Goal: Task Accomplishment & Management: Manage account settings

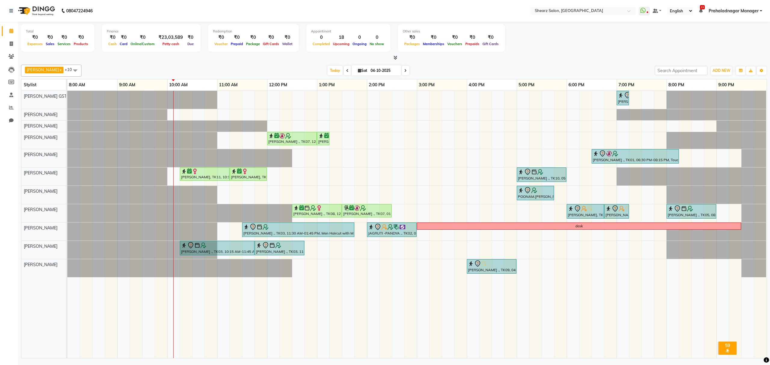
click at [221, 140] on div "Rajee Shinu ., TK01, 07:00 PM-07:15 PM, Eyebrow threading with senior Saurabh Y…" at bounding box center [417, 224] width 700 height 267
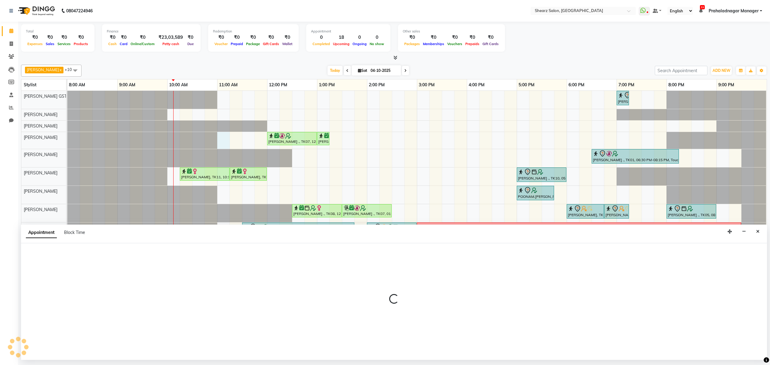
select select "77479"
select select "tentative"
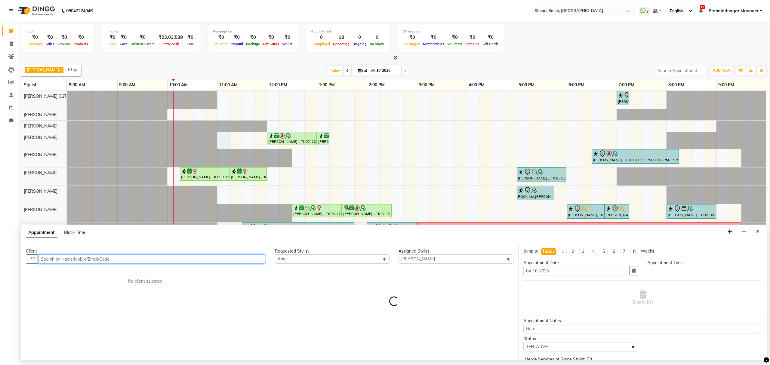
select select "660"
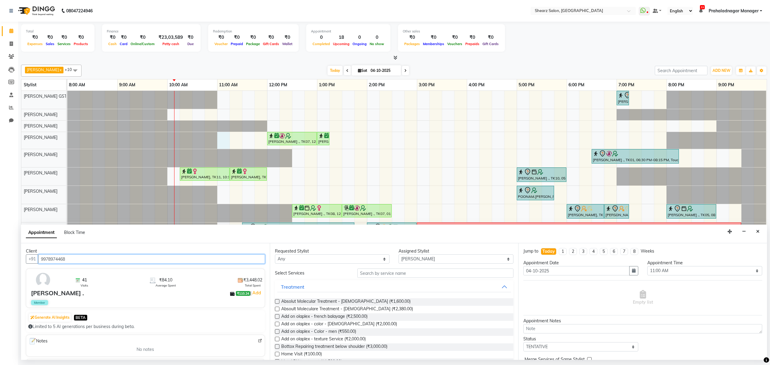
type input "9978974468"
click at [385, 273] on input "text" at bounding box center [435, 273] width 156 height 9
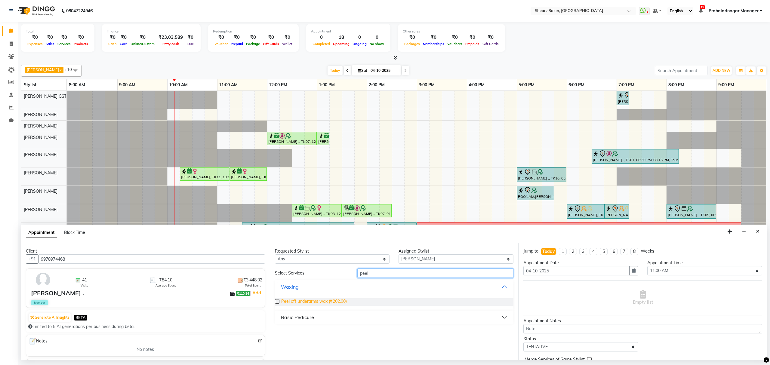
type input "peel"
click at [319, 302] on span "Peel off underarms wax (₹202.00)" at bounding box center [314, 302] width 66 height 8
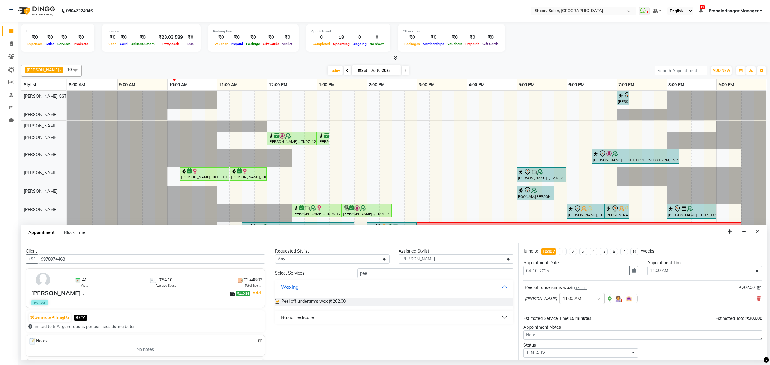
checkbox input "false"
drag, startPoint x: 380, startPoint y: 274, endPoint x: 325, endPoint y: 286, distance: 56.0
click at [326, 286] on div "Select Services peel Waxing Peel off underarms wax (₹202.00) Basic Pedicure" at bounding box center [394, 296] width 239 height 55
type input "eye"
click at [303, 315] on div "Threading" at bounding box center [292, 317] width 23 height 7
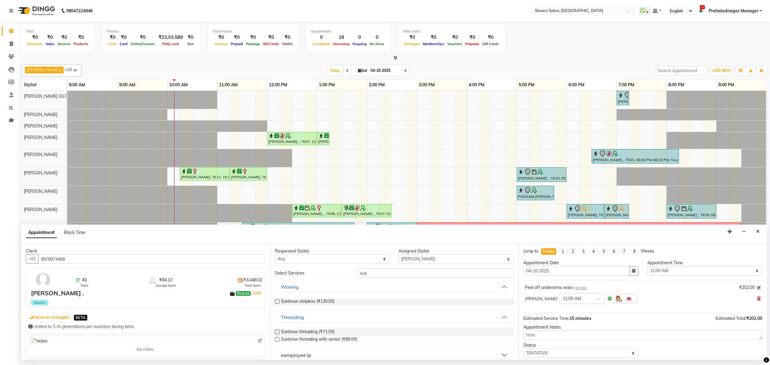
click at [304, 328] on div "Eyebrow threading (₹71.00) Eyebrow threading with senior (₹89.00)" at bounding box center [394, 336] width 239 height 25
click at [304, 331] on span "Eyebrow threading (₹71.00)" at bounding box center [307, 333] width 53 height 8
checkbox input "false"
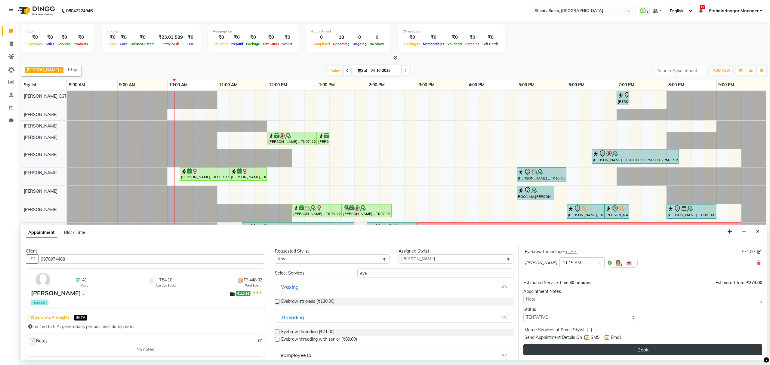
click at [638, 350] on button "Book" at bounding box center [643, 350] width 239 height 11
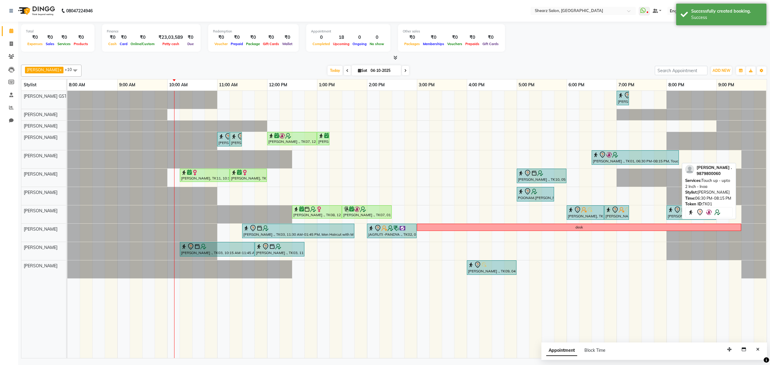
click at [626, 153] on div at bounding box center [635, 154] width 85 height 7
select select "7"
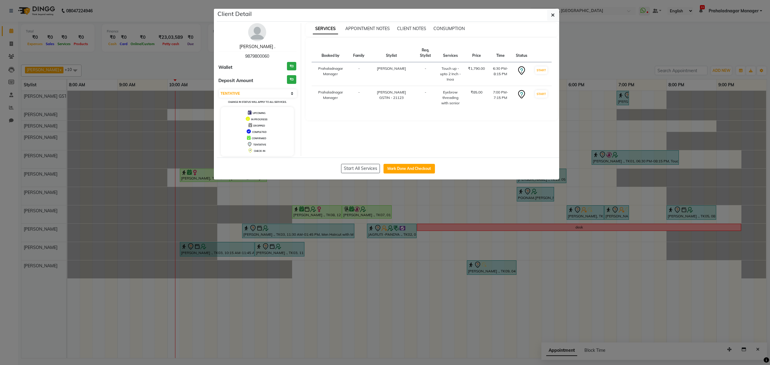
click at [259, 46] on link "Rajee Shinu ." at bounding box center [258, 46] width 36 height 5
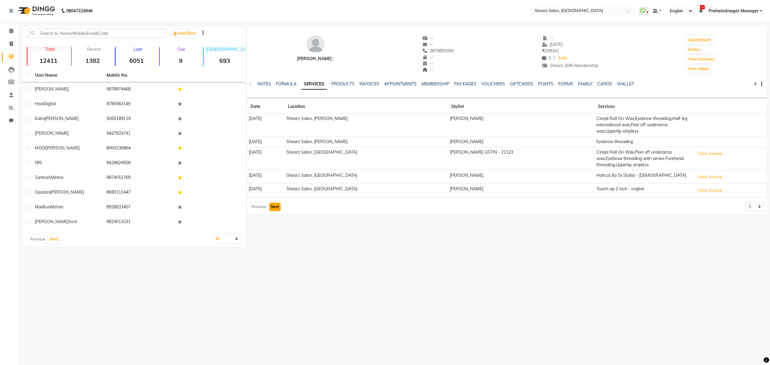
click at [276, 206] on button "Next" at bounding box center [274, 207] width 11 height 8
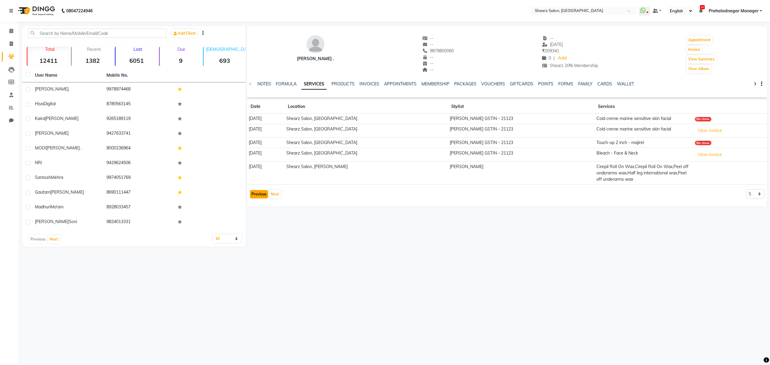
click at [258, 195] on button "Previous" at bounding box center [259, 194] width 18 height 8
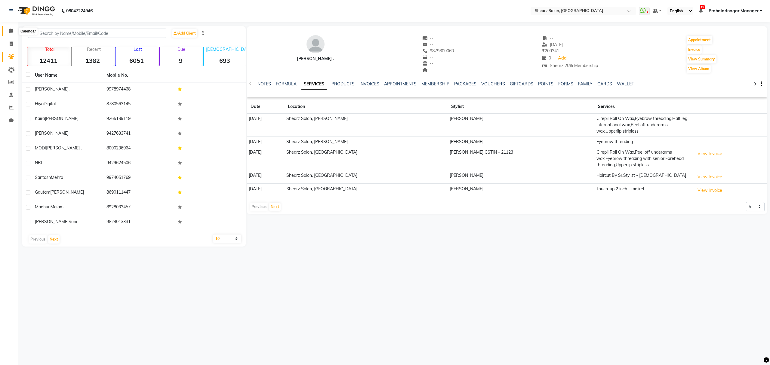
click at [12, 32] on icon at bounding box center [11, 31] width 4 height 5
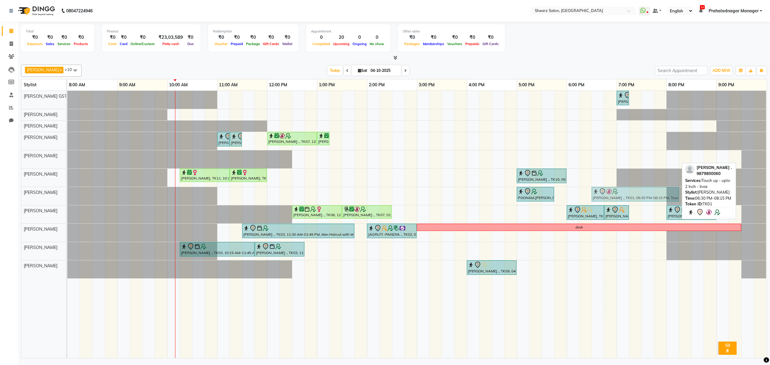
drag, startPoint x: 606, startPoint y: 159, endPoint x: 606, endPoint y: 191, distance: 32.5
click at [606, 191] on tbody "Rajee Shinu ., TK01, 07:00 PM-07:15 PM, Eyebrow threading with senior SHIMONA .…" at bounding box center [416, 185] width 699 height 188
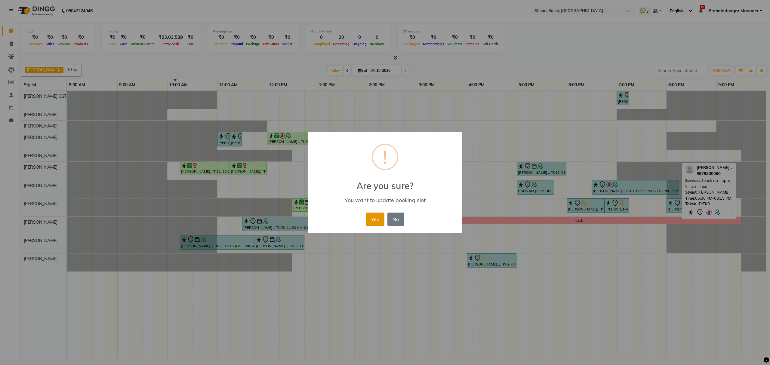
click at [377, 218] on button "Yes" at bounding box center [375, 219] width 18 height 13
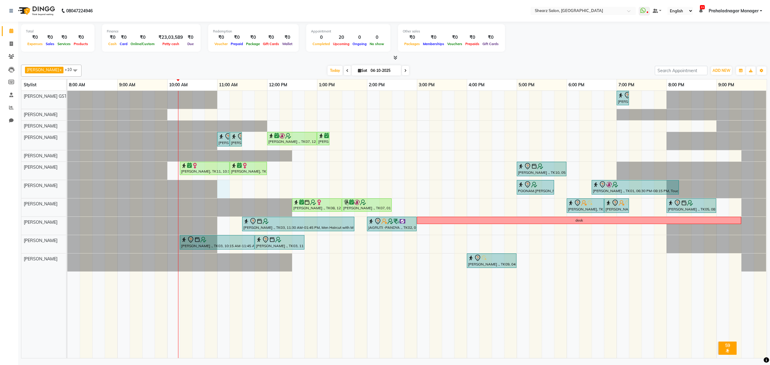
click at [226, 189] on div "Rajee Shinu ., TK01, 07:00 PM-07:15 PM, Eyebrow threading with senior SHIMONA .…" at bounding box center [417, 224] width 700 height 267
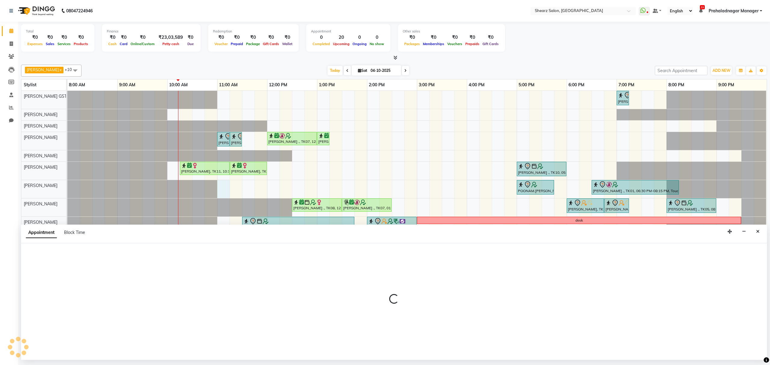
select select "77458"
select select "tentative"
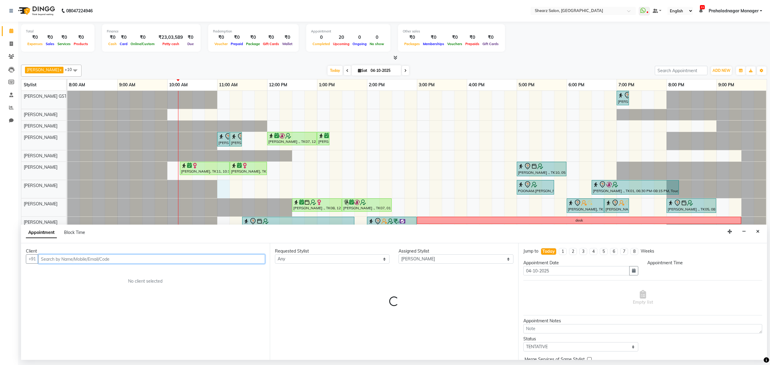
select select "660"
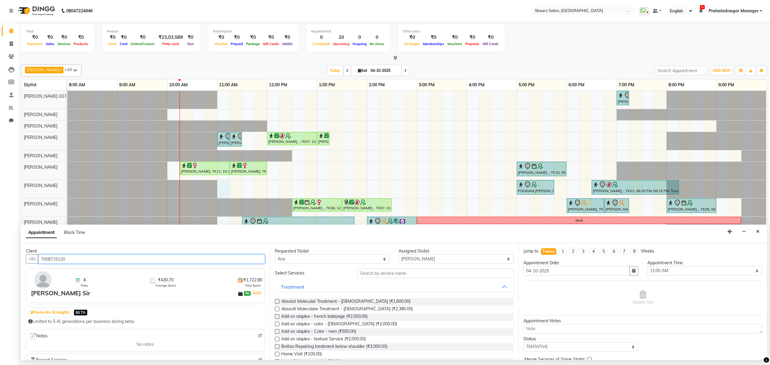
type input "7008715130"
click at [371, 275] on input "text" at bounding box center [435, 273] width 156 height 9
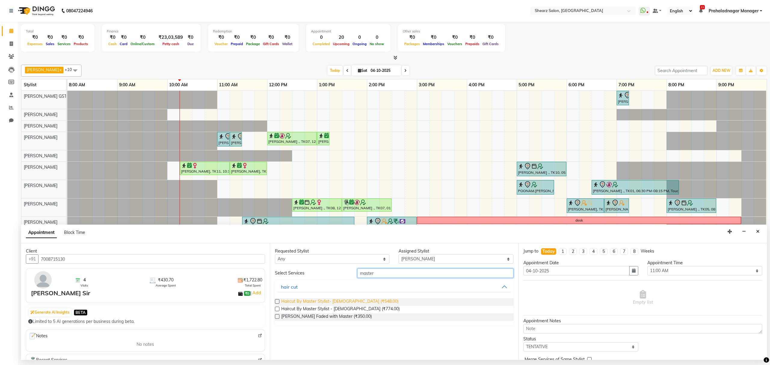
type input "master"
click at [326, 300] on span "Haircut By Master Stylist- Male (₹548.00)" at bounding box center [339, 302] width 117 height 8
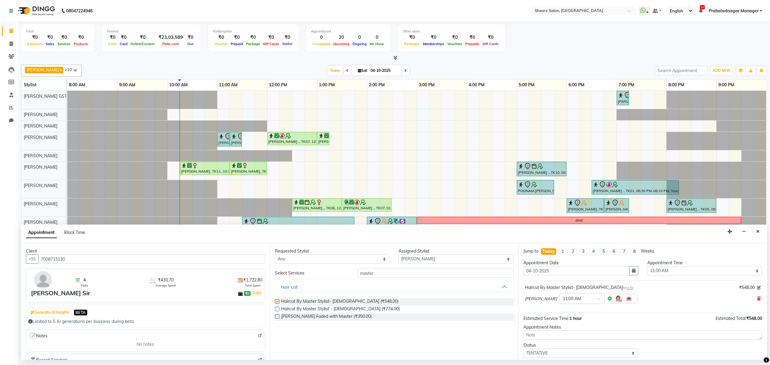
checkbox input "false"
drag, startPoint x: 383, startPoint y: 273, endPoint x: 304, endPoint y: 305, distance: 85.7
click at [199, 277] on div "Client +91 7008715130 4 Visits ₹430.70 Average Spent ₹1,722.80 Total Spent Rakh…" at bounding box center [394, 301] width 746 height 117
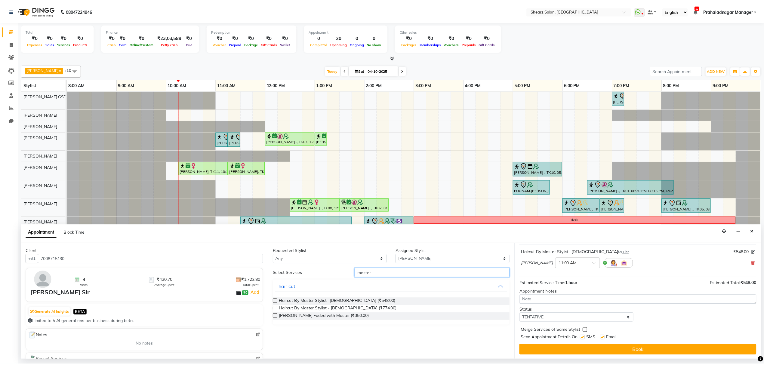
scroll to position [36, 0]
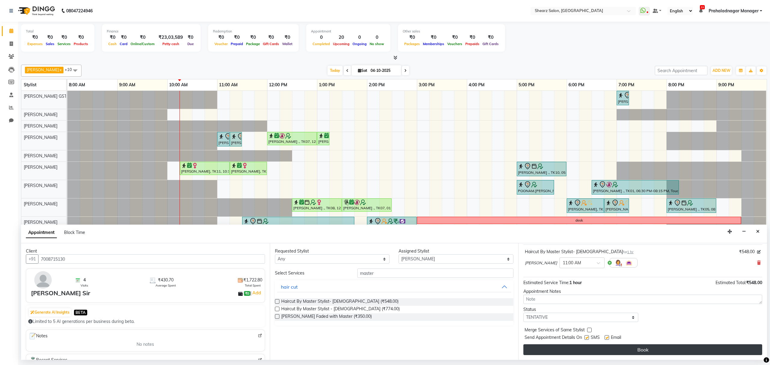
click at [593, 348] on button "Book" at bounding box center [643, 350] width 239 height 11
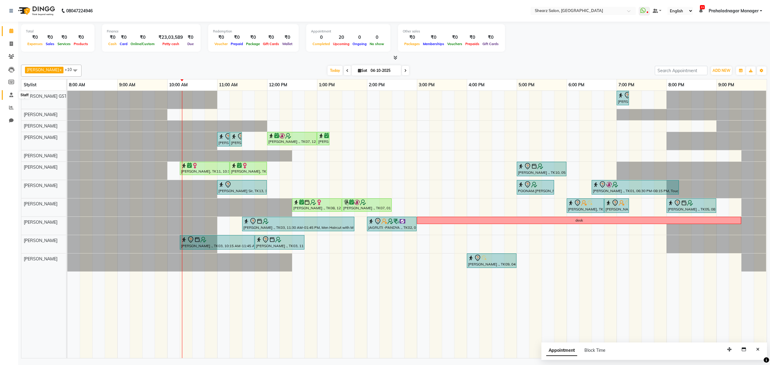
click at [10, 94] on icon at bounding box center [11, 95] width 4 height 5
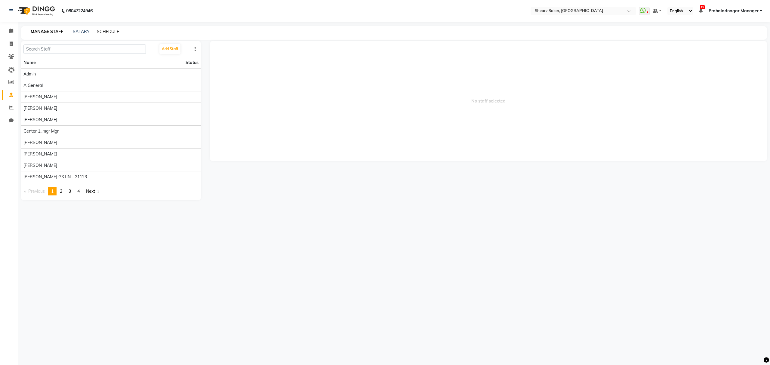
click at [107, 29] on link "SCHEDULE" at bounding box center [108, 31] width 22 height 5
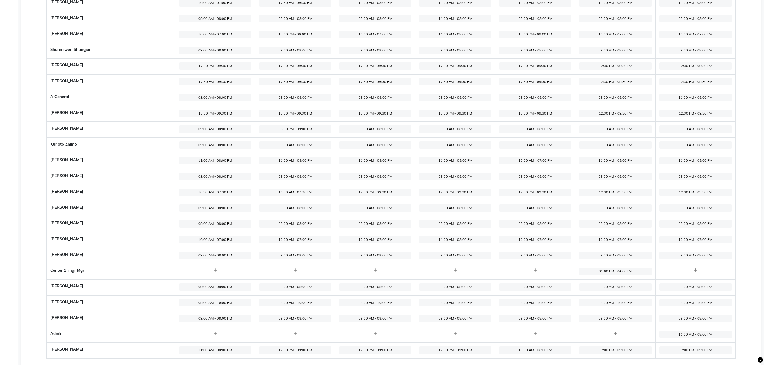
scroll to position [238, 0]
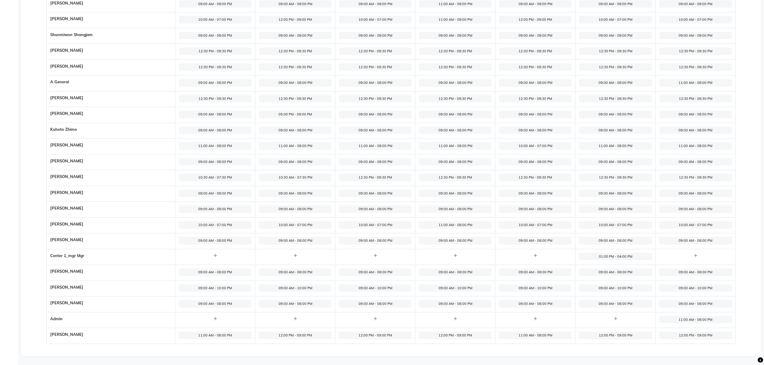
click at [199, 147] on span "11:00 AM - 08:00 PM" at bounding box center [215, 146] width 73 height 8
select select "11:00 AM"
select select "08:00 PM"
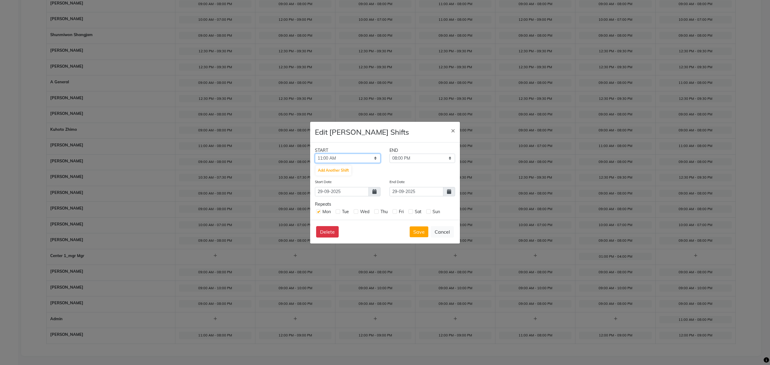
click at [342, 155] on select "12:00 AM 12:15 AM 12:30 AM 12:45 AM 01:00 AM 01:15 AM 01:30 AM 01:45 AM 02:00 A…" at bounding box center [348, 158] width 66 height 9
select select "10:00 AM"
click at [315, 154] on select "12:00 AM 12:15 AM 12:30 AM 12:45 AM 01:00 AM 01:15 AM 01:30 AM 01:45 AM 02:00 A…" at bounding box center [348, 158] width 66 height 9
click at [423, 158] on select "10:15 AM 10:30 AM 10:45 AM 11:00 AM 11:15 AM 11:30 AM 11:45 AM 12:00 PM 12:15 P…" at bounding box center [423, 158] width 66 height 9
select select "07:00 PM"
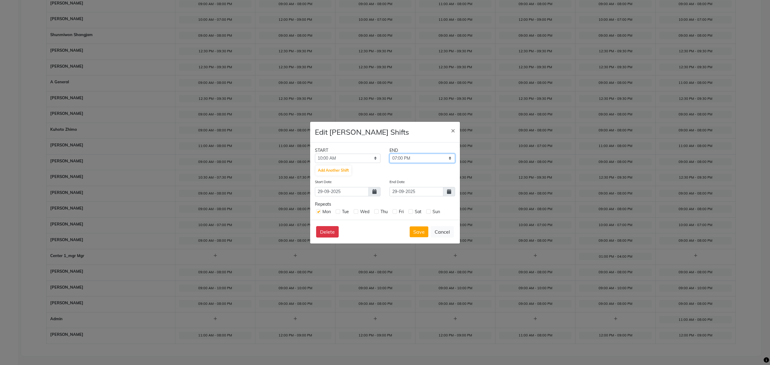
click at [390, 154] on select "10:15 AM 10:30 AM 10:45 AM 11:00 AM 11:15 AM 11:30 AM 11:45 AM 12:00 PM 12:15 P…" at bounding box center [423, 158] width 66 height 9
click at [419, 233] on button "Save" at bounding box center [419, 232] width 19 height 11
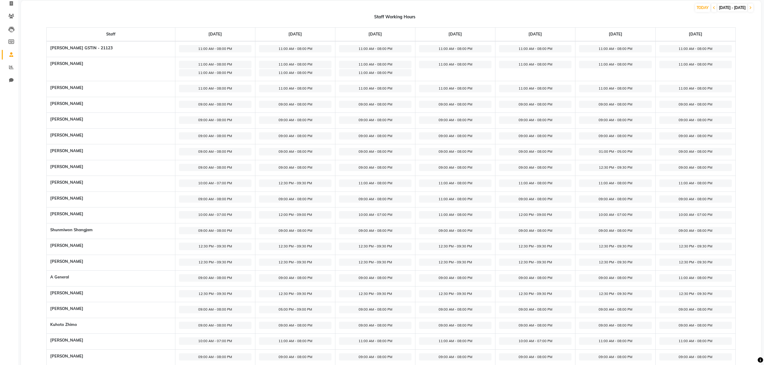
scroll to position [38, 0]
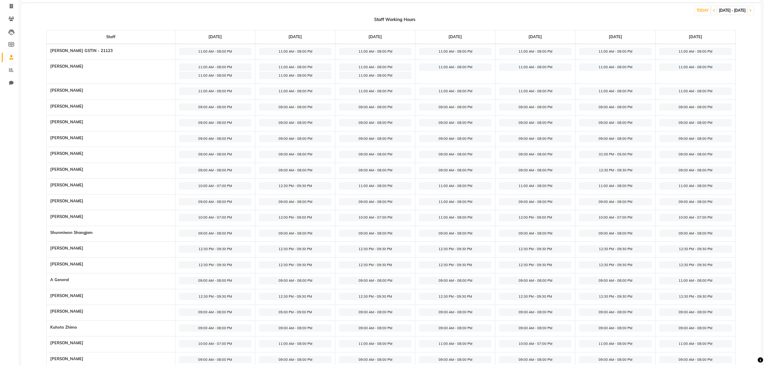
click at [212, 217] on span "10:00 AM - 07:00 PM" at bounding box center [215, 218] width 73 height 8
select select "10:00 AM"
select select "07:00 PM"
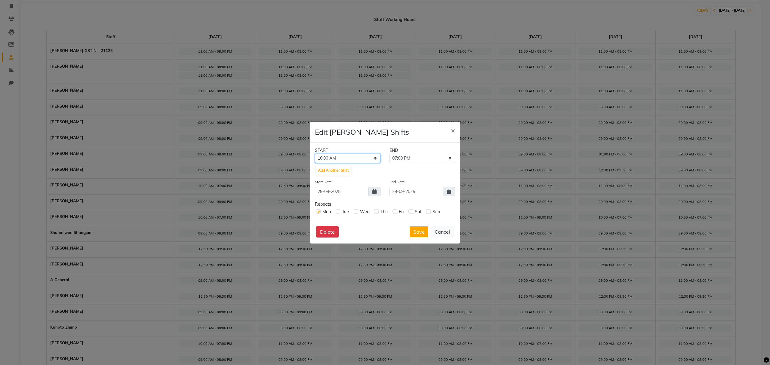
click at [335, 160] on select "12:00 AM 12:15 AM 12:30 AM 12:45 AM 01:00 AM 01:15 AM 01:30 AM 01:45 AM 02:00 A…" at bounding box center [348, 158] width 66 height 9
select select "12:00 PM"
click at [315, 154] on select "12:00 AM 12:15 AM 12:30 AM 12:45 AM 01:00 AM 01:15 AM 01:30 AM 01:45 AM 02:00 A…" at bounding box center [348, 158] width 66 height 9
click at [404, 160] on select "12:15 PM 12:30 PM 12:45 PM 01:00 PM 01:15 PM 01:30 PM 01:45 PM 02:00 PM 02:15 P…" at bounding box center [423, 158] width 66 height 9
select select "09:00 PM"
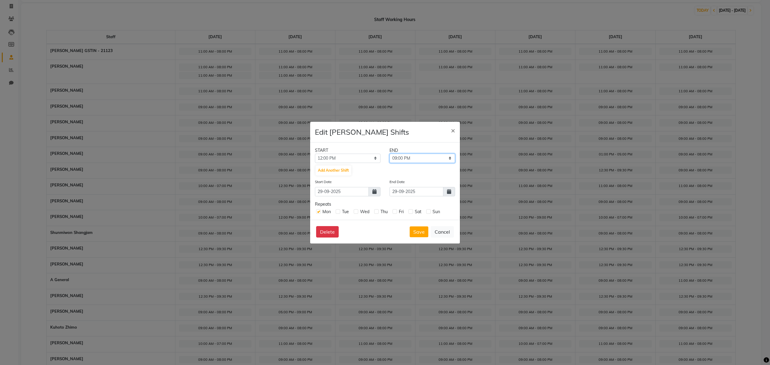
click at [390, 154] on select "12:15 PM 12:30 PM 12:45 PM 01:00 PM 01:15 PM 01:30 PM 01:45 PM 02:00 PM 02:15 P…" at bounding box center [423, 158] width 66 height 9
click at [416, 231] on button "Save" at bounding box center [419, 232] width 19 height 11
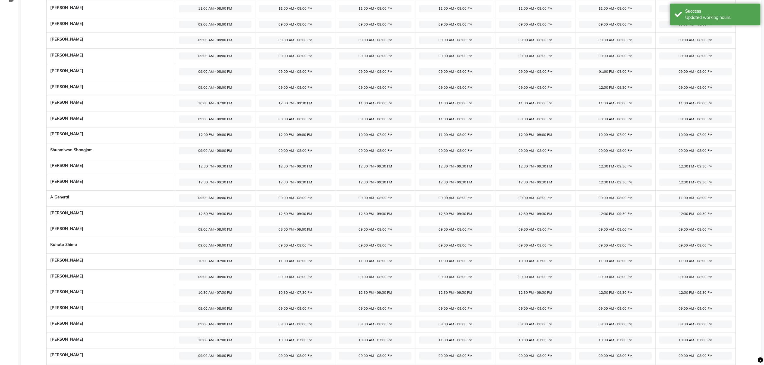
scroll to position [80, 0]
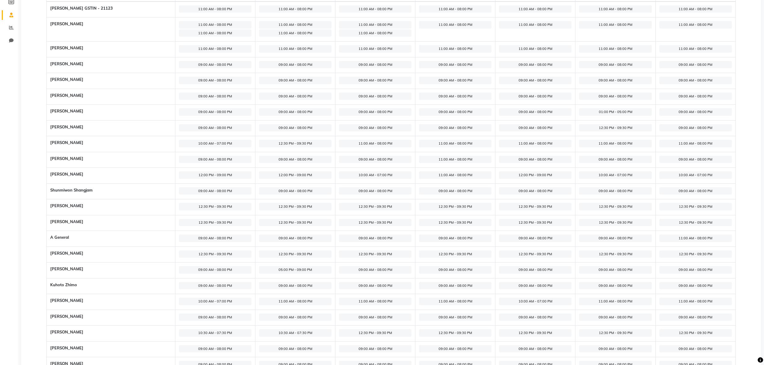
click at [208, 173] on span "12:00 PM - 09:00 PM" at bounding box center [215, 176] width 73 height 8
select select "12:00 PM"
select select "09:00 PM"
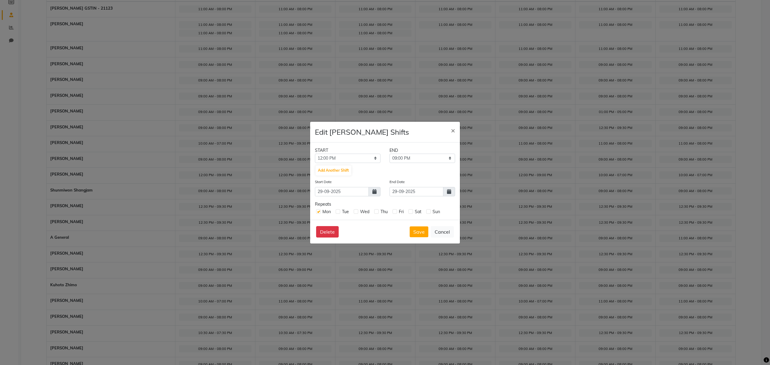
click at [412, 211] on label at bounding box center [411, 211] width 5 height 5
click at [412, 211] on input "checkbox" at bounding box center [411, 211] width 4 height 4
checkbox input "true"
click at [426, 211] on label at bounding box center [428, 211] width 5 height 5
click at [426, 211] on input "checkbox" at bounding box center [428, 211] width 4 height 4
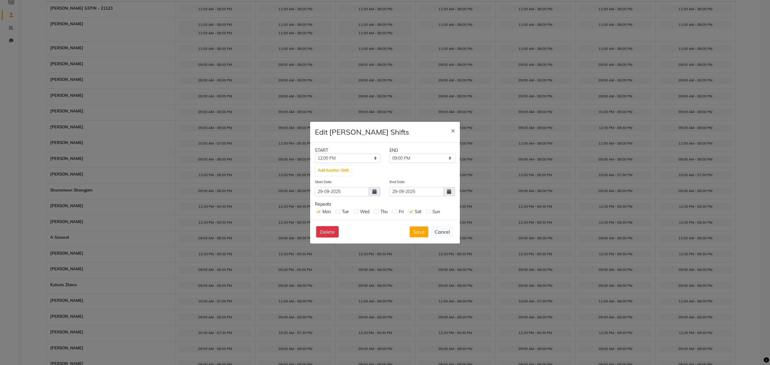
checkbox input "true"
click at [419, 229] on button "Save" at bounding box center [419, 232] width 19 height 11
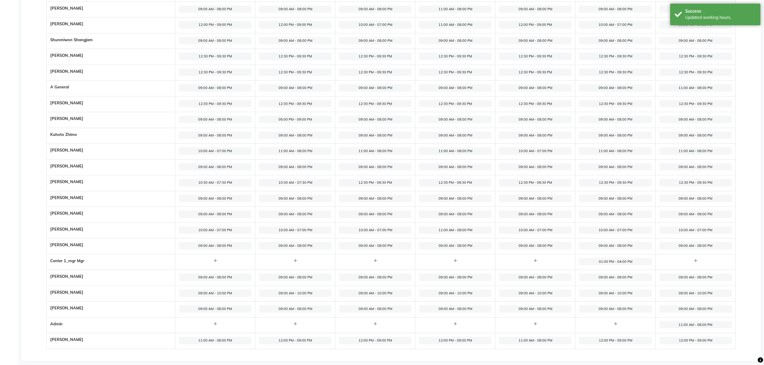
scroll to position [238, 0]
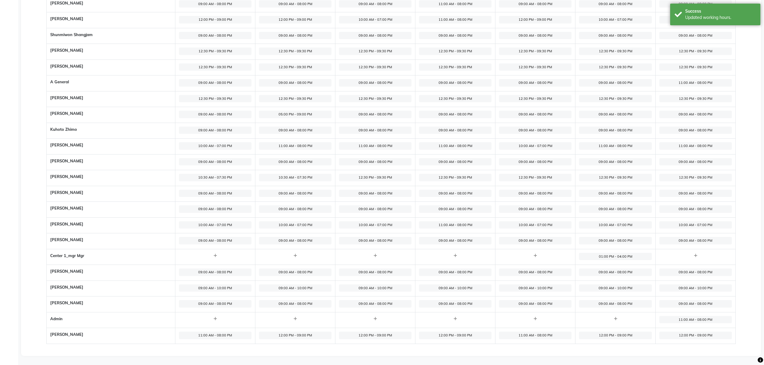
click at [222, 336] on span "11:00 AM - 08:00 PM" at bounding box center [215, 336] width 73 height 8
select select "11:00 AM"
select select "08:00 PM"
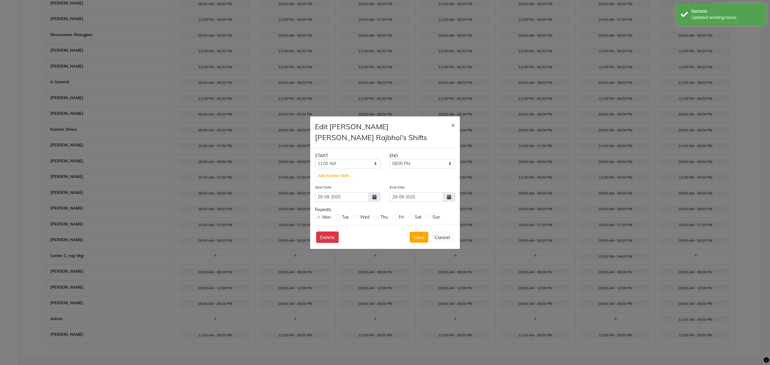
click at [412, 216] on label at bounding box center [411, 217] width 5 height 5
click at [412, 216] on input "checkbox" at bounding box center [411, 217] width 4 height 4
checkbox input "true"
click at [428, 218] on label at bounding box center [428, 217] width 5 height 5
click at [428, 218] on input "checkbox" at bounding box center [428, 217] width 4 height 4
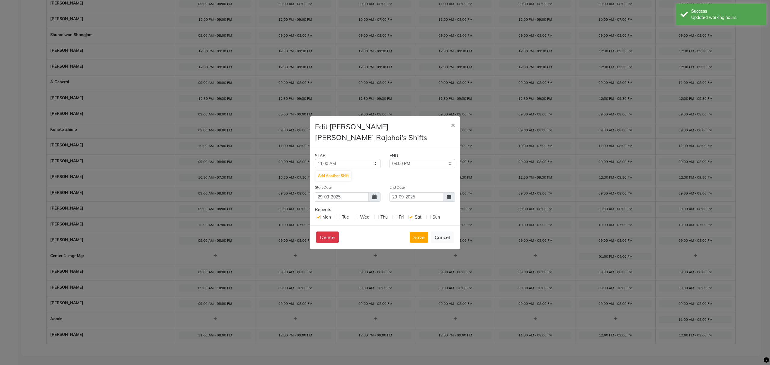
checkbox input "true"
click at [422, 232] on button "Save" at bounding box center [419, 237] width 19 height 11
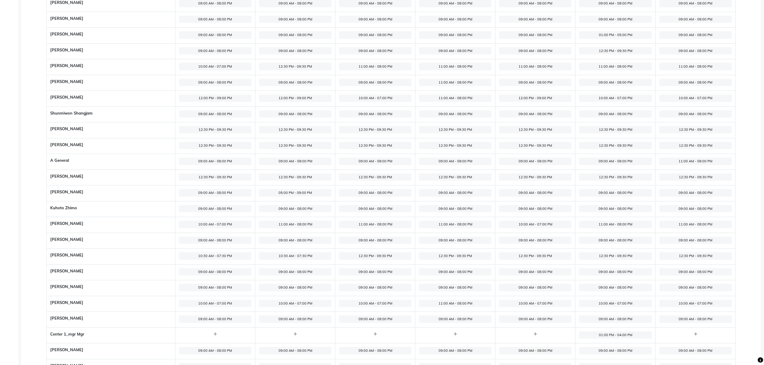
scroll to position [158, 0]
click at [220, 225] on span "10:00 AM - 07:00 PM" at bounding box center [215, 224] width 73 height 8
select select "10:00 AM"
select select "07:00 PM"
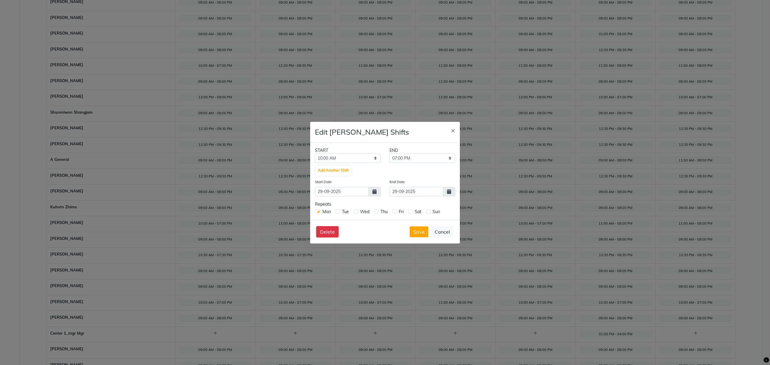
click at [409, 211] on label at bounding box center [411, 211] width 5 height 5
click at [409, 211] on input "checkbox" at bounding box center [411, 211] width 4 height 4
checkbox input "true"
click at [429, 212] on label at bounding box center [428, 211] width 5 height 5
click at [429, 212] on input "checkbox" at bounding box center [428, 211] width 4 height 4
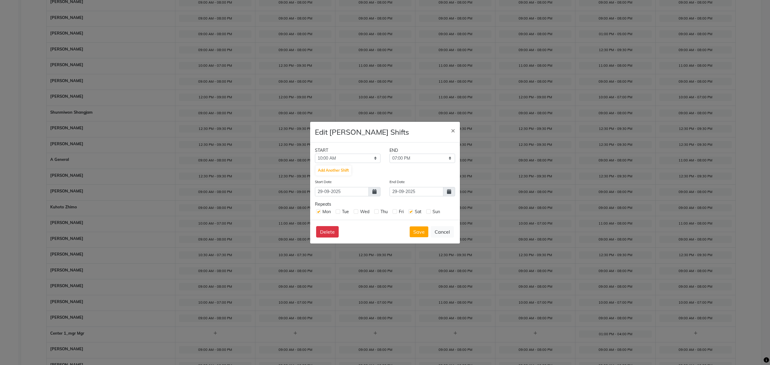
checkbox input "true"
click at [419, 229] on button "Save" at bounding box center [419, 232] width 19 height 11
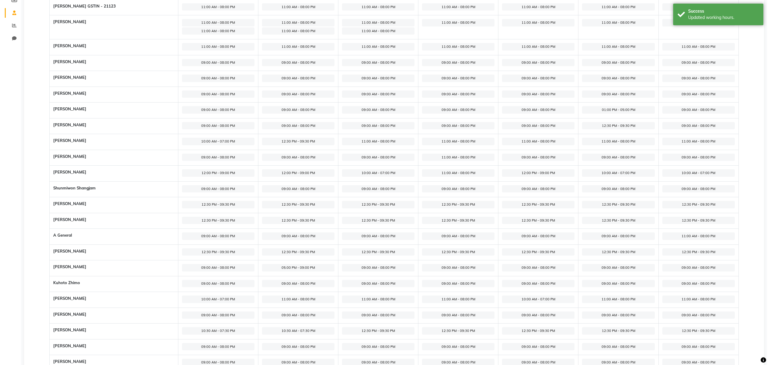
scroll to position [0, 0]
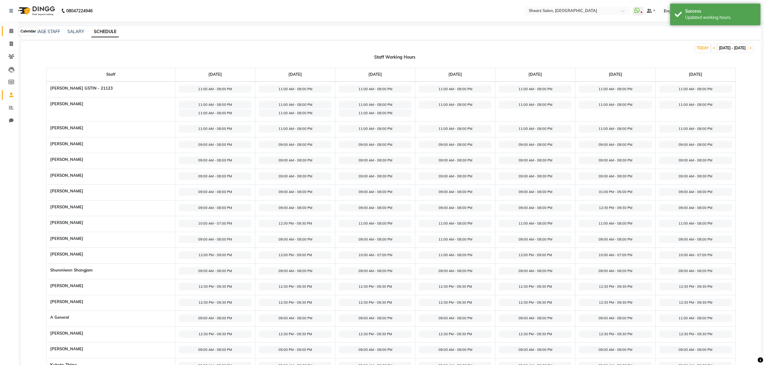
click at [8, 29] on span at bounding box center [11, 31] width 11 height 7
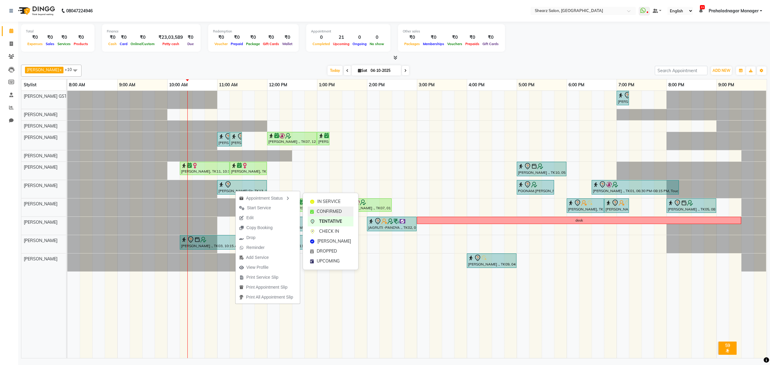
click at [322, 208] on div "CONFIRMED" at bounding box center [331, 212] width 46 height 10
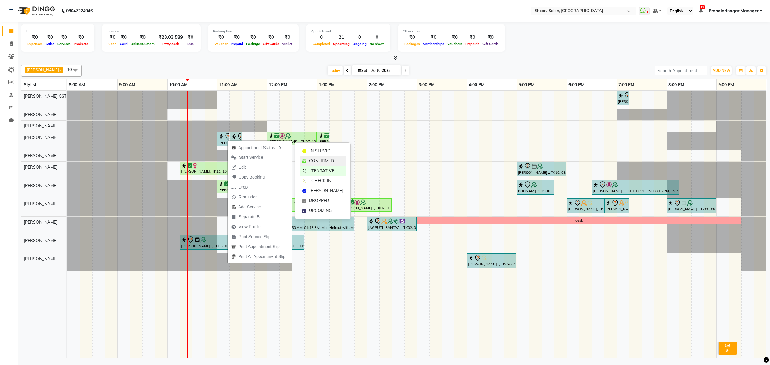
click at [319, 160] on span "CONFIRMED" at bounding box center [321, 161] width 25 height 6
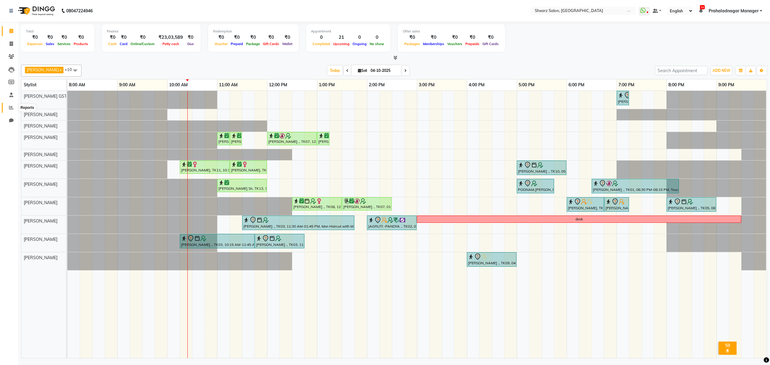
click at [13, 106] on icon at bounding box center [11, 107] width 5 height 5
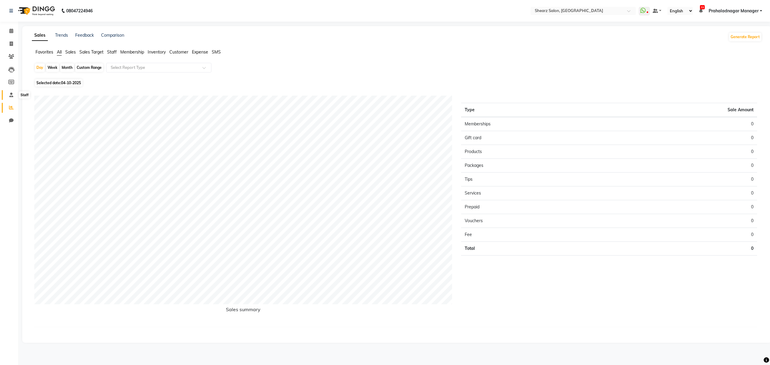
click at [11, 98] on span at bounding box center [11, 95] width 11 height 7
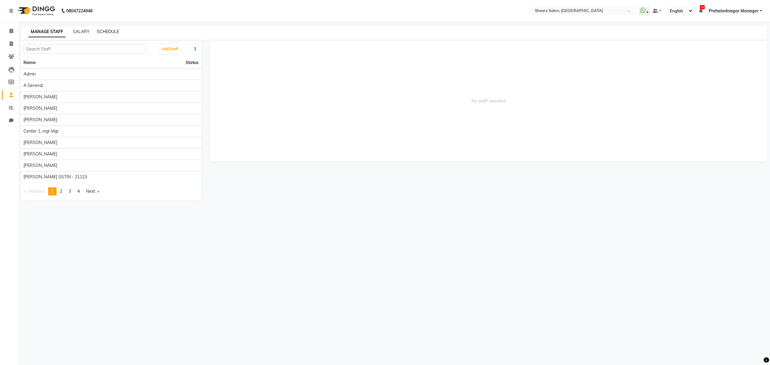
click at [103, 30] on link "SCHEDULE" at bounding box center [108, 31] width 22 height 5
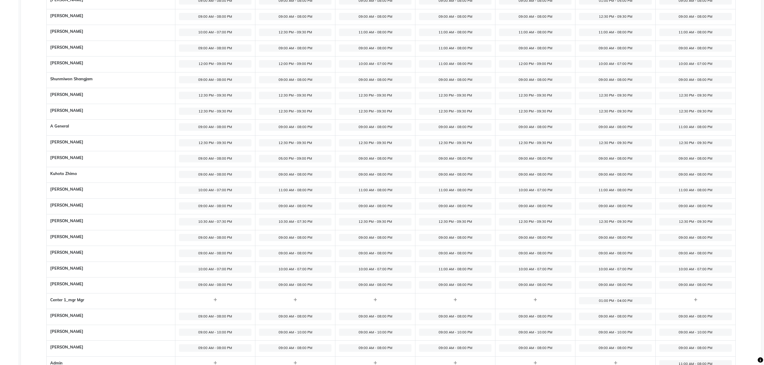
scroll to position [200, 0]
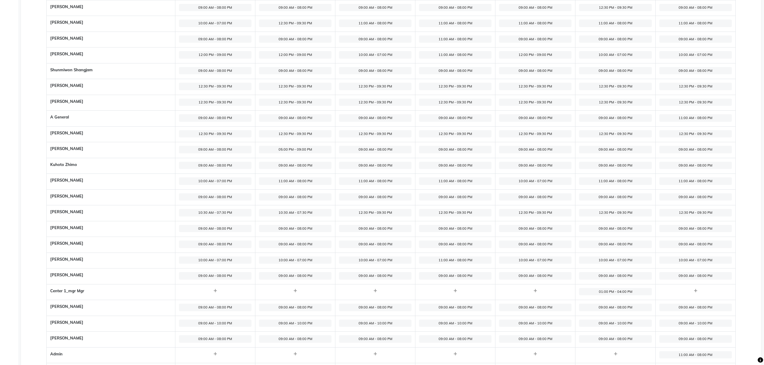
click at [212, 181] on span "10:00 AM - 07:00 PM" at bounding box center [215, 182] width 73 height 8
select select "10:00 AM"
select select "07:00 PM"
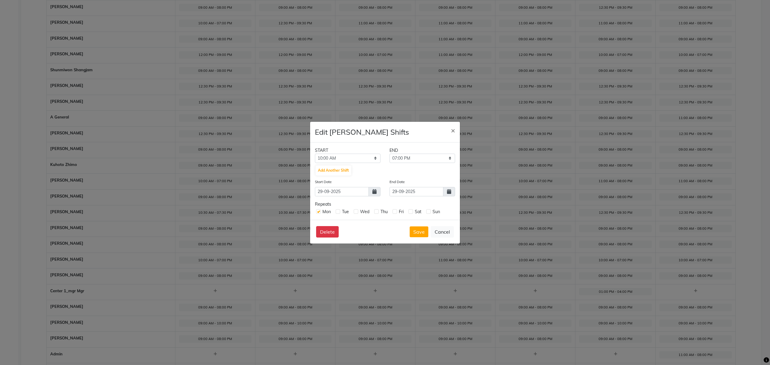
click at [411, 210] on label at bounding box center [411, 211] width 5 height 5
click at [411, 210] on input "checkbox" at bounding box center [411, 211] width 4 height 4
checkbox input "true"
click at [429, 211] on label at bounding box center [428, 211] width 5 height 5
click at [429, 211] on input "checkbox" at bounding box center [428, 211] width 4 height 4
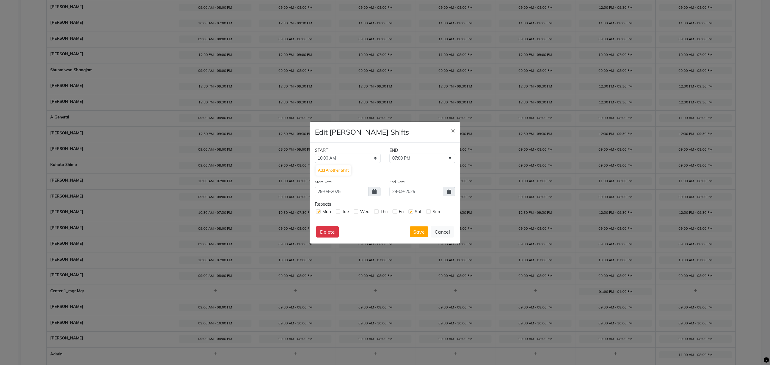
checkbox input "true"
click at [419, 231] on button "Save" at bounding box center [419, 232] width 19 height 11
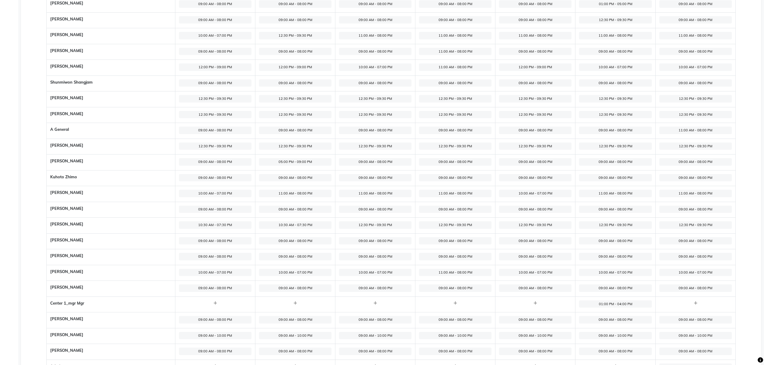
scroll to position [200, 0]
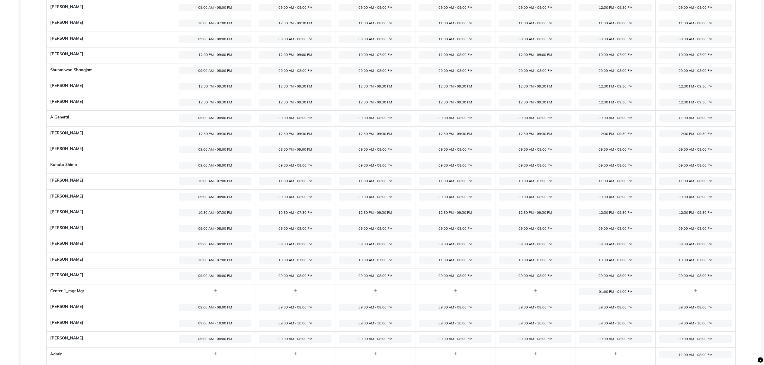
click at [608, 179] on span "11:00 AM - 08:00 PM" at bounding box center [615, 182] width 73 height 8
select select "11:00 AM"
select select "08:00 PM"
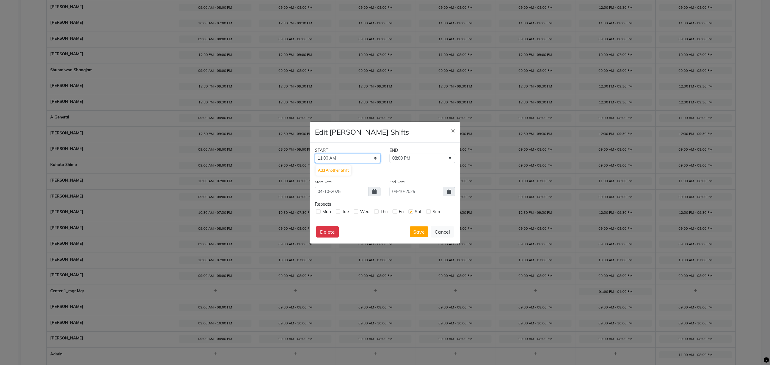
click at [342, 158] on select "12:00 AM 12:15 AM 12:30 AM 12:45 AM 01:00 AM 01:15 AM 01:30 AM 01:45 AM 02:00 A…" at bounding box center [348, 158] width 66 height 9
select select "10:00 AM"
click at [315, 154] on select "12:00 AM 12:15 AM 12:30 AM 12:45 AM 01:00 AM 01:15 AM 01:30 AM 01:45 AM 02:00 A…" at bounding box center [348, 158] width 66 height 9
click at [402, 159] on select "10:15 AM 10:30 AM 10:45 AM 11:00 AM 11:15 AM 11:30 AM 11:45 AM 12:00 PM 12:15 P…" at bounding box center [423, 158] width 66 height 9
select select "07:00 PM"
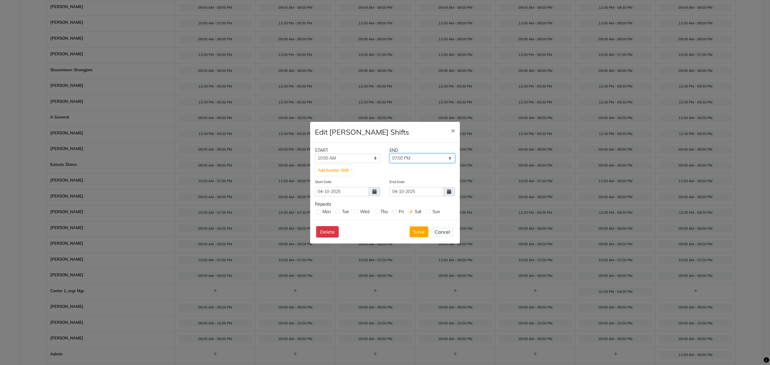
click at [390, 154] on select "10:15 AM 10:30 AM 10:45 AM 11:00 AM 11:15 AM 11:30 AM 11:45 AM 12:00 PM 12:15 P…" at bounding box center [423, 158] width 66 height 9
click at [428, 212] on label at bounding box center [428, 211] width 5 height 5
click at [428, 212] on input "checkbox" at bounding box center [428, 211] width 4 height 4
checkbox input "true"
click at [422, 235] on button "Save" at bounding box center [419, 232] width 19 height 11
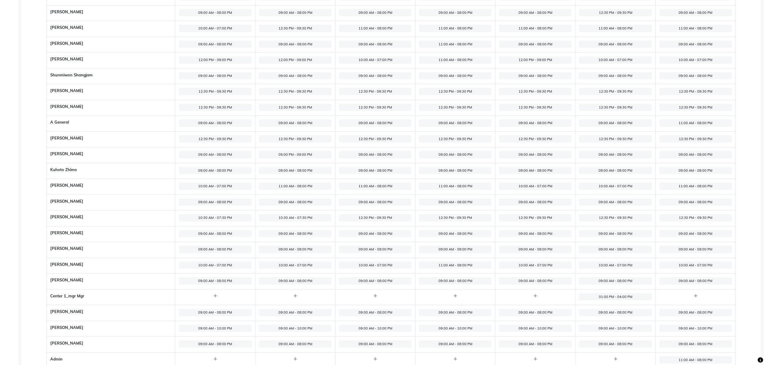
scroll to position [238, 0]
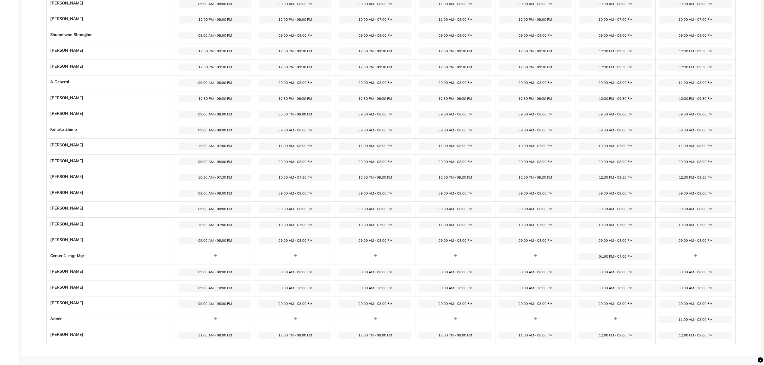
click at [600, 336] on span "12:00 PM - 09:00 PM" at bounding box center [615, 336] width 73 height 8
select select "12:00 PM"
select select "09:00 PM"
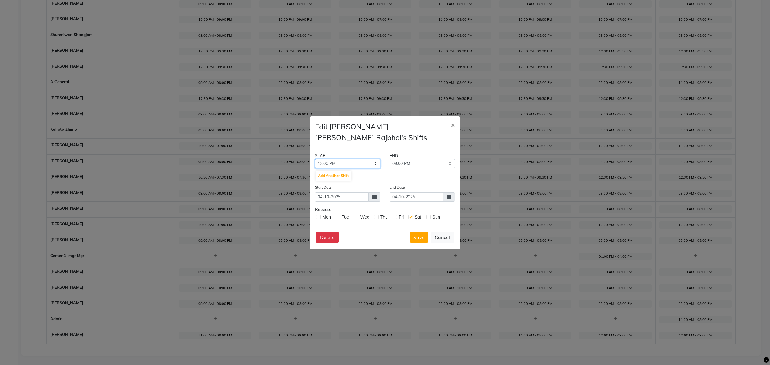
click at [338, 165] on select "12:00 AM 12:15 AM 12:30 AM 12:45 AM 01:00 AM 01:15 AM 01:30 AM 01:45 AM 02:00 A…" at bounding box center [348, 163] width 66 height 9
select select "11:00 AM"
click at [315, 159] on select "12:00 AM 12:15 AM 12:30 AM 12:45 AM 01:00 AM 01:15 AM 01:30 AM 01:45 AM 02:00 A…" at bounding box center [348, 163] width 66 height 9
click at [403, 160] on select "11:15 AM 11:30 AM 11:45 AM 12:00 PM 12:15 PM 12:30 PM 12:45 PM 01:00 PM 01:15 P…" at bounding box center [423, 163] width 66 height 9
select select "07:00 PM"
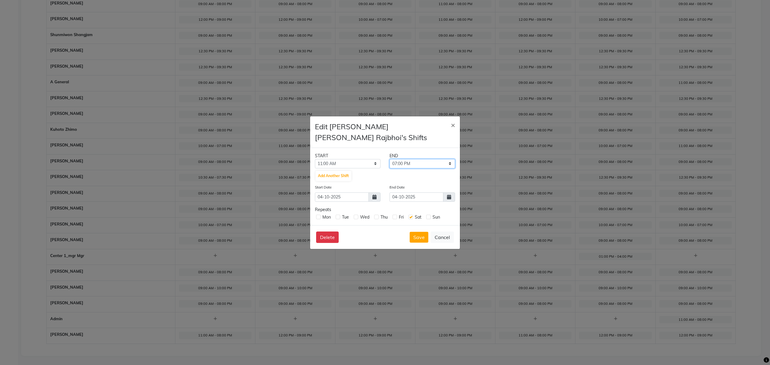
click at [390, 159] on select "11:15 AM 11:30 AM 11:45 AM 12:00 PM 12:15 PM 12:30 PM 12:45 PM 01:00 PM 01:15 P…" at bounding box center [423, 163] width 66 height 9
click at [428, 217] on label at bounding box center [428, 217] width 5 height 5
click at [428, 217] on input "checkbox" at bounding box center [428, 217] width 4 height 4
checkbox input "true"
click at [419, 236] on button "Save" at bounding box center [419, 237] width 19 height 11
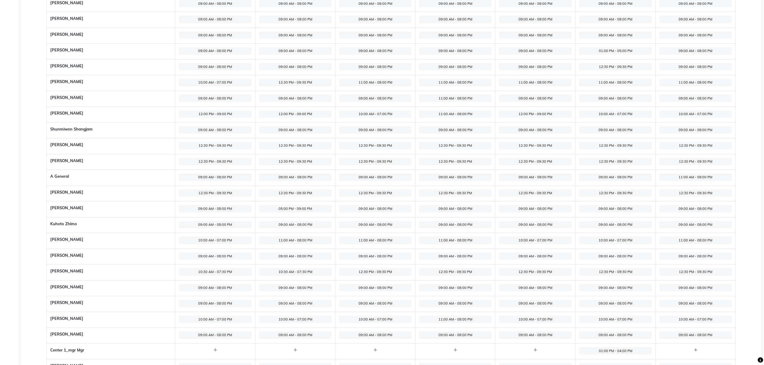
scroll to position [38, 0]
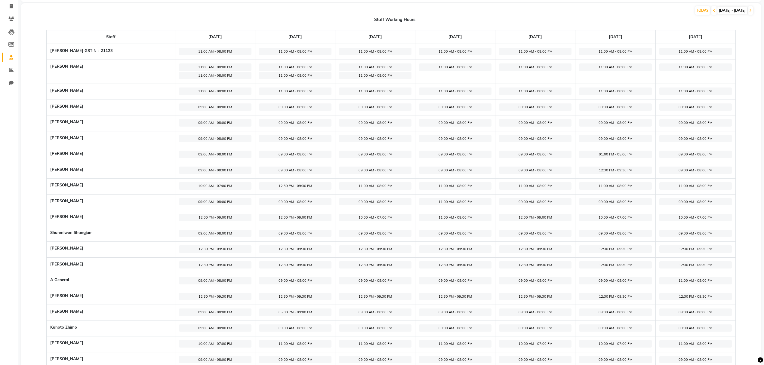
click at [629, 217] on span "10:00 AM - 07:00 PM" at bounding box center [615, 218] width 73 height 8
select select "10:00 AM"
select select "07:00 PM"
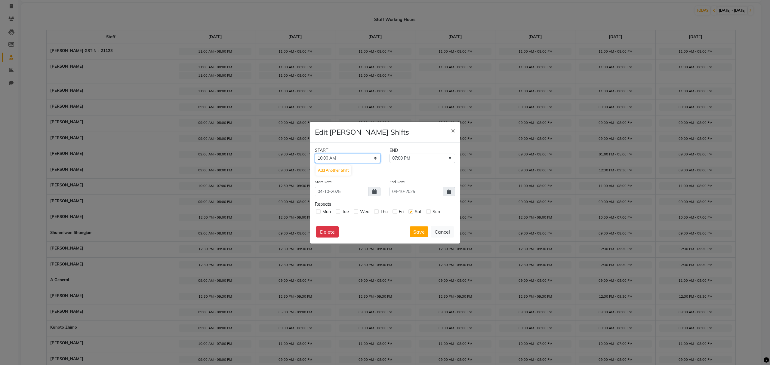
click at [336, 159] on select "12:00 AM 12:15 AM 12:30 AM 12:45 AM 01:00 AM 01:15 AM 01:30 AM 01:45 AM 02:00 A…" at bounding box center [348, 158] width 66 height 9
select select "12:00 PM"
click at [315, 154] on select "12:00 AM 12:15 AM 12:30 AM 12:45 AM 01:00 AM 01:15 AM 01:30 AM 01:45 AM 02:00 A…" at bounding box center [348, 158] width 66 height 9
click at [424, 161] on select "12:15 PM 12:30 PM 12:45 PM 01:00 PM 01:15 PM 01:30 PM 01:45 PM 02:00 PM 02:15 P…" at bounding box center [423, 158] width 66 height 9
select select "09:00 PM"
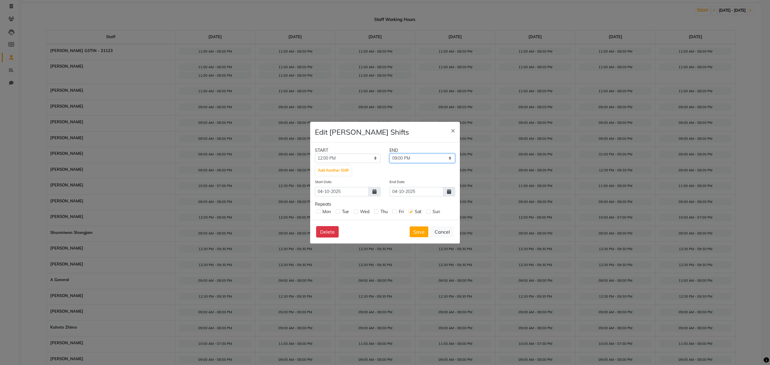
click at [390, 154] on select "12:15 PM 12:30 PM 12:45 PM 01:00 PM 01:15 PM 01:30 PM 01:45 PM 02:00 PM 02:15 P…" at bounding box center [423, 158] width 66 height 9
click at [418, 230] on button "Save" at bounding box center [419, 232] width 19 height 11
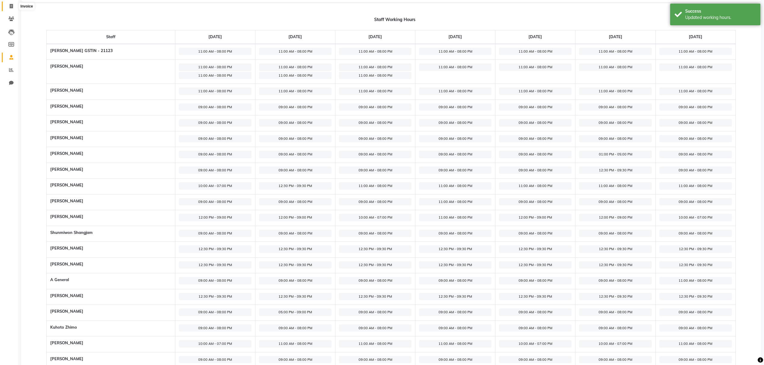
click at [13, 4] on icon at bounding box center [11, 6] width 3 height 5
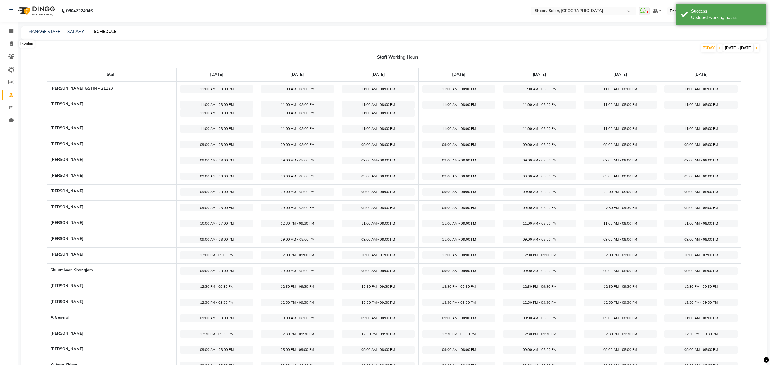
select select "8157"
select select "service"
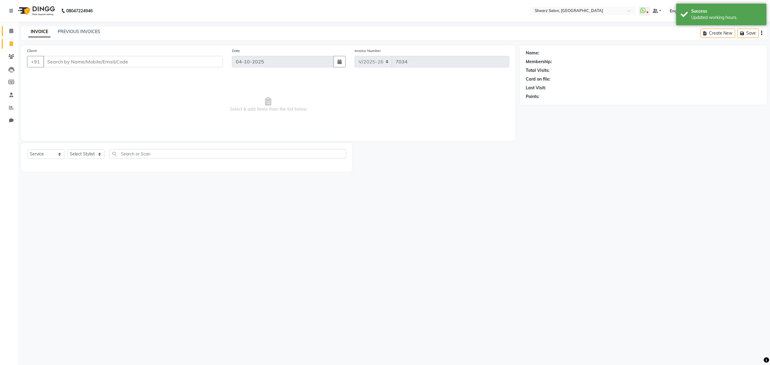
select select "77471"
click at [14, 32] on span at bounding box center [11, 31] width 11 height 7
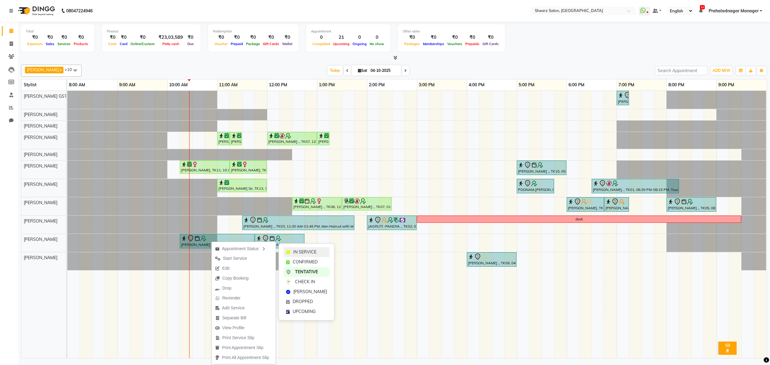
click at [302, 253] on span "IN SERVICE" at bounding box center [304, 252] width 23 height 6
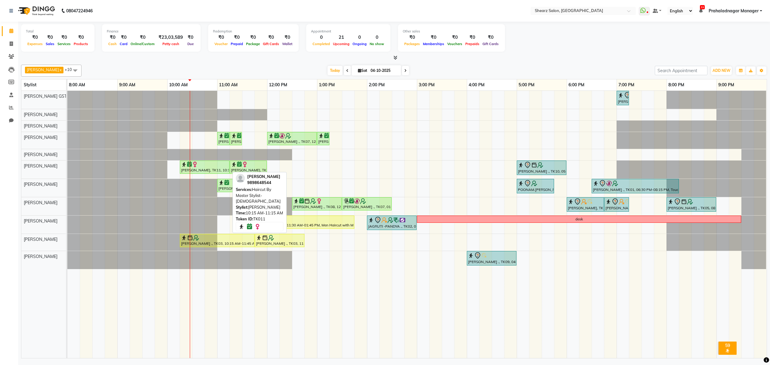
click at [206, 168] on div "[PERSON_NAME], TK11, 10:15 AM-11:15 AM, Haircut By Master Stylist- [DEMOGRAPHIC…" at bounding box center [205, 167] width 48 height 11
select select "6"
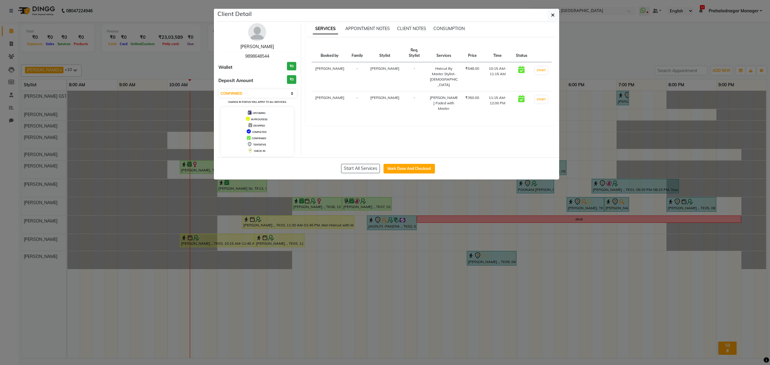
click at [269, 45] on link "sapna adhvaryu" at bounding box center [257, 46] width 34 height 5
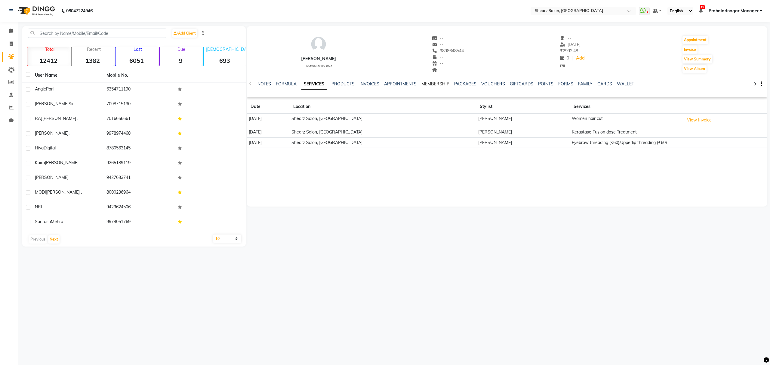
click at [441, 83] on link "MEMBERSHIP" at bounding box center [436, 83] width 28 height 5
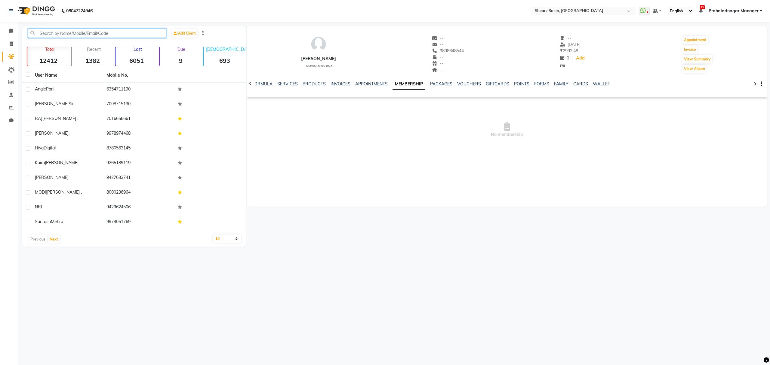
click at [53, 29] on input "text" at bounding box center [97, 33] width 138 height 9
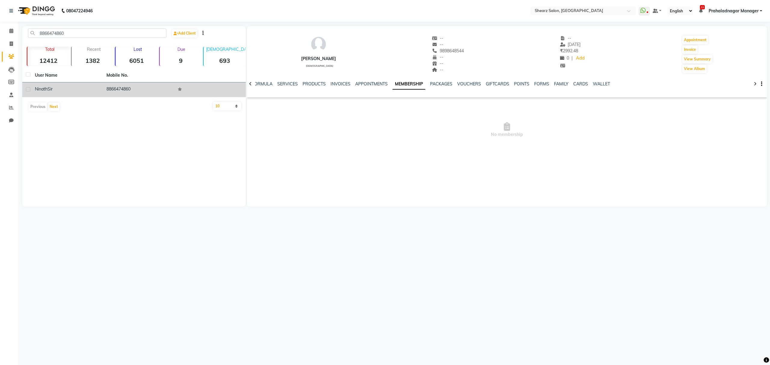
click at [61, 90] on div "Ninath Sir" at bounding box center [67, 89] width 64 height 6
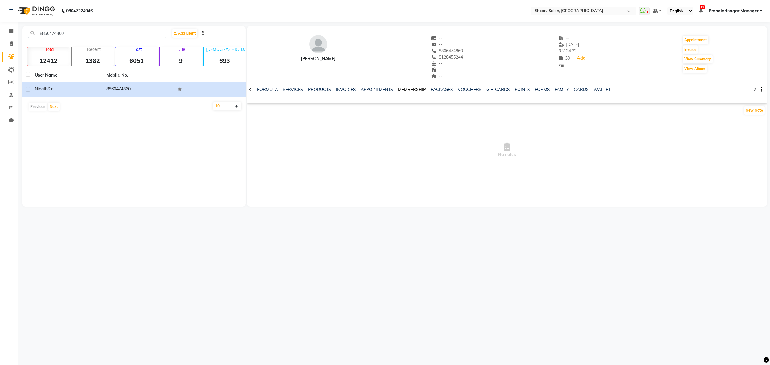
click at [416, 87] on link "MEMBERSHIP" at bounding box center [412, 89] width 28 height 5
drag, startPoint x: 70, startPoint y: 34, endPoint x: 121, endPoint y: 42, distance: 51.3
click at [24, 29] on div "8866474860" at bounding box center [96, 33] width 147 height 9
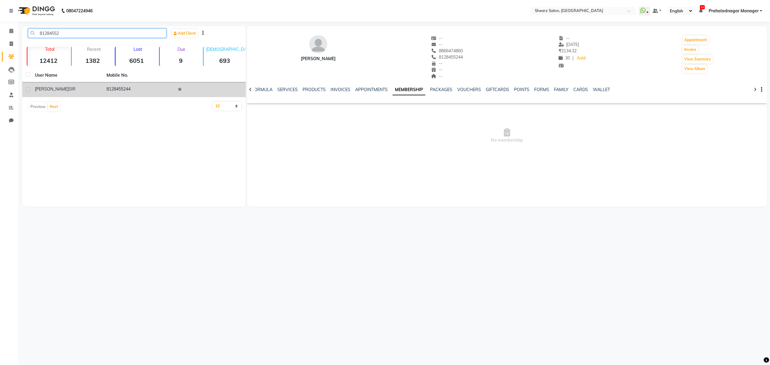
type input "81284552"
click at [127, 88] on td "8128455244" at bounding box center [139, 89] width 72 height 15
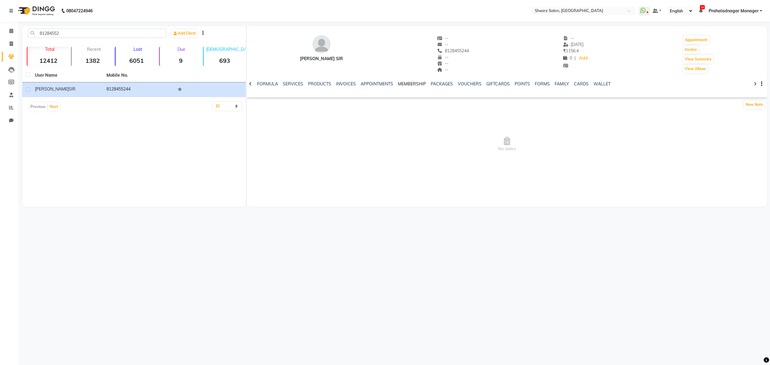
click at [412, 84] on link "MEMBERSHIP" at bounding box center [412, 83] width 28 height 5
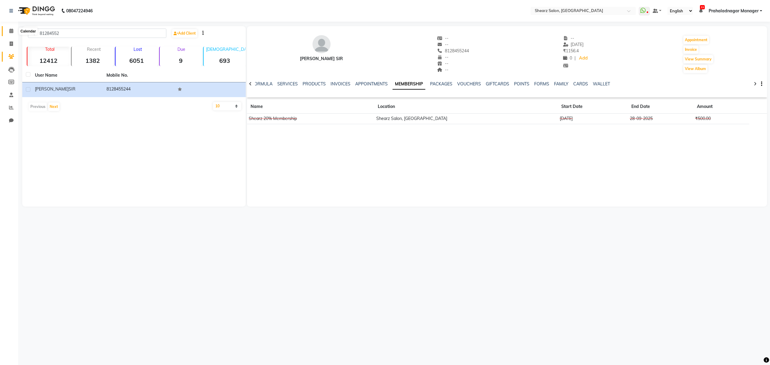
click at [11, 31] on icon at bounding box center [11, 31] width 4 height 5
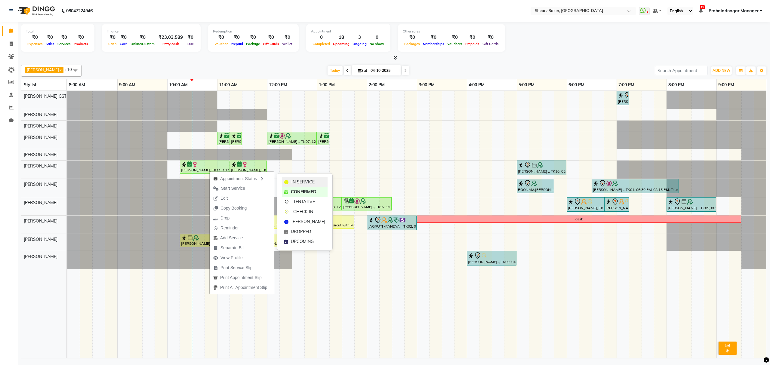
click at [312, 181] on span "IN SERVICE" at bounding box center [303, 182] width 23 height 6
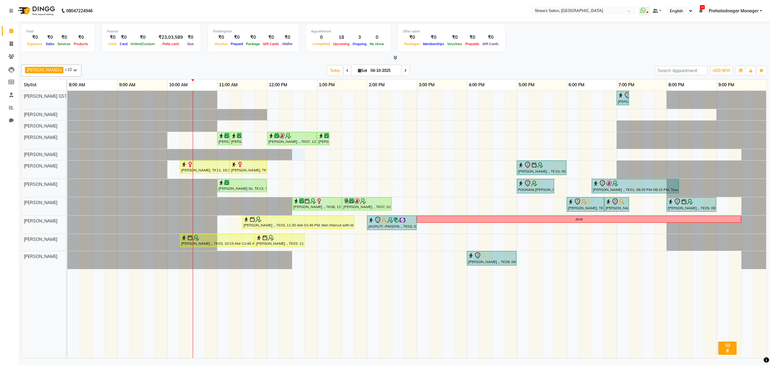
click at [297, 153] on div "Rajee Shinu ., TK01, 07:00 PM-07:15 PM, Eyebrow threading with senior SHIMONA .…" at bounding box center [417, 224] width 700 height 267
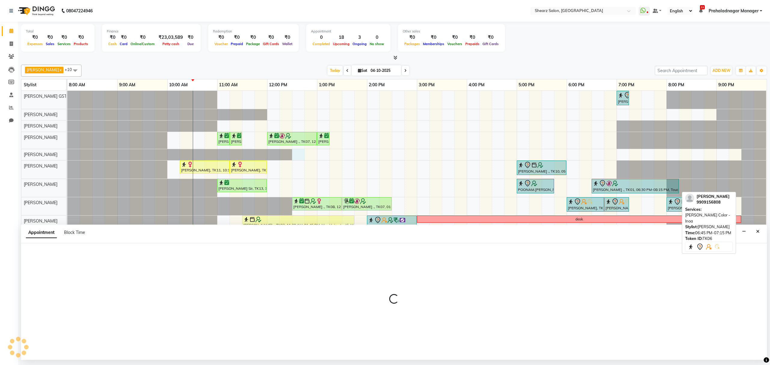
select select "77475"
select select "750"
select select "tentative"
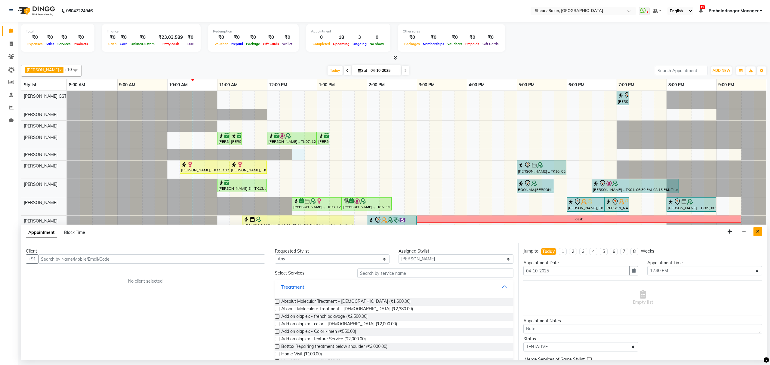
click at [761, 230] on button "Close" at bounding box center [758, 231] width 9 height 9
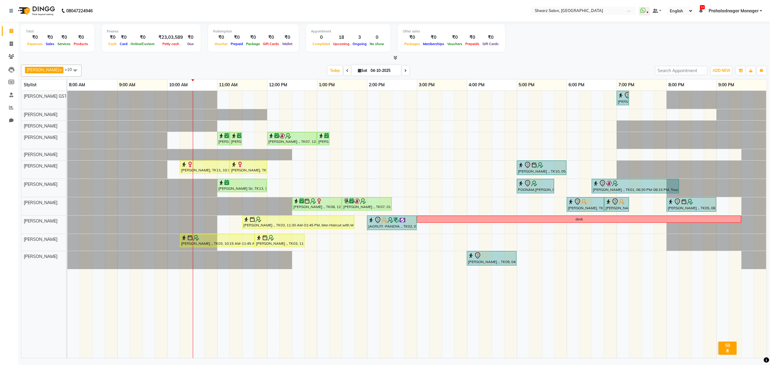
click at [274, 169] on div "Rajee Shinu ., TK01, 07:00 PM-07:15 PM, Eyebrow threading with senior SHIMONA .…" at bounding box center [417, 224] width 700 height 267
select select "77486"
select select "tentative"
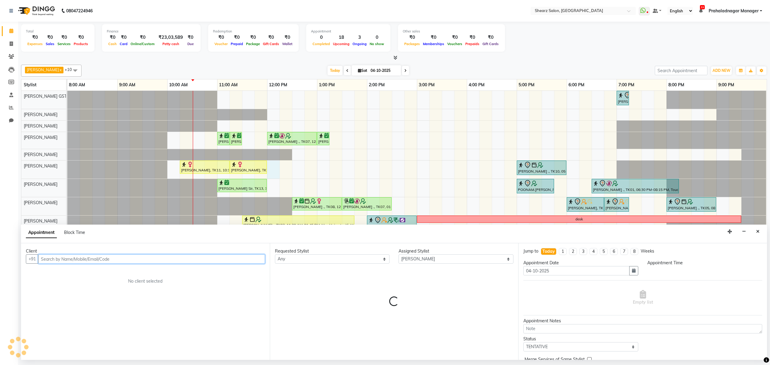
select select "720"
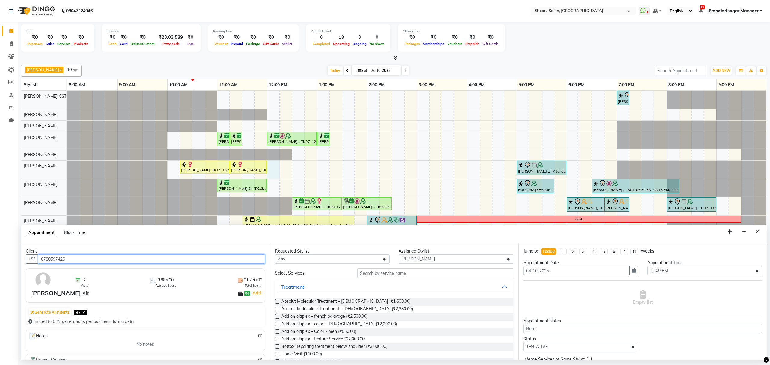
type input "8780597426"
click at [392, 272] on input "text" at bounding box center [435, 273] width 156 height 9
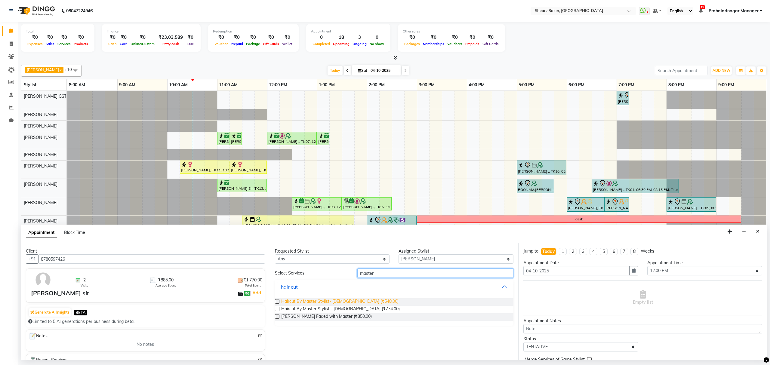
type input "master"
click at [291, 302] on span "Haircut By Master Stylist- Male (₹548.00)" at bounding box center [339, 302] width 117 height 8
checkbox input "false"
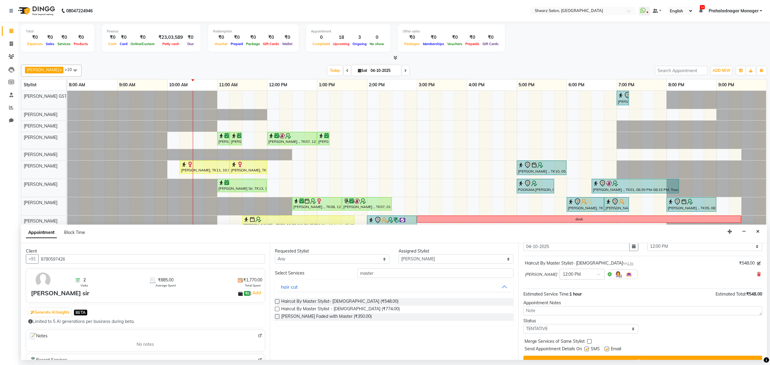
scroll to position [36, 0]
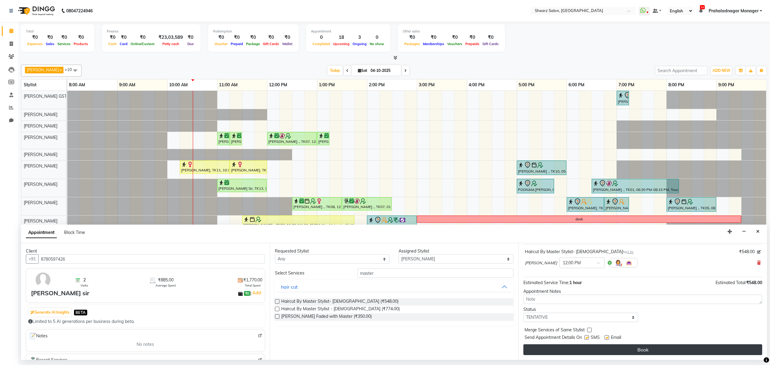
click at [656, 355] on button "Book" at bounding box center [643, 350] width 239 height 11
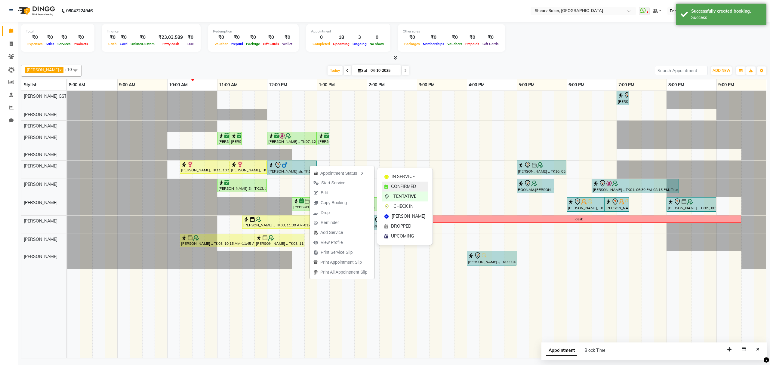
click at [410, 183] on div "CONFIRMED" at bounding box center [405, 187] width 46 height 10
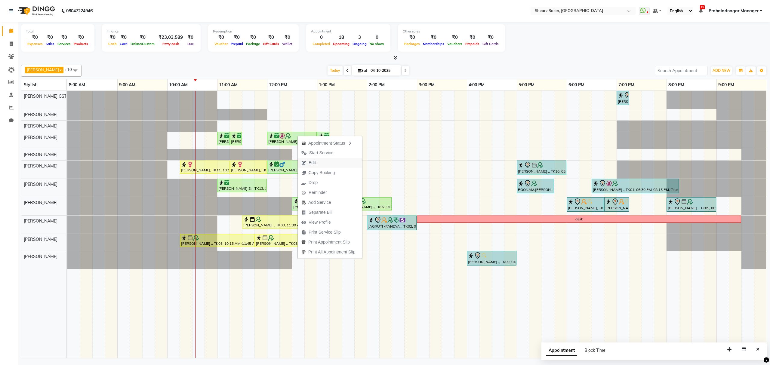
click at [322, 159] on button "Edit" at bounding box center [330, 163] width 64 height 10
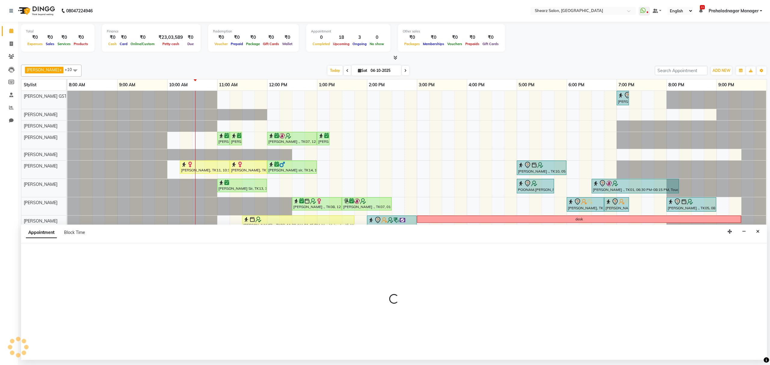
select select "tentative"
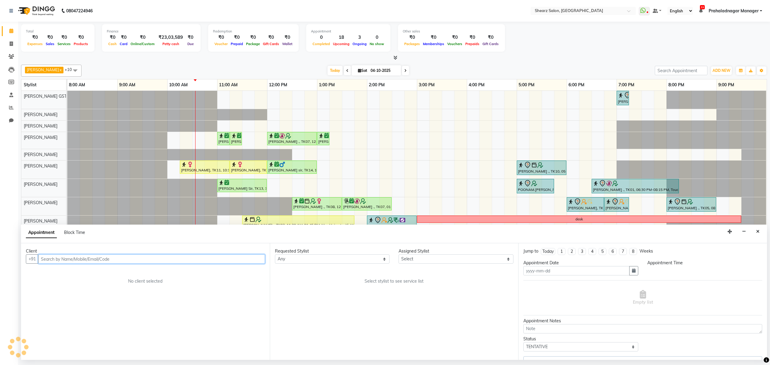
type input "04-10-2025"
select select "77471"
select select "confirm booking"
select select "720"
select select "4101"
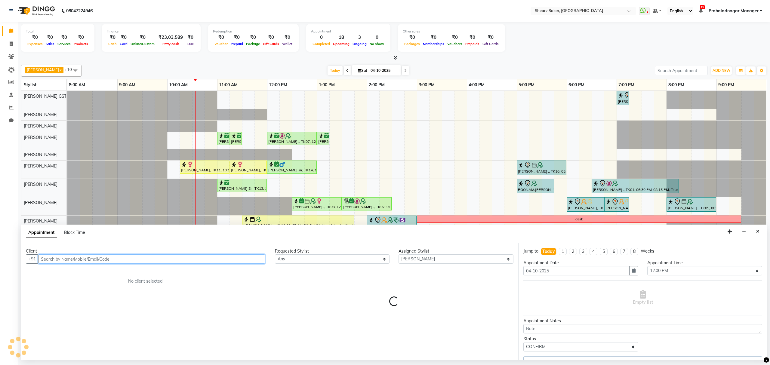
select select "4101"
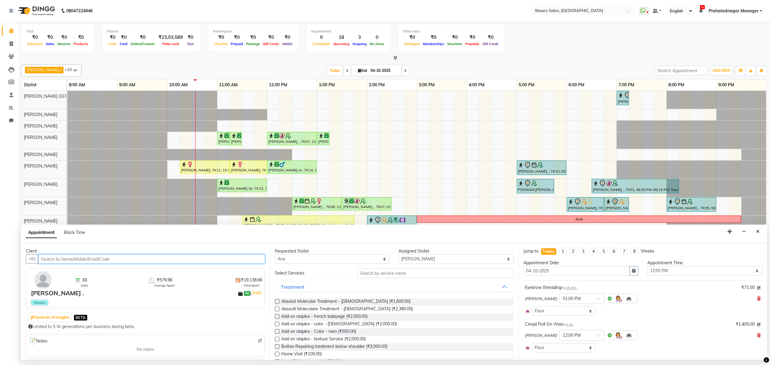
select select "4101"
click at [394, 272] on input "text" at bounding box center [435, 273] width 156 height 9
click at [407, 257] on select "Select [PERSON_NAME] Center 1_mgr mgr [PERSON_NAME] [PERSON_NAME] [PERSON_NAME]…" at bounding box center [456, 259] width 115 height 9
select select "77475"
click at [399, 255] on select "Select [PERSON_NAME] Center 1_mgr mgr [PERSON_NAME] [PERSON_NAME] [PERSON_NAME]…" at bounding box center [456, 259] width 115 height 9
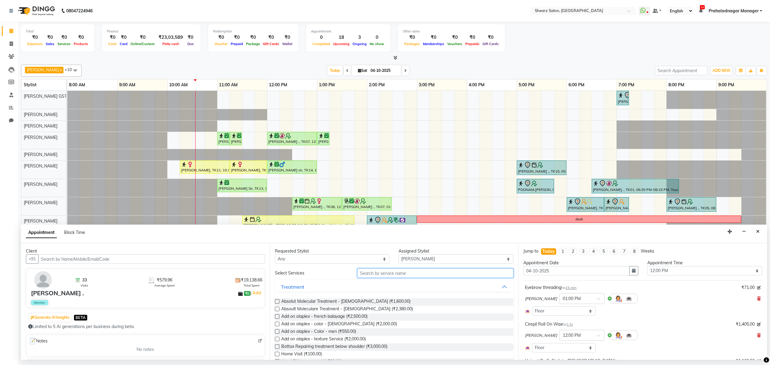
click at [389, 276] on input "text" at bounding box center [435, 273] width 156 height 9
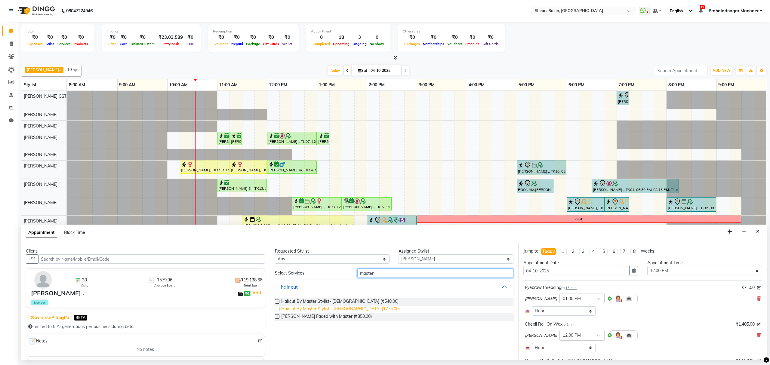
type input "master"
click at [323, 309] on span "Haircut By Master Stylist - Female (₹774.00)" at bounding box center [340, 310] width 119 height 8
checkbox input "false"
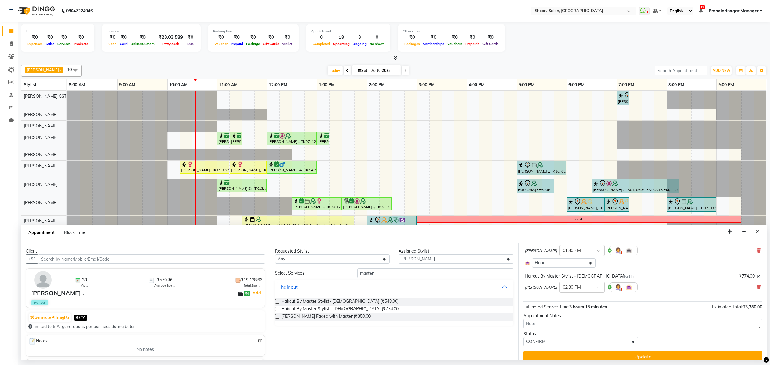
scroll to position [129, 0]
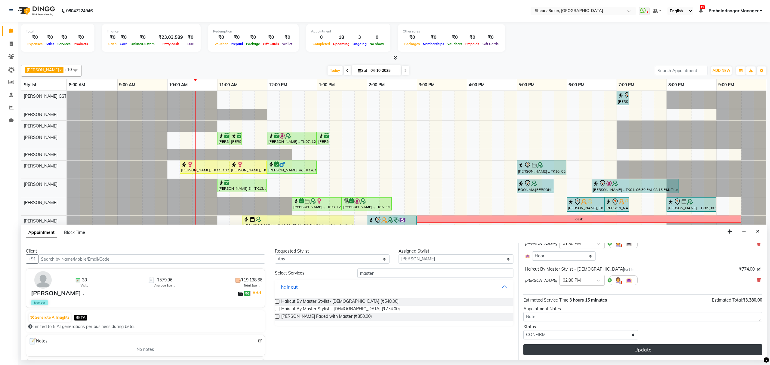
click at [656, 354] on button "Update" at bounding box center [643, 350] width 239 height 11
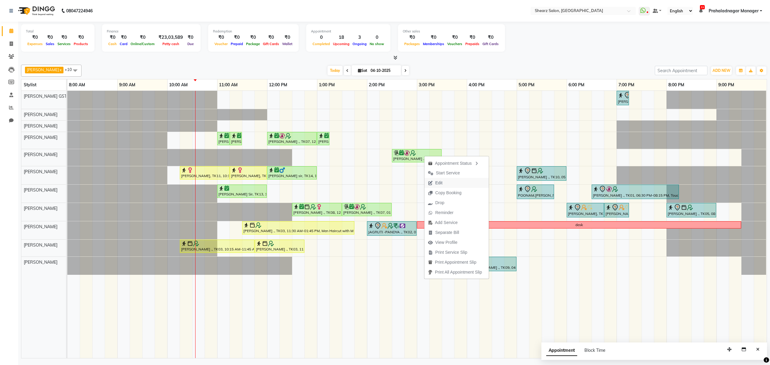
click at [445, 180] on span "Edit" at bounding box center [436, 183] width 22 height 10
select select "tentative"
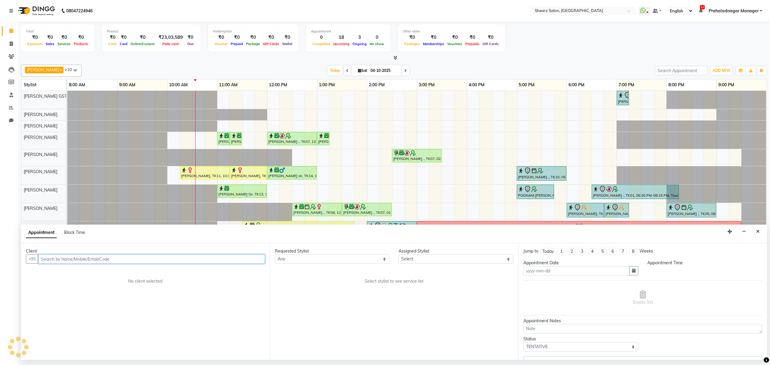
type input "04-10-2025"
select select "confirm booking"
select select "720"
select select "77475"
select select "4101"
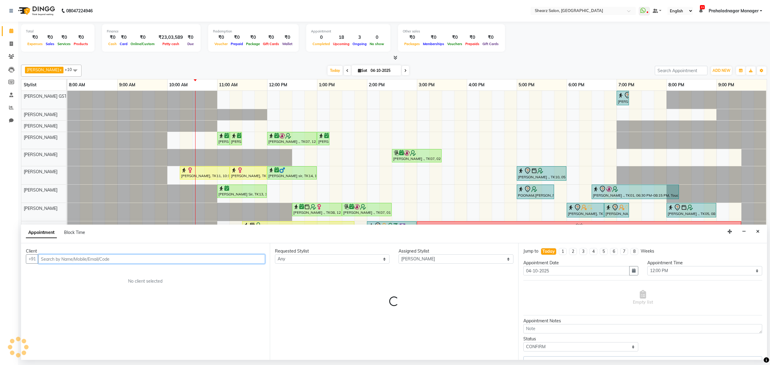
select select "4101"
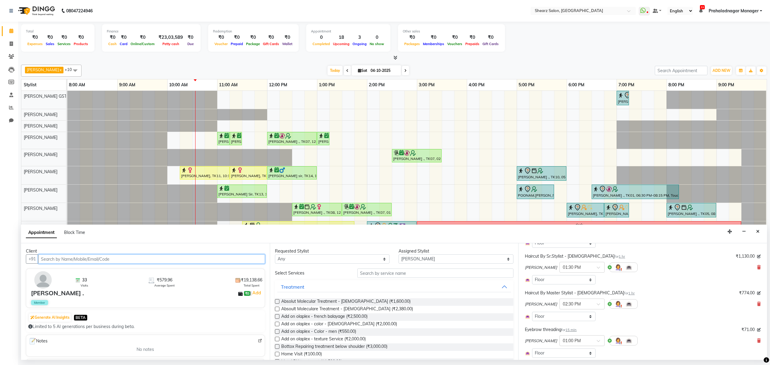
scroll to position [0, 0]
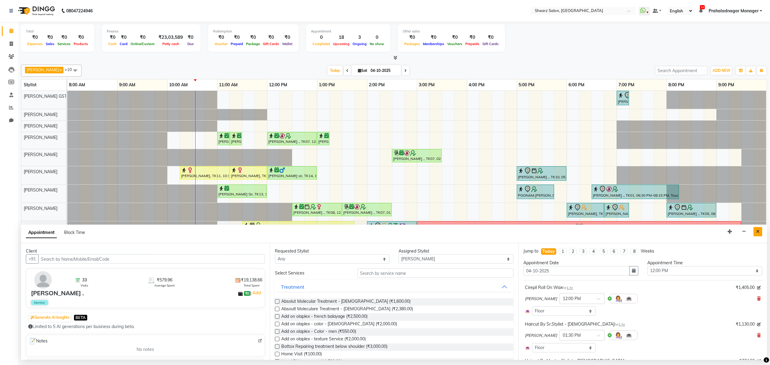
click at [756, 229] on button "Close" at bounding box center [758, 231] width 9 height 9
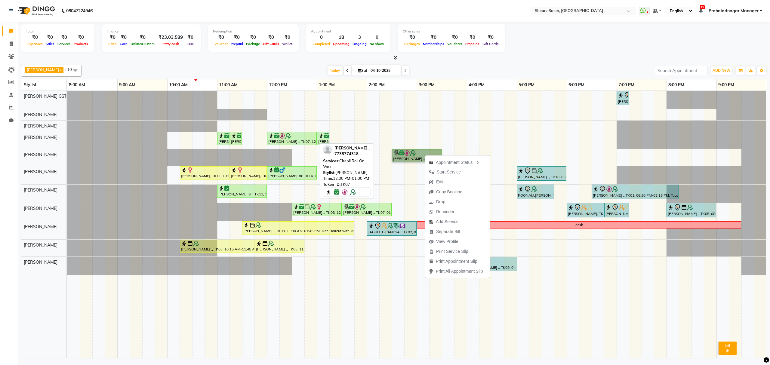
click at [302, 138] on div at bounding box center [291, 136] width 47 height 6
select select "6"
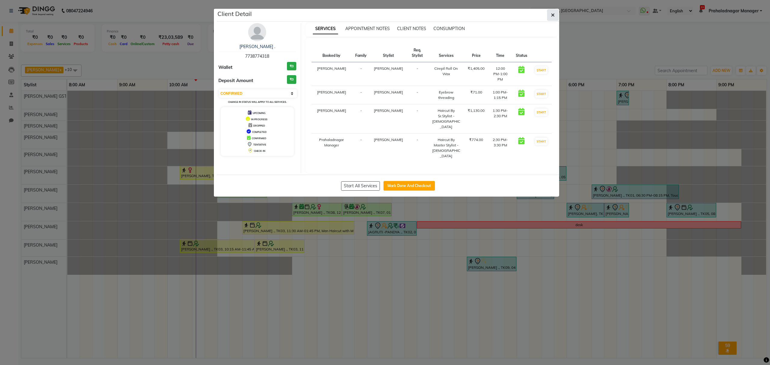
click at [554, 14] on icon "button" at bounding box center [553, 15] width 4 height 5
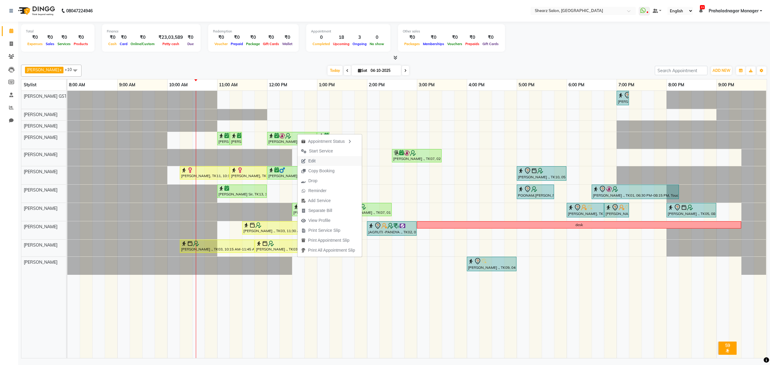
click at [328, 159] on button "Edit" at bounding box center [330, 161] width 64 height 10
select select "tentative"
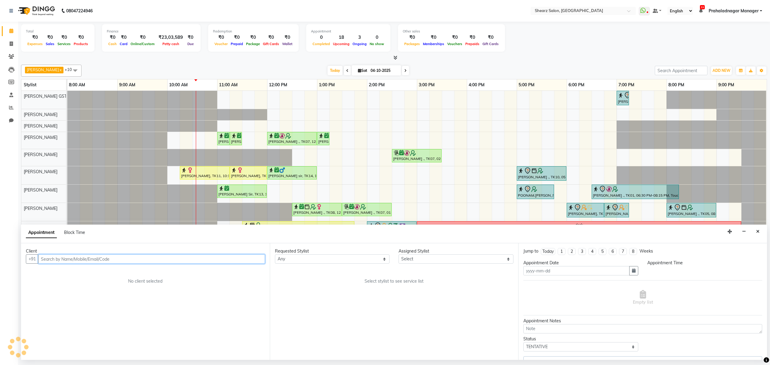
type input "04-10-2025"
select select "confirm booking"
select select "720"
select select "77475"
select select "4101"
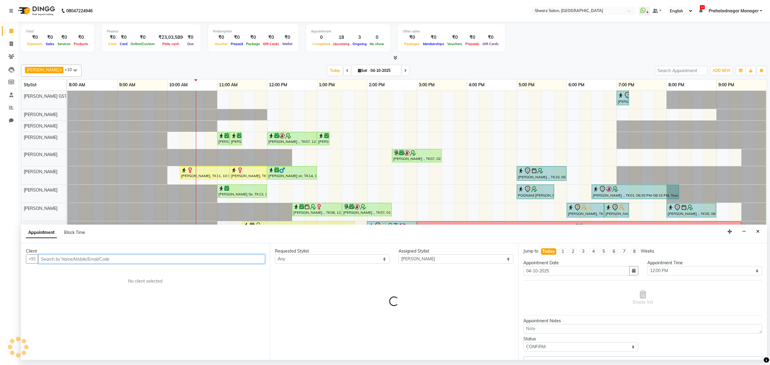
select select "4101"
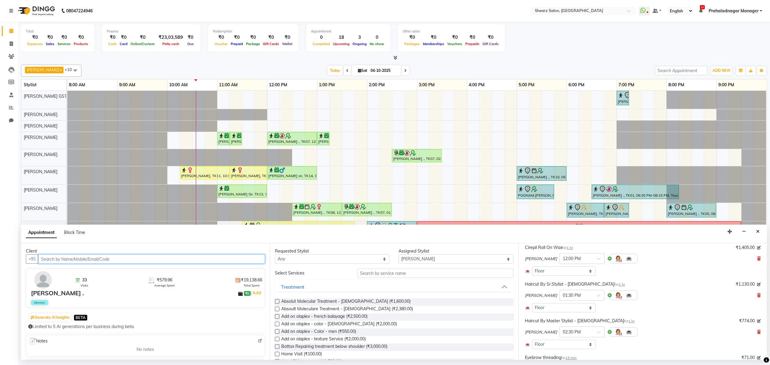
scroll to position [80, 0]
click at [757, 292] on icon at bounding box center [759, 292] width 4 height 4
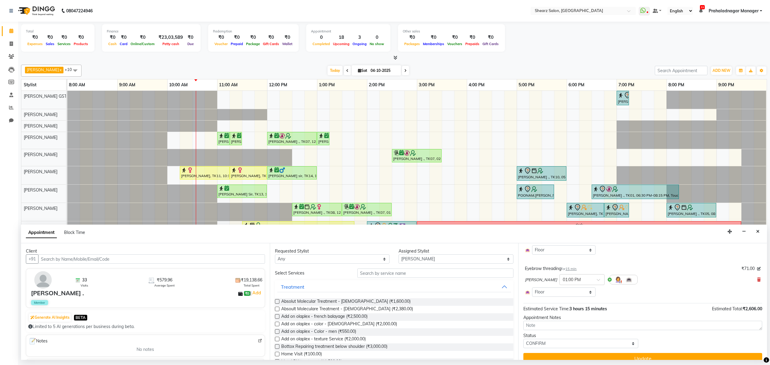
scroll to position [107, 0]
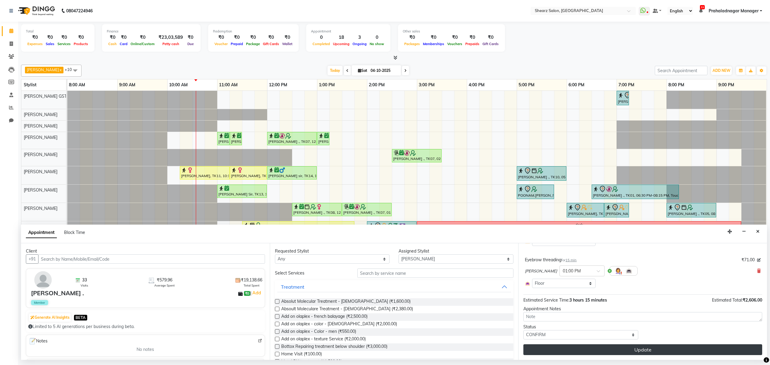
click at [641, 348] on button "Update" at bounding box center [643, 350] width 239 height 11
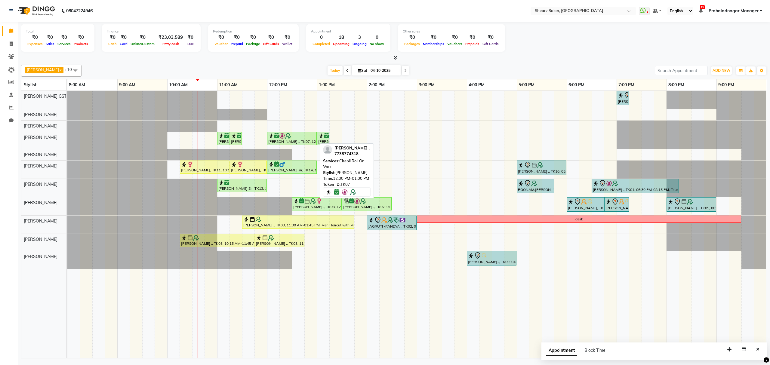
click at [306, 136] on div at bounding box center [291, 136] width 47 height 6
select select "6"
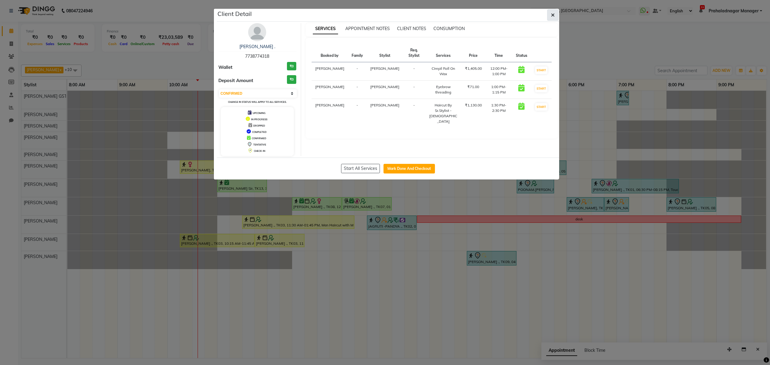
click at [548, 17] on button "button" at bounding box center [552, 14] width 11 height 11
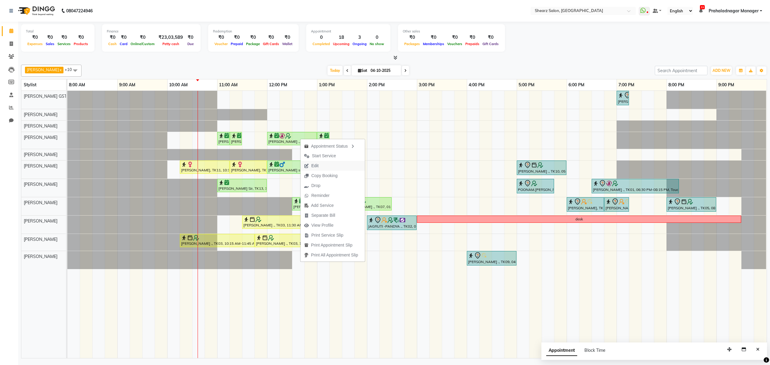
click at [328, 167] on button "Edit" at bounding box center [333, 166] width 64 height 10
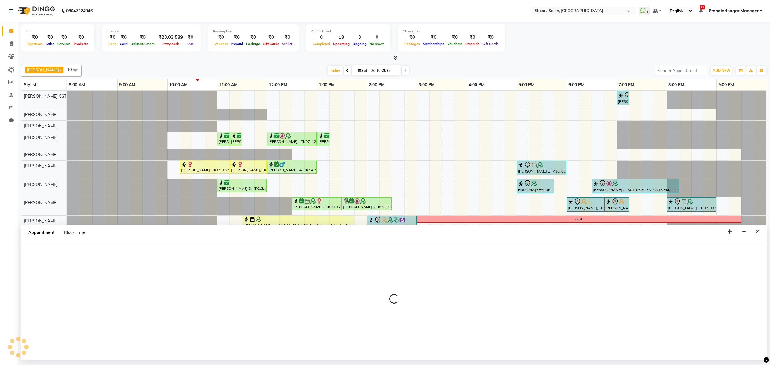
select select "tentative"
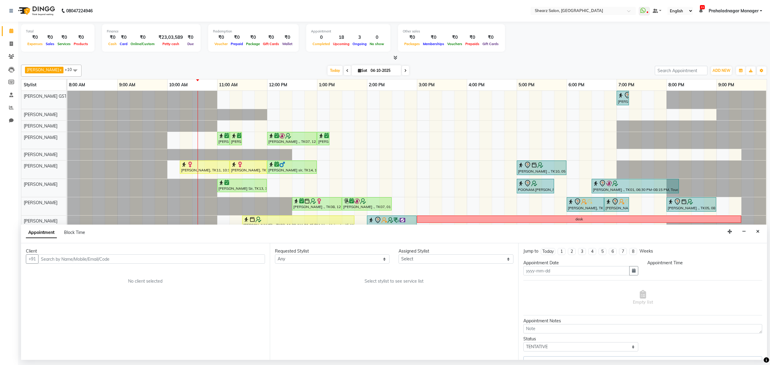
type input "04-10-2025"
select select "77471"
select select "confirm booking"
select select "720"
select select "4101"
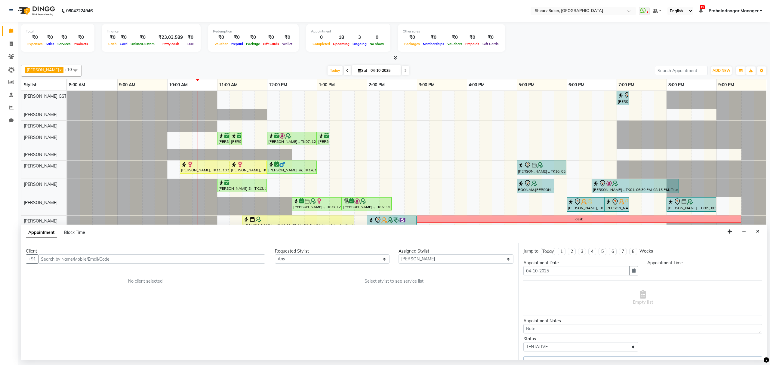
select select "4101"
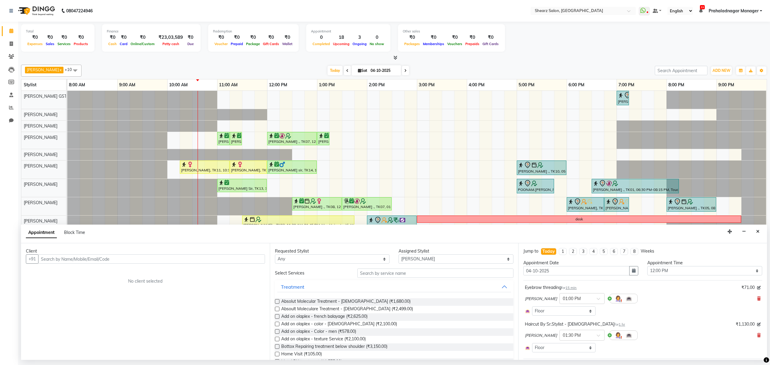
select select "4101"
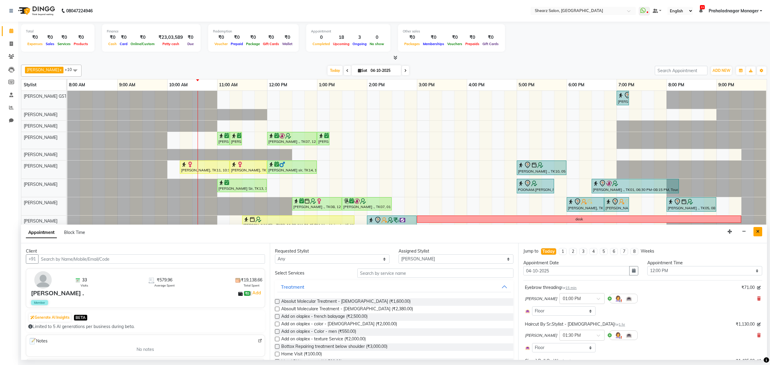
click at [756, 234] on icon "Close" at bounding box center [757, 232] width 3 height 4
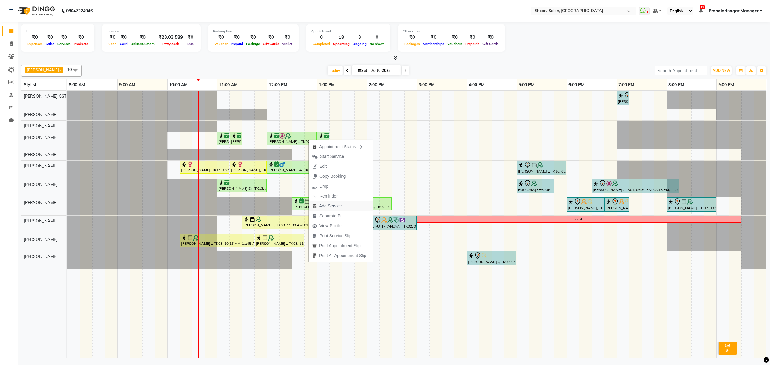
click at [335, 208] on span "Add Service" at bounding box center [330, 206] width 23 height 6
select select "77479"
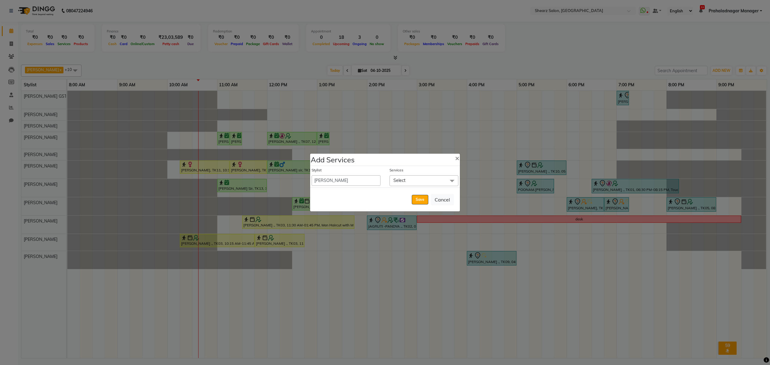
click at [428, 177] on span "Select" at bounding box center [424, 180] width 69 height 11
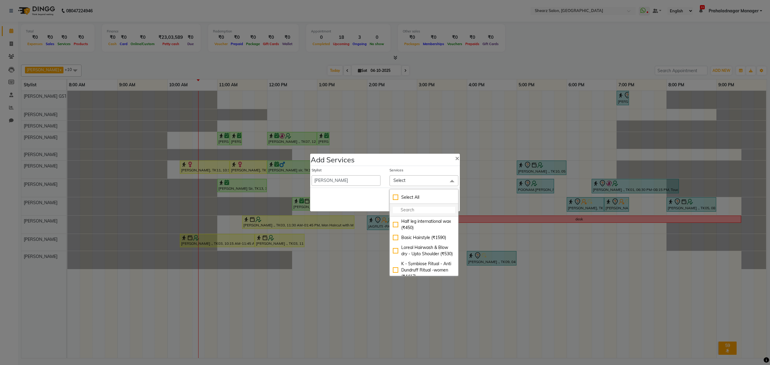
click at [422, 209] on input "multiselect-search" at bounding box center [424, 210] width 62 height 6
type input "pedicure"
click at [407, 224] on div "Signature pedicure (₹1330)" at bounding box center [424, 221] width 62 height 6
checkbox input "true"
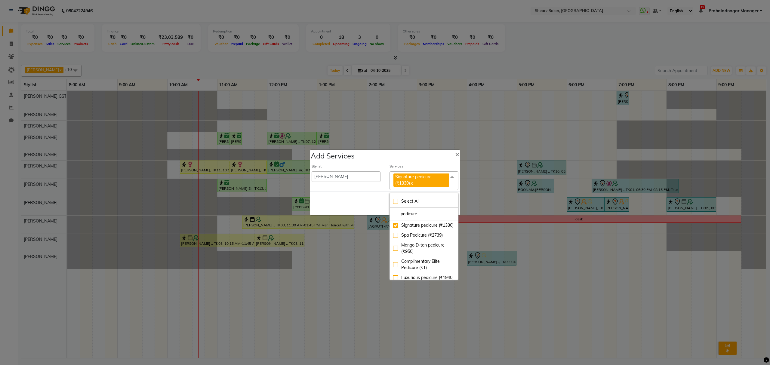
drag, startPoint x: 419, startPoint y: 212, endPoint x: 354, endPoint y: 214, distance: 64.7
click at [353, 213] on div "Add Services × Stylist Admin A General Arvind S Devda Asha Chavariya Brijesh Va…" at bounding box center [385, 183] width 150 height 66
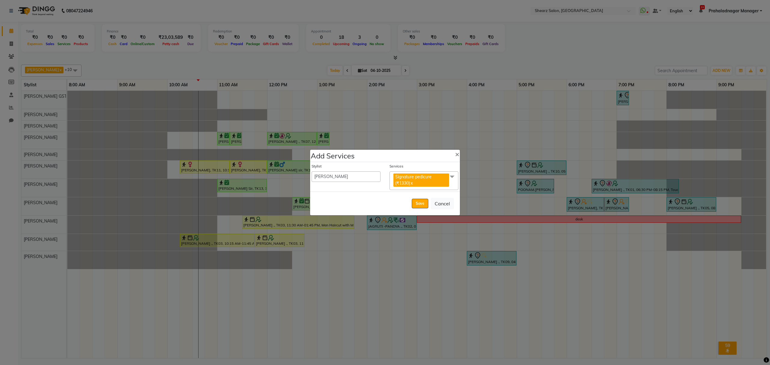
click at [453, 175] on span at bounding box center [452, 177] width 12 height 11
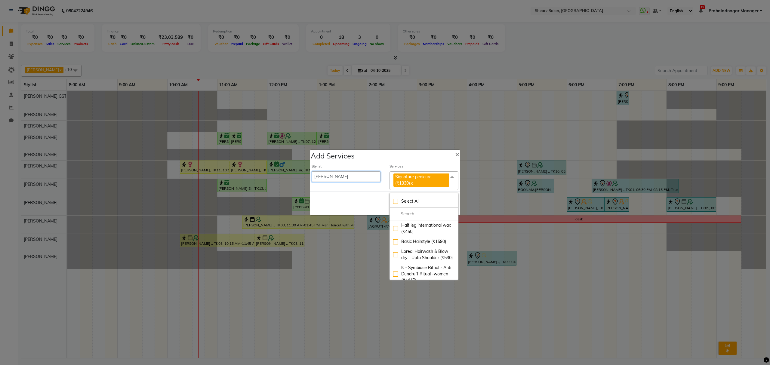
click at [343, 172] on select "Admin A General Arvind S Devda Asha Chavariya Brijesh Valand Center 1_mgr mgr C…" at bounding box center [346, 177] width 69 height 11
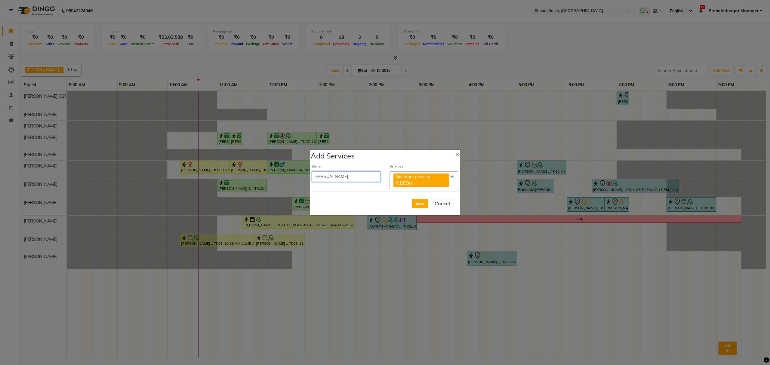
select select "77443"
click at [312, 172] on select "Admin A General Arvind S Devda Asha Chavariya Brijesh Valand Center 1_mgr mgr C…" at bounding box center [346, 177] width 69 height 11
select select "780"
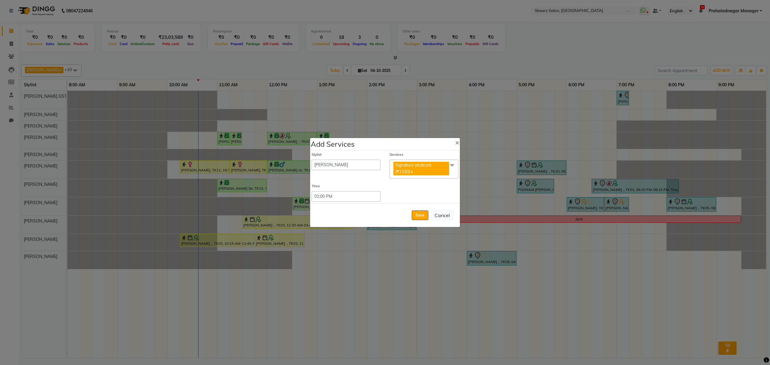
click at [452, 164] on span at bounding box center [452, 165] width 12 height 11
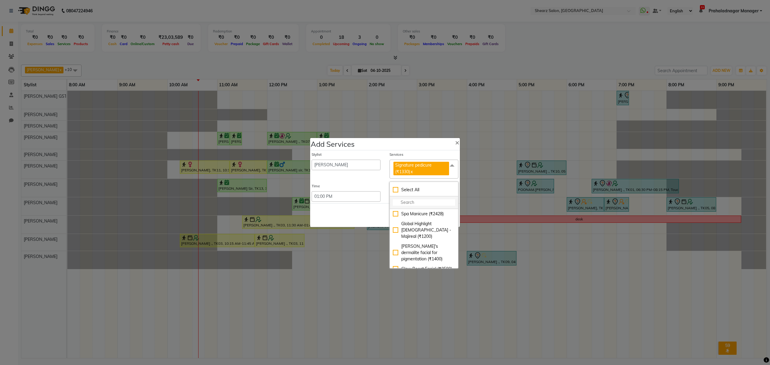
drag, startPoint x: 420, startPoint y: 204, endPoint x: 416, endPoint y: 207, distance: 5.4
click at [418, 205] on input "multiselect-search" at bounding box center [424, 202] width 62 height 6
type input "manic"
click at [422, 237] on div "Elite manicure (₹975)" at bounding box center [424, 234] width 62 height 6
checkbox input "true"
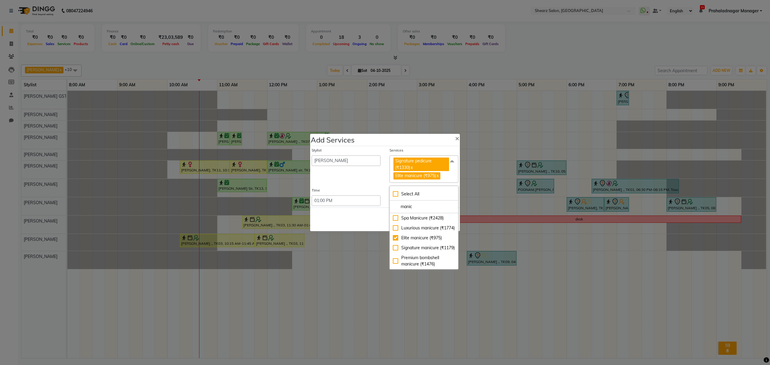
drag, startPoint x: 339, startPoint y: 221, endPoint x: 398, endPoint y: 213, distance: 59.6
click at [340, 221] on div "Save Cancel" at bounding box center [385, 220] width 150 height 24
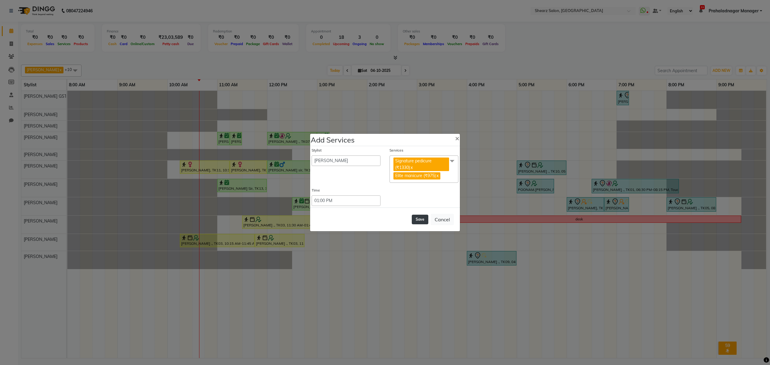
click at [422, 215] on button "Save" at bounding box center [420, 220] width 17 height 10
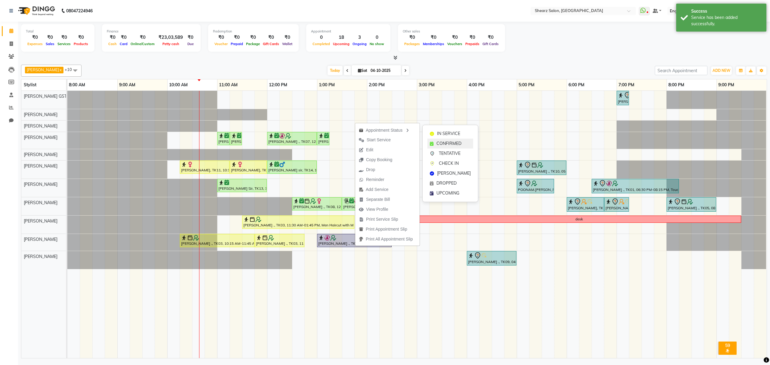
click at [442, 141] on span "CONFIRMED" at bounding box center [449, 144] width 25 height 6
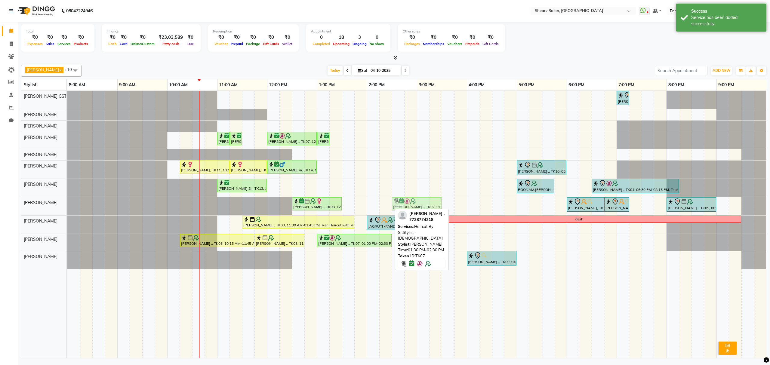
drag, startPoint x: 371, startPoint y: 203, endPoint x: 420, endPoint y: 202, distance: 48.7
click at [67, 203] on div "Humaira Khimani ., TK08, 12:30 PM-01:30 PM, Haircut By Sr.Stylist - Female Saur…" at bounding box center [67, 206] width 0 height 18
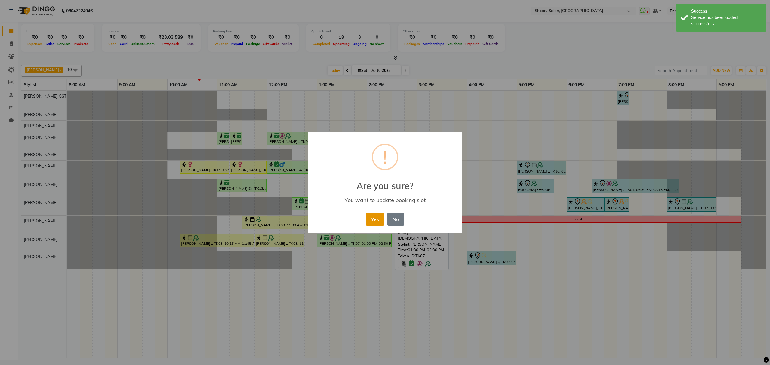
click at [377, 216] on button "Yes" at bounding box center [375, 219] width 18 height 13
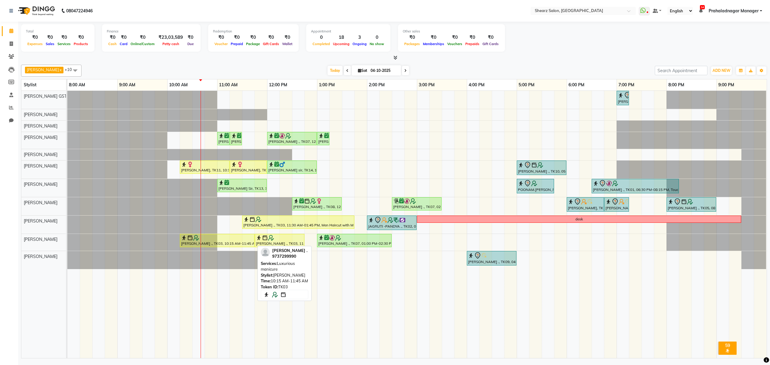
click at [229, 243] on div "[PERSON_NAME] ., TK03, 10:15 AM-11:45 AM, Luxurious manicure" at bounding box center [217, 240] width 73 height 11
click at [215, 245] on div "[PERSON_NAME] ., TK03, 10:15 AM-11:45 AM, Luxurious manicure" at bounding box center [217, 240] width 73 height 11
select select "1"
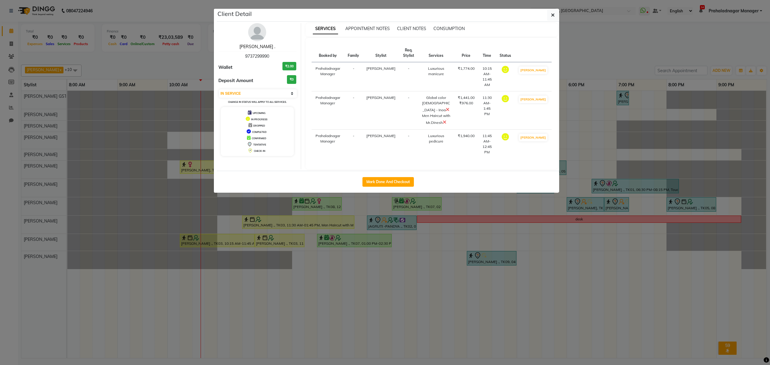
click at [259, 48] on link "[PERSON_NAME] ." at bounding box center [258, 46] width 36 height 5
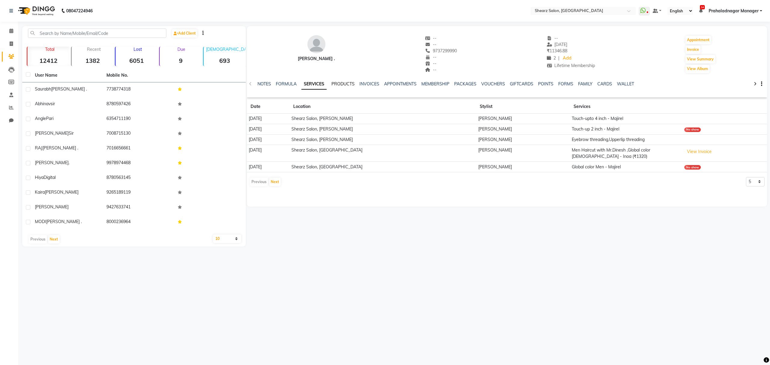
click at [343, 81] on link "PRODUCTS" at bounding box center [343, 83] width 23 height 5
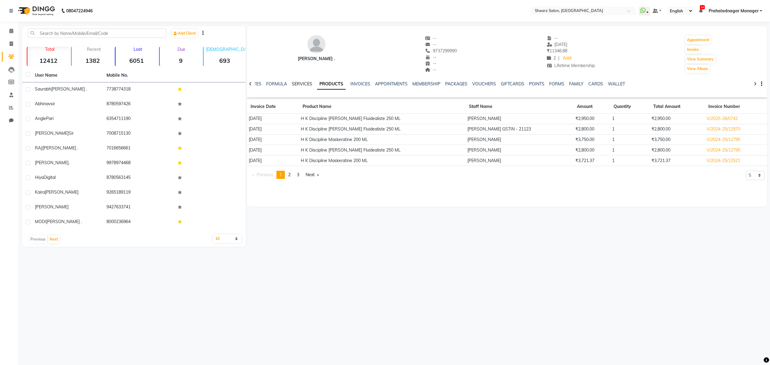
click at [309, 84] on link "SERVICES" at bounding box center [302, 83] width 20 height 5
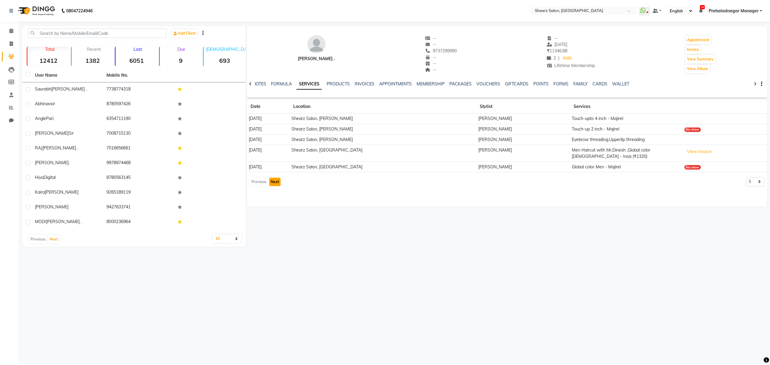
click at [280, 181] on button "Next" at bounding box center [274, 182] width 11 height 8
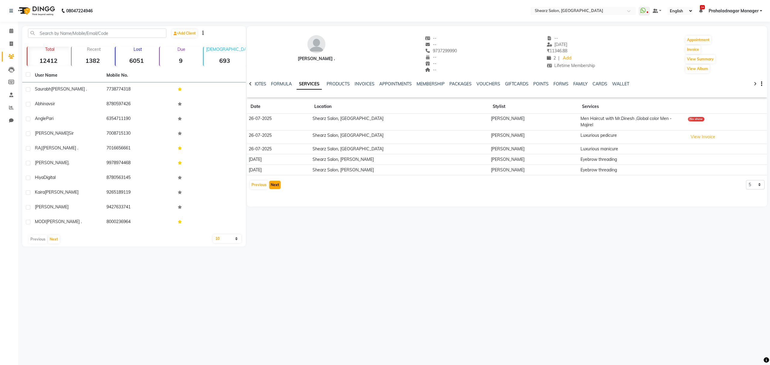
click at [273, 181] on button "Next" at bounding box center [274, 185] width 11 height 8
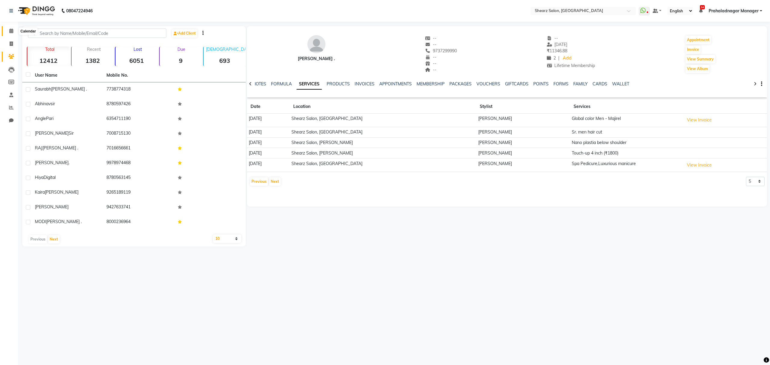
click at [9, 28] on span at bounding box center [11, 31] width 11 height 7
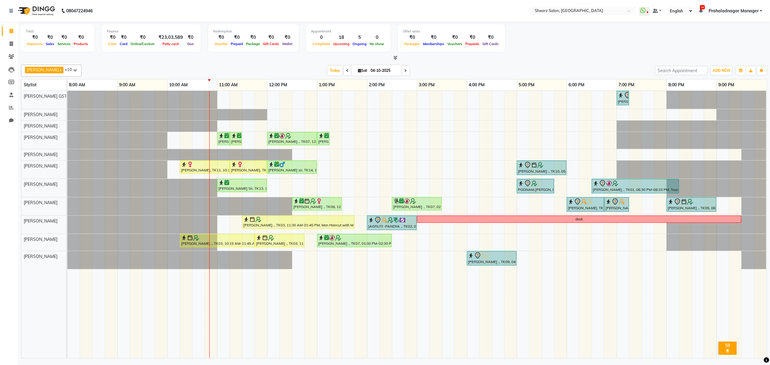
click at [404, 73] on icon at bounding box center [405, 71] width 2 height 4
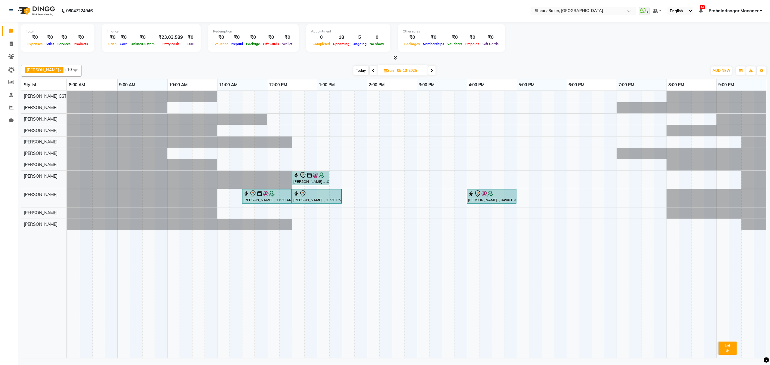
click at [358, 75] on div "Today Sun 05-10-2025" at bounding box center [394, 70] width 83 height 9
click at [356, 68] on span "Today" at bounding box center [361, 70] width 15 height 9
type input "04-10-2025"
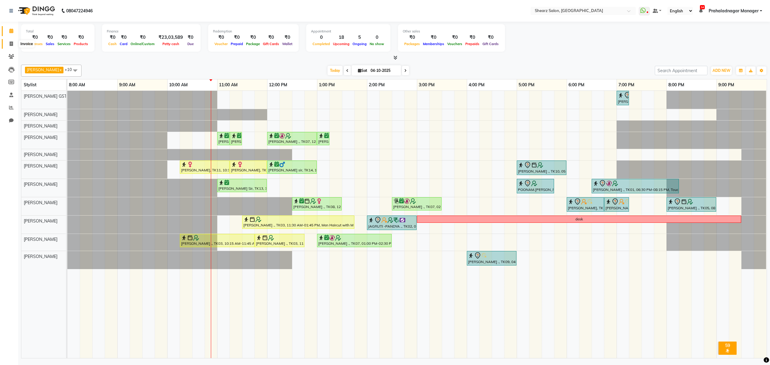
click at [11, 43] on icon at bounding box center [11, 44] width 3 height 5
select select "service"
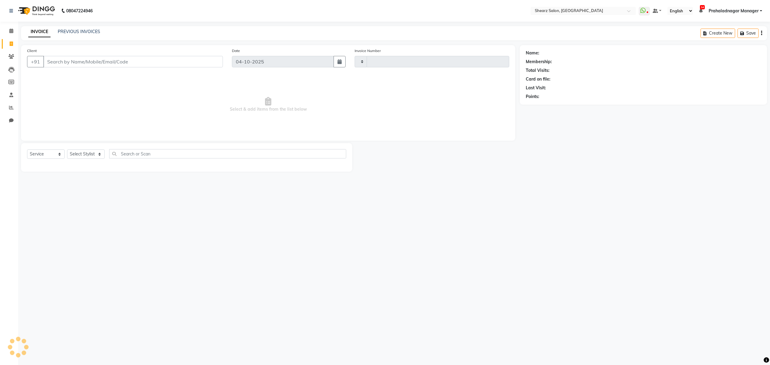
type input "7034"
select select "8157"
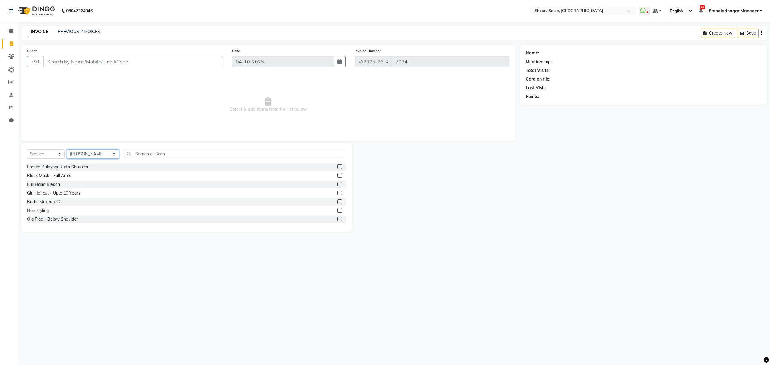
click at [93, 156] on select "Select Stylist Admin A General [PERSON_NAME] Asha Chavariya [PERSON_NAME] Cente…" at bounding box center [93, 154] width 52 height 9
select select "77475"
click at [67, 150] on select "Select Stylist Admin A General [PERSON_NAME] Asha Chavariya [PERSON_NAME] Cente…" at bounding box center [93, 154] width 52 height 9
click at [153, 159] on div "Select Service Product Membership Package Voucher Prepaid Gift Card Select Styl…" at bounding box center [186, 156] width 319 height 14
click at [134, 152] on input "text" at bounding box center [235, 153] width 222 height 9
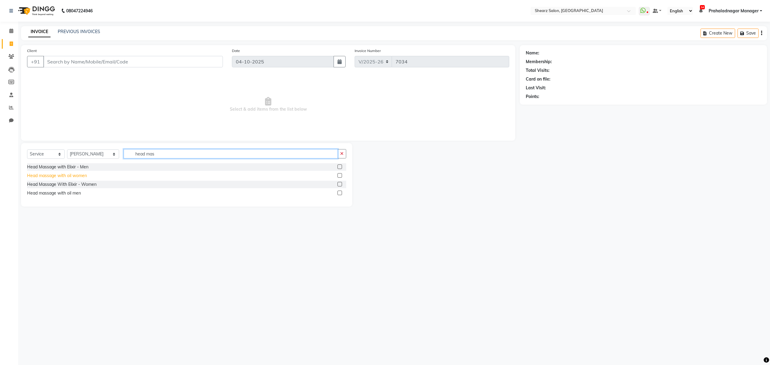
type input "head mas"
click at [61, 175] on div "Head massage with oil women" at bounding box center [57, 176] width 60 height 6
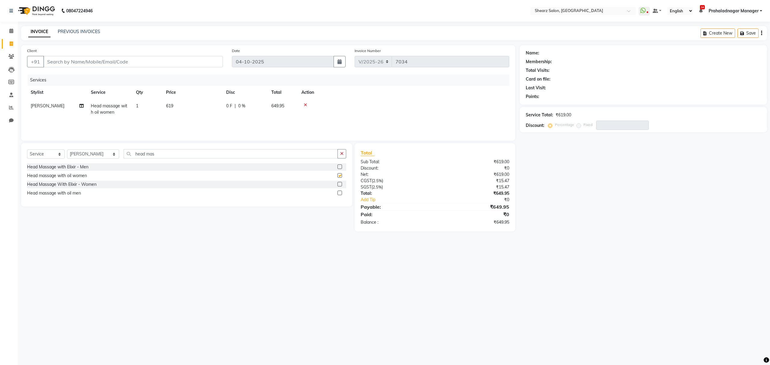
checkbox input "false"
click at [175, 152] on input "head mas" at bounding box center [231, 153] width 214 height 9
type input "h"
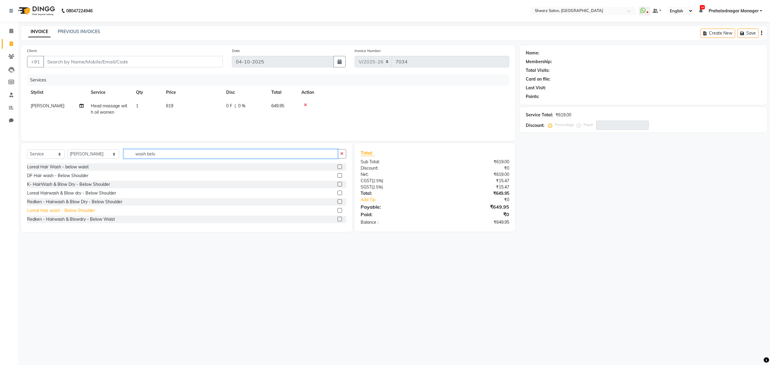
type input "wash belo"
click at [75, 209] on div "Loreal Hair wash - Below Shoulder" at bounding box center [61, 211] width 68 height 6
checkbox input "false"
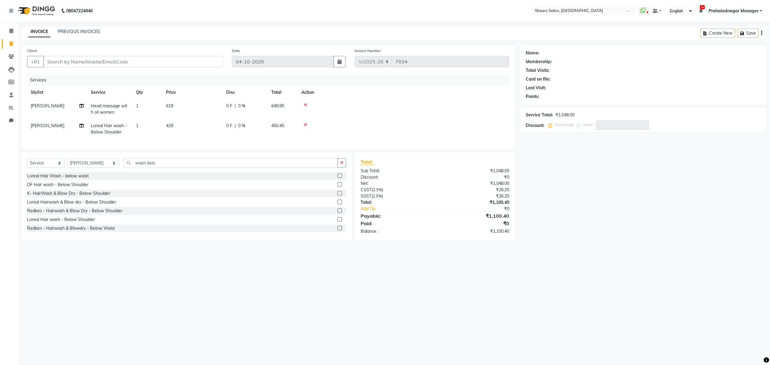
click at [304, 104] on icon at bounding box center [305, 105] width 3 height 4
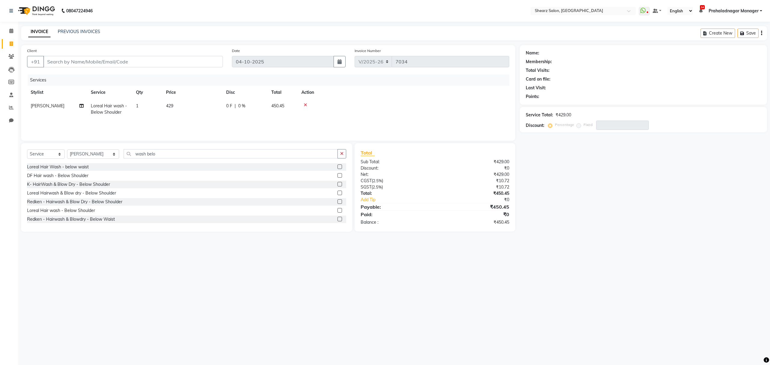
click at [304, 104] on icon at bounding box center [305, 105] width 3 height 4
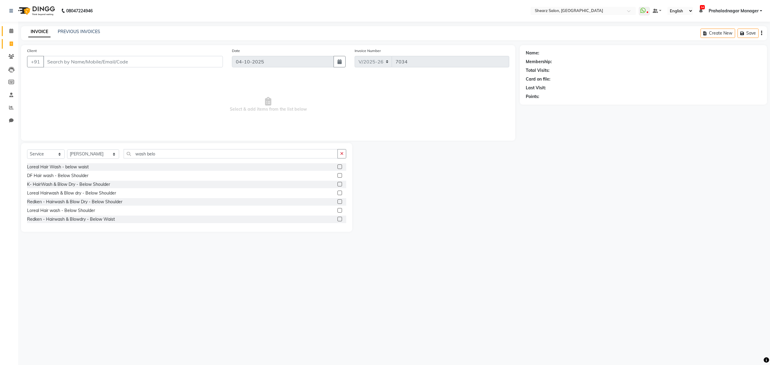
click at [8, 27] on link "Calendar" at bounding box center [9, 31] width 14 height 10
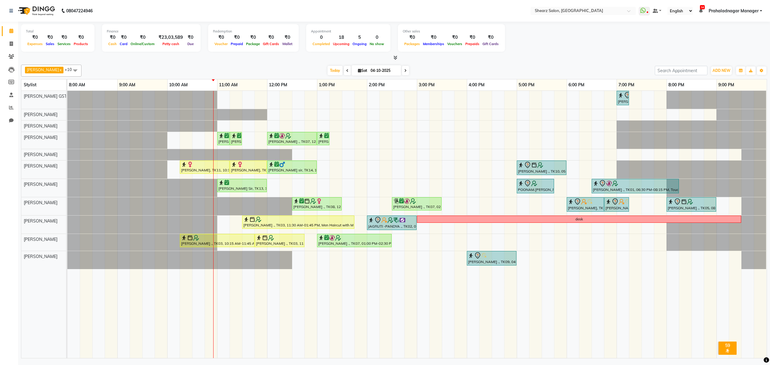
click at [595, 153] on div "Rajee Shinu ., TK01, 07:00 PM-07:15 PM, Eyebrow threading with senior SHIMONA .…" at bounding box center [417, 224] width 700 height 267
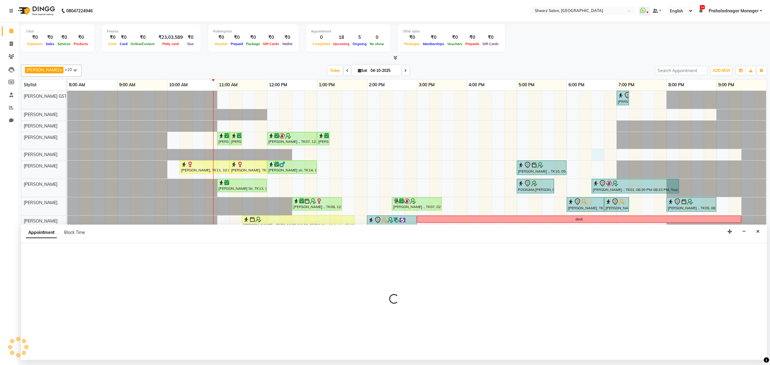
select select "77475"
select select "tentative"
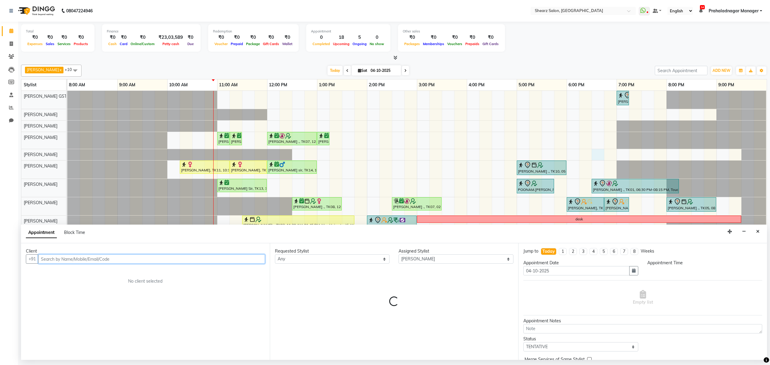
select select "1110"
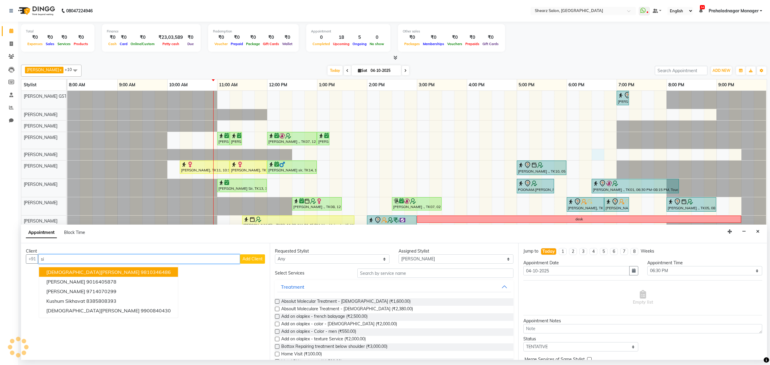
type input "s"
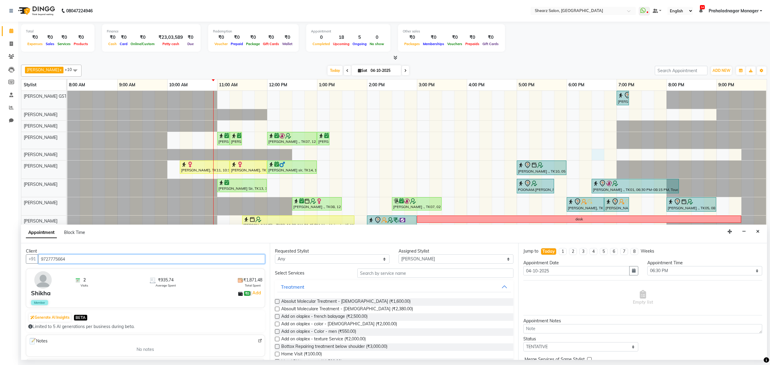
type input "9727775664"
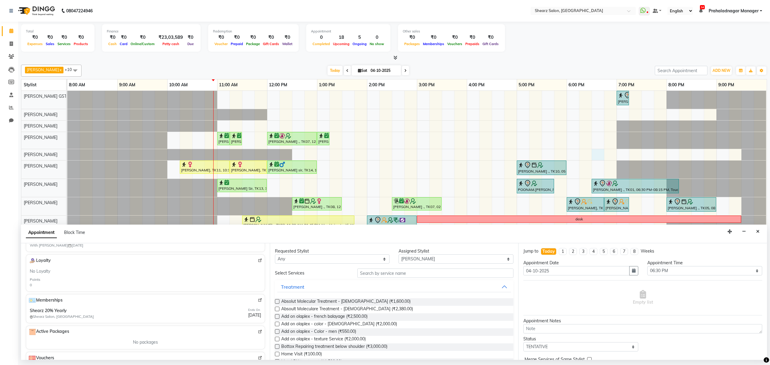
scroll to position [154, 0]
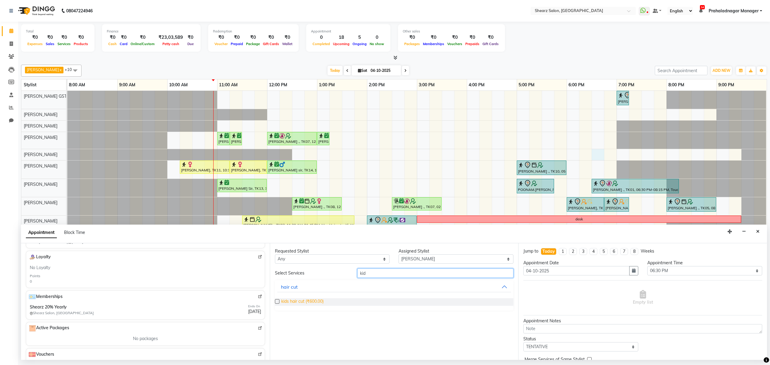
type input "kid"
click at [291, 300] on span "kids hair cut (₹600.00)" at bounding box center [302, 302] width 42 height 8
checkbox input "false"
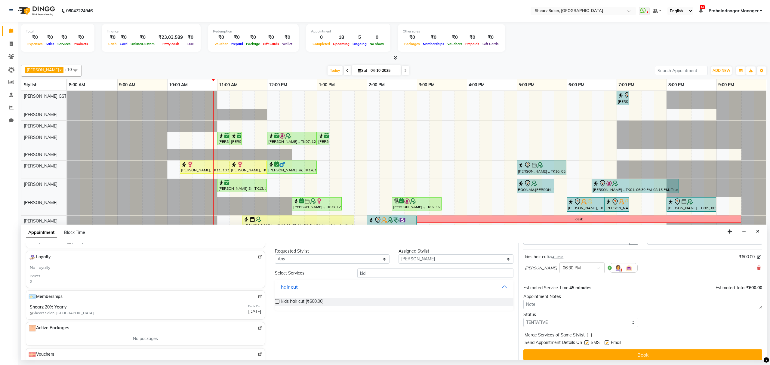
scroll to position [36, 0]
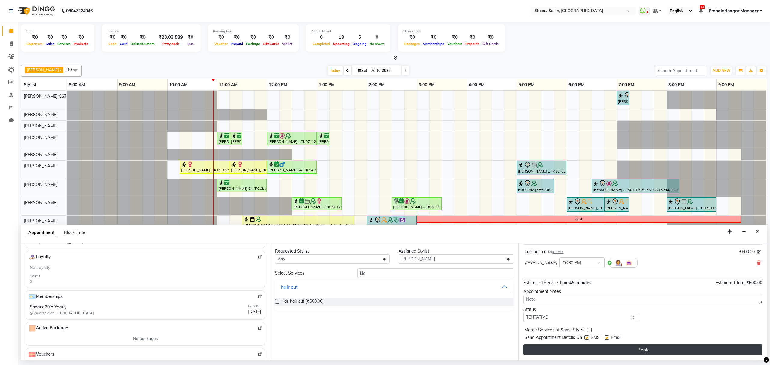
click at [568, 353] on button "Book" at bounding box center [643, 350] width 239 height 11
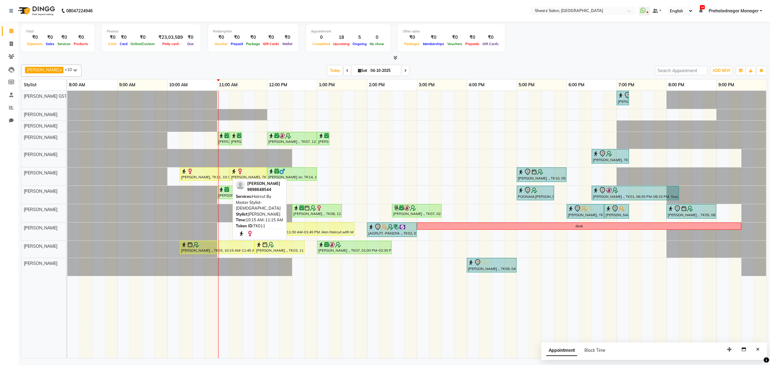
click at [203, 175] on div at bounding box center [204, 171] width 47 height 6
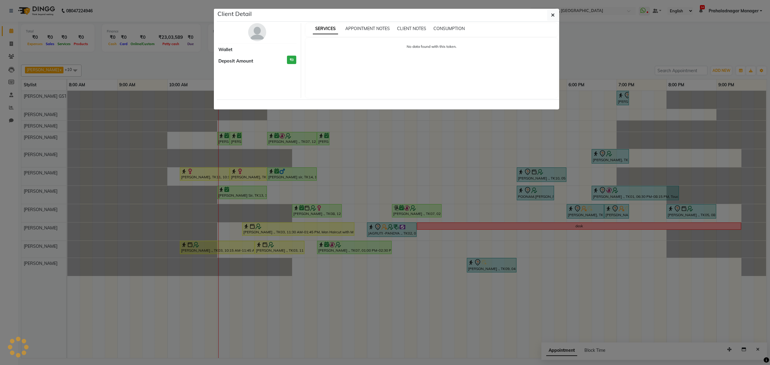
select select "1"
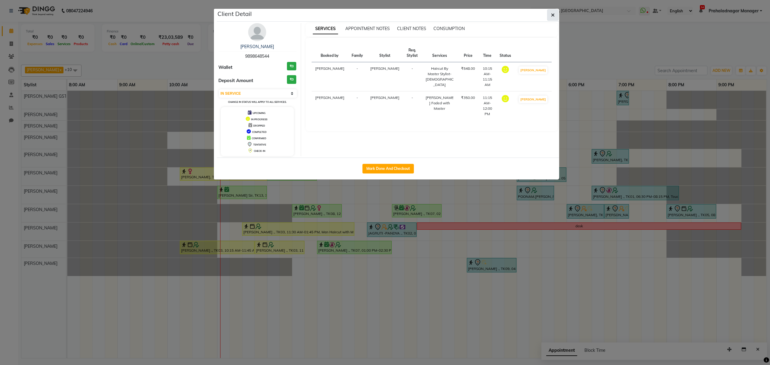
click at [550, 17] on button "button" at bounding box center [552, 14] width 11 height 11
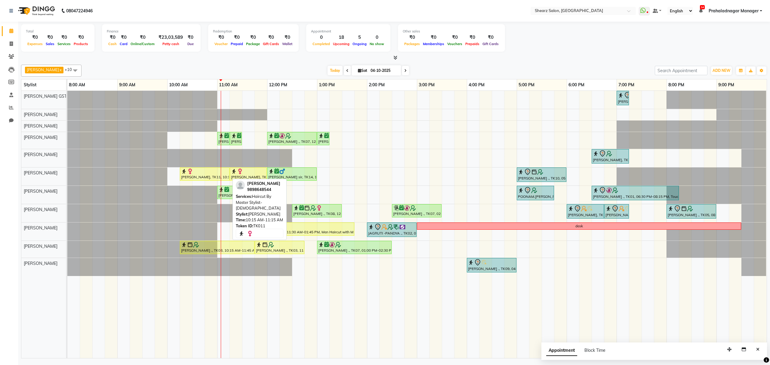
click at [209, 175] on div at bounding box center [204, 171] width 47 height 6
select select "1"
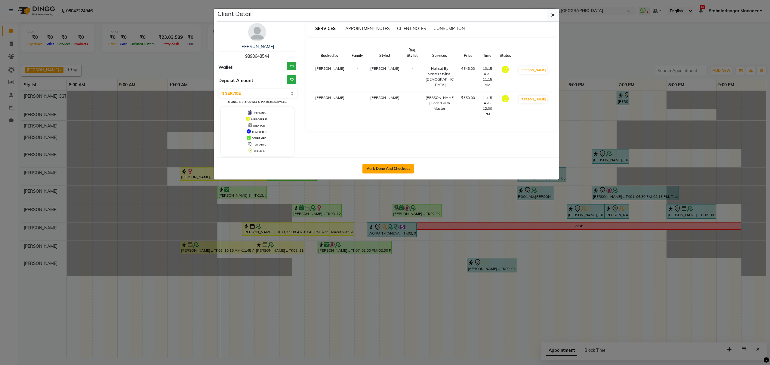
click at [380, 168] on button "Mark Done And Checkout" at bounding box center [388, 169] width 51 height 10
select select "service"
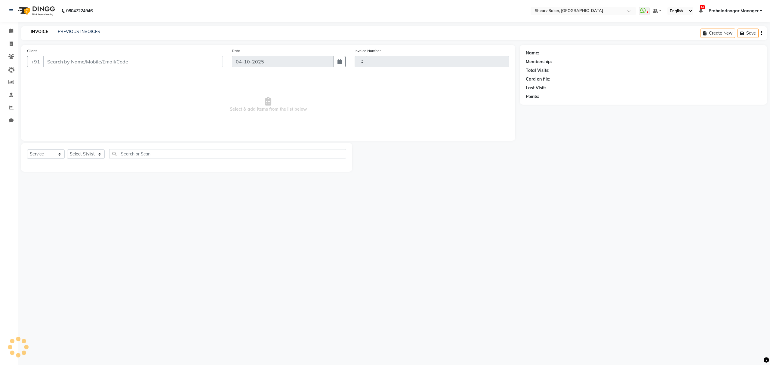
type input "7034"
select select "8157"
type input "9898648544"
select select "77471"
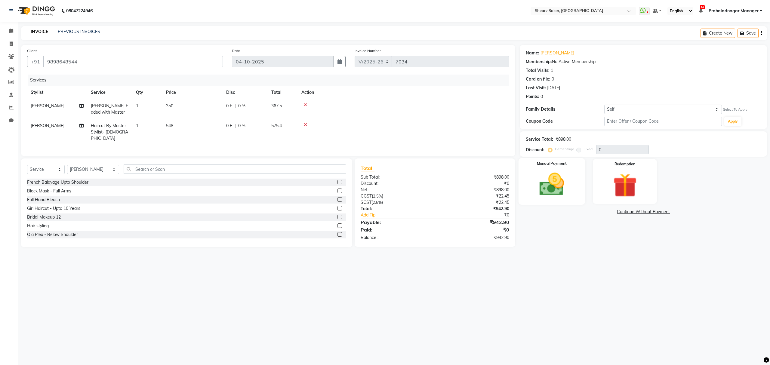
click at [550, 170] on div "Manual Payment" at bounding box center [552, 181] width 66 height 47
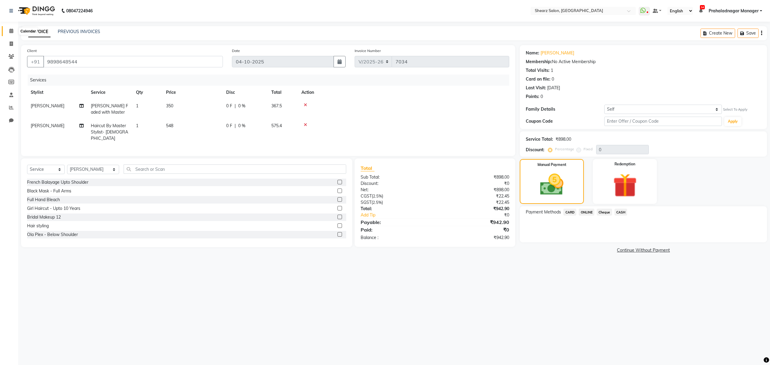
click at [9, 30] on icon at bounding box center [11, 31] width 4 height 5
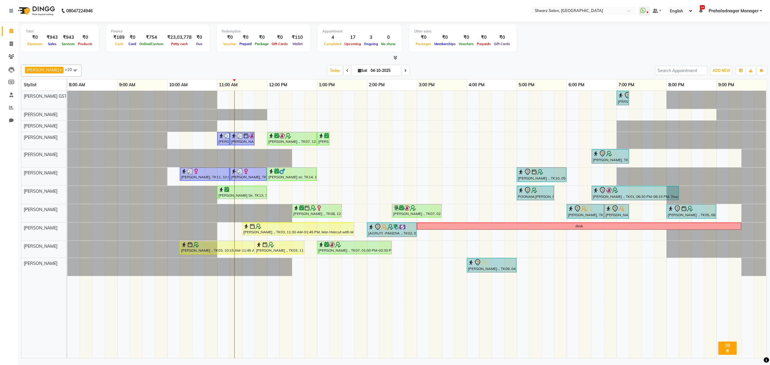
drag, startPoint x: 231, startPoint y: 265, endPoint x: 592, endPoint y: 26, distance: 432.7
click at [592, 26] on div "Total ₹0 Expenses ₹943 Sales ₹943 Services ₹0 Products Finance ₹189 Cash ₹0 Car…" at bounding box center [394, 38] width 746 height 29
click at [248, 193] on div at bounding box center [241, 190] width 47 height 6
select select "6"
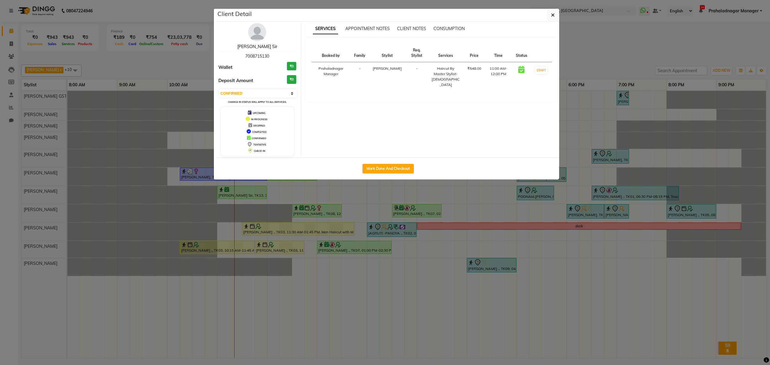
click at [262, 47] on link "Rakhshit Sir" at bounding box center [257, 46] width 40 height 5
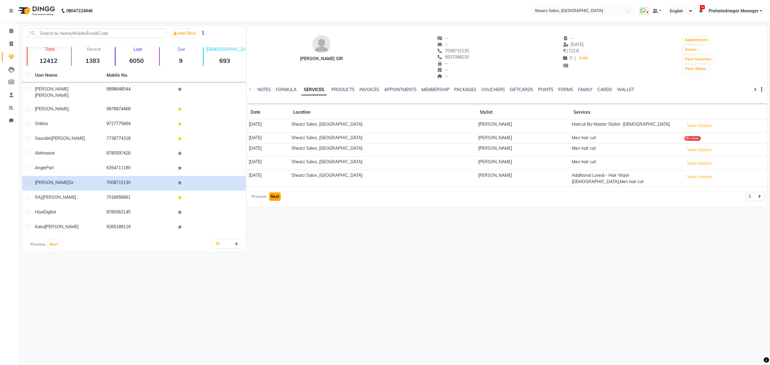
click at [275, 194] on button "Next" at bounding box center [274, 197] width 11 height 8
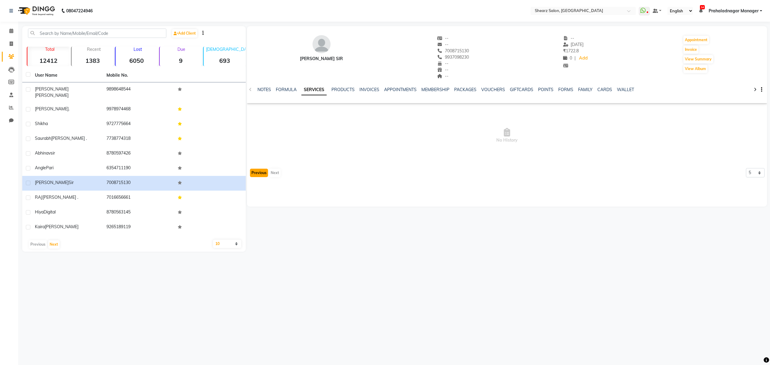
click at [257, 171] on button "Previous" at bounding box center [259, 173] width 18 height 8
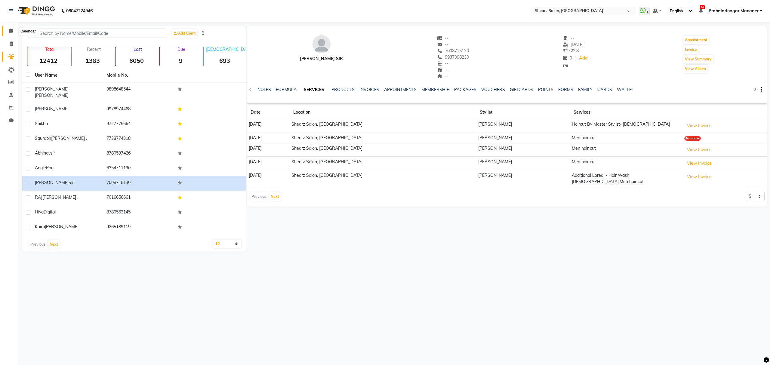
click at [12, 31] on icon at bounding box center [11, 31] width 4 height 5
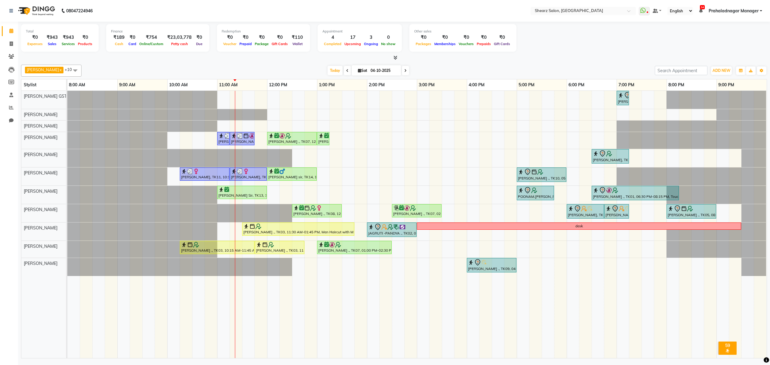
click at [235, 184] on div "Rajee Shinu ., TK01, 07:00 PM-07:15 PM, Eyebrow threading with senior SHIMONA .…" at bounding box center [417, 224] width 700 height 267
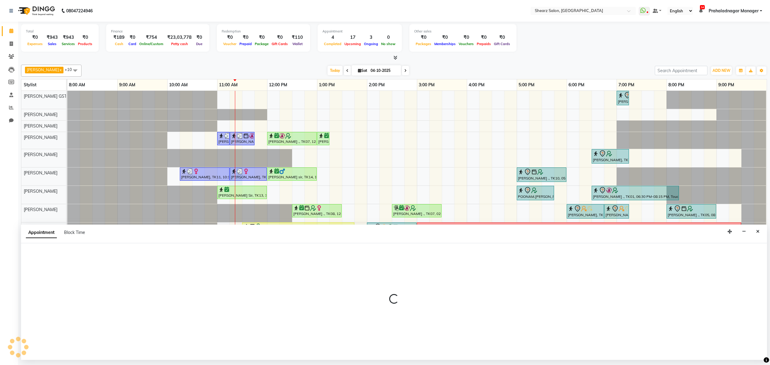
select select "77486"
select select "675"
select select "tentative"
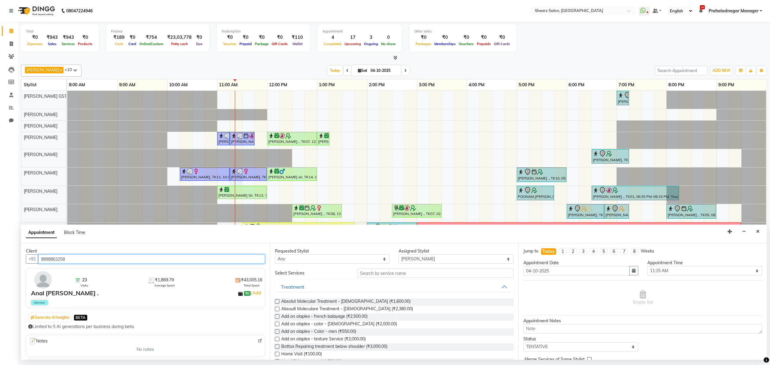
type input "9898863258"
click at [465, 277] on input "text" at bounding box center [435, 273] width 156 height 9
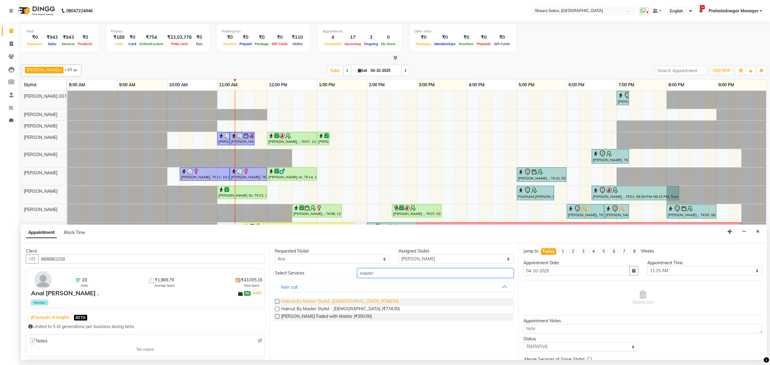
type input "master"
drag, startPoint x: 304, startPoint y: 302, endPoint x: 309, endPoint y: 301, distance: 5.4
click at [305, 301] on span "Haircut By Master Stylist- Male (₹548.00)" at bounding box center [339, 302] width 117 height 8
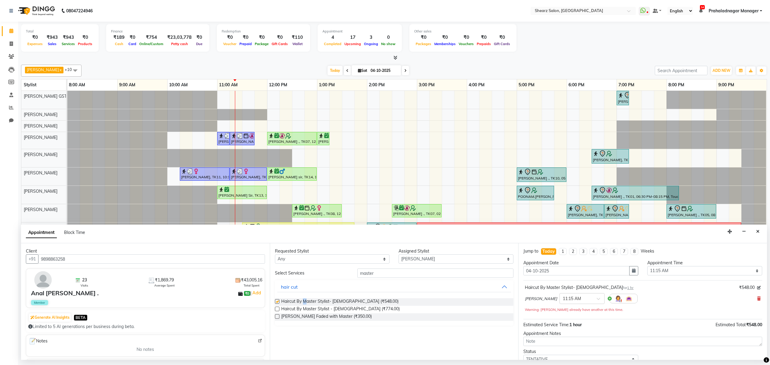
checkbox input "false"
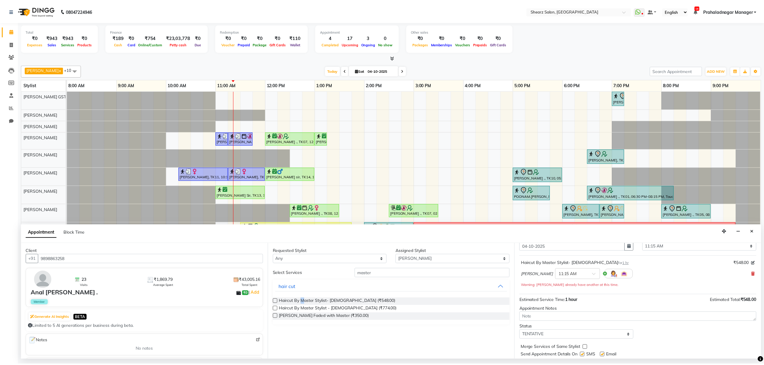
scroll to position [43, 0]
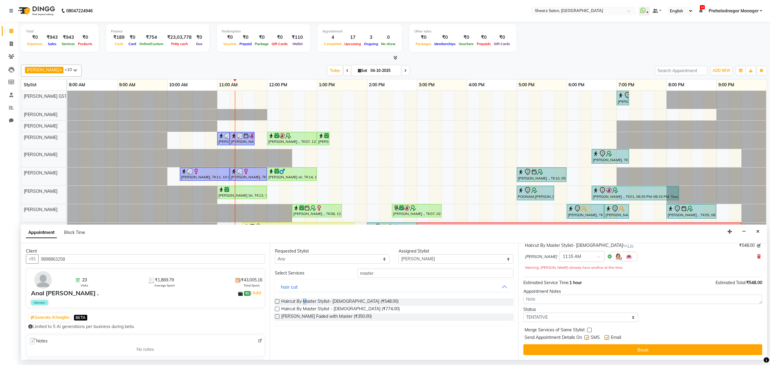
click at [598, 355] on button "Book" at bounding box center [643, 350] width 239 height 11
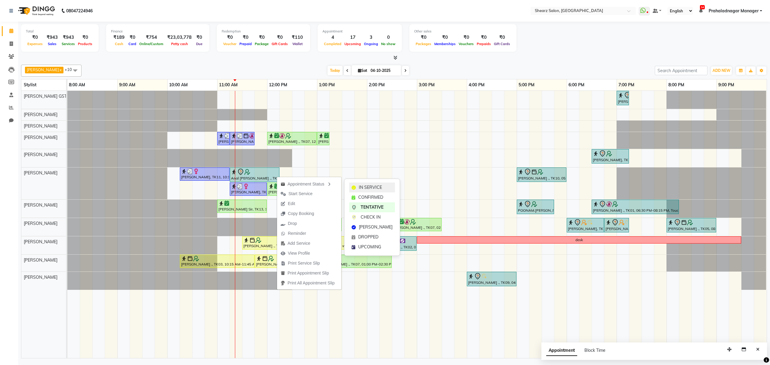
click at [368, 185] on span "IN SERVICE" at bounding box center [370, 187] width 23 height 6
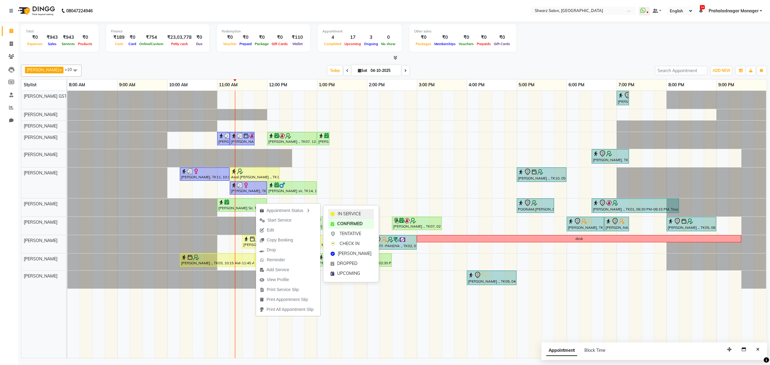
click at [344, 216] on span "IN SERVICE" at bounding box center [349, 214] width 23 height 6
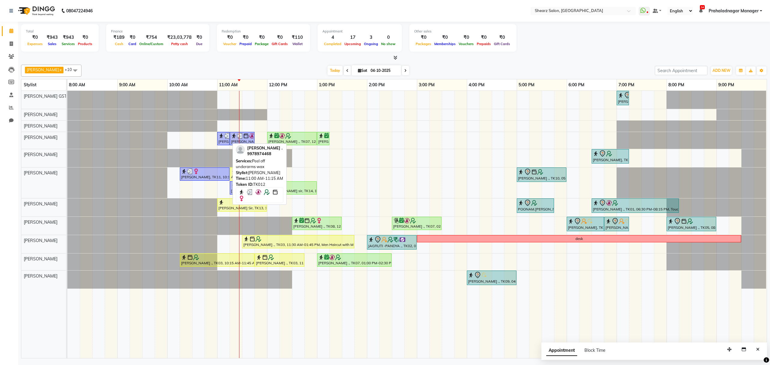
click at [225, 143] on div "[PERSON_NAME] ., TK12, 11:00 AM-11:15 AM, Peel off underarms wax" at bounding box center [223, 138] width 11 height 11
select select "3"
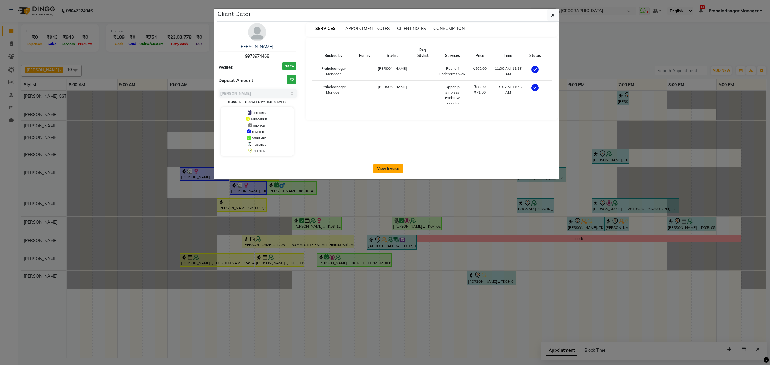
click at [382, 170] on button "View Invoice" at bounding box center [388, 169] width 30 height 10
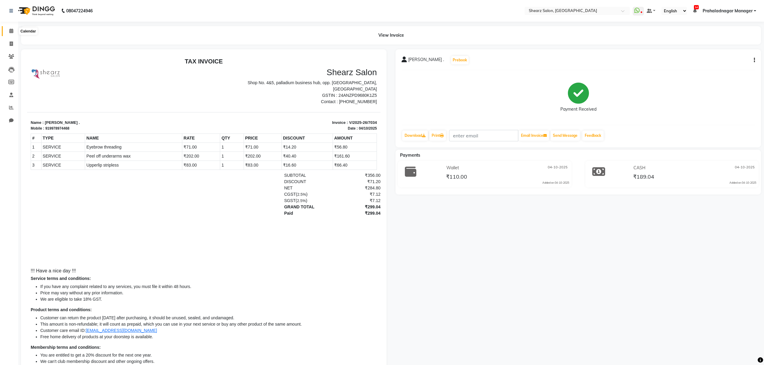
click at [11, 32] on icon at bounding box center [11, 31] width 4 height 5
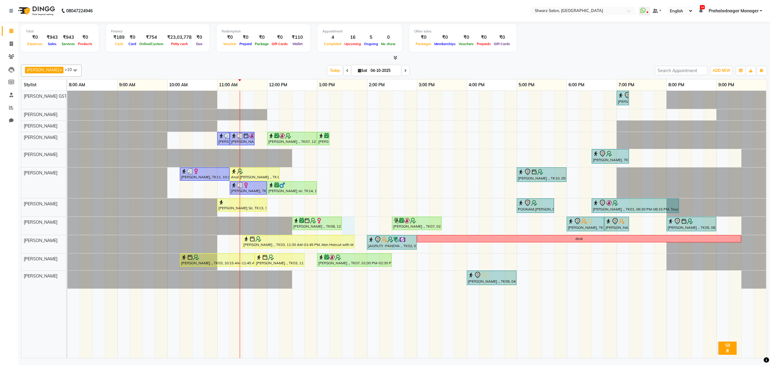
click at [347, 228] on div "Rajee Shinu ., TK01, 07:00 PM-07:15 PM, Eyebrow threading with senior SHIMONA .…" at bounding box center [417, 224] width 700 height 267
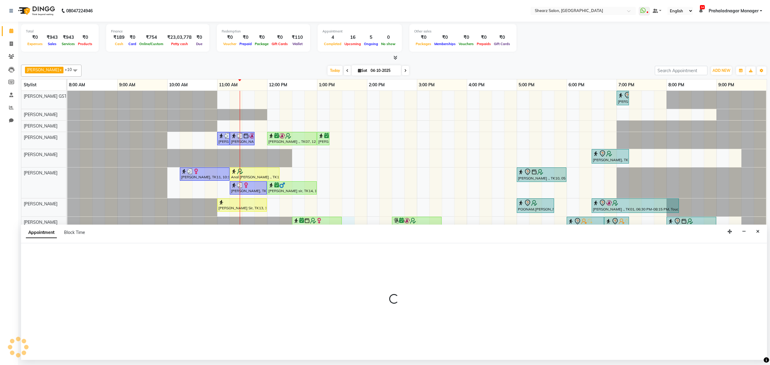
select select "77471"
select select "810"
select select "tentative"
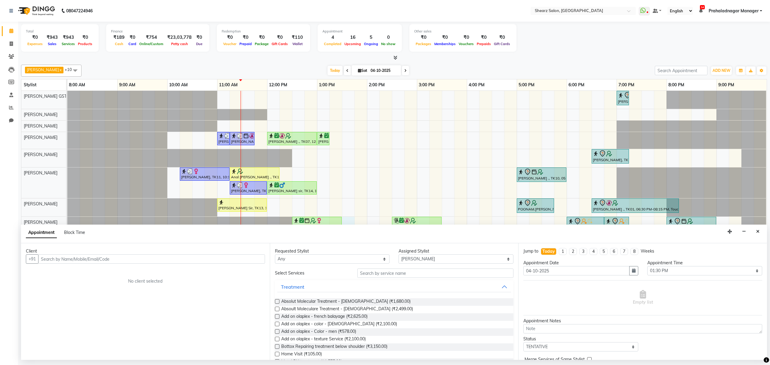
click at [757, 230] on button "Close" at bounding box center [758, 231] width 9 height 9
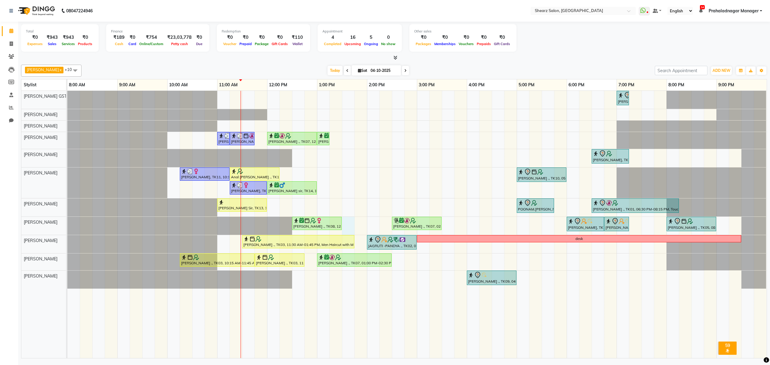
click at [346, 226] on div "Rajee Shinu ., TK01, 07:00 PM-07:15 PM, Eyebrow threading with senior SHIMONA .…" at bounding box center [417, 224] width 700 height 267
select select "77471"
select select "810"
select select "tentative"
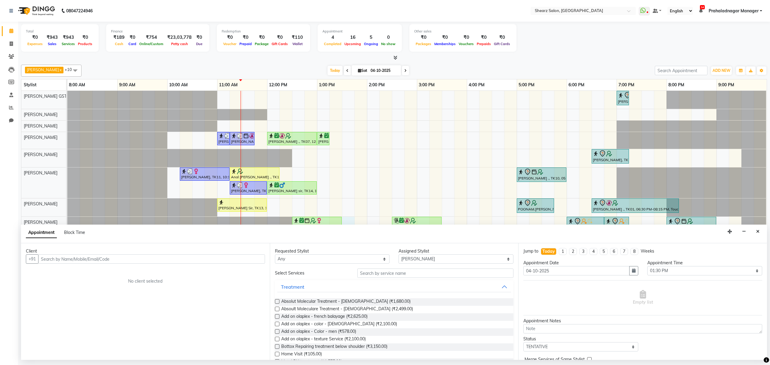
click at [172, 260] on input "text" at bounding box center [151, 259] width 227 height 9
click at [760, 232] on button "Close" at bounding box center [758, 231] width 9 height 9
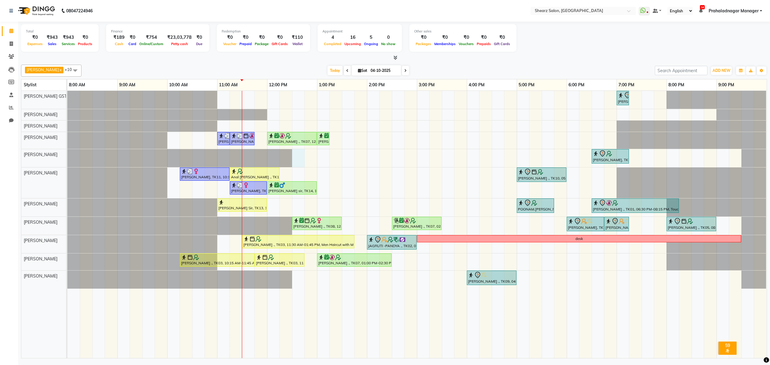
click at [297, 159] on div "Rajee Shinu ., TK01, 07:00 PM-07:15 PM, Eyebrow threading with senior SHIMONA .…" at bounding box center [417, 224] width 700 height 267
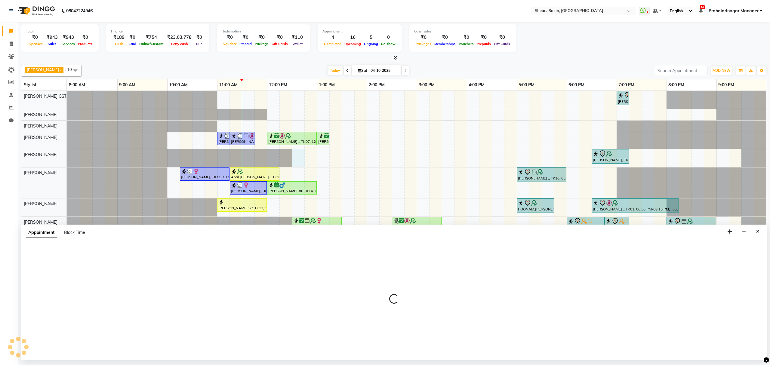
select select "77475"
select select "750"
select select "tentative"
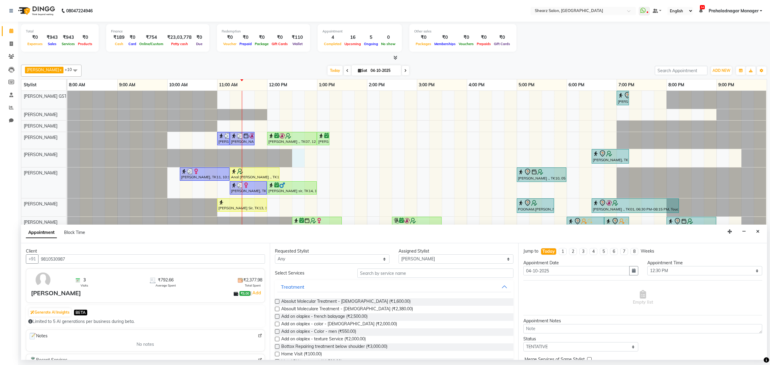
type input "9810530987"
click at [376, 274] on input "text" at bounding box center [435, 273] width 156 height 9
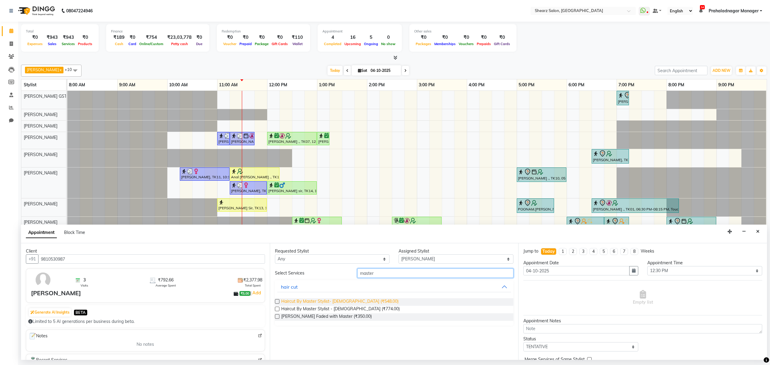
type input "master"
click at [320, 304] on span "Haircut By Master Stylist- Male (₹548.00)" at bounding box center [339, 302] width 117 height 8
checkbox input "false"
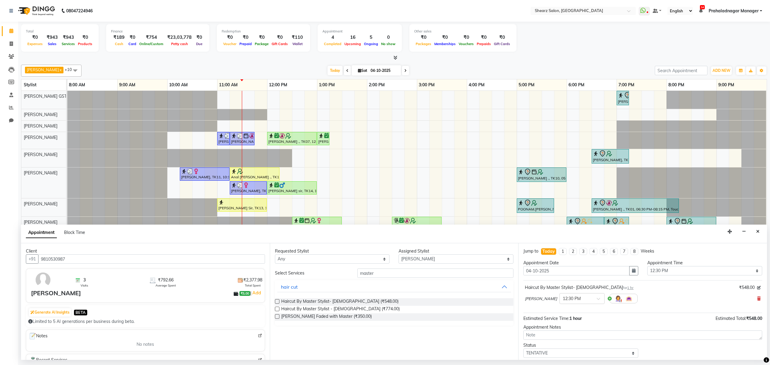
drag, startPoint x: 315, startPoint y: 318, endPoint x: 629, endPoint y: 311, distance: 313.3
click at [323, 317] on span "Beard Faded with Master (₹350.00)" at bounding box center [326, 318] width 91 height 8
checkbox input "false"
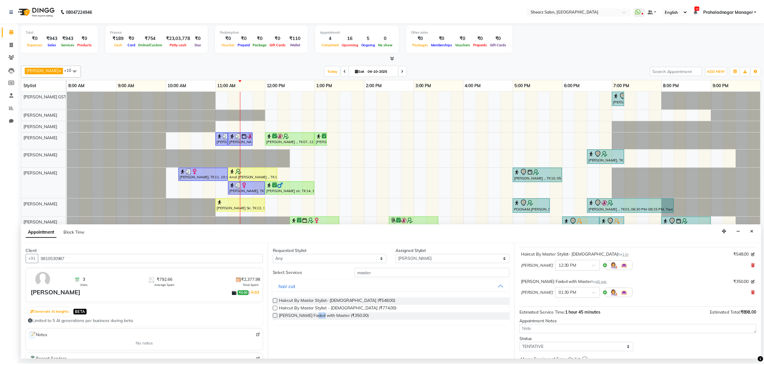
scroll to position [64, 0]
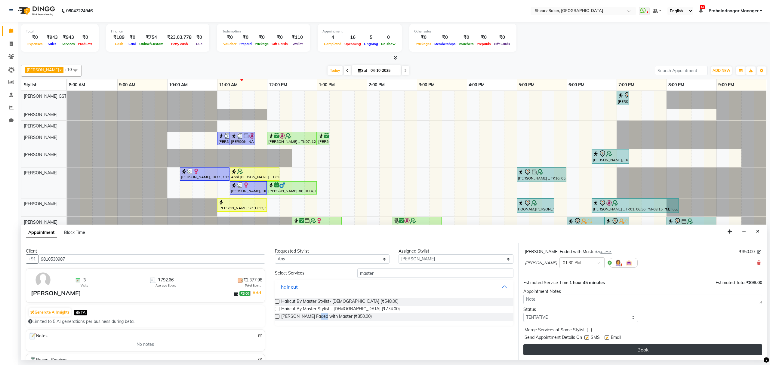
click at [629, 349] on button "Book" at bounding box center [643, 350] width 239 height 11
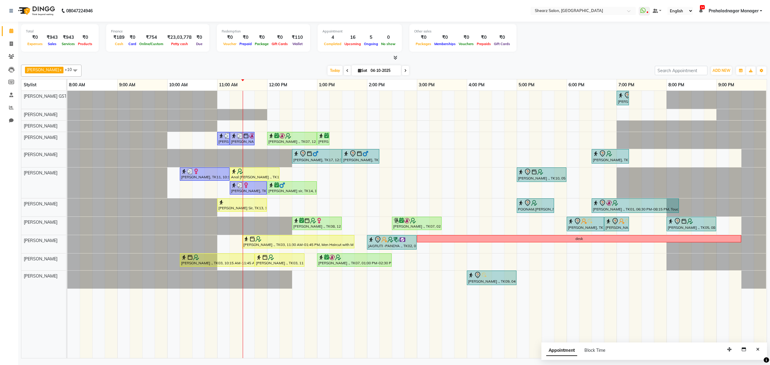
click at [402, 73] on span at bounding box center [405, 70] width 7 height 9
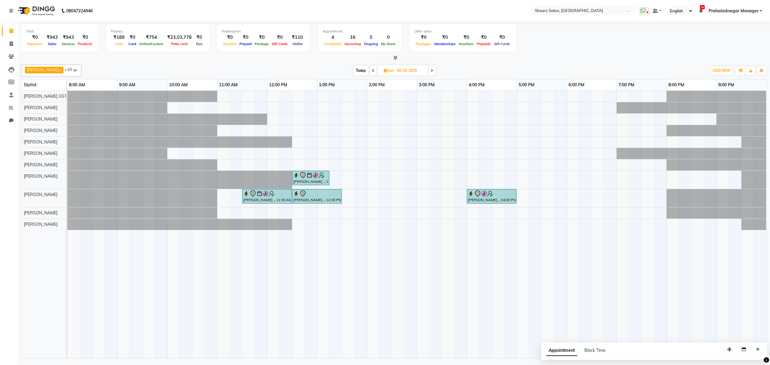
click at [361, 68] on span "Today" at bounding box center [361, 70] width 15 height 9
type input "04-10-2025"
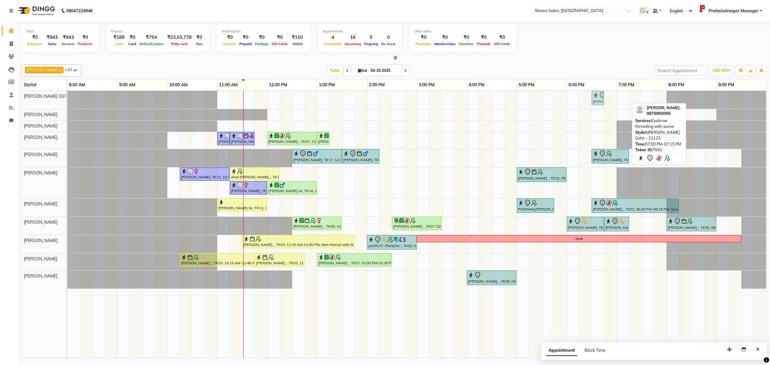
drag, startPoint x: 624, startPoint y: 95, endPoint x: 604, endPoint y: 91, distance: 21.0
click at [604, 91] on table "Stylist 8:00 AM 9:00 AM 10:00 AM 11:00 AM 12:00 PM 1:00 PM 2:00 PM 3:00 PM 4:00…" at bounding box center [394, 219] width 746 height 280
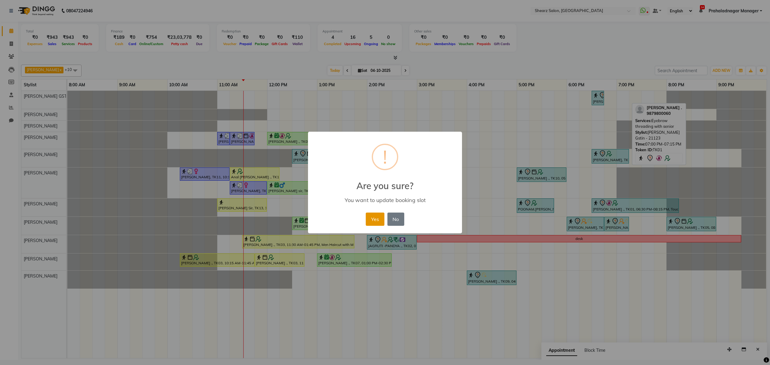
click at [373, 216] on button "Yes" at bounding box center [375, 219] width 18 height 13
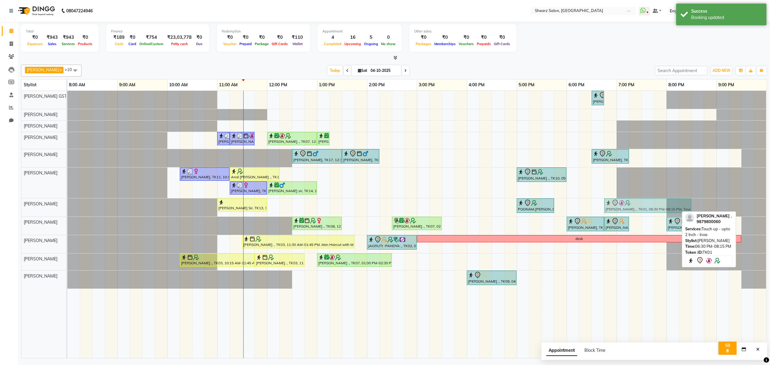
drag, startPoint x: 604, startPoint y: 208, endPoint x: 614, endPoint y: 208, distance: 9.3
click at [67, 208] on div "Rakhshit Sir, TK13, 11:00 AM-12:00 PM, Haircut By Master Stylist- Male POONAM.K…" at bounding box center [67, 208] width 0 height 18
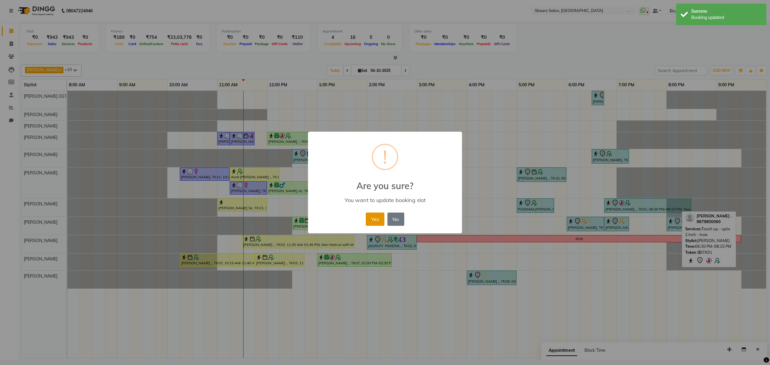
drag, startPoint x: 372, startPoint y: 214, endPoint x: 373, endPoint y: 209, distance: 5.8
click at [372, 214] on button "Yes" at bounding box center [375, 219] width 18 height 13
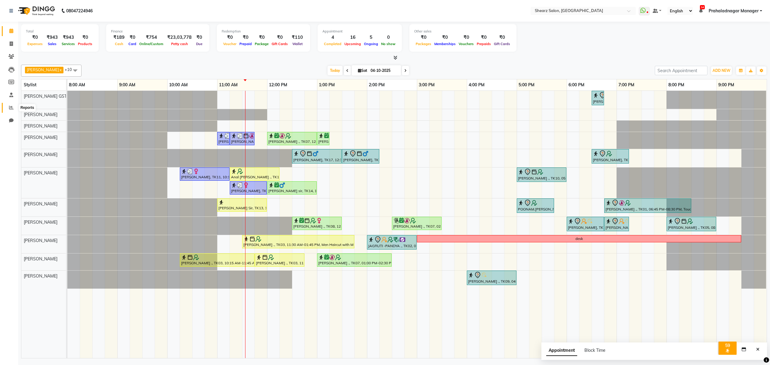
click at [6, 106] on span at bounding box center [11, 107] width 11 height 7
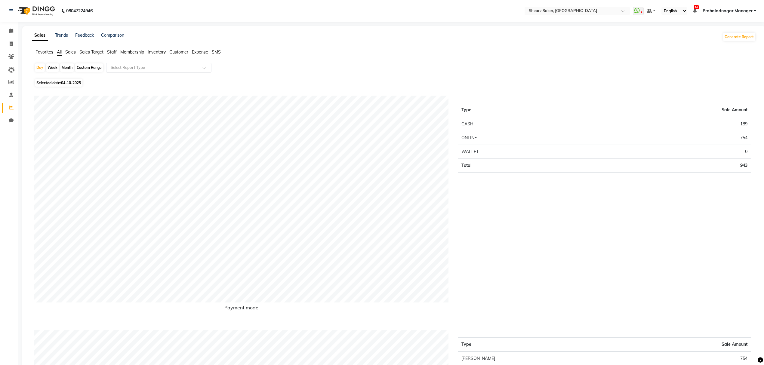
click at [152, 68] on input "text" at bounding box center [153, 68] width 87 height 6
click at [196, 69] on div at bounding box center [159, 68] width 105 height 6
type input "ex"
click at [158, 137] on div "Expense" at bounding box center [159, 140] width 105 height 12
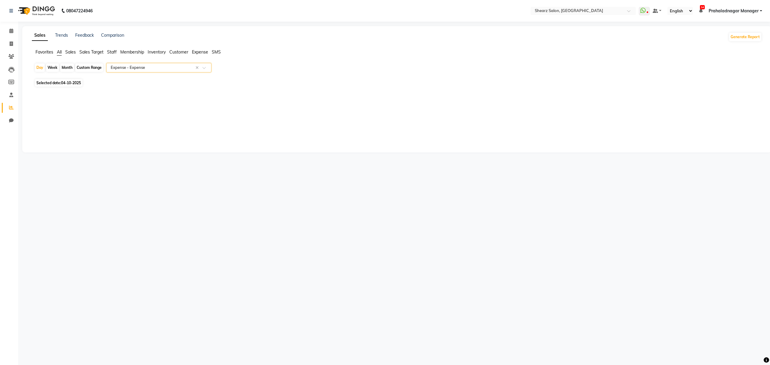
click at [71, 80] on span "Selected date: 04-10-2025" at bounding box center [59, 83] width 48 height 8
select select "10"
select select "2025"
click at [10, 28] on span at bounding box center [11, 31] width 11 height 7
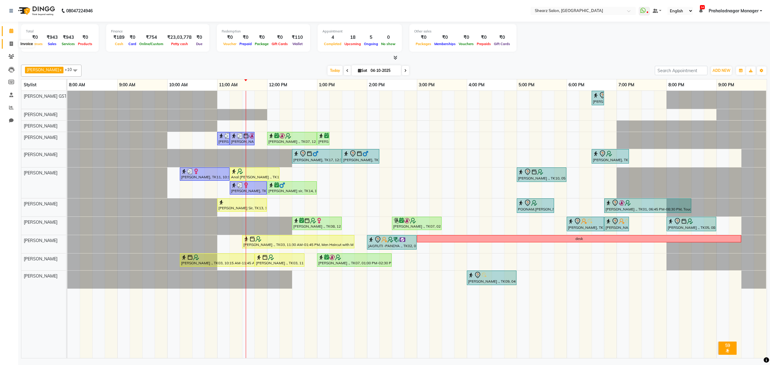
click at [8, 41] on span at bounding box center [11, 44] width 11 height 7
select select "8157"
select select "service"
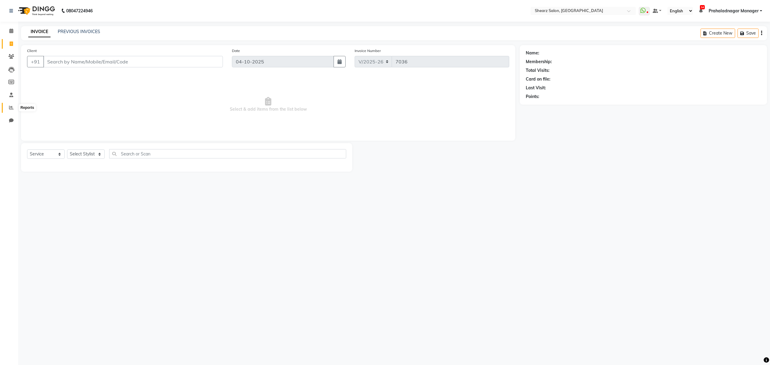
click at [11, 107] on icon at bounding box center [11, 107] width 5 height 5
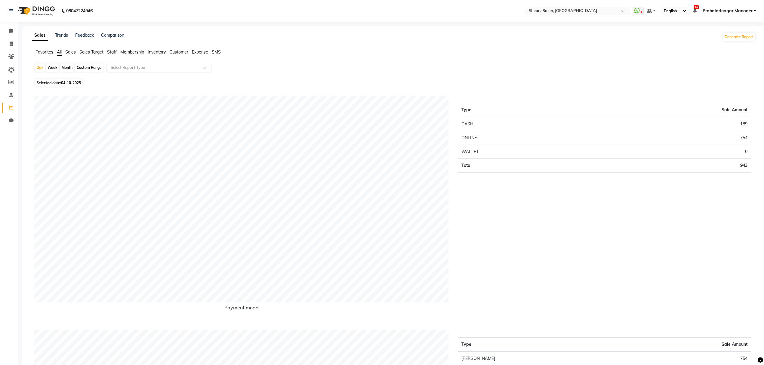
click at [198, 51] on span "Expense" at bounding box center [200, 51] width 16 height 5
click at [200, 66] on div at bounding box center [159, 68] width 105 height 6
click at [68, 68] on div "Month" at bounding box center [67, 67] width 14 height 8
select select "10"
select select "2025"
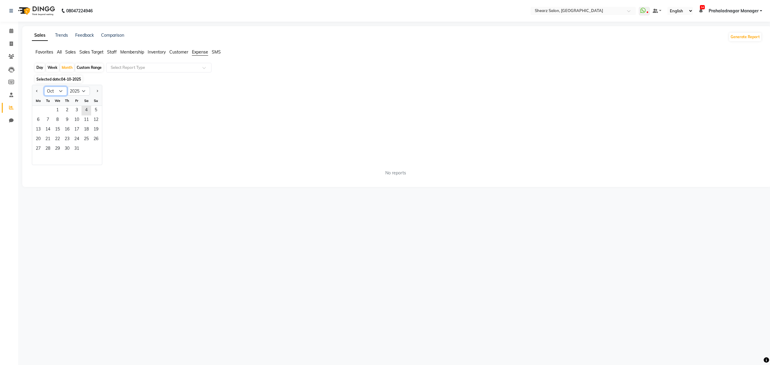
click at [58, 90] on select "Jan Feb Mar Apr May Jun Jul Aug Sep Oct Nov Dec" at bounding box center [55, 91] width 23 height 9
click at [44, 87] on select "Jan Feb Mar Apr May Jun Jul Aug Sep Oct Nov Dec" at bounding box center [55, 91] width 23 height 9
click at [61, 91] on select "Jan Feb Mar Apr May Jun Jul Aug Sep Oct Nov Dec" at bounding box center [55, 91] width 23 height 9
click at [44, 87] on select "Jan Feb Mar Apr May Jun Jul Aug Sep Oct Nov Dec" at bounding box center [55, 91] width 23 height 9
click at [64, 90] on select "Jan Feb Mar Apr May Jun Jul Aug Sep Oct Nov Dec" at bounding box center [55, 91] width 23 height 9
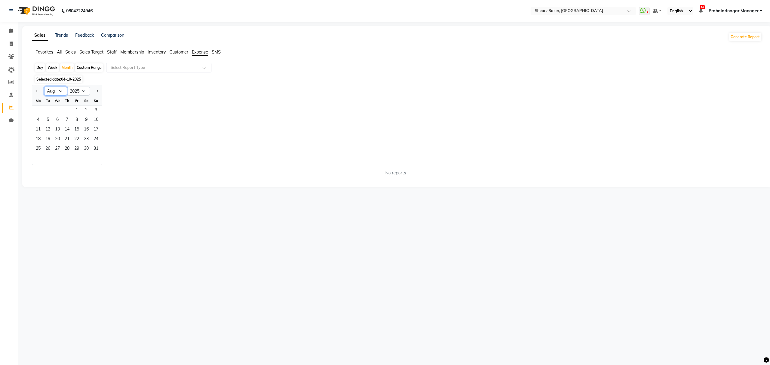
select select "9"
click at [44, 87] on select "Jan Feb Mar Apr May Jun Jul Aug Sep Oct Nov Dec" at bounding box center [55, 91] width 23 height 9
click at [252, 130] on div "Jan Feb Mar Apr May Jun Jul Aug Sep Oct Nov Dec 2015 2016 2017 2018 2019 2020 2…" at bounding box center [397, 125] width 730 height 80
click at [13, 32] on span at bounding box center [11, 31] width 11 height 7
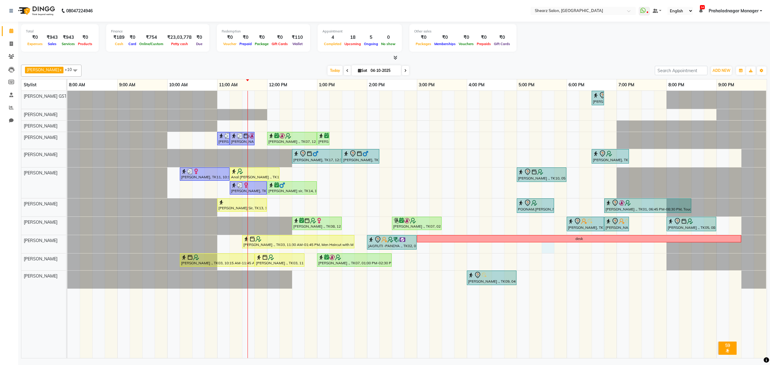
click at [547, 249] on div "Rajee Shinu ., TK01, 06:30 PM-06:45 PM, Eyebrow threading with senior SHIMONA .…" at bounding box center [417, 224] width 700 height 267
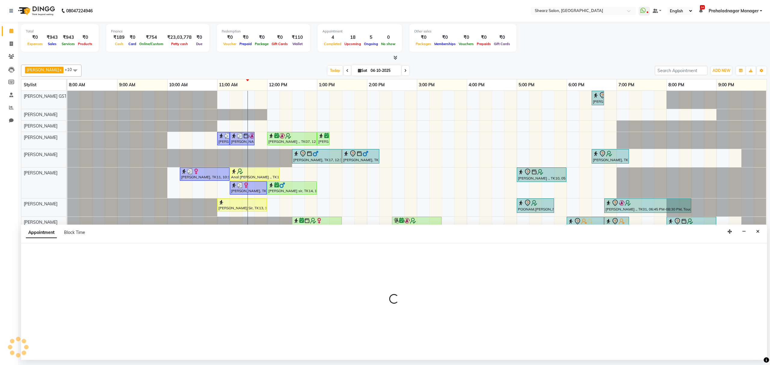
select select "77440"
select select "1050"
select select "tentative"
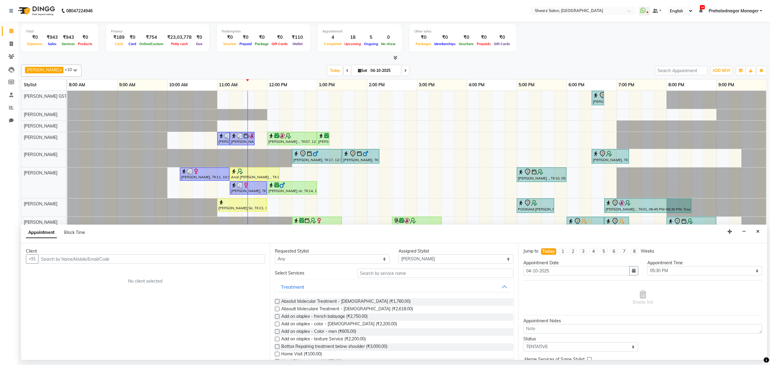
click at [150, 266] on div "Client +91 No client selected" at bounding box center [145, 301] width 249 height 117
click at [150, 262] on input "text" at bounding box center [151, 259] width 227 height 9
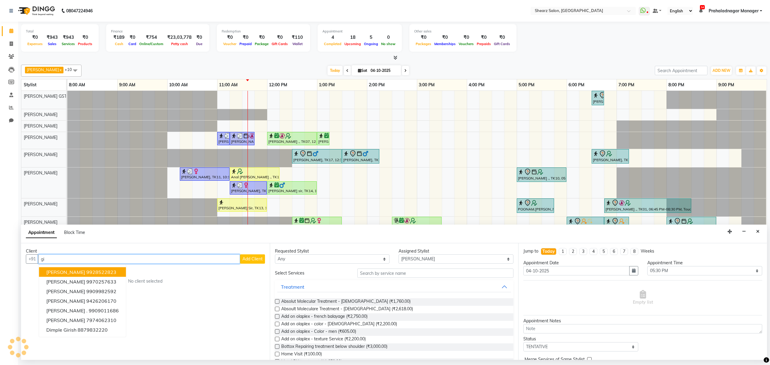
type input "g"
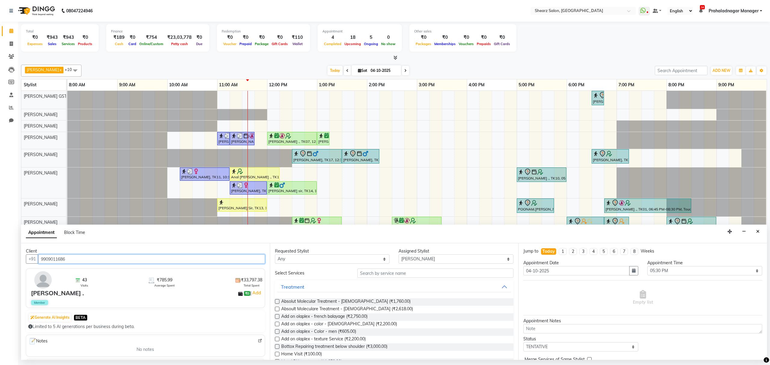
type input "9909011686"
click at [376, 273] on input "text" at bounding box center [435, 273] width 156 height 9
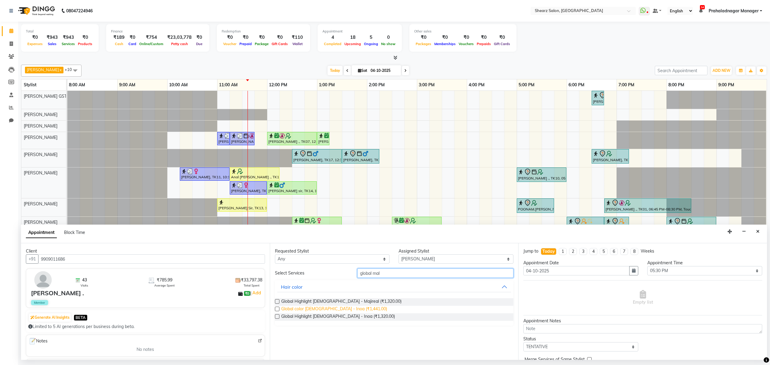
type input "global mal"
click at [331, 310] on span "Global color Male - Inoa (₹1,441.00)" at bounding box center [334, 310] width 106 height 8
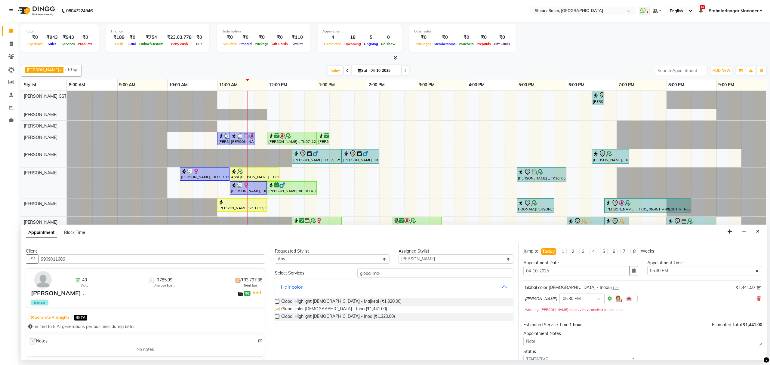
checkbox input "false"
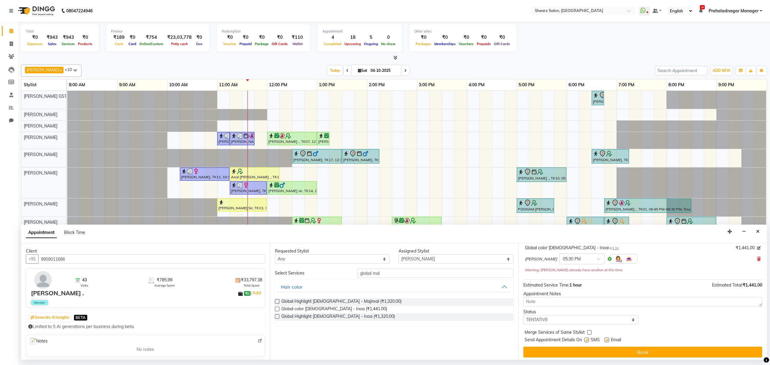
scroll to position [43, 0]
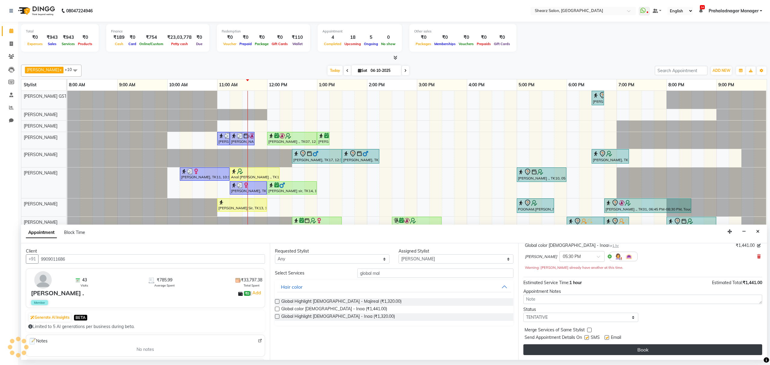
click at [608, 353] on button "Book" at bounding box center [643, 350] width 239 height 11
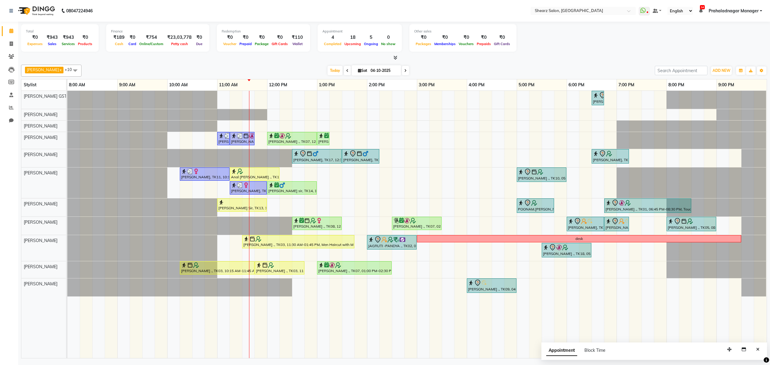
click at [402, 68] on span at bounding box center [405, 70] width 7 height 9
type input "05-10-2025"
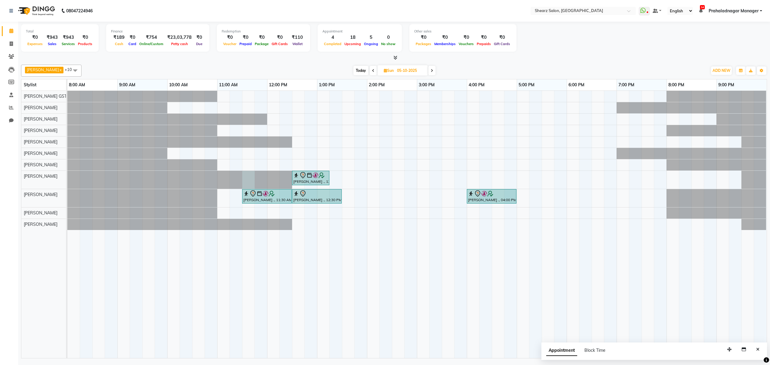
click at [67, 180] on div at bounding box center [67, 180] width 0 height 18
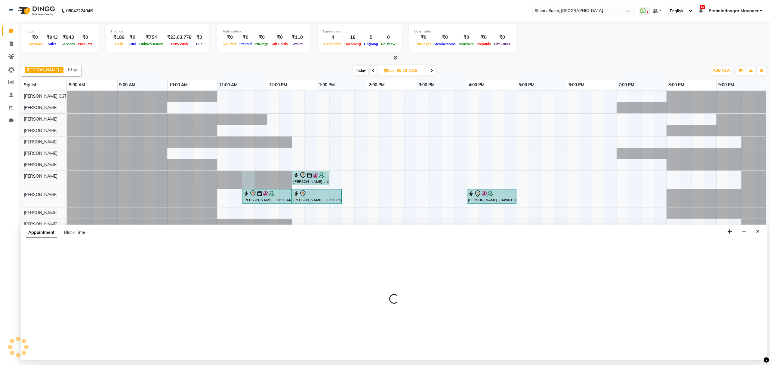
select select "77471"
select select "690"
select select "tentative"
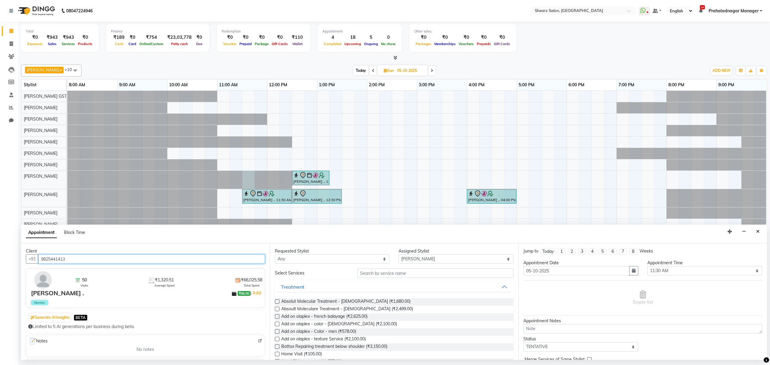
type input "9825441413"
click at [391, 274] on input "text" at bounding box center [435, 273] width 156 height 9
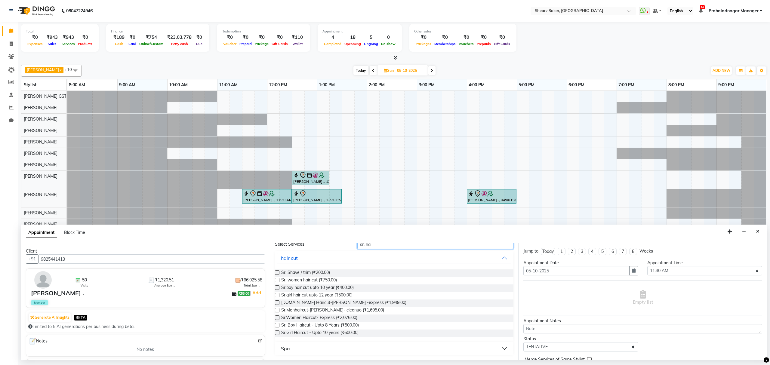
scroll to position [0, 0]
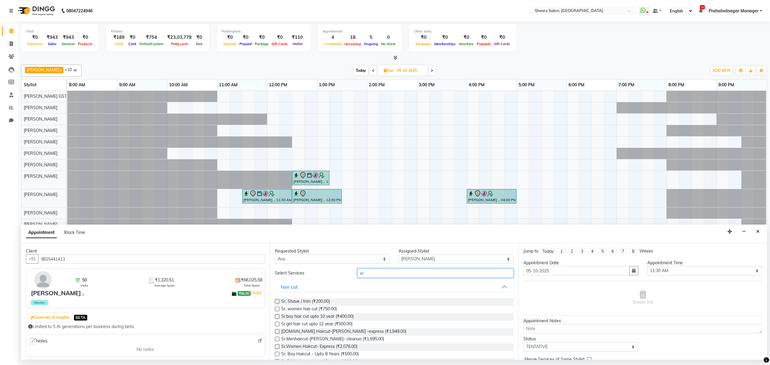
type input "s"
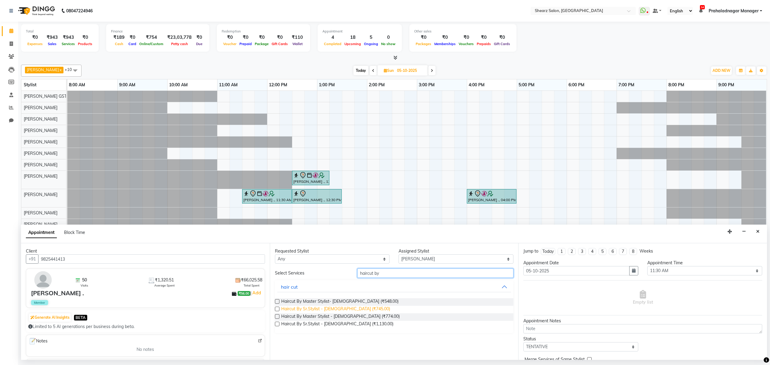
type input "haircut by"
click at [300, 311] on span "Haircut By Sr.Stylist - Male (₹745.00)" at bounding box center [335, 310] width 109 height 8
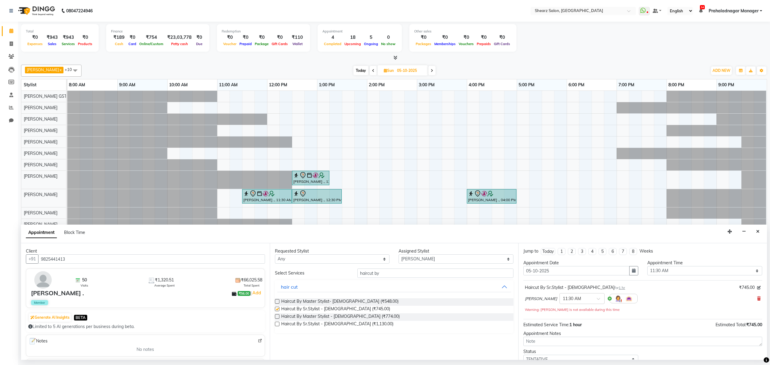
checkbox input "false"
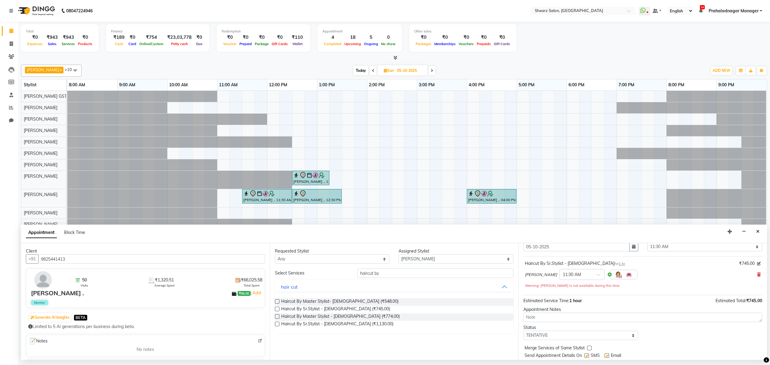
scroll to position [43, 0]
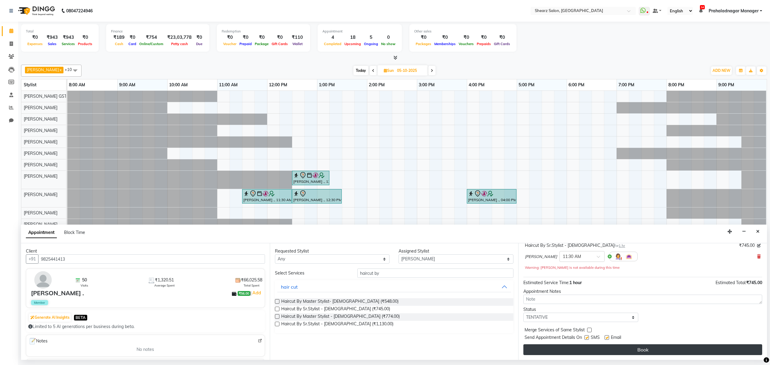
click at [618, 350] on button "Book" at bounding box center [643, 350] width 239 height 11
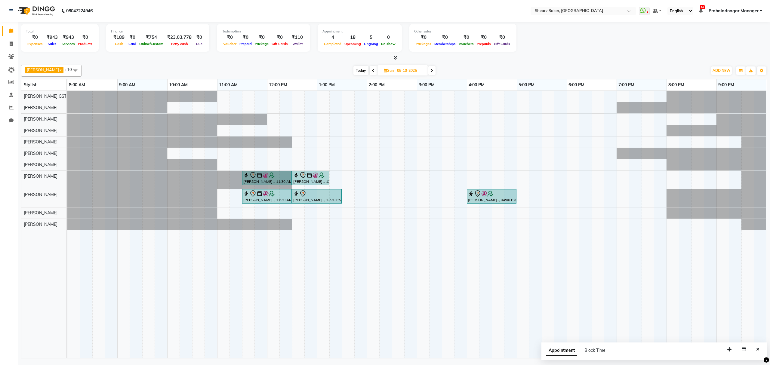
click at [354, 73] on span "Today" at bounding box center [361, 70] width 15 height 9
type input "04-10-2025"
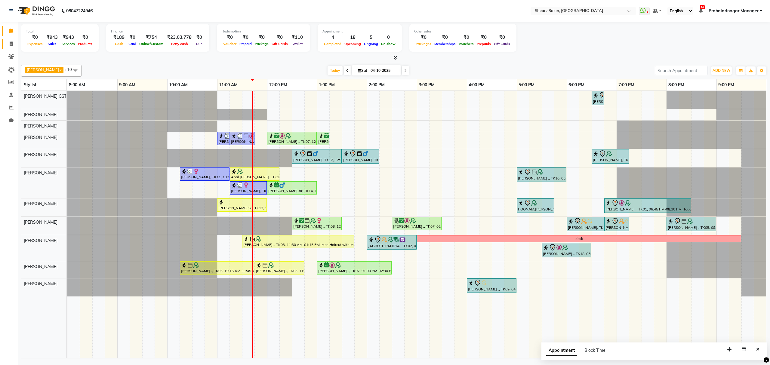
drag, startPoint x: 10, startPoint y: 40, endPoint x: 12, endPoint y: 26, distance: 14.0
click at [10, 40] on link "Invoice" at bounding box center [9, 44] width 14 height 10
select select "service"
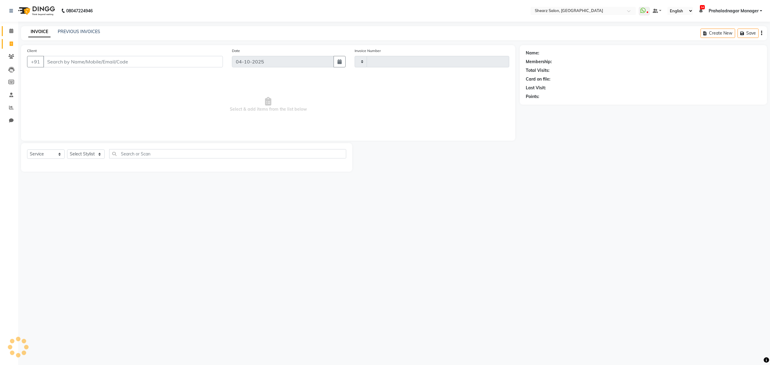
type input "7036"
select select "8157"
click at [81, 152] on select "Select Stylist" at bounding box center [86, 154] width 38 height 9
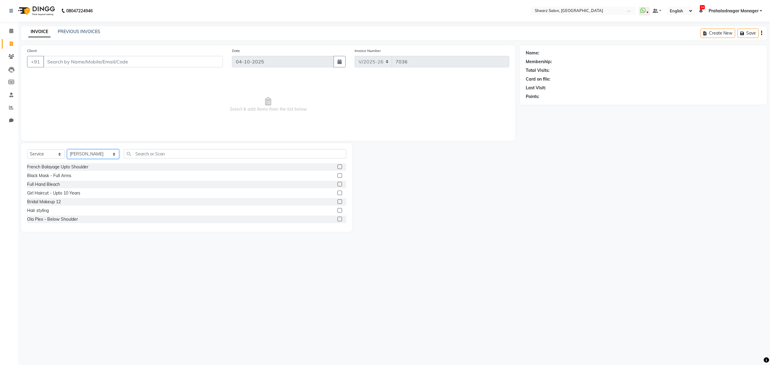
select select "77475"
click at [67, 150] on select "Select Stylist Admin A General [PERSON_NAME] Asha Chavariya [PERSON_NAME] Cente…" at bounding box center [93, 154] width 52 height 9
click at [147, 147] on div "Select Service Product Membership Package Voucher Prepaid Gift Card Select Styl…" at bounding box center [186, 187] width 331 height 89
click at [147, 153] on input "text" at bounding box center [235, 153] width 222 height 9
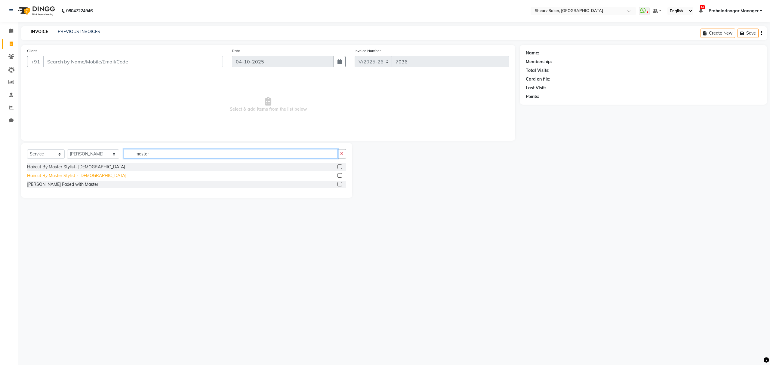
type input "master"
click at [58, 176] on div "Haircut By Master Stylist - [DEMOGRAPHIC_DATA]" at bounding box center [76, 176] width 99 height 6
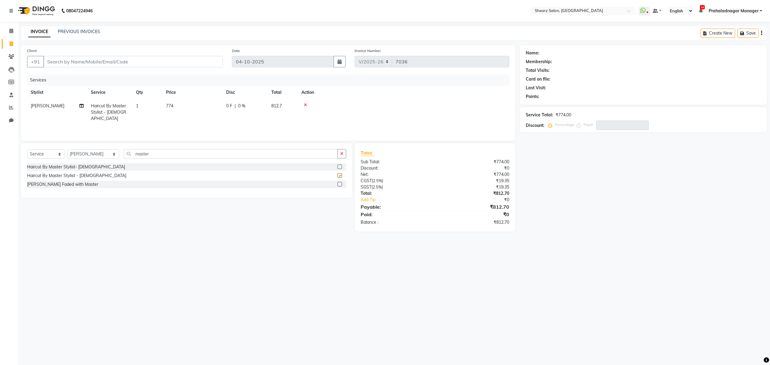
checkbox input "false"
drag, startPoint x: 167, startPoint y: 152, endPoint x: 74, endPoint y: 182, distance: 97.8
click at [0, 167] on app-home "08047224946 Select Location × Shearz Salon, Prahaladnagar WhatsApp Status ✕ Sta…" at bounding box center [385, 120] width 770 height 241
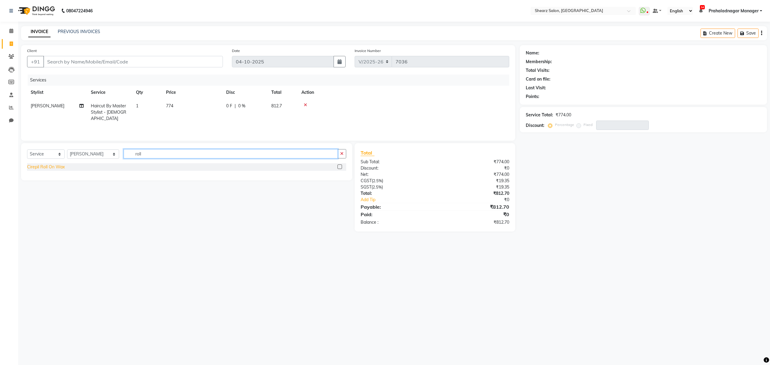
type input "roll"
click at [33, 167] on div "Cirepil Roll On Wax" at bounding box center [46, 167] width 38 height 6
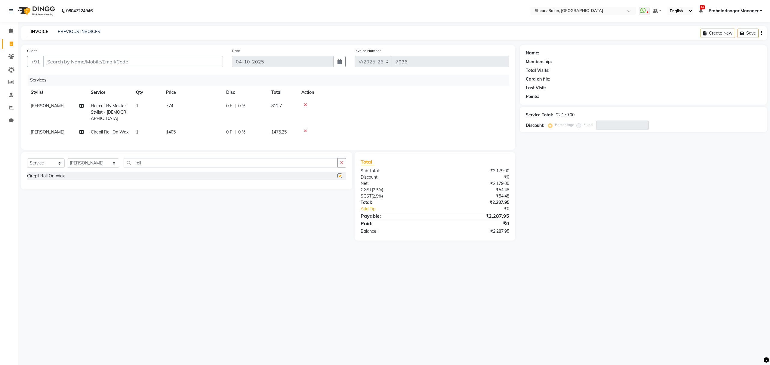
checkbox input "false"
click at [169, 164] on input "roll" at bounding box center [231, 162] width 214 height 9
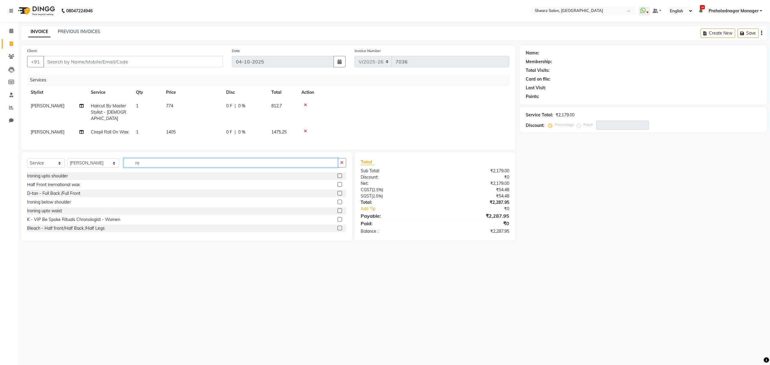
type input "r"
click at [303, 129] on div at bounding box center [403, 131] width 204 height 4
click at [304, 129] on icon at bounding box center [305, 131] width 3 height 4
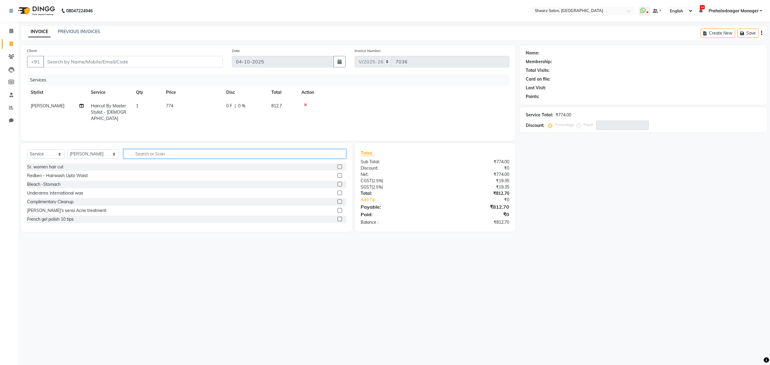
click at [172, 150] on input "text" at bounding box center [235, 153] width 222 height 9
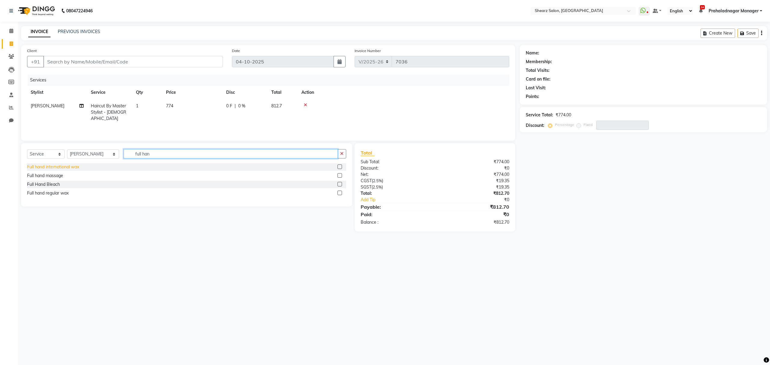
type input "full han"
click at [66, 165] on div "Full hand international wax" at bounding box center [53, 167] width 52 height 6
checkbox input "false"
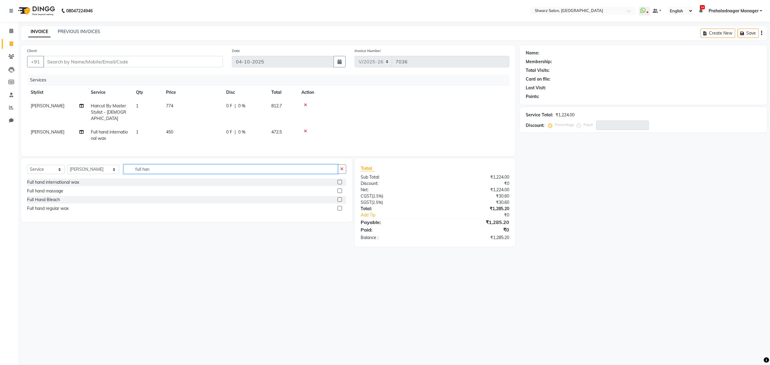
click at [159, 166] on input "full han" at bounding box center [231, 169] width 214 height 9
type input "full leg"
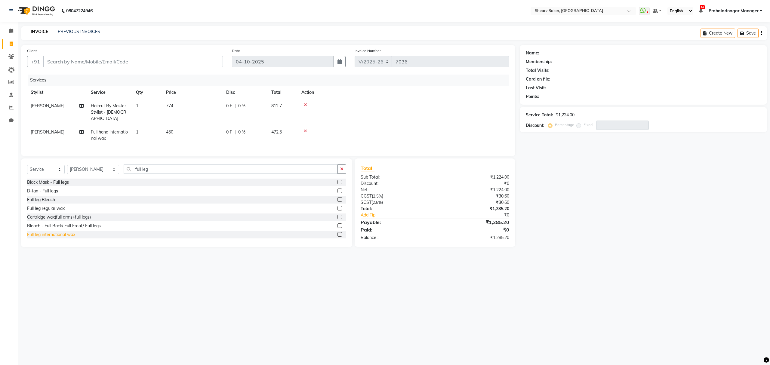
click at [56, 235] on div "Full leg international wax" at bounding box center [51, 235] width 48 height 6
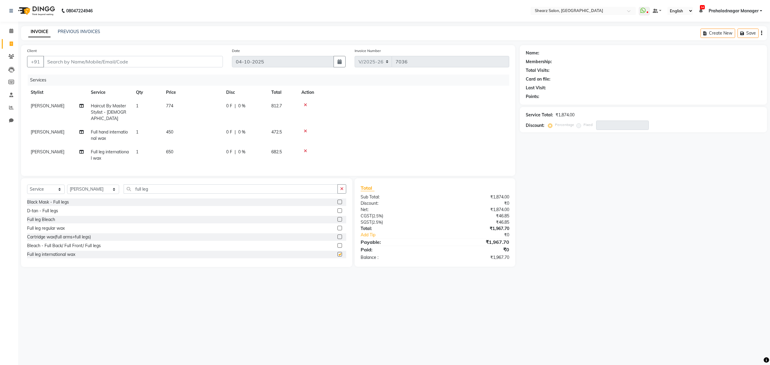
checkbox input "false"
click at [10, 29] on icon at bounding box center [11, 31] width 4 height 5
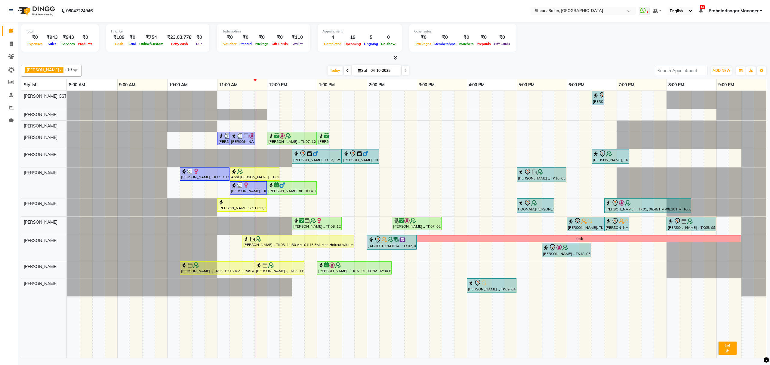
click at [59, 71] on span "Pratik Limbani x" at bounding box center [45, 71] width 40 height 8
click at [194, 60] on div at bounding box center [394, 58] width 746 height 6
click at [5, 41] on link "Invoice" at bounding box center [9, 44] width 14 height 10
select select "service"
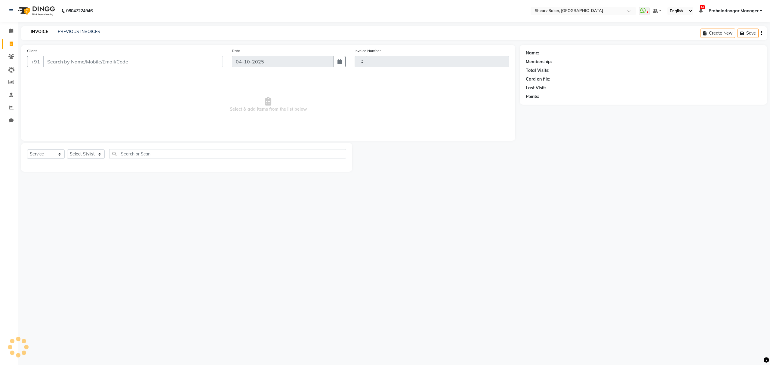
type input "7038"
select select "8157"
select select "77471"
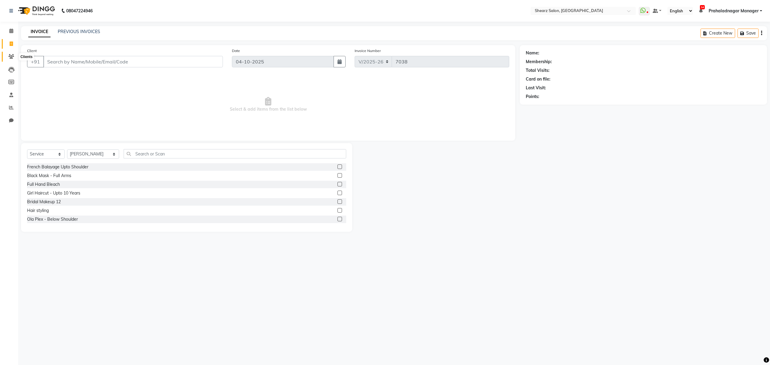
click at [15, 54] on span at bounding box center [11, 56] width 11 height 7
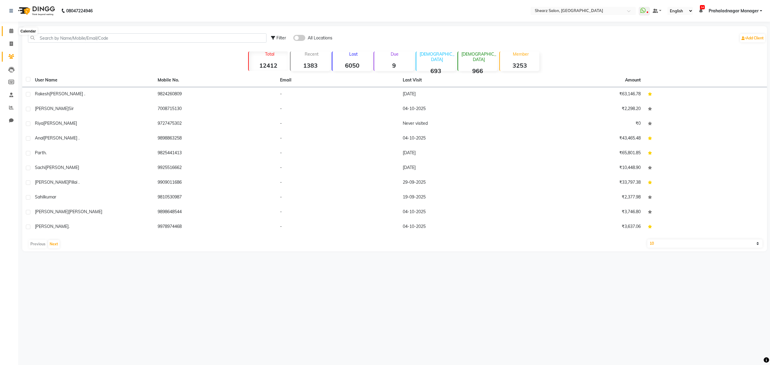
click at [7, 34] on span at bounding box center [11, 31] width 11 height 7
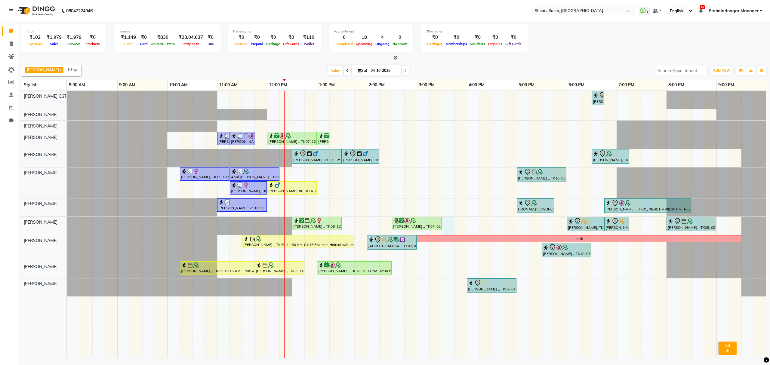
click at [452, 227] on div "Rajee Shinu ., TK01, 06:30 PM-06:45 PM, Eyebrow threading with senior SHIMONA .…" at bounding box center [417, 224] width 700 height 267
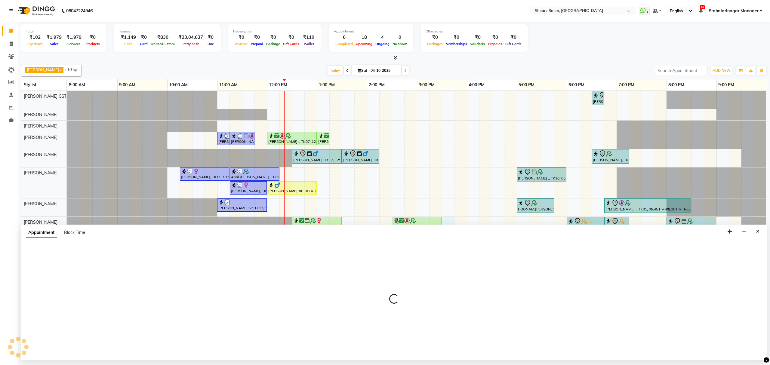
select select "77471"
select select "tentative"
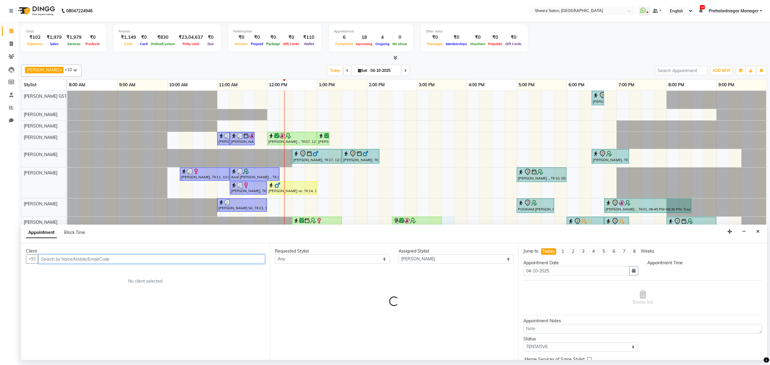
select select "930"
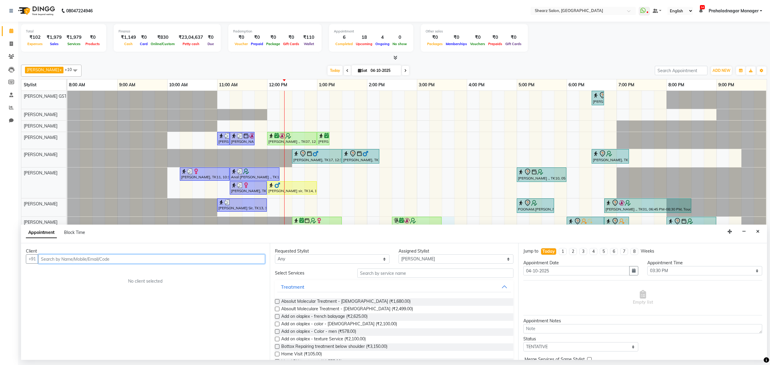
click at [165, 263] on input "text" at bounding box center [151, 259] width 227 height 9
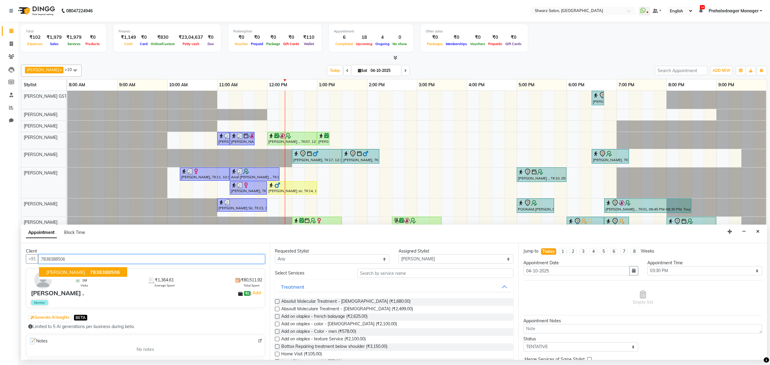
click at [76, 275] on button "Mukta Sirohi . 7838388506" at bounding box center [83, 272] width 88 height 10
type input "7838388506"
click at [369, 273] on input "text" at bounding box center [435, 273] width 156 height 9
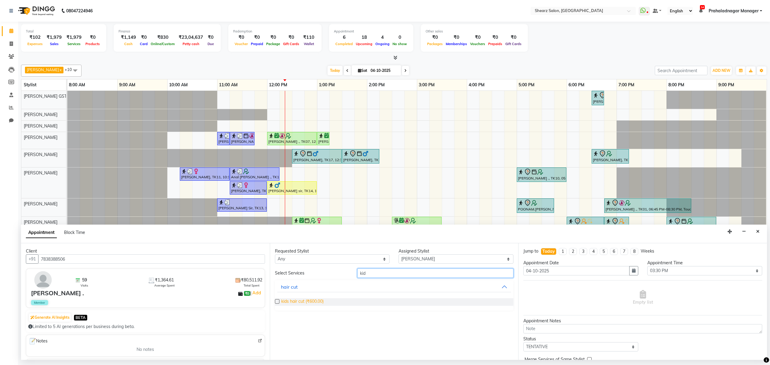
type input "kid"
click at [304, 303] on span "kids hair cut (₹600.00)" at bounding box center [302, 302] width 42 height 8
checkbox input "false"
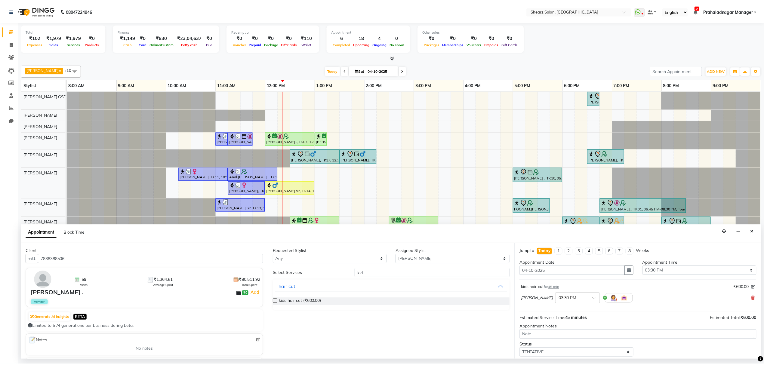
scroll to position [36, 0]
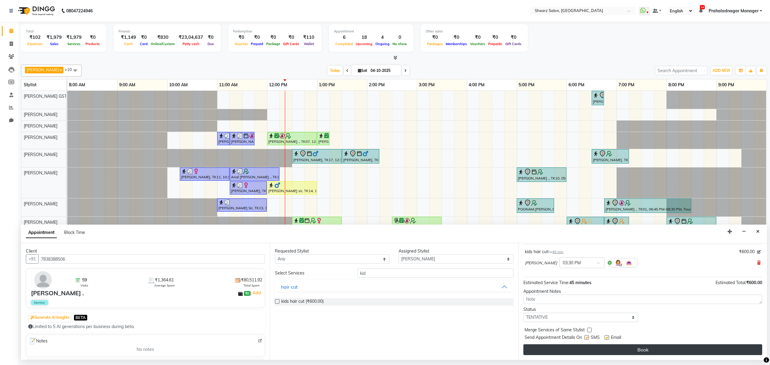
click at [614, 349] on button "Book" at bounding box center [643, 350] width 239 height 11
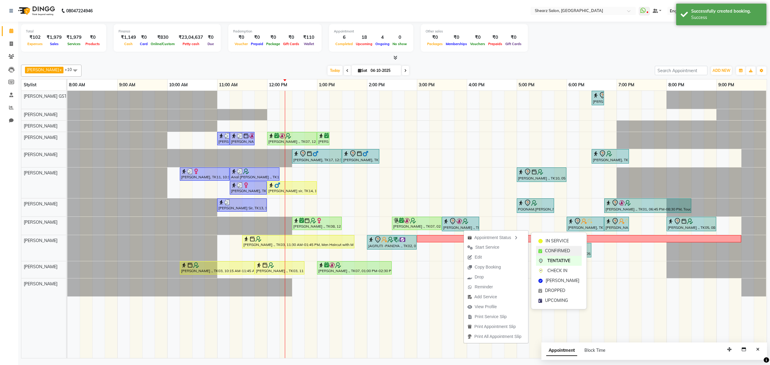
click at [547, 252] on span "CONFIRMED" at bounding box center [557, 251] width 25 height 6
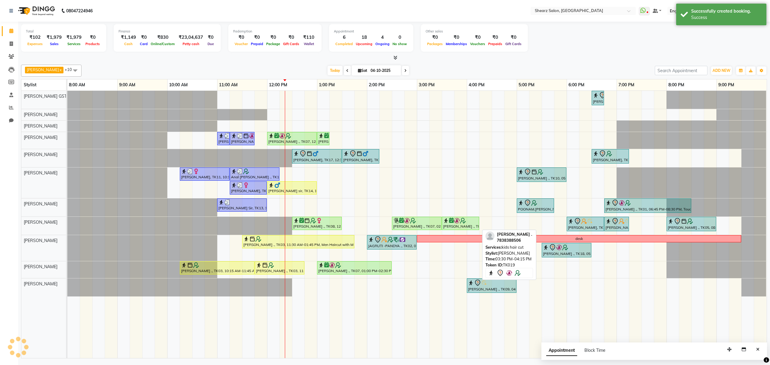
click at [466, 223] on img at bounding box center [463, 221] width 6 height 6
select select "6"
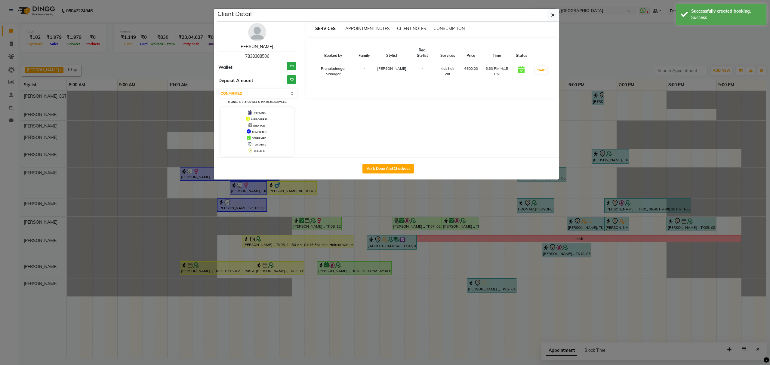
drag, startPoint x: 256, startPoint y: 47, endPoint x: 253, endPoint y: 68, distance: 20.9
click at [256, 47] on link "[PERSON_NAME] ." at bounding box center [258, 46] width 36 height 5
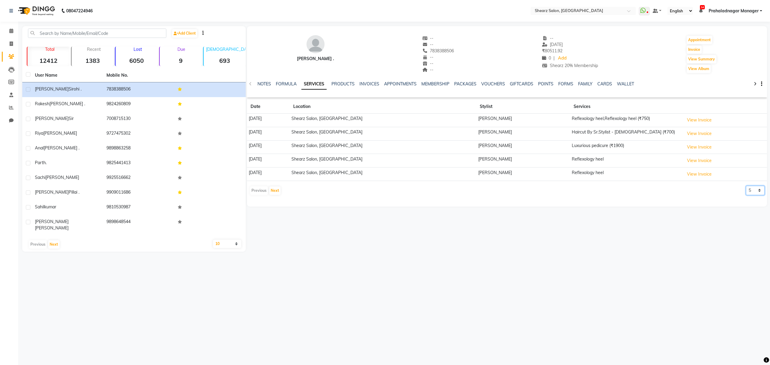
click at [759, 193] on select "5 10 50 100 500" at bounding box center [755, 190] width 19 height 9
click at [746, 187] on select "5 10 50 100 500" at bounding box center [755, 190] width 19 height 9
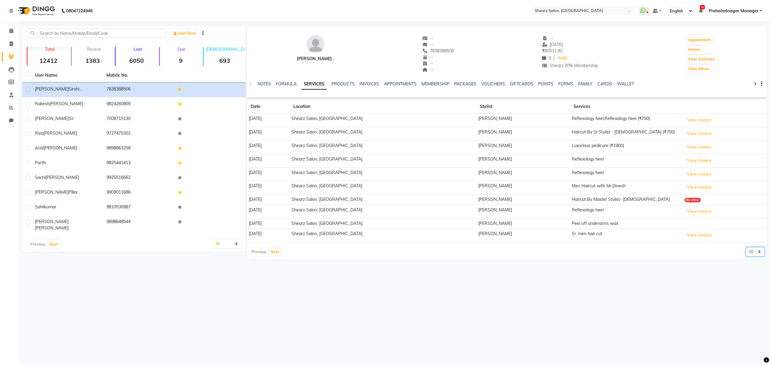
click at [754, 251] on select "5 10 50 100 500" at bounding box center [755, 251] width 19 height 9
select select "100"
click at [746, 250] on select "5 10 50 100 500" at bounding box center [755, 251] width 19 height 9
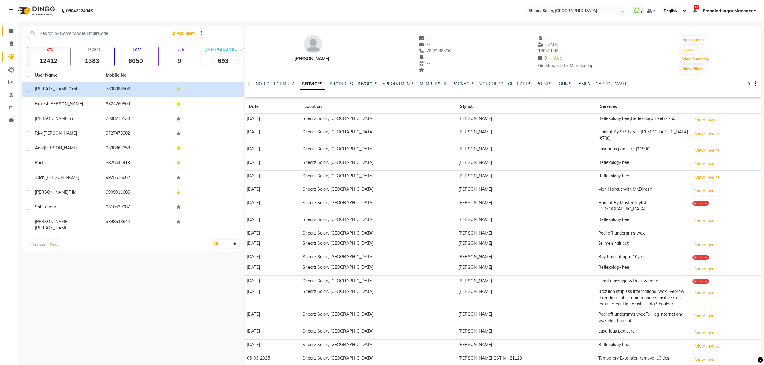
click at [11, 34] on span at bounding box center [11, 31] width 11 height 7
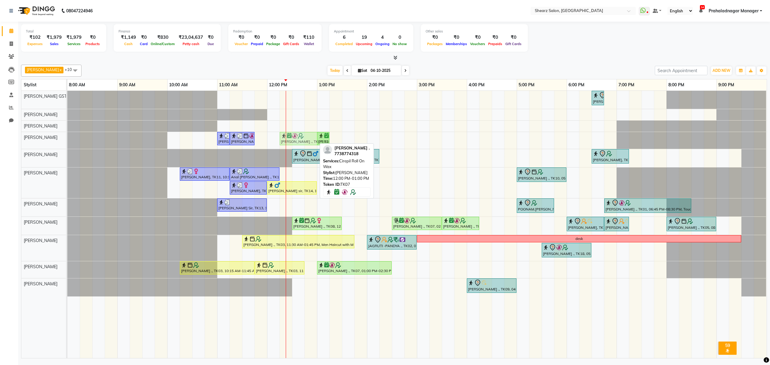
drag, startPoint x: 298, startPoint y: 140, endPoint x: 312, endPoint y: 142, distance: 14.0
click at [67, 142] on div "SHIMONA ., TK12, 11:00 AM-11:15 AM, Peel off underarms wax SHIMONA ., TK12, 11:…" at bounding box center [67, 140] width 0 height 17
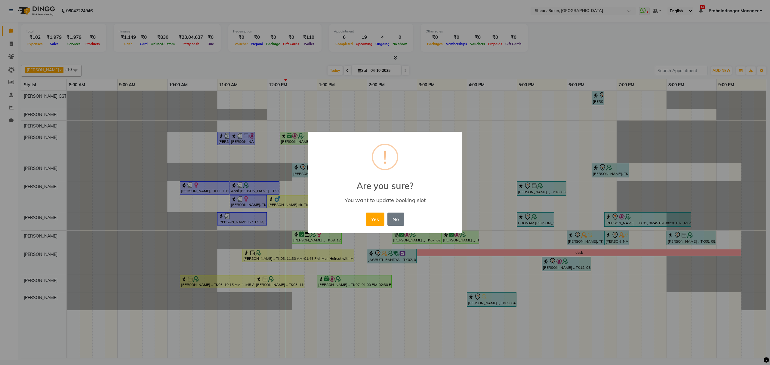
drag, startPoint x: 374, startPoint y: 218, endPoint x: 368, endPoint y: 215, distance: 6.2
click at [372, 218] on button "Yes" at bounding box center [375, 219] width 18 height 13
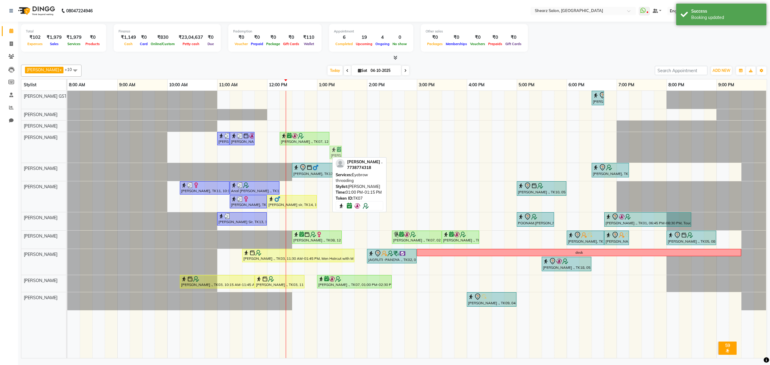
drag, startPoint x: 318, startPoint y: 153, endPoint x: 334, endPoint y: 154, distance: 15.4
click at [67, 154] on div "SHIMONA ., TK12, 11:00 AM-11:15 AM, Peel off underarms wax SHIMONA ., TK12, 11:…" at bounding box center [67, 147] width 0 height 31
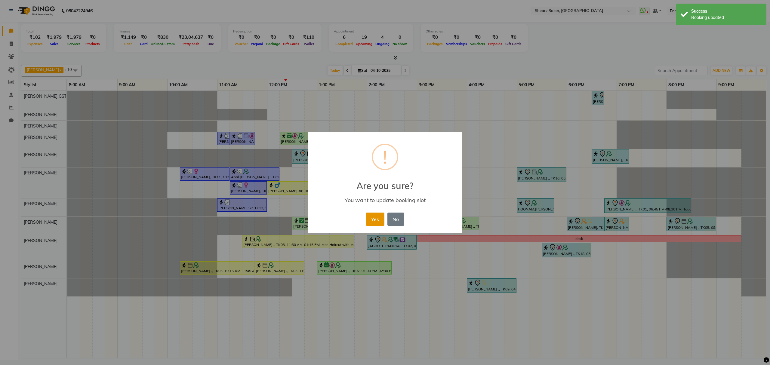
click at [379, 219] on button "Yes" at bounding box center [375, 219] width 18 height 13
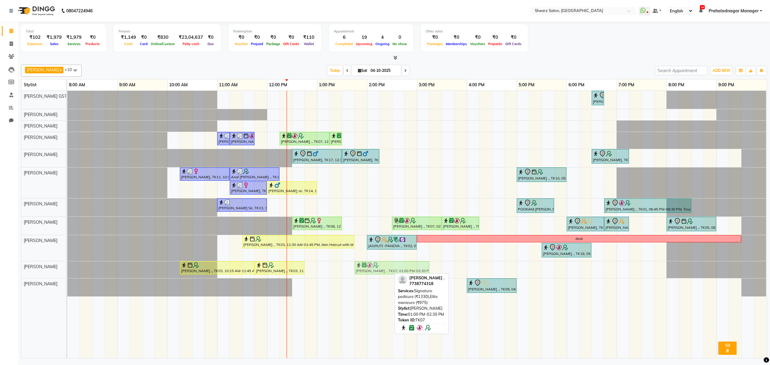
drag, startPoint x: 347, startPoint y: 276, endPoint x: 381, endPoint y: 276, distance: 34.3
click at [67, 276] on div "PURAB SHAH ., TK03, 10:15 AM-11:45 AM, Luxurious manicure PURAB SHAH ., TK03, 1…" at bounding box center [67, 269] width 0 height 17
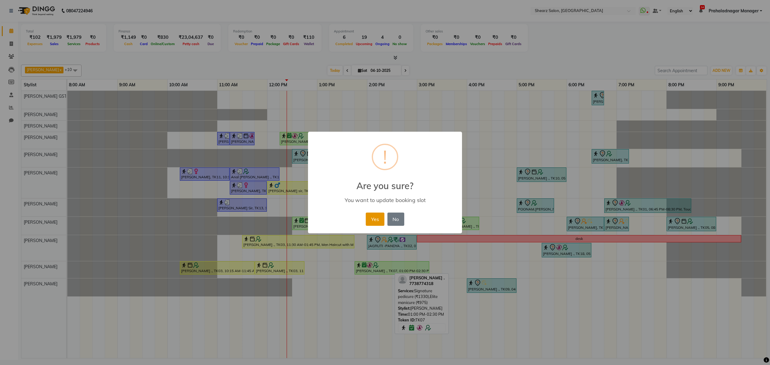
click at [373, 217] on button "Yes" at bounding box center [375, 219] width 18 height 13
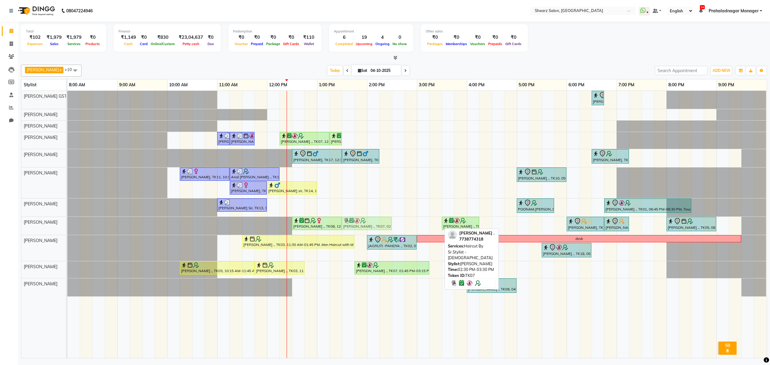
drag, startPoint x: 406, startPoint y: 226, endPoint x: 356, endPoint y: 227, distance: 49.9
click at [67, 227] on div "Humaira Khimani ., TK08, 12:30 PM-01:30 PM, Haircut By Sr.Stylist - Female Saur…" at bounding box center [67, 226] width 0 height 18
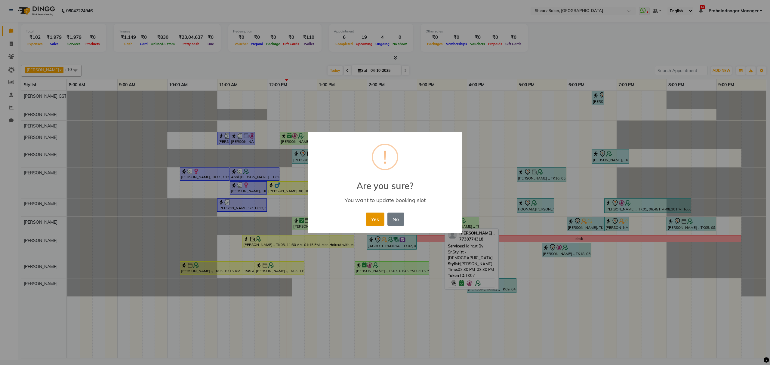
click at [379, 216] on button "Yes" at bounding box center [375, 219] width 18 height 13
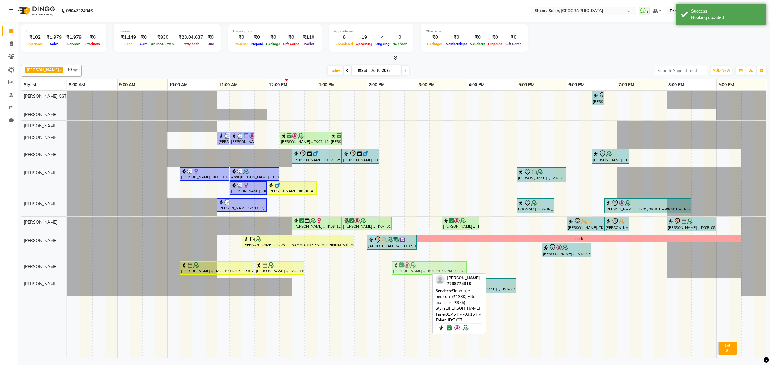
drag, startPoint x: 398, startPoint y: 270, endPoint x: 439, endPoint y: 270, distance: 40.3
click at [67, 270] on div "PURAB SHAH ., TK03, 10:15 AM-11:45 AM, Luxurious manicure PURAB SHAH ., TK03, 1…" at bounding box center [67, 269] width 0 height 17
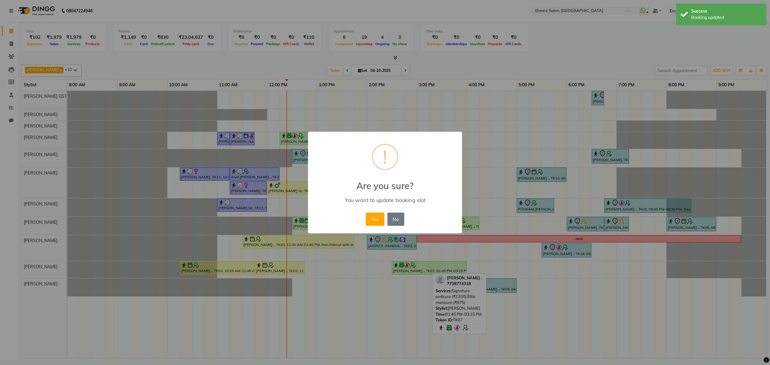
drag, startPoint x: 371, startPoint y: 222, endPoint x: 375, endPoint y: 226, distance: 6.2
click at [371, 222] on button "Yes" at bounding box center [375, 219] width 18 height 13
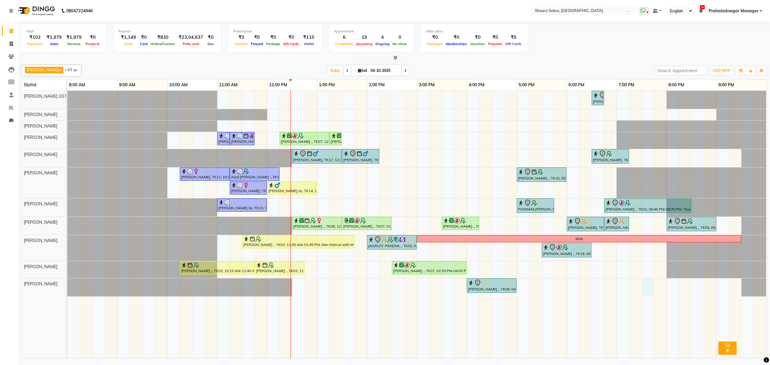
click at [651, 288] on div "Rajee Shinu ., TK01, 06:30 PM-06:45 PM, Eyebrow threading with senior SHIMONA .…" at bounding box center [417, 224] width 700 height 267
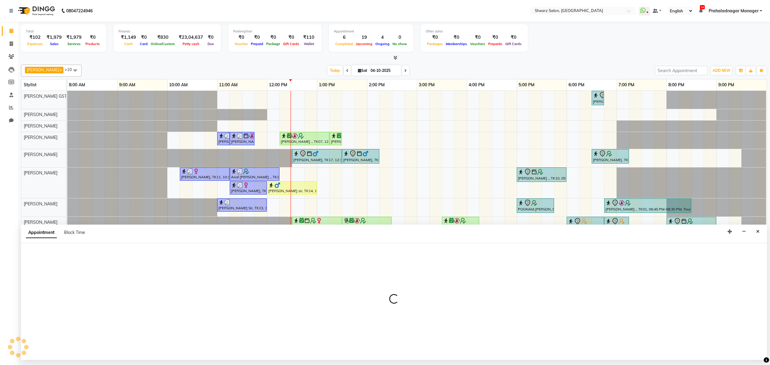
select select "77482"
select select "tentative"
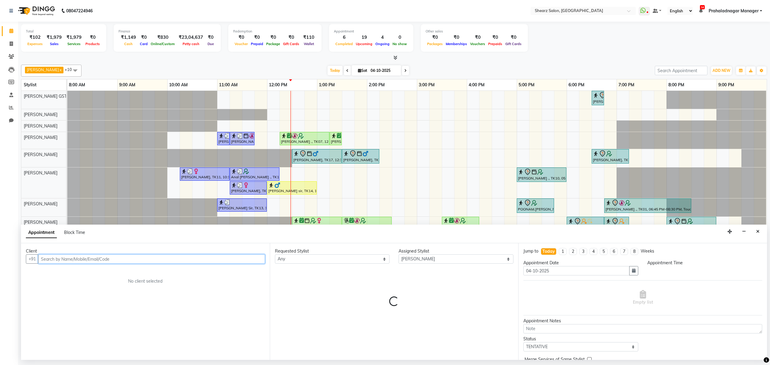
select select "1170"
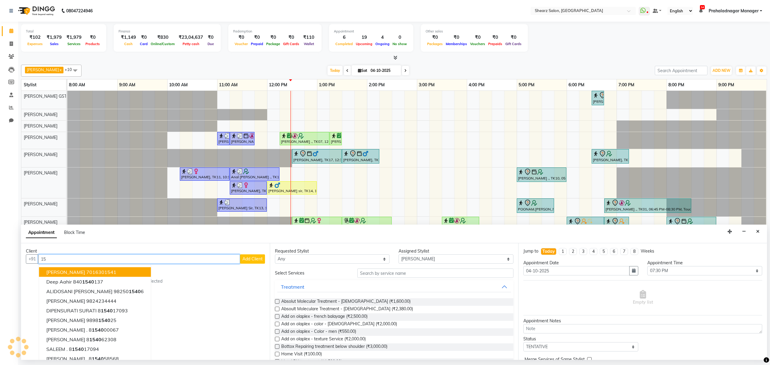
type input "1"
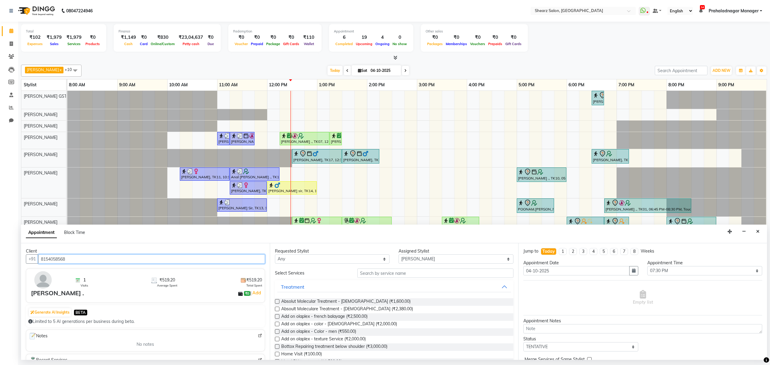
type input "8154058568"
click at [434, 271] on input "text" at bounding box center [435, 273] width 156 height 9
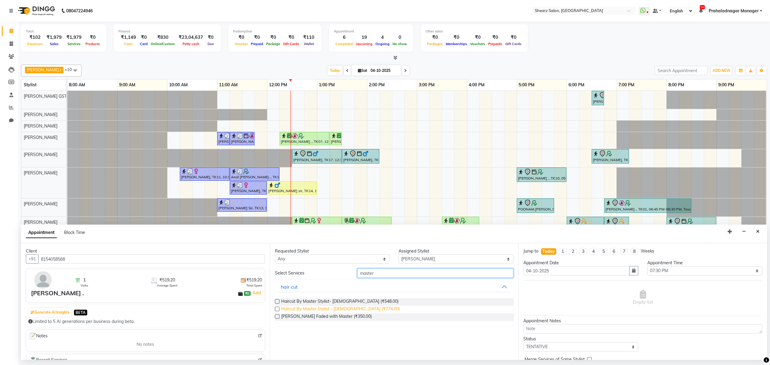
type input "master"
click at [323, 312] on span "Haircut By Master Stylist - Female (₹774.00)" at bounding box center [340, 310] width 119 height 8
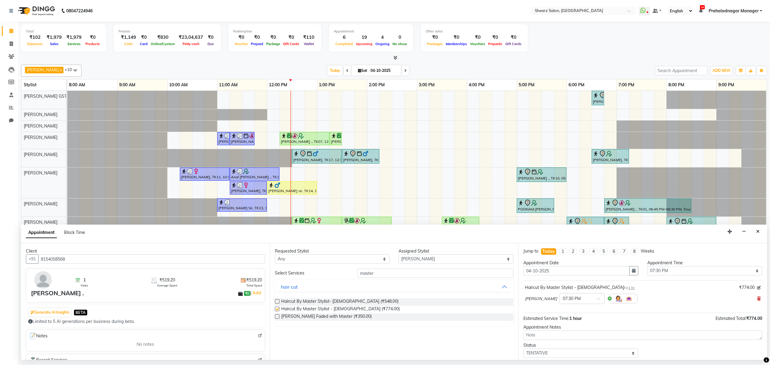
checkbox input "false"
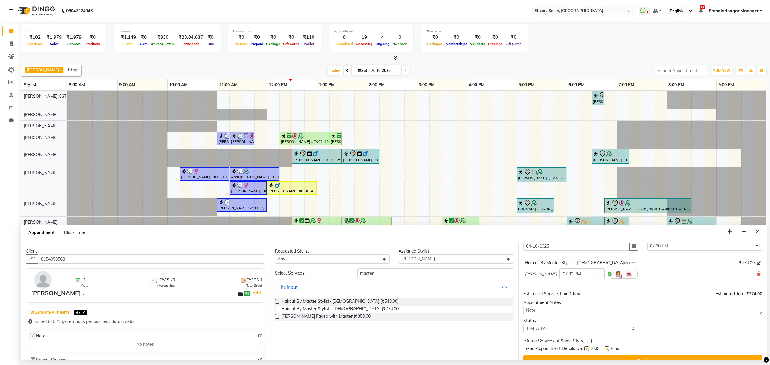
scroll to position [36, 0]
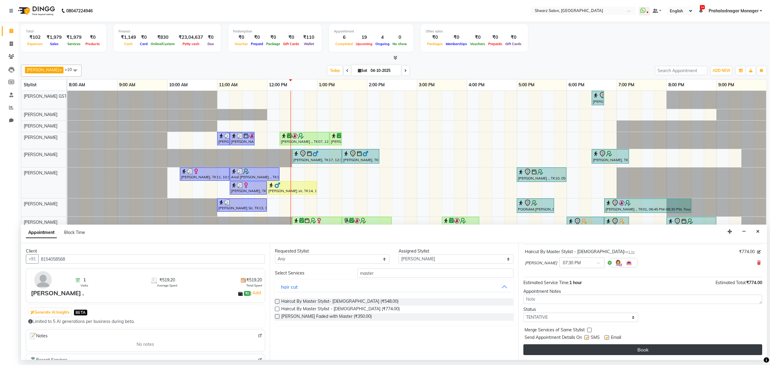
click at [661, 352] on button "Book" at bounding box center [643, 350] width 239 height 11
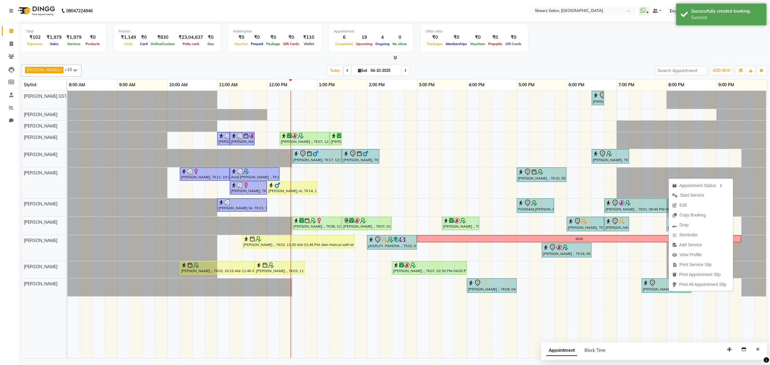
click at [595, 48] on div "Total ₹102 Expenses ₹1,979 Sales ₹1,979 Services ₹0 Products Finance ₹1,149 Cas…" at bounding box center [394, 38] width 746 height 29
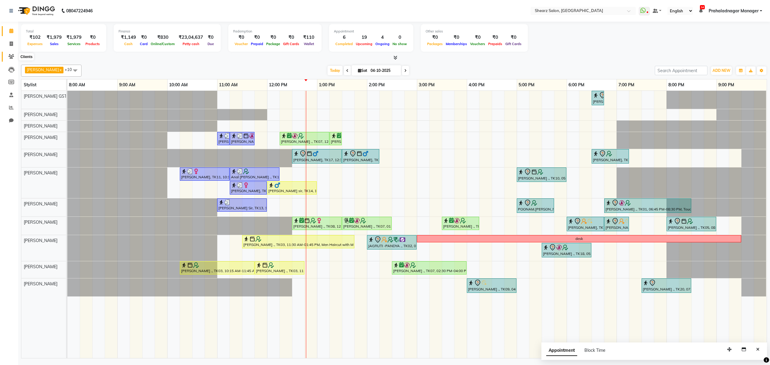
click at [10, 53] on span at bounding box center [11, 56] width 11 height 7
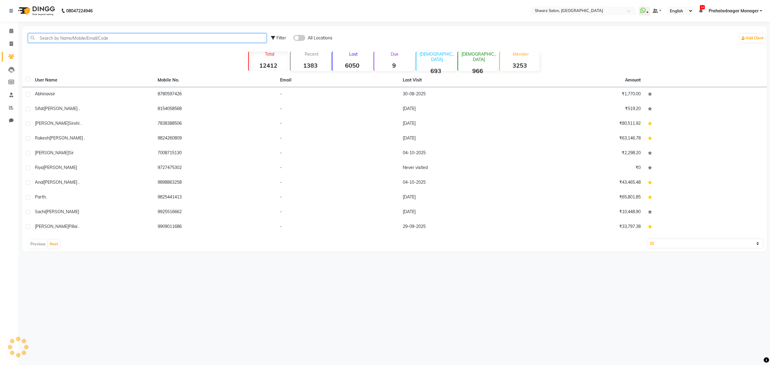
drag, startPoint x: 69, startPoint y: 37, endPoint x: 198, endPoint y: 88, distance: 138.1
click at [70, 37] on input "text" at bounding box center [147, 37] width 239 height 9
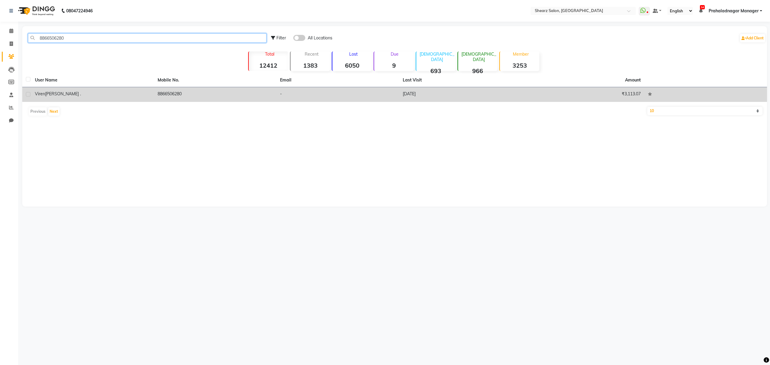
type input "8866506280"
drag, startPoint x: 150, startPoint y: 94, endPoint x: 159, endPoint y: 123, distance: 29.8
click at [150, 94] on td "Viren Bharwad ." at bounding box center [92, 94] width 123 height 15
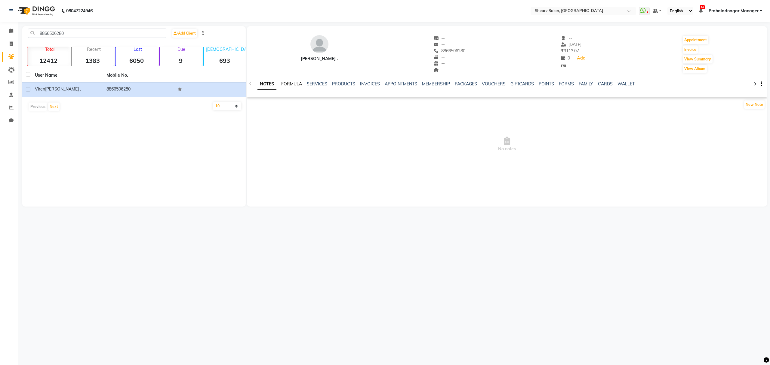
click at [298, 83] on link "FORMULA" at bounding box center [291, 83] width 21 height 5
click at [311, 84] on link "SERVICES" at bounding box center [316, 83] width 20 height 5
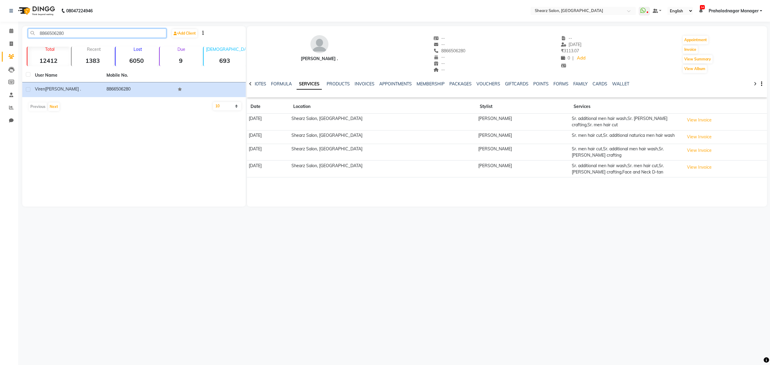
drag, startPoint x: 73, startPoint y: 33, endPoint x: 48, endPoint y: 45, distance: 28.5
click at [0, 40] on app-home "08047224946 Select Location × Shearz Salon, Prahaladnagar WhatsApp Status ✕ Sta…" at bounding box center [385, 108] width 770 height 216
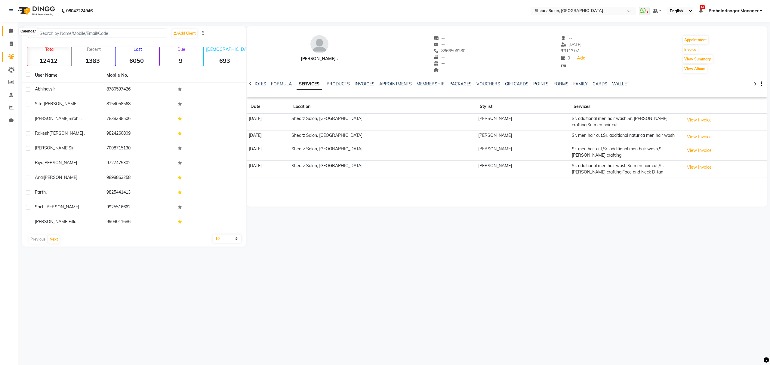
click at [7, 33] on span at bounding box center [11, 31] width 11 height 7
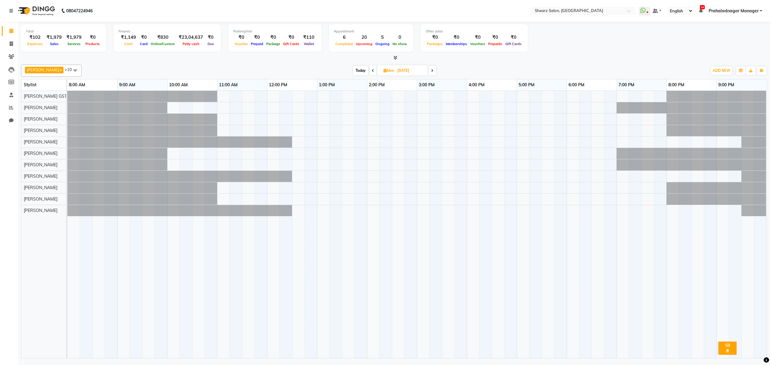
click at [361, 75] on span "Today" at bounding box center [360, 70] width 15 height 9
type input "04-10-2025"
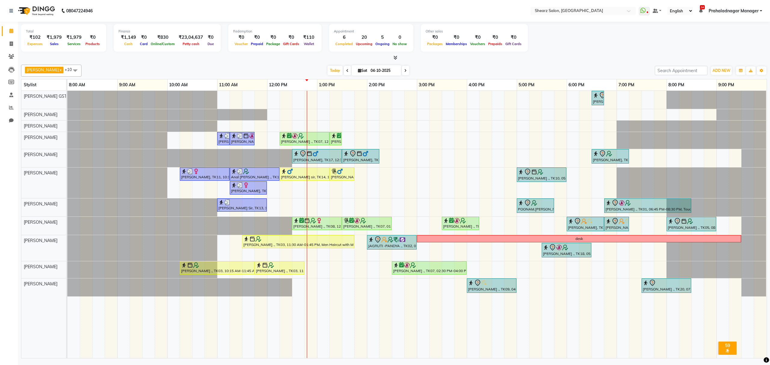
click at [470, 154] on div "Rajee Shinu ., TK01, 06:30 PM-06:45 PM, Eyebrow threading with senior SHIMONA .…" at bounding box center [417, 224] width 700 height 267
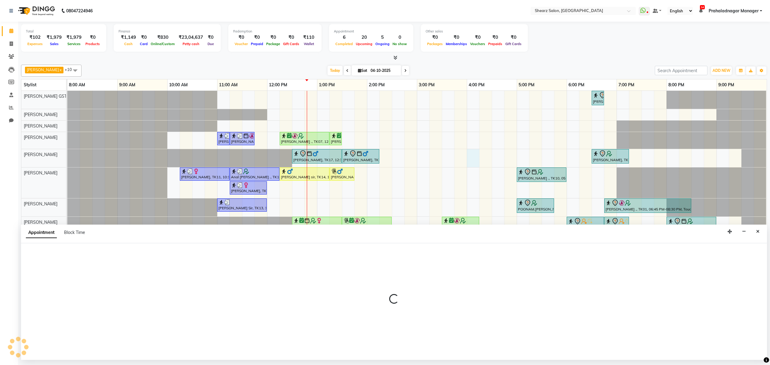
select select "77475"
select select "tentative"
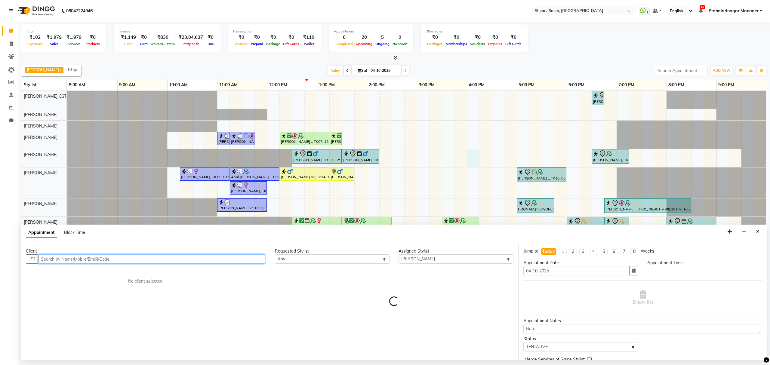
select select "960"
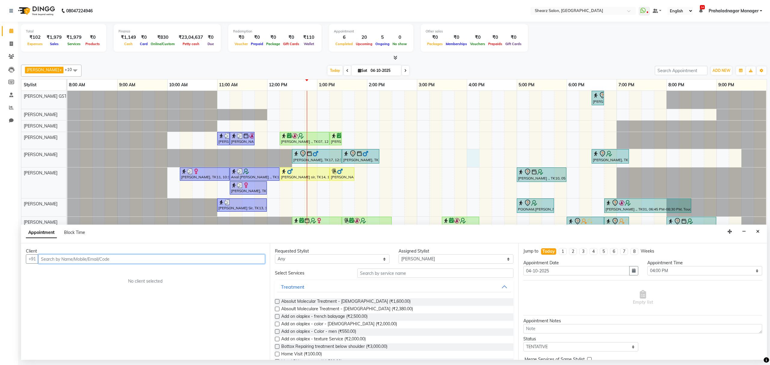
click at [159, 259] on input "text" at bounding box center [151, 259] width 227 height 9
paste input "8866506280"
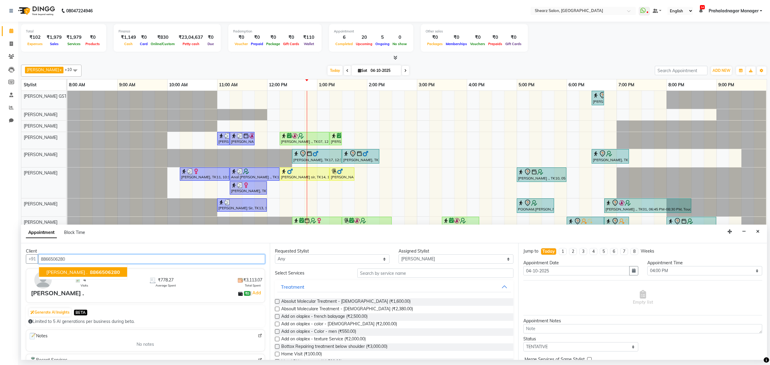
click at [90, 278] on ngb-typeahead-window "Viren Bharwad . 8866506280" at bounding box center [83, 272] width 89 height 15
click at [97, 274] on span "8866506280" at bounding box center [105, 272] width 30 height 6
type input "8866506280"
click at [377, 275] on input "text" at bounding box center [435, 273] width 156 height 9
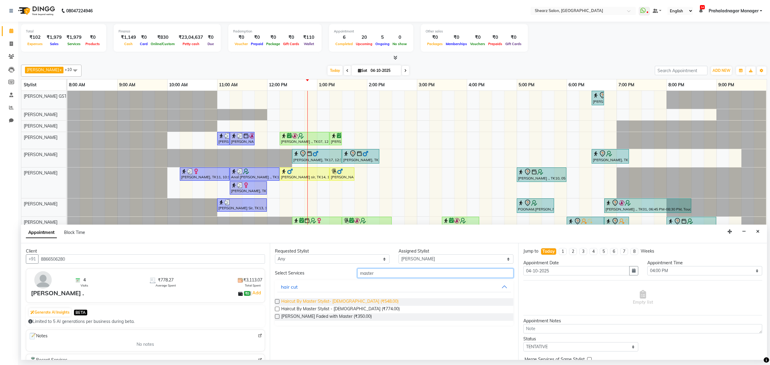
type input "master"
click at [344, 304] on span "Haircut By Master Stylist- Male (₹548.00)" at bounding box center [339, 302] width 117 height 8
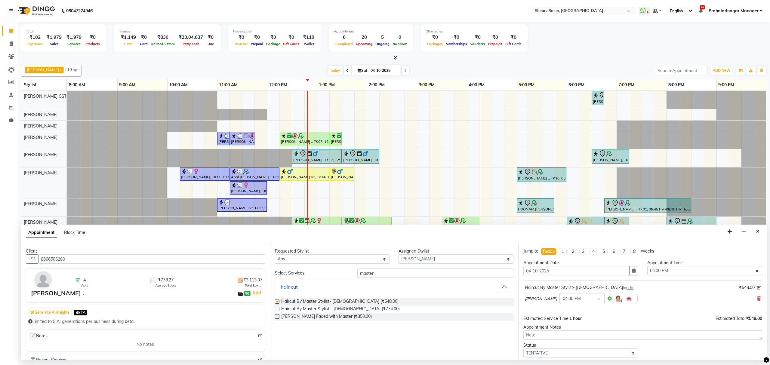
checkbox input "false"
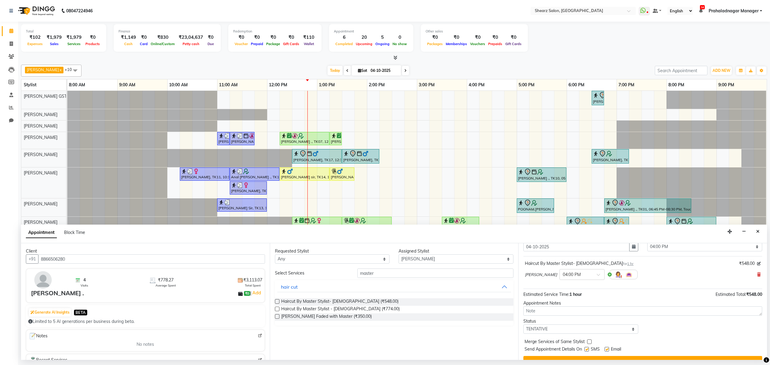
scroll to position [36, 0]
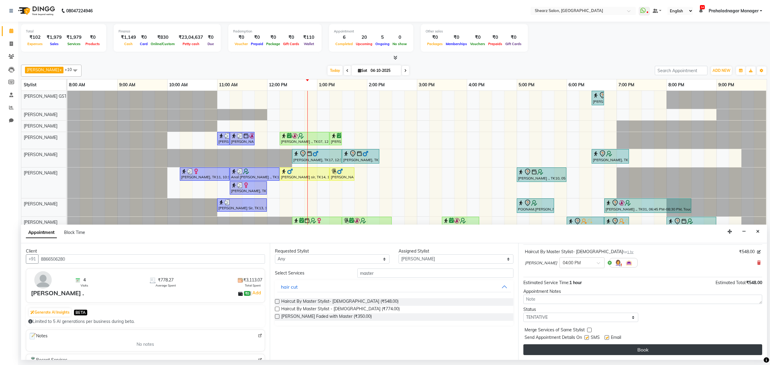
click at [696, 353] on button "Book" at bounding box center [643, 350] width 239 height 11
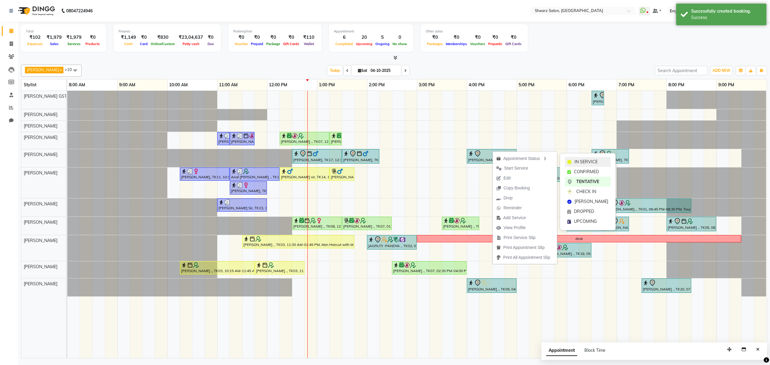
click at [588, 159] on span "IN SERVICE" at bounding box center [586, 162] width 23 height 6
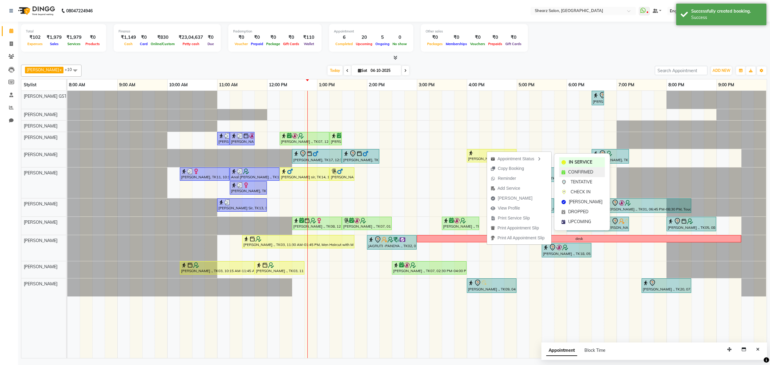
click at [571, 170] on span "CONFIRMED" at bounding box center [580, 172] width 25 height 6
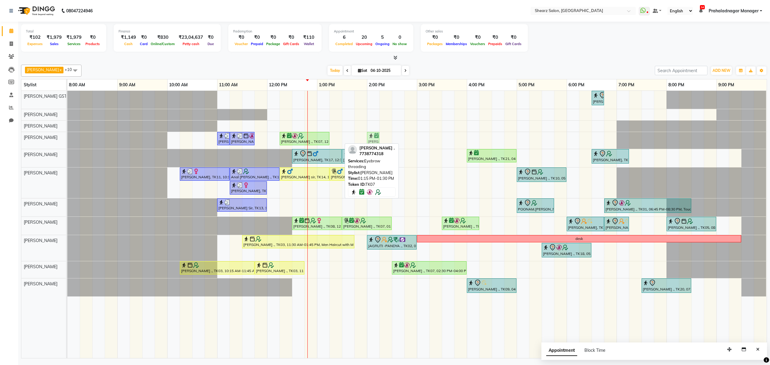
drag, startPoint x: 334, startPoint y: 143, endPoint x: 366, endPoint y: 145, distance: 32.6
click at [366, 145] on div "Pratik Limbani x Vaibhav Vaid x Chandrakant Parmar x Heena Salmani x pritika pr…" at bounding box center [394, 210] width 746 height 296
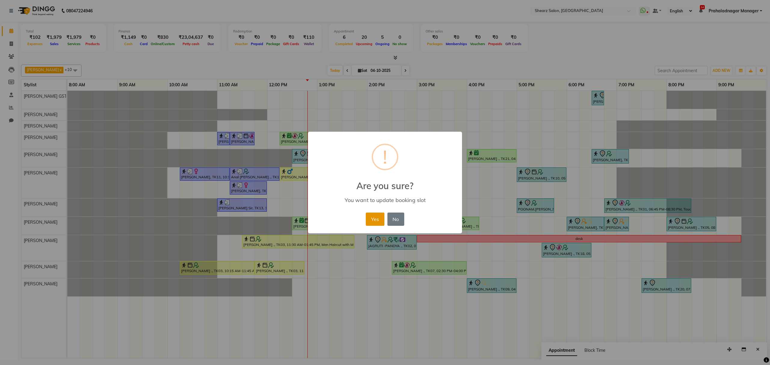
click at [381, 219] on button "Yes" at bounding box center [375, 219] width 18 height 13
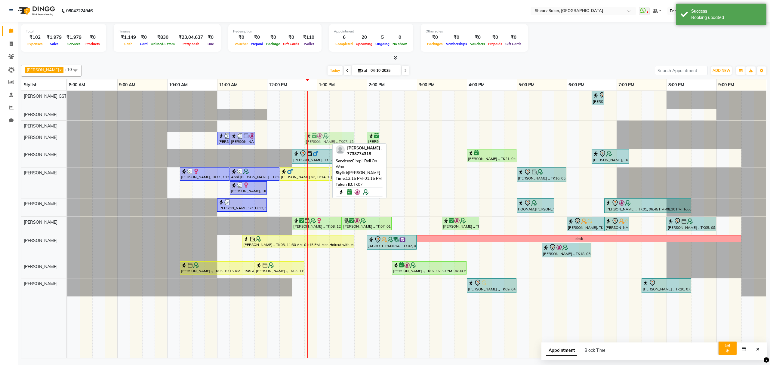
drag, startPoint x: 307, startPoint y: 134, endPoint x: 336, endPoint y: 140, distance: 29.9
click at [67, 140] on div "SHIMONA ., TK12, 11:00 AM-11:15 AM, Peel off underarms wax SHIMONA ., TK12, 11:…" at bounding box center [67, 140] width 0 height 17
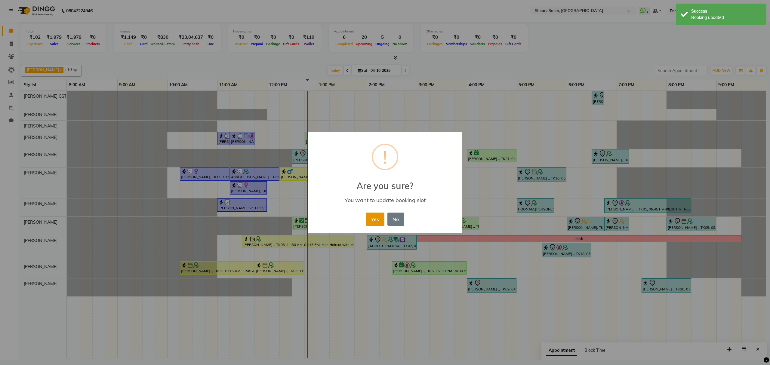
click at [367, 222] on button "Yes" at bounding box center [375, 219] width 18 height 13
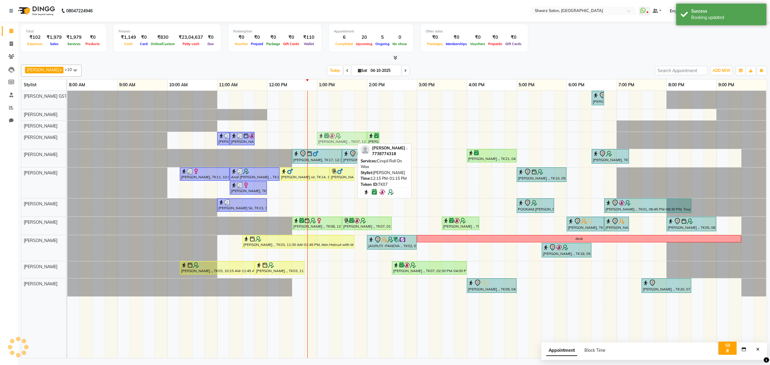
drag, startPoint x: 339, startPoint y: 141, endPoint x: 350, endPoint y: 142, distance: 10.3
click at [67, 142] on div "SHIMONA ., TK12, 11:00 AM-11:15 AM, Peel off underarms wax SHIMONA ., TK12, 11:…" at bounding box center [67, 140] width 0 height 17
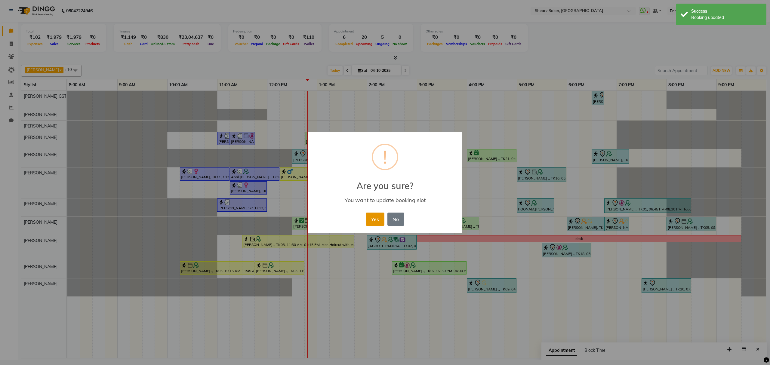
click at [378, 218] on button "Yes" at bounding box center [375, 219] width 18 height 13
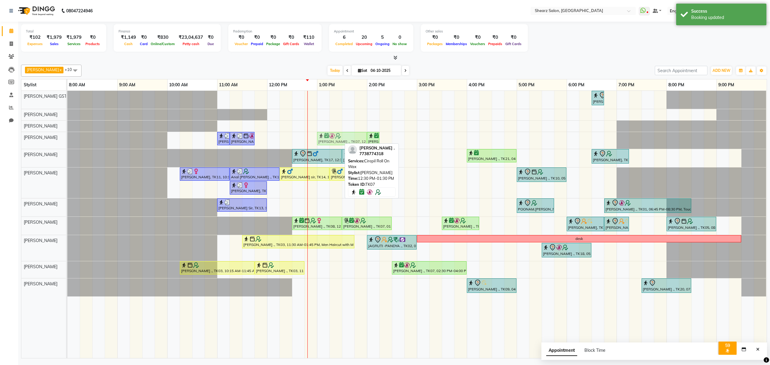
drag, startPoint x: 322, startPoint y: 144, endPoint x: 345, endPoint y: 141, distance: 23.3
click at [67, 141] on div "SHIMONA ., TK12, 11:00 AM-11:15 AM, Peel off underarms wax SHIMONA ., TK12, 11:…" at bounding box center [67, 140] width 0 height 17
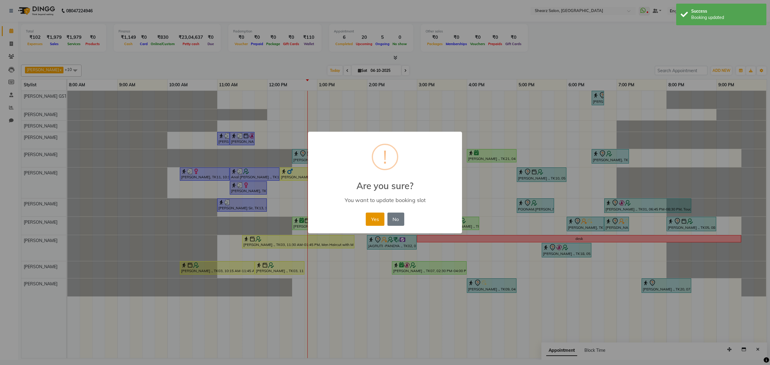
click at [374, 216] on button "Yes" at bounding box center [375, 219] width 18 height 13
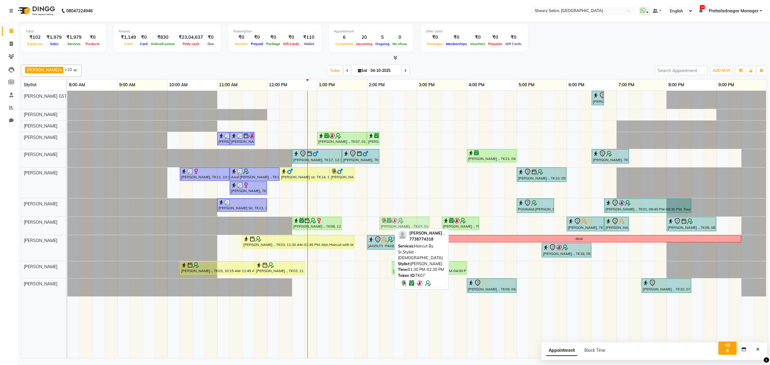
drag, startPoint x: 371, startPoint y: 224, endPoint x: 413, endPoint y: 218, distance: 42.6
click at [413, 218] on div "Rajee Shinu ., TK01, 06:30 PM-06:45 PM, Eyebrow threading with senior SHIMONA .…" at bounding box center [417, 224] width 700 height 267
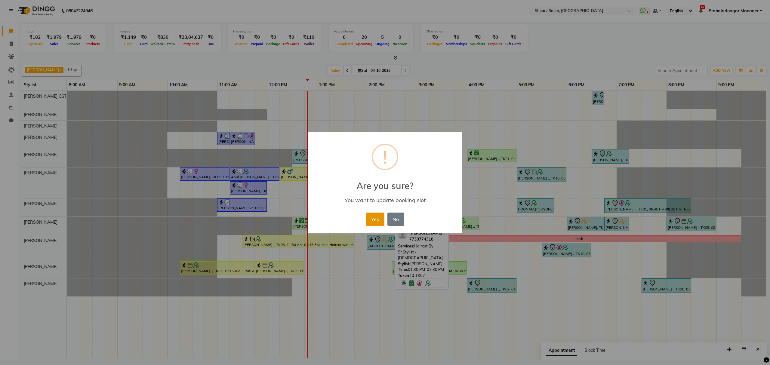
click at [381, 219] on button "Yes" at bounding box center [375, 219] width 18 height 13
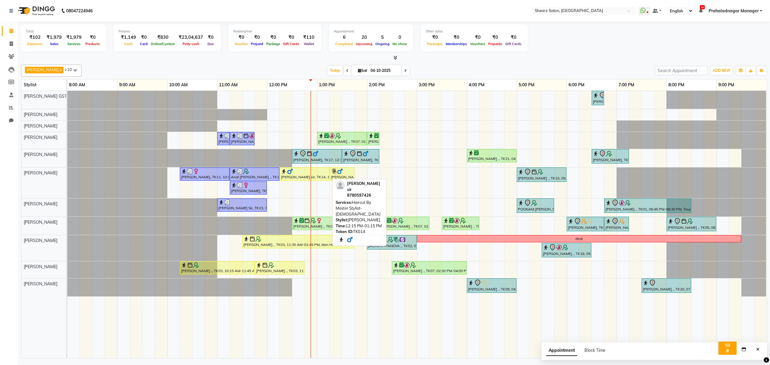
click at [304, 176] on div "[PERSON_NAME] sir, TK14, 12:15 PM-01:15 PM, Haircut By Master Stylist- [DEMOGRA…" at bounding box center [304, 173] width 48 height 11
click at [319, 172] on div at bounding box center [304, 171] width 47 height 6
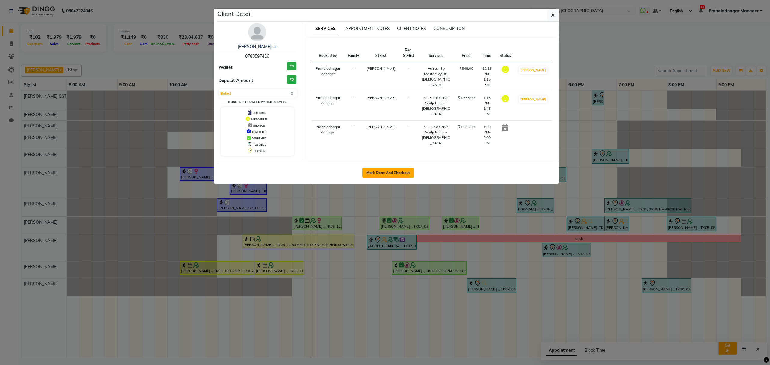
click at [379, 172] on button "Mark Done And Checkout" at bounding box center [388, 173] width 51 height 10
select select "service"
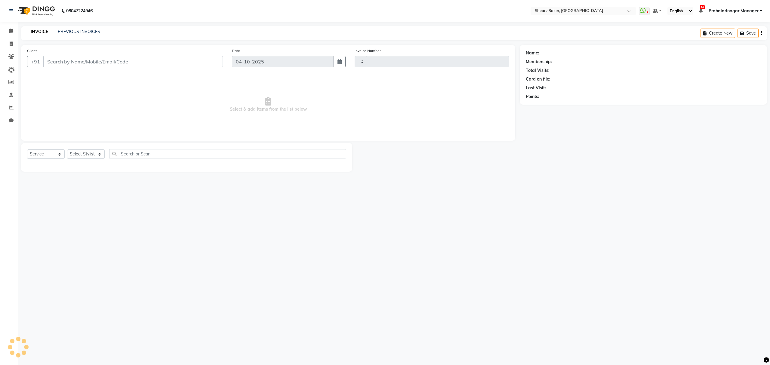
type input "7038"
select select "8157"
select select "77471"
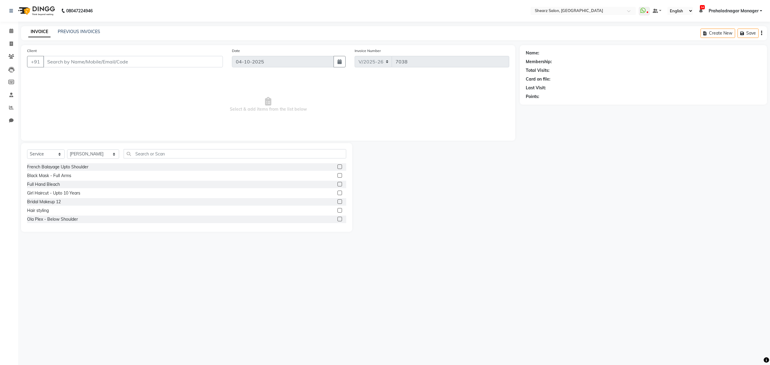
type input "8780597426"
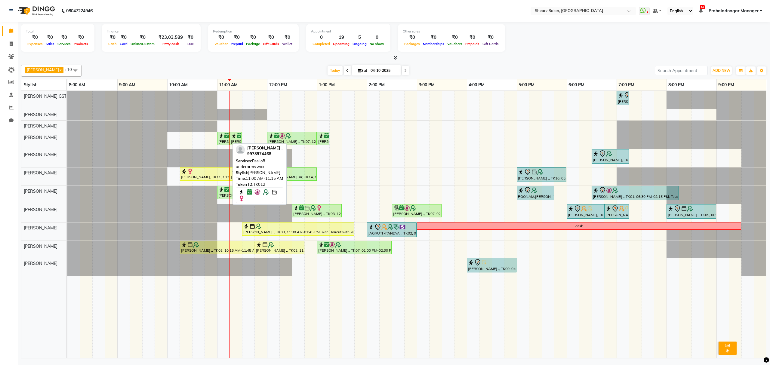
click at [226, 141] on div "[PERSON_NAME] ., TK12, 11:00 AM-11:15 AM, Peel off underarms wax" at bounding box center [223, 138] width 11 height 11
select select "6"
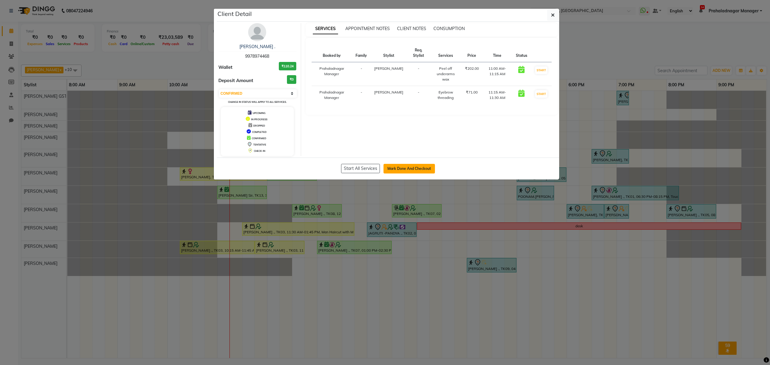
click at [400, 172] on button "Mark Done And Checkout" at bounding box center [409, 169] width 51 height 10
select select "service"
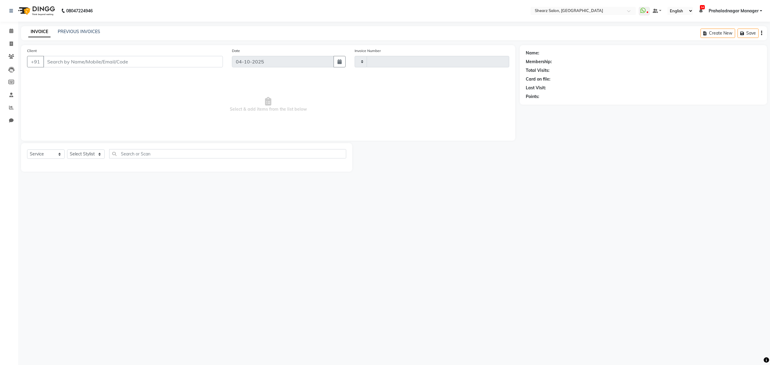
type input "7034"
select select "8157"
select select "77471"
type input "9978974468"
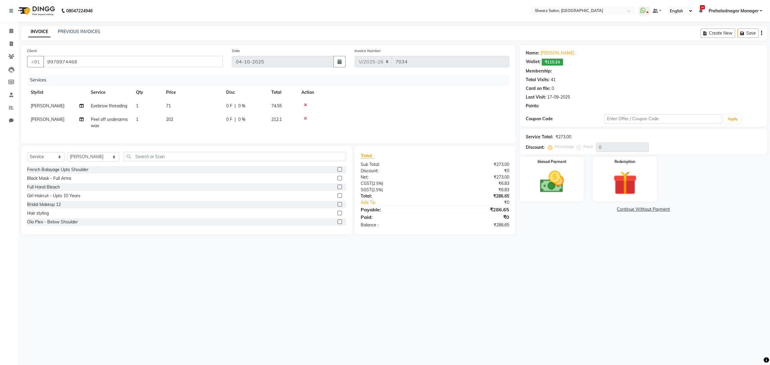
select select "1: Object"
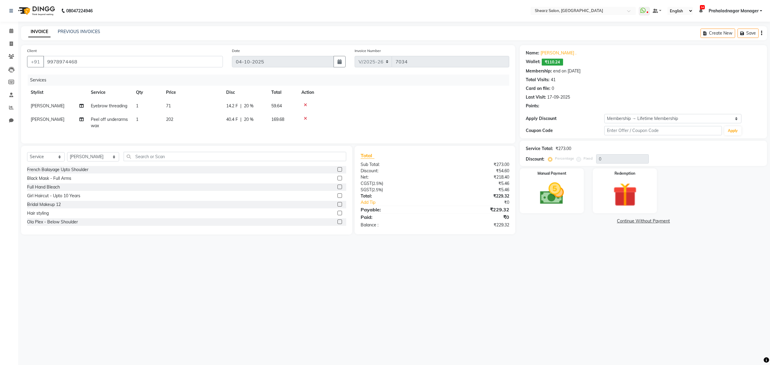
type input "20"
click at [84, 162] on select "Select Stylist Admin A General [PERSON_NAME] Asha Chavariya [PERSON_NAME] Cente…" at bounding box center [93, 156] width 52 height 9
select select "77479"
click at [67, 158] on select "Select Stylist Admin A General [PERSON_NAME] Asha Chavariya [PERSON_NAME] Cente…" at bounding box center [93, 156] width 52 height 9
click at [152, 161] on input "text" at bounding box center [235, 156] width 222 height 9
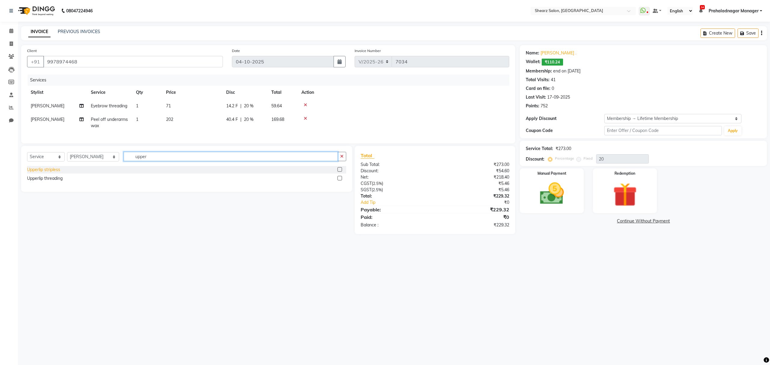
type input "upper"
click at [51, 173] on div "Upperlip stripless" at bounding box center [43, 170] width 33 height 6
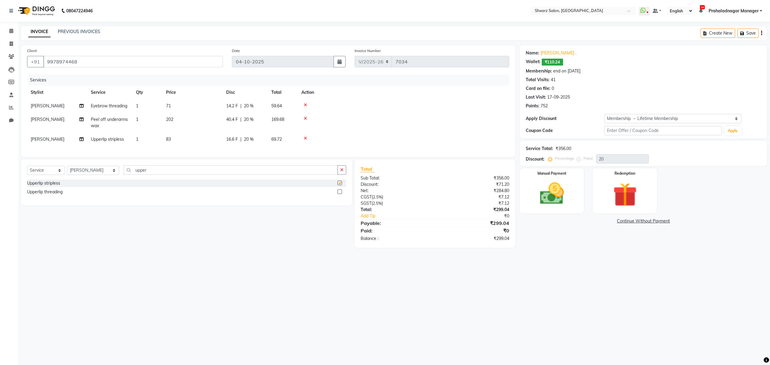
checkbox input "false"
click at [561, 187] on img at bounding box center [552, 194] width 41 height 29
click at [586, 220] on span "ONLINE" at bounding box center [587, 221] width 16 height 7
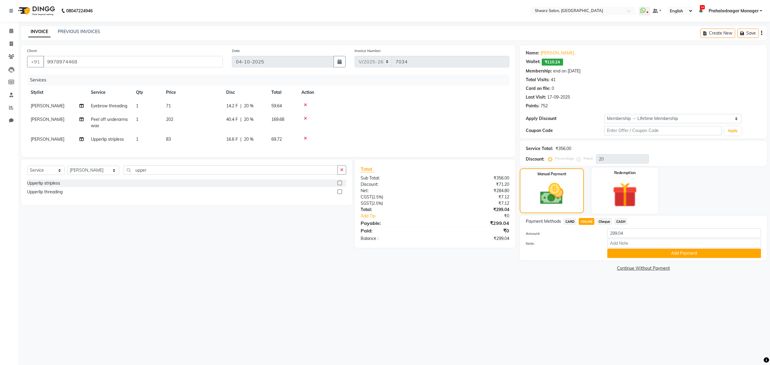
click at [624, 188] on img at bounding box center [625, 195] width 41 height 31
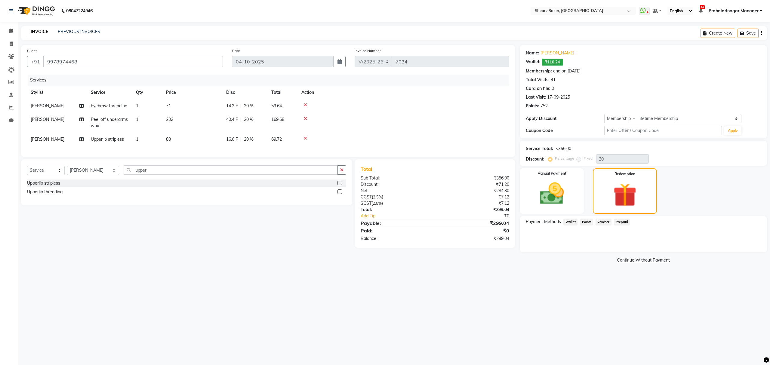
click at [575, 219] on span "Wallet" at bounding box center [571, 222] width 14 height 7
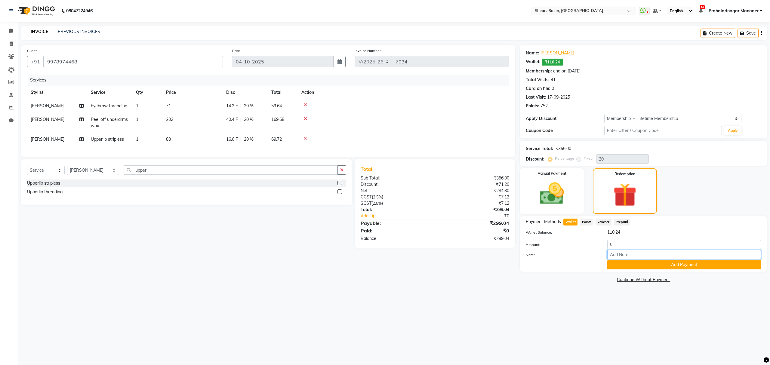
drag, startPoint x: 616, startPoint y: 249, endPoint x: 559, endPoint y: 260, distance: 58.4
click at [564, 260] on div "Amount: 0 Note: Add Payment" at bounding box center [643, 254] width 235 height 29
drag, startPoint x: 667, startPoint y: 248, endPoint x: 632, endPoint y: 251, distance: 34.7
click at [632, 251] on div "Amount: 0 Note: Add Payment" at bounding box center [643, 254] width 235 height 29
type input "110"
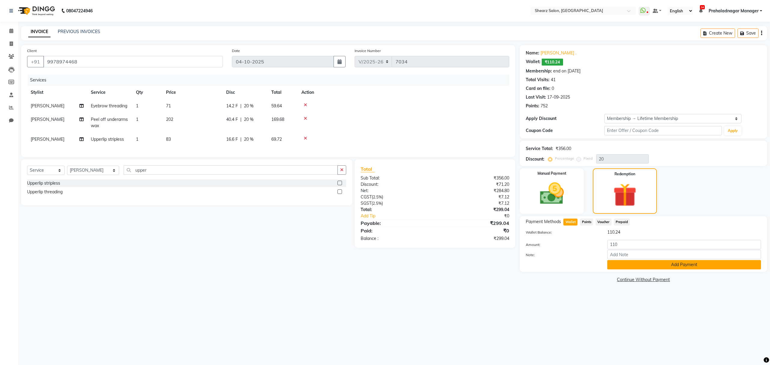
click at [629, 262] on button "Add Payment" at bounding box center [684, 264] width 154 height 9
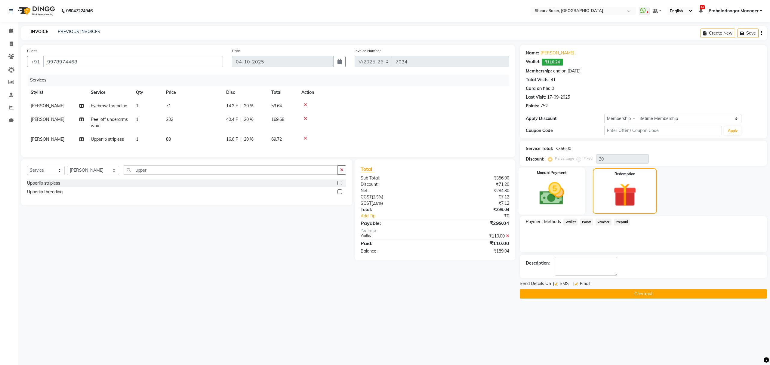
click at [562, 198] on img at bounding box center [552, 194] width 41 height 29
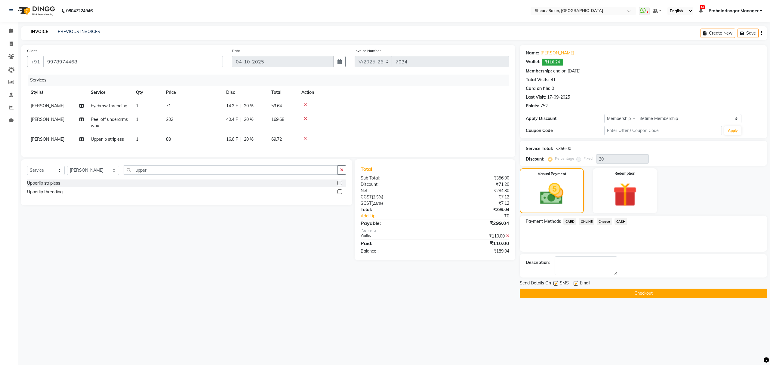
click at [626, 218] on span "CASH" at bounding box center [621, 221] width 13 height 7
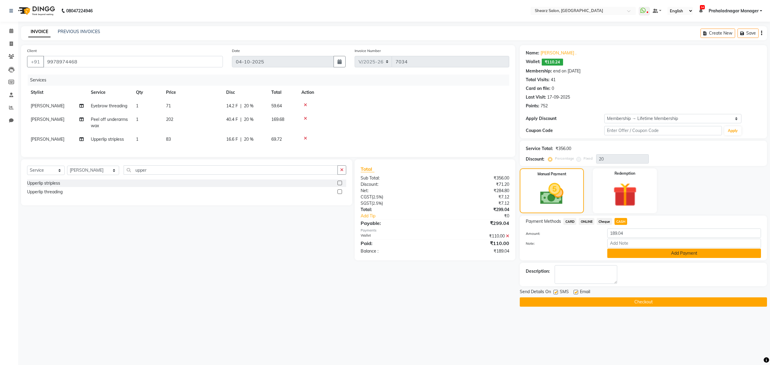
click at [623, 251] on button "Add Payment" at bounding box center [684, 253] width 154 height 9
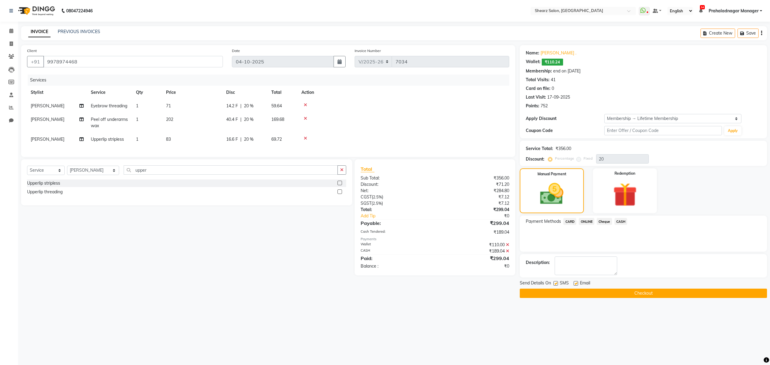
click at [593, 293] on button "Checkout" at bounding box center [643, 293] width 247 height 9
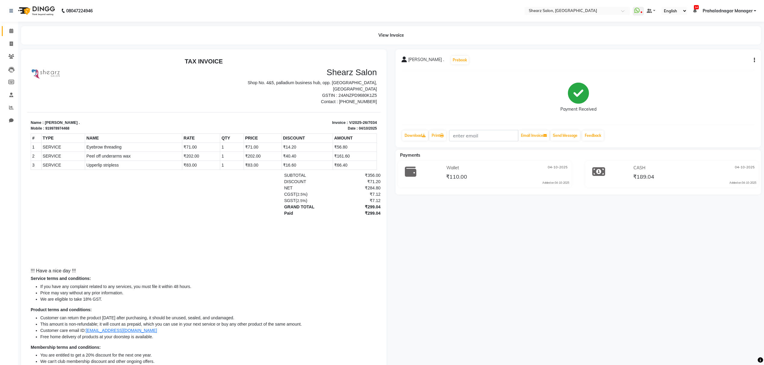
click at [10, 26] on link "Calendar" at bounding box center [9, 31] width 14 height 10
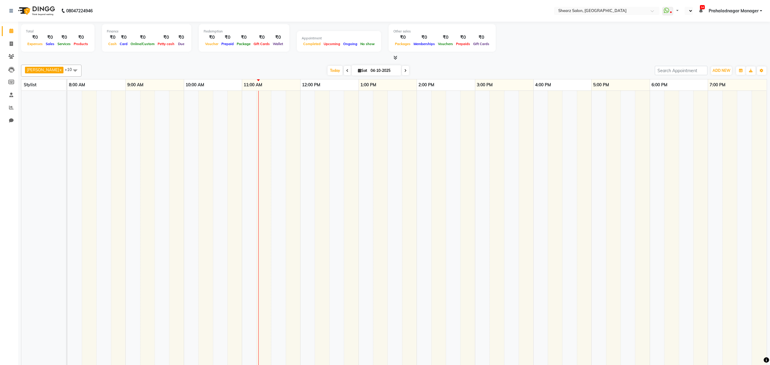
select select "en"
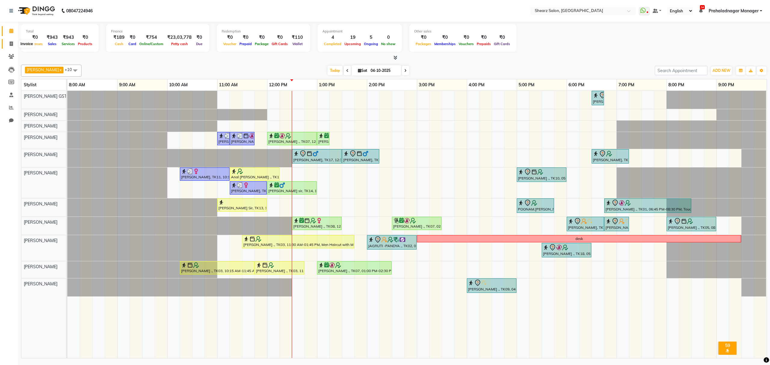
click at [8, 44] on span at bounding box center [11, 44] width 11 height 7
select select "service"
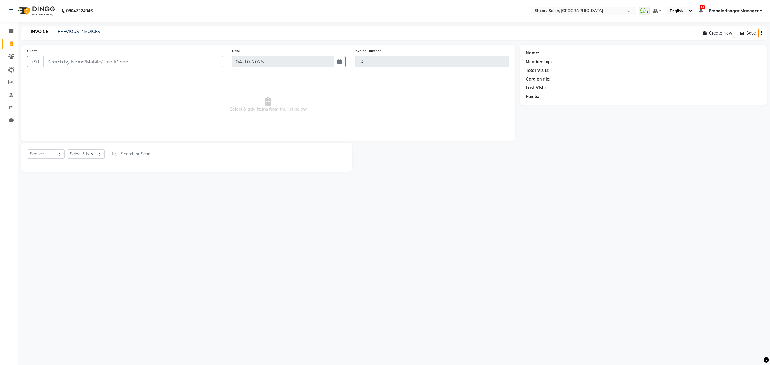
type input "7038"
select select "8157"
drag, startPoint x: 136, startPoint y: 154, endPoint x: 139, endPoint y: 158, distance: 4.9
click at [135, 154] on input "text" at bounding box center [227, 153] width 237 height 9
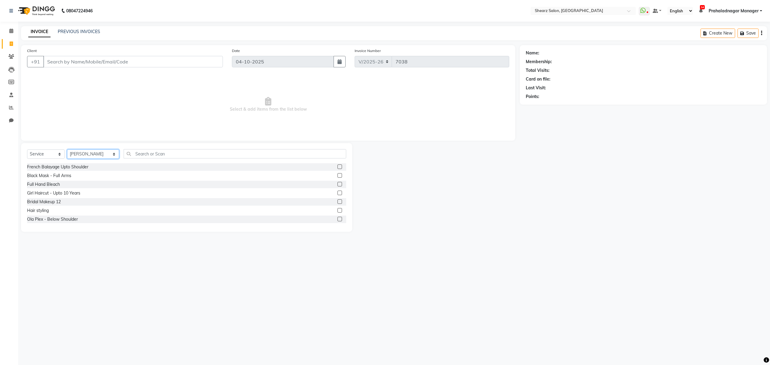
click at [94, 152] on select "Select Stylist Admin A General [PERSON_NAME] Asha Chavariya [PERSON_NAME] Cente…" at bounding box center [93, 154] width 52 height 9
select select "77486"
click at [67, 150] on select "Select Stylist Admin A General [PERSON_NAME] Asha Chavariya [PERSON_NAME] Cente…" at bounding box center [93, 154] width 52 height 9
drag, startPoint x: 266, startPoint y: 149, endPoint x: 262, endPoint y: 150, distance: 4.5
click at [265, 150] on input "text" at bounding box center [235, 153] width 222 height 9
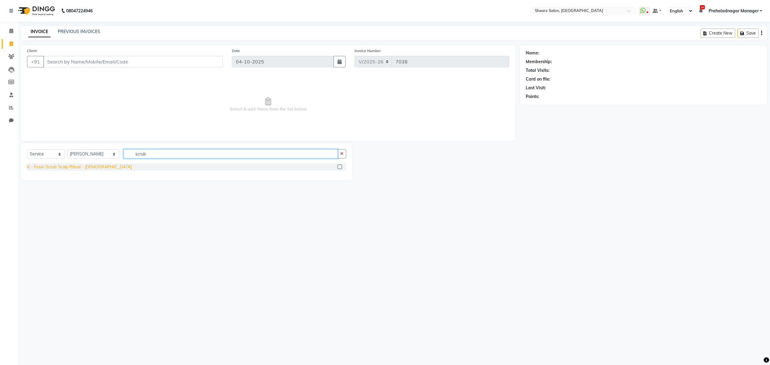
type input "scrub"
click at [73, 168] on div "K - Fusio Scrub Scalp Ritual - [DEMOGRAPHIC_DATA]" at bounding box center [79, 167] width 105 height 6
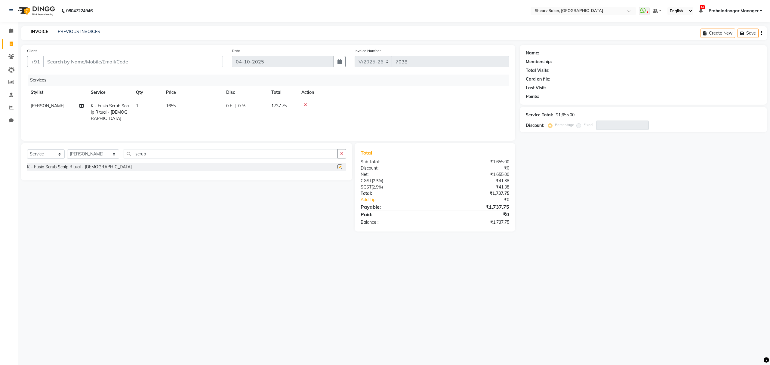
checkbox input "false"
click at [175, 154] on input "scrub" at bounding box center [231, 153] width 214 height 9
drag, startPoint x: 175, startPoint y: 154, endPoint x: 255, endPoint y: 165, distance: 81.1
click at [97, 148] on div "Select Service Product Membership Package Voucher Prepaid Gift Card Select Styl…" at bounding box center [186, 161] width 331 height 37
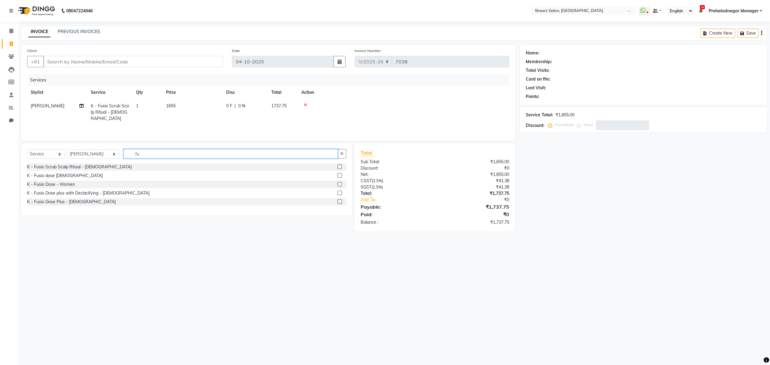
type input "f"
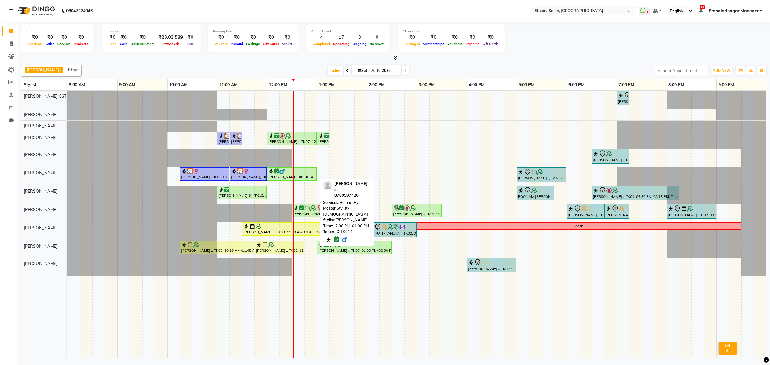
click at [295, 171] on div at bounding box center [291, 171] width 47 height 6
select select "1"
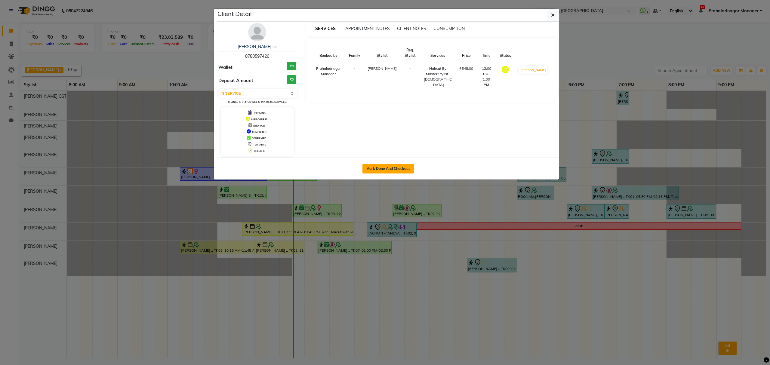
click at [386, 173] on button "Mark Done And Checkout" at bounding box center [388, 169] width 51 height 10
select select "service"
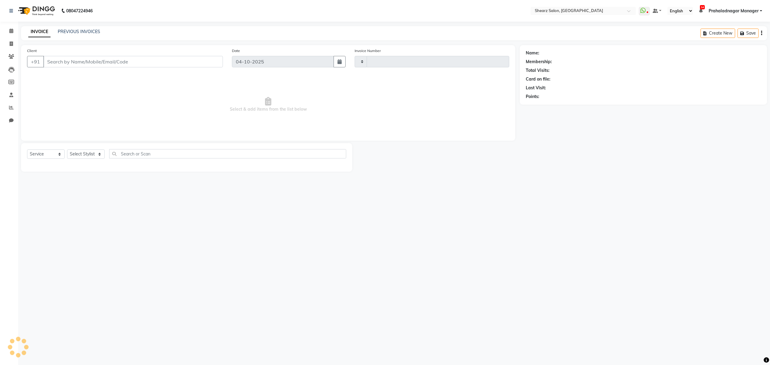
type input "7038"
select select "8157"
type input "8780597426"
select select "77471"
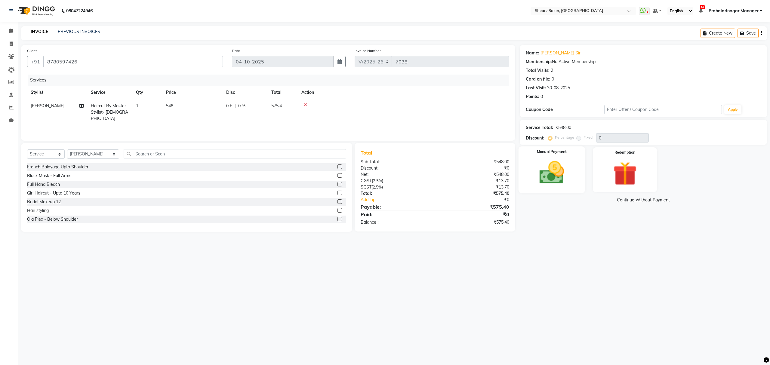
click at [563, 173] on img at bounding box center [552, 173] width 41 height 29
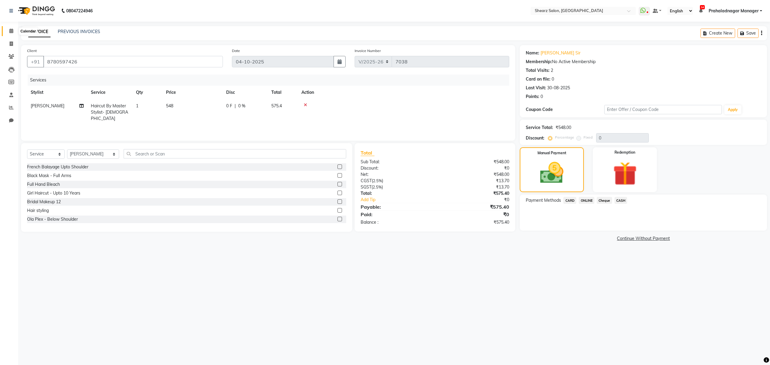
click at [7, 32] on span at bounding box center [11, 31] width 11 height 7
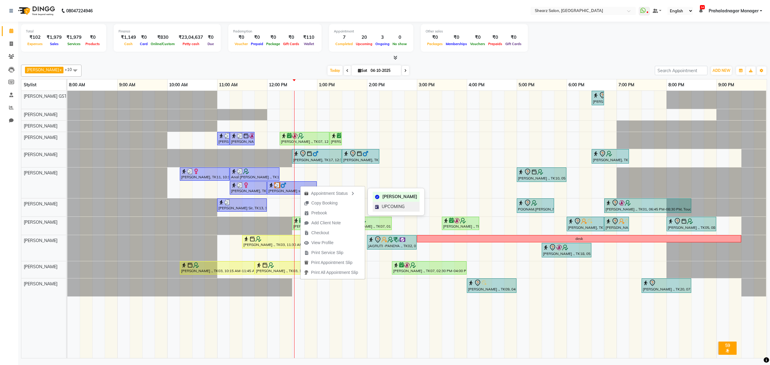
click at [385, 203] on div "UPCOMING" at bounding box center [396, 207] width 47 height 10
click at [322, 218] on button "Edit" at bounding box center [331, 217] width 64 height 10
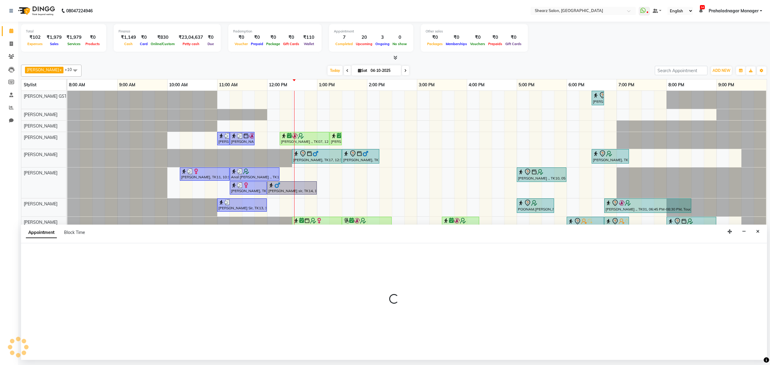
select select "tentative"
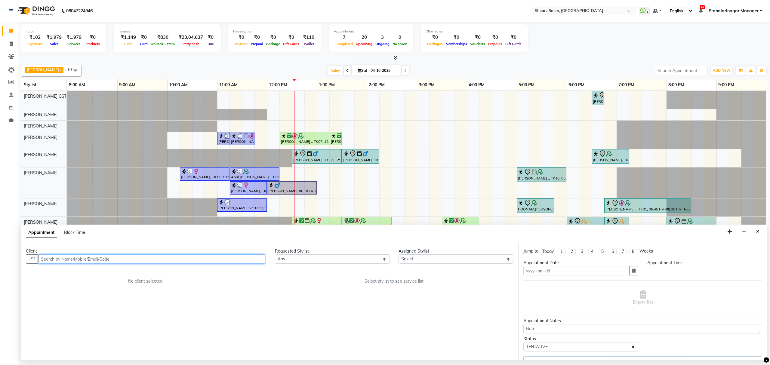
type input "04-10-2025"
select select "upcoming"
select select "720"
select select "77486"
select select "4101"
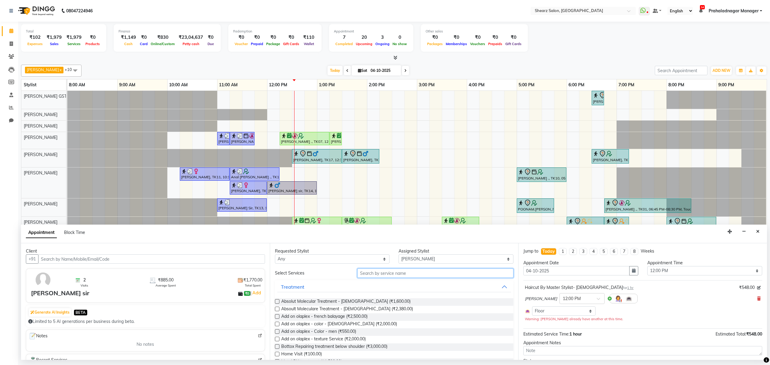
click at [372, 277] on input "text" at bounding box center [435, 273] width 156 height 9
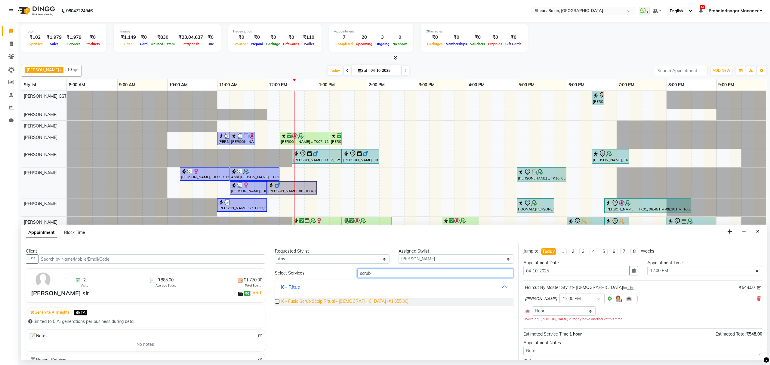
type input "scrub"
click at [307, 303] on span "K - Fusio Scrub Scalp Ritual - Male (₹1,655.00)" at bounding box center [344, 302] width 127 height 8
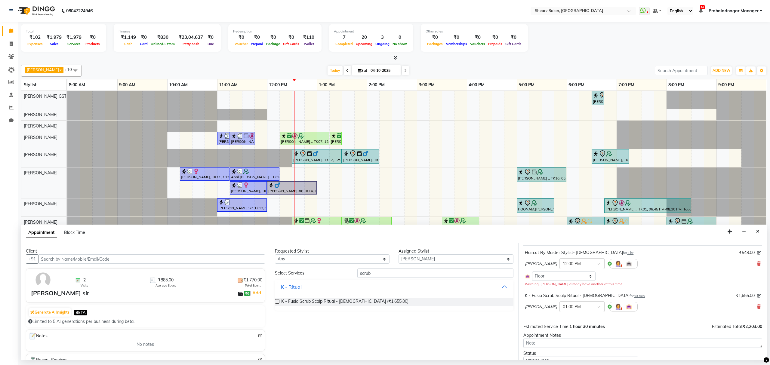
scroll to position [62, 0]
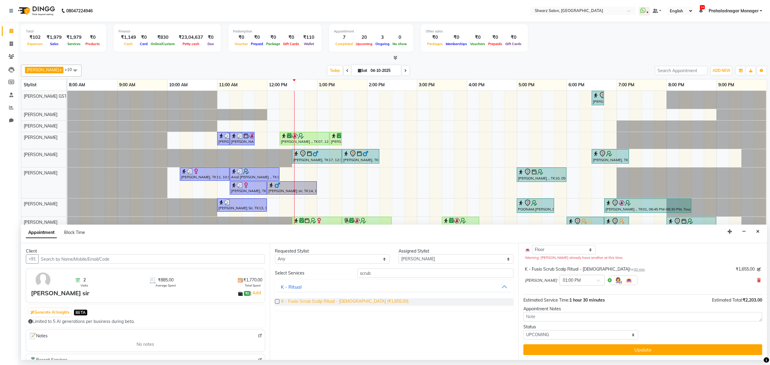
click at [318, 301] on span "K - Fusio Scrub Scalp Ritual - Male (₹1,655.00)" at bounding box center [344, 302] width 127 height 8
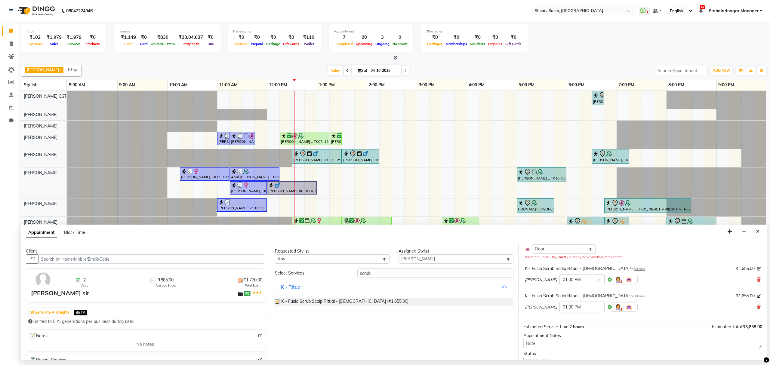
checkbox input "false"
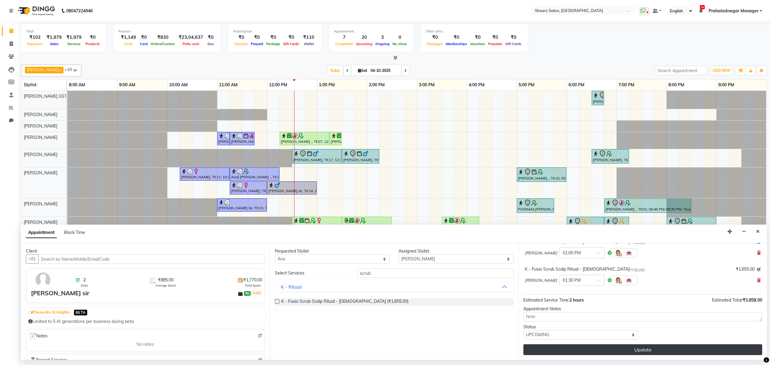
click at [648, 348] on button "Update" at bounding box center [643, 350] width 239 height 11
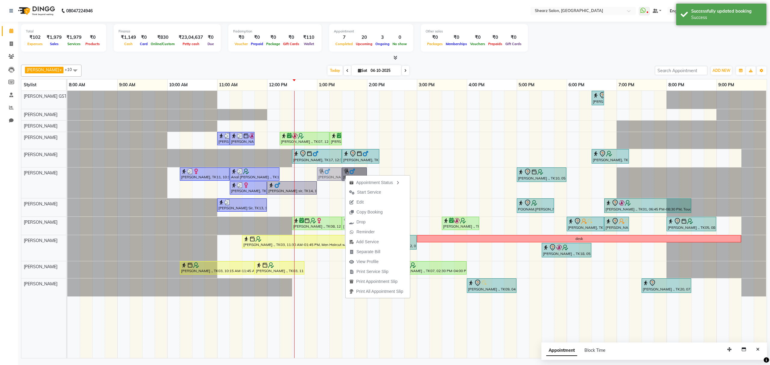
drag, startPoint x: 330, startPoint y: 178, endPoint x: 330, endPoint y: 196, distance: 18.4
click at [330, 196] on div "Rajee Shinu ., TK01, 06:30 PM-06:45 PM, Eyebrow threading with senior SHIMONA .…" at bounding box center [417, 224] width 700 height 267
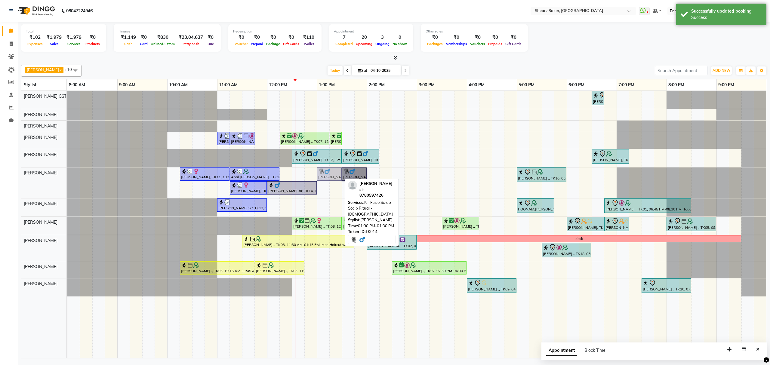
drag, startPoint x: 331, startPoint y: 173, endPoint x: 332, endPoint y: 195, distance: 21.7
click at [332, 195] on div "Rajee Shinu ., TK01, 06:30 PM-06:45 PM, Eyebrow threading with senior SHIMONA .…" at bounding box center [417, 224] width 700 height 267
drag, startPoint x: 325, startPoint y: 174, endPoint x: 351, endPoint y: 195, distance: 33.6
click at [351, 195] on div "Pratik Limbani x Vaibhav Vaid x Chandrakant Parmar x Heena Salmani x pritika pr…" at bounding box center [394, 210] width 746 height 296
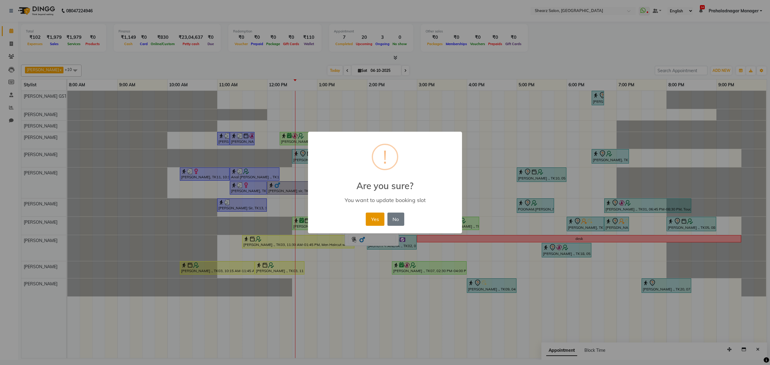
click at [381, 217] on button "Yes" at bounding box center [375, 219] width 18 height 13
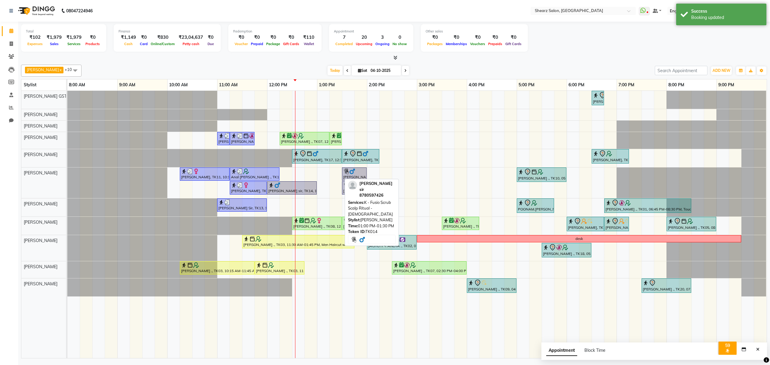
click at [446, 69] on div "Today Sat 04-10-2025" at bounding box center [368, 70] width 567 height 9
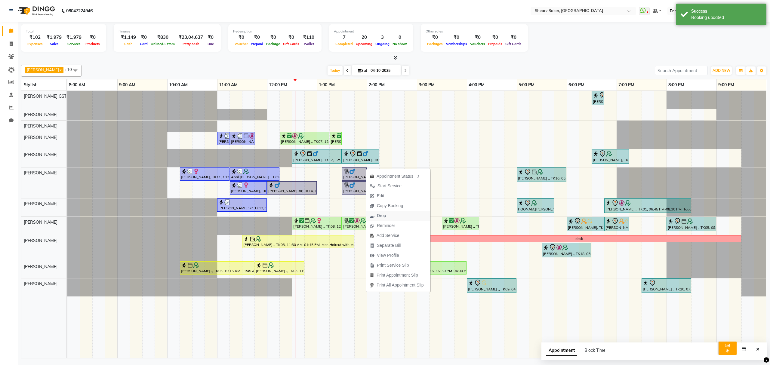
click at [389, 215] on span "Drop" at bounding box center [377, 216] width 23 height 10
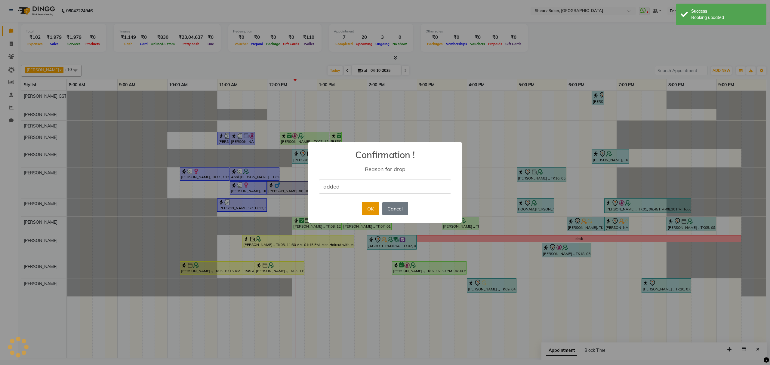
type input "added"
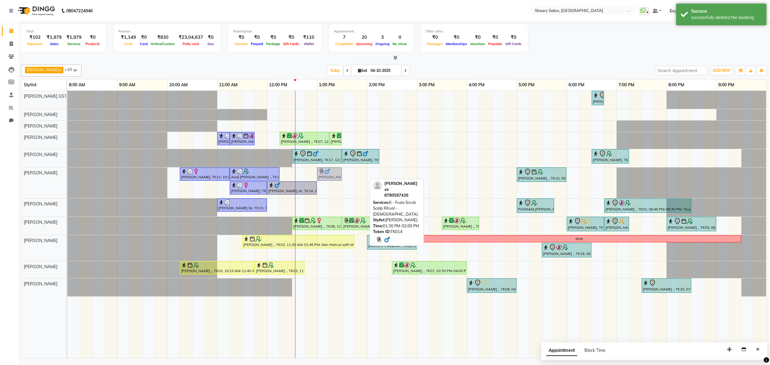
drag, startPoint x: 358, startPoint y: 173, endPoint x: 329, endPoint y: 191, distance: 34.1
click at [329, 191] on div "Rajee Shinu ., TK01, 06:30 PM-06:45 PM, Eyebrow threading with senior SHIMONA .…" at bounding box center [417, 224] width 700 height 267
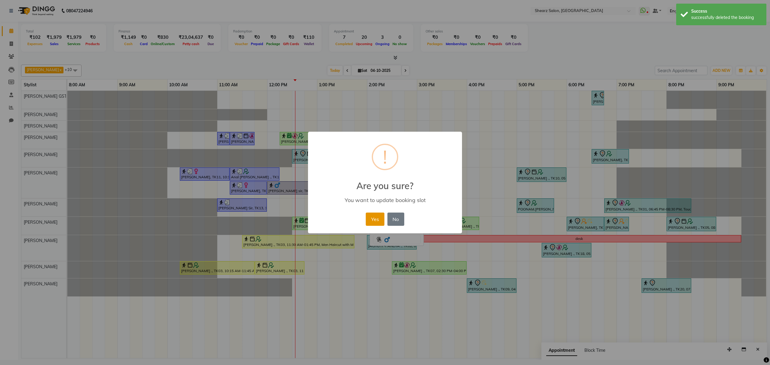
click at [373, 217] on button "Yes" at bounding box center [375, 219] width 18 height 13
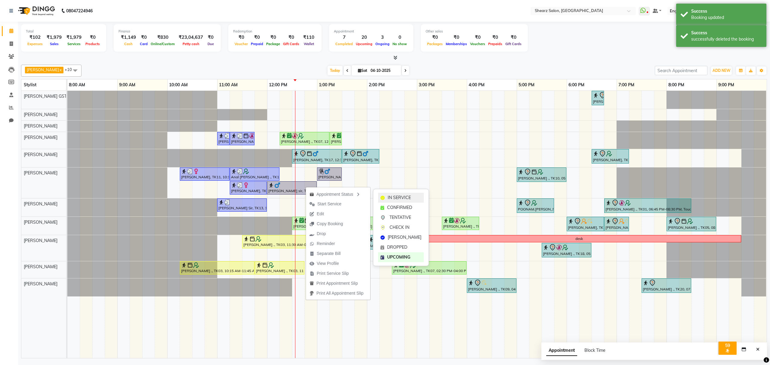
click at [402, 196] on span "IN SERVICE" at bounding box center [399, 198] width 23 height 6
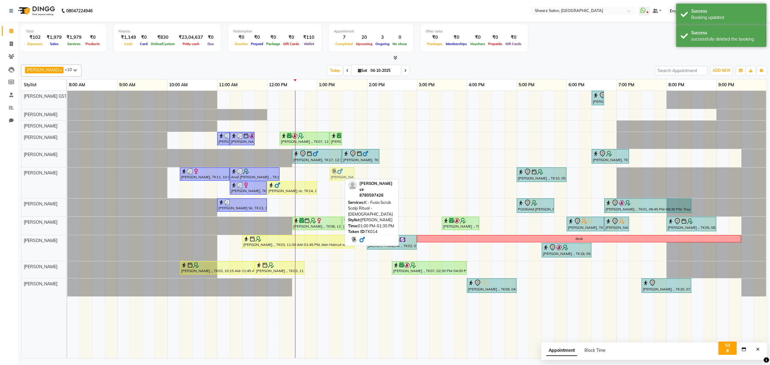
click at [67, 178] on div "sapna adhvaryu, TK11, 10:15 AM-11:15 AM, Haircut By Master Stylist- Male Anal P…" at bounding box center [67, 183] width 0 height 31
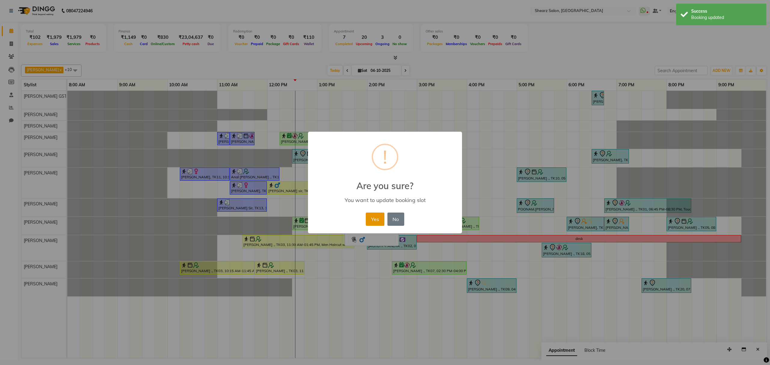
click at [377, 219] on button "Yes" at bounding box center [375, 219] width 18 height 13
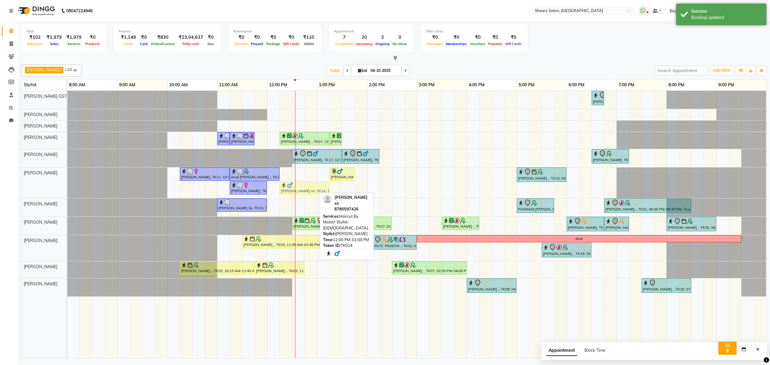
drag, startPoint x: 289, startPoint y: 188, endPoint x: 303, endPoint y: 181, distance: 15.5
click at [303, 181] on div "Rajee Shinu ., TK01, 06:30 PM-06:45 PM, Eyebrow threading with senior SHIMONA .…" at bounding box center [417, 224] width 700 height 267
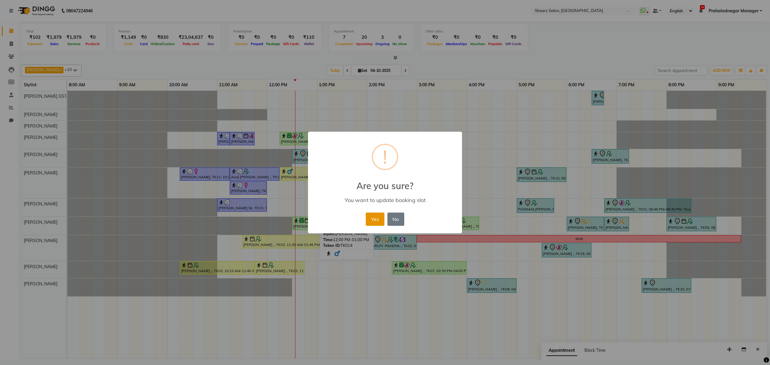
click at [374, 218] on button "Yes" at bounding box center [375, 219] width 18 height 13
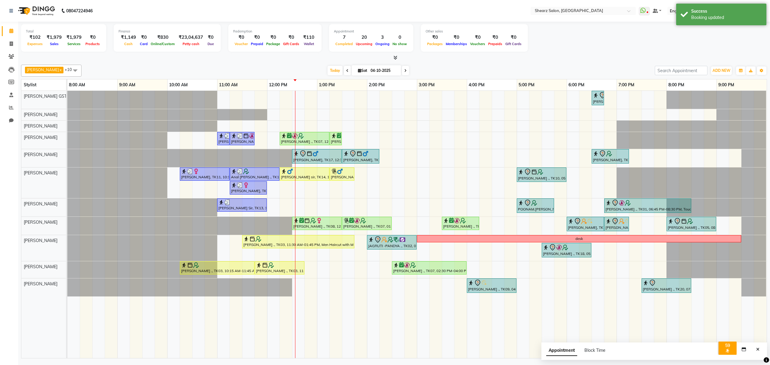
drag, startPoint x: 250, startPoint y: 190, endPoint x: 270, endPoint y: 190, distance: 20.5
click at [270, 190] on div "Rajee Shinu ., TK01, 06:30 PM-06:45 PM, Eyebrow threading with senior SHIMONA .…" at bounding box center [417, 224] width 700 height 267
click at [404, 70] on icon at bounding box center [405, 71] width 2 height 4
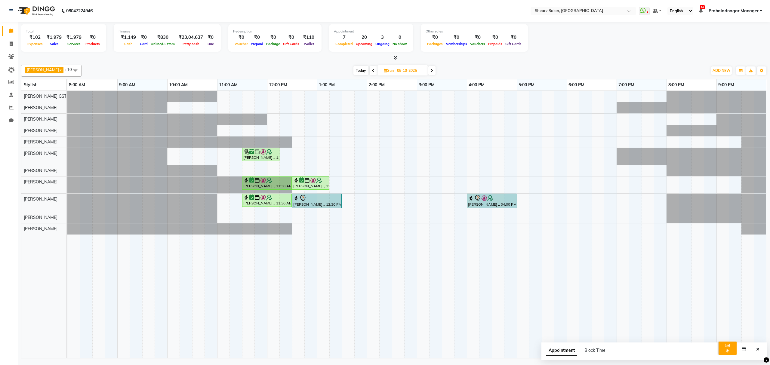
click at [431, 70] on icon at bounding box center [432, 71] width 2 height 4
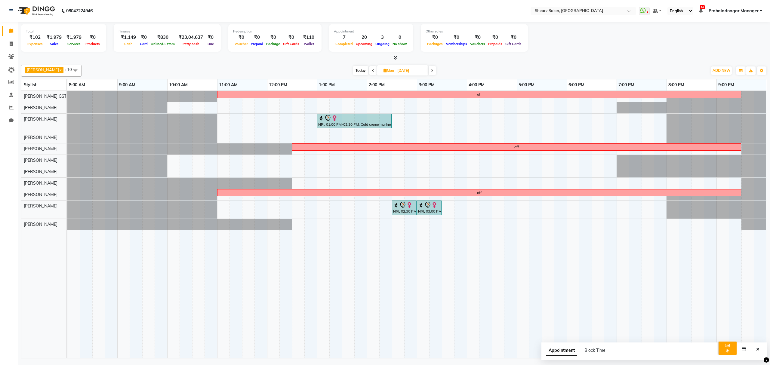
click at [431, 71] on icon at bounding box center [432, 71] width 2 height 4
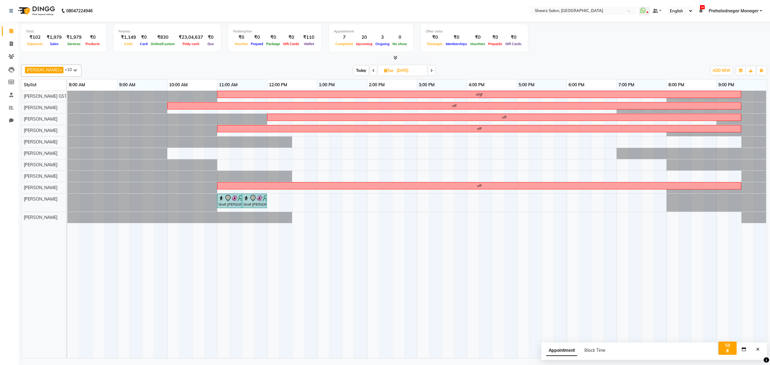
click at [431, 70] on span at bounding box center [431, 70] width 7 height 9
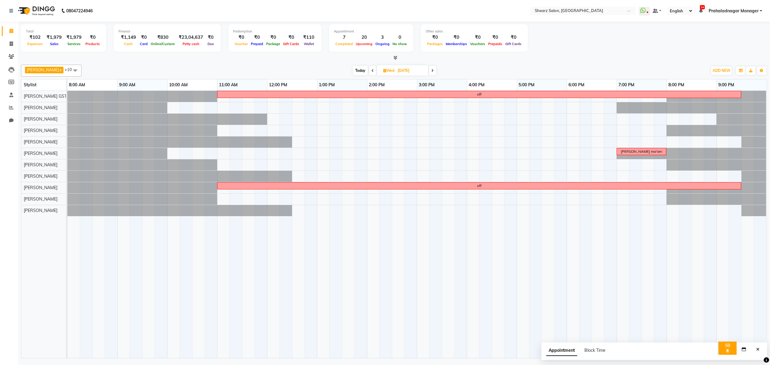
click at [431, 70] on icon at bounding box center [432, 71] width 2 height 4
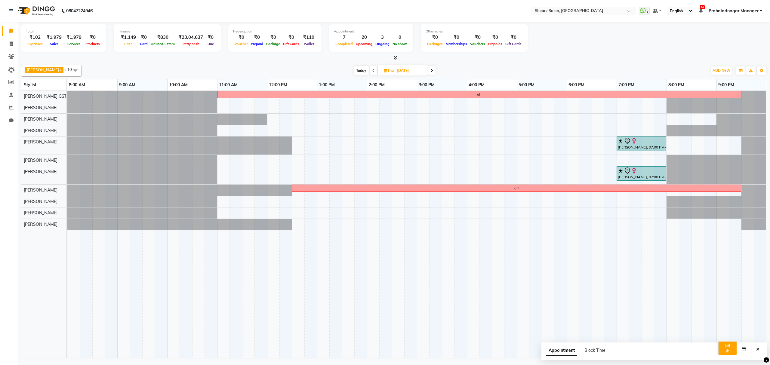
click at [431, 70] on span at bounding box center [431, 70] width 7 height 9
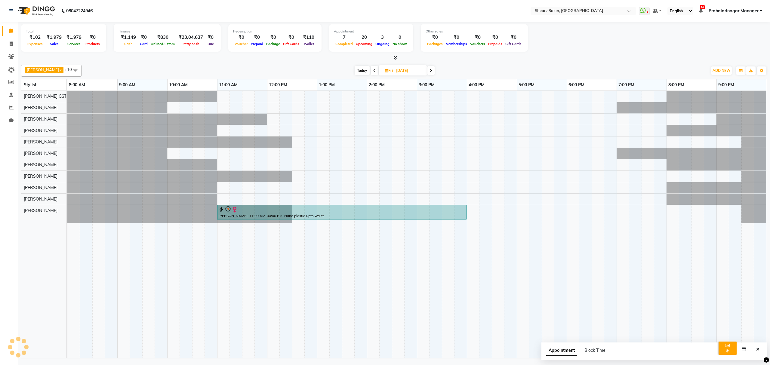
click at [424, 70] on div "Today Fri 10-10-2025" at bounding box center [394, 70] width 81 height 9
click at [425, 71] on div "Today Fri 10-10-2025" at bounding box center [394, 70] width 81 height 9
click at [428, 71] on span at bounding box center [431, 70] width 7 height 9
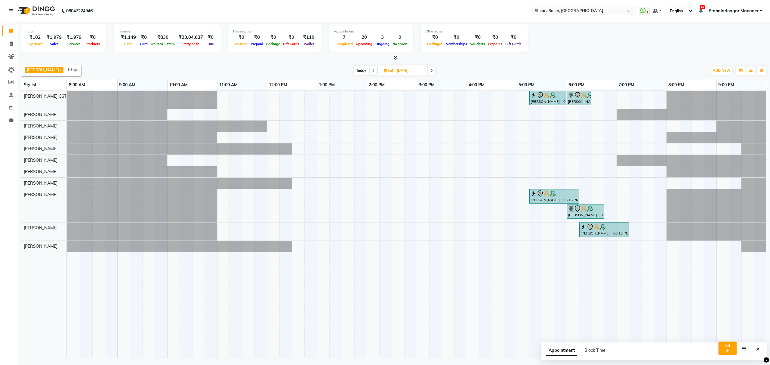
click at [425, 71] on div "Today Sat 11-10-2025" at bounding box center [394, 70] width 83 height 9
click at [428, 71] on span at bounding box center [431, 70] width 7 height 9
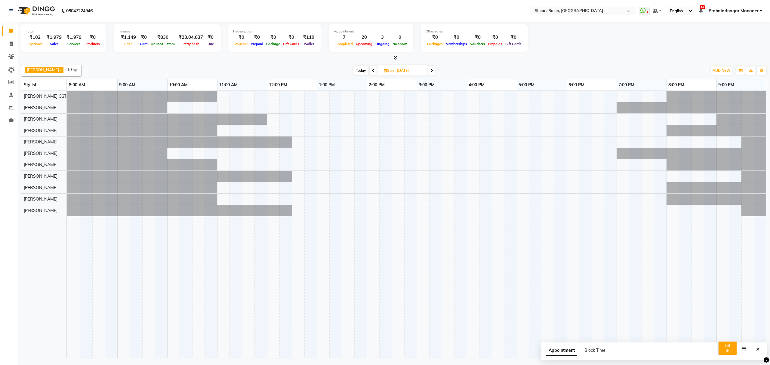
click at [428, 71] on span at bounding box center [431, 70] width 7 height 9
type input "13-10-2025"
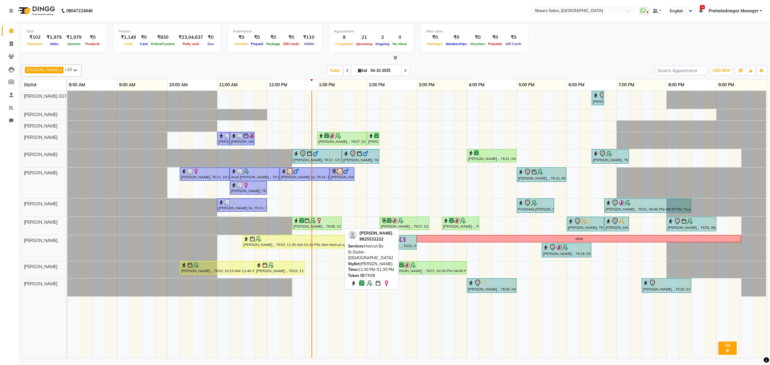
click at [319, 226] on div "[PERSON_NAME] ., TK08, 12:30 PM-01:30 PM, Haircut By Sr.Stylist - [DEMOGRAPHIC_…" at bounding box center [317, 223] width 48 height 11
select select "6"
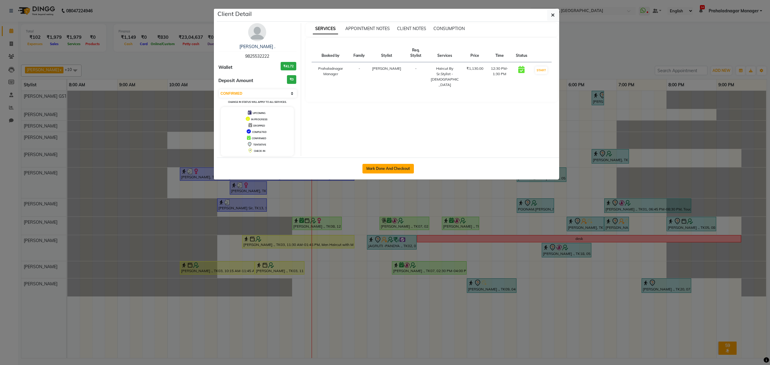
click at [383, 169] on button "Mark Done And Checkout" at bounding box center [388, 169] width 51 height 10
select select "service"
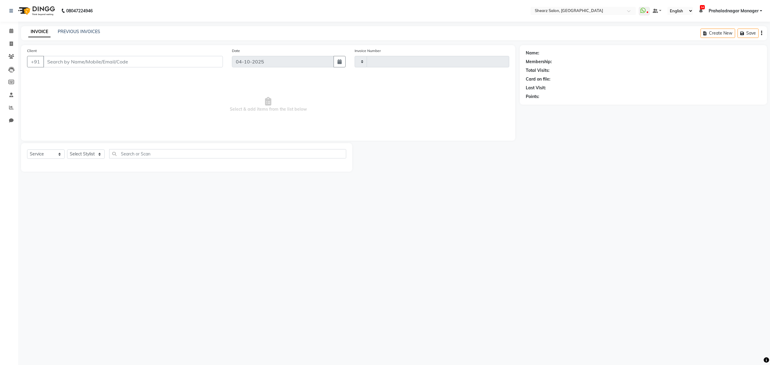
type input "7038"
select select "8157"
select select "77471"
type input "9825532222"
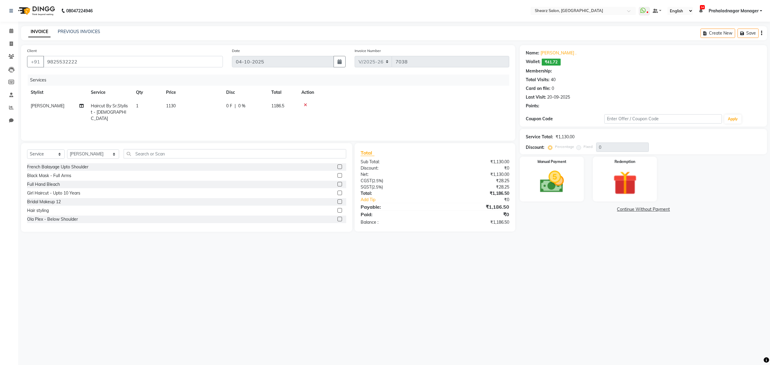
select select "1: Object"
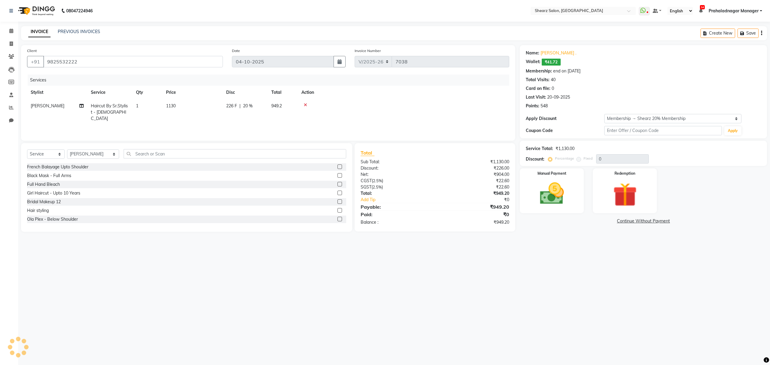
type input "20"
click at [306, 103] on icon at bounding box center [305, 105] width 3 height 4
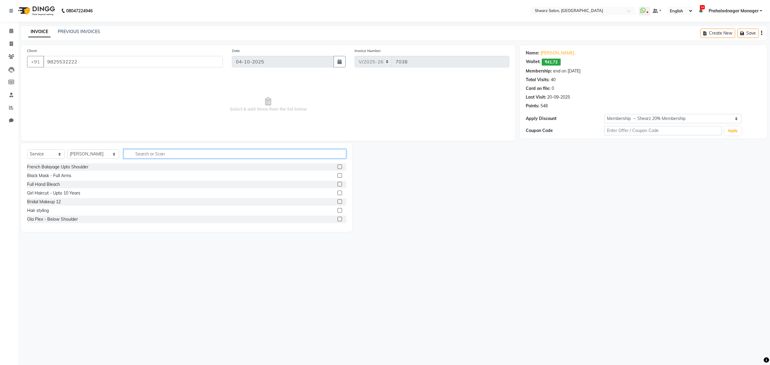
click at [197, 158] on input "text" at bounding box center [235, 153] width 222 height 9
type input "haircut"
click at [49, 212] on div "Haircut By Sr.Stylist - [DEMOGRAPHIC_DATA]" at bounding box center [72, 211] width 90 height 6
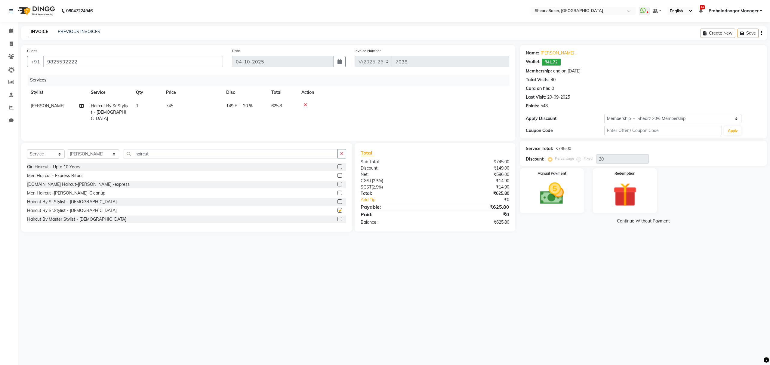
checkbox input "false"
click at [553, 194] on img at bounding box center [552, 194] width 41 height 29
click at [571, 221] on span "CARD" at bounding box center [570, 221] width 13 height 7
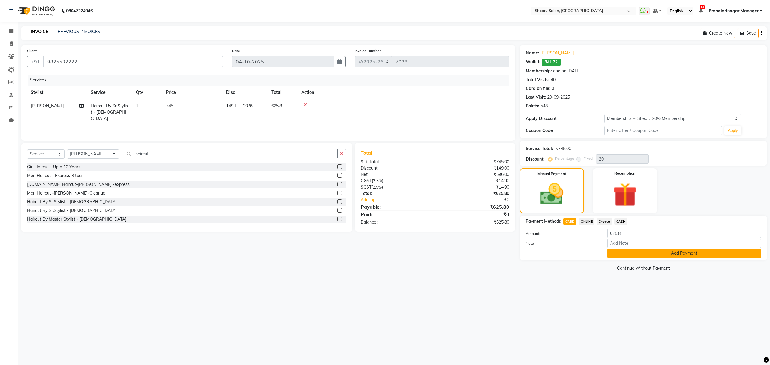
click at [633, 257] on button "Add Payment" at bounding box center [684, 253] width 154 height 9
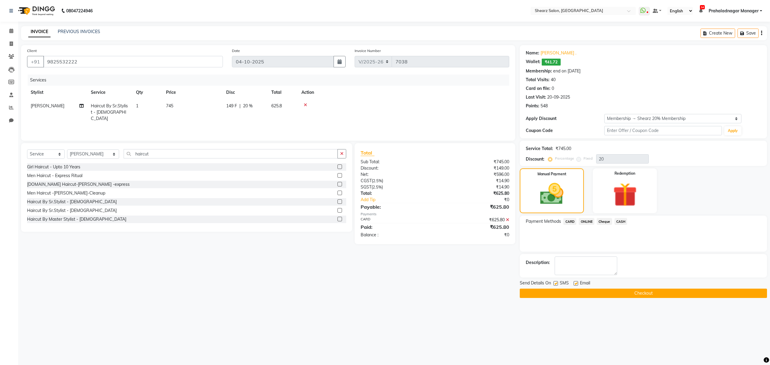
click at [574, 294] on button "Checkout" at bounding box center [643, 293] width 247 height 9
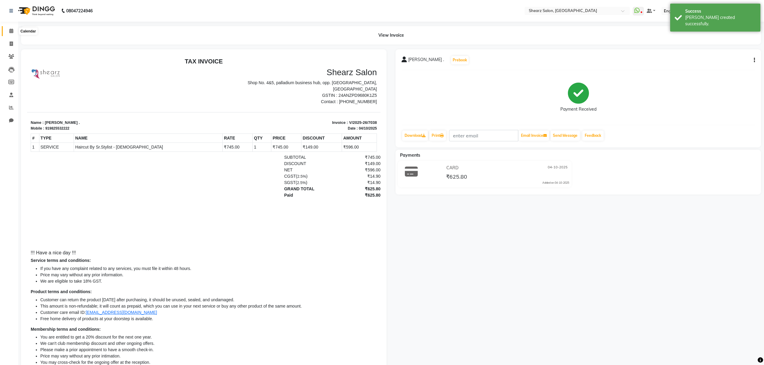
click at [11, 31] on icon at bounding box center [11, 31] width 4 height 5
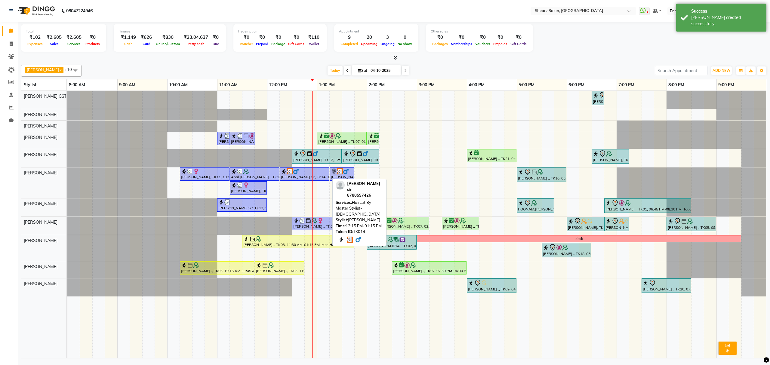
click at [315, 177] on div "[PERSON_NAME] sir, TK14, 12:15 PM-01:15 PM, Haircut By Master Stylist- [DEMOGRA…" at bounding box center [304, 173] width 48 height 11
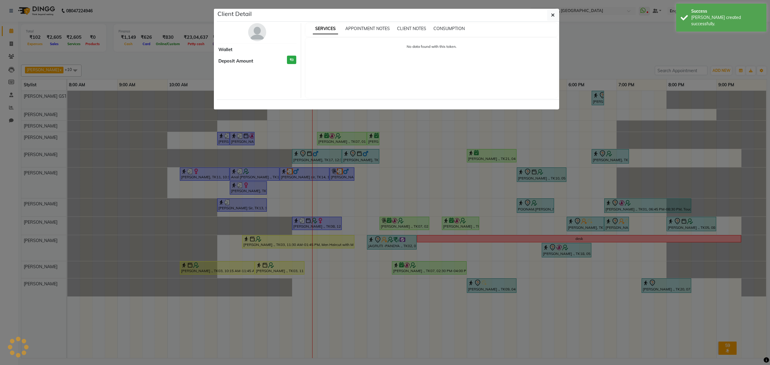
select select "3"
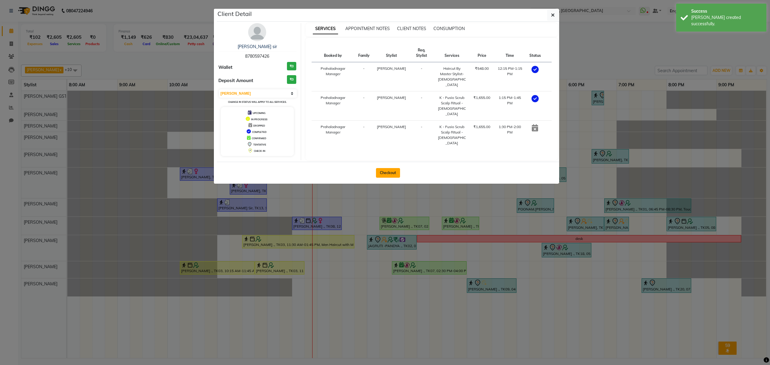
click at [388, 168] on button "Checkout" at bounding box center [388, 173] width 24 height 10
select select "service"
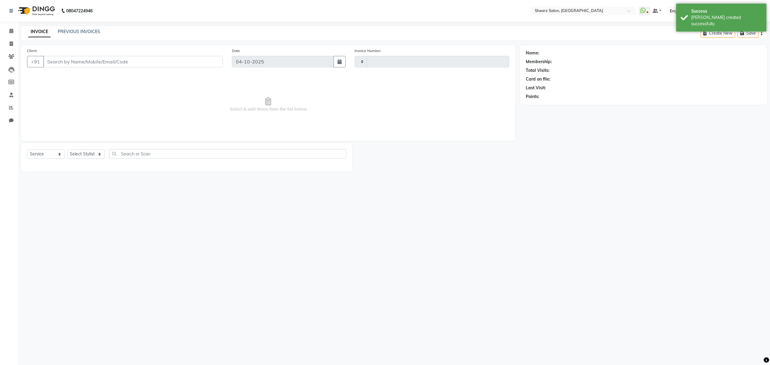
type input "7039"
select select "8157"
type input "8780597426"
select select "77471"
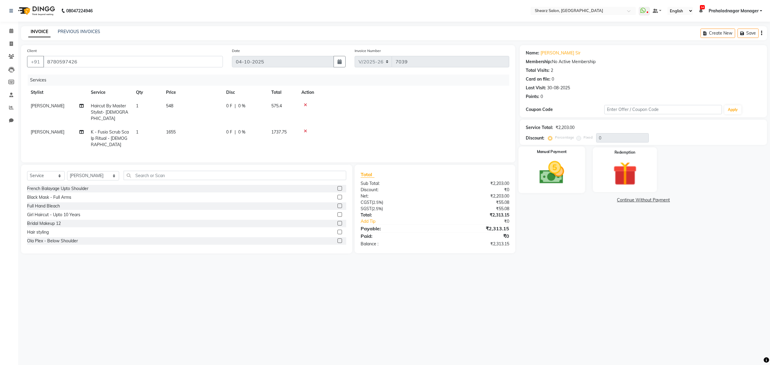
click at [566, 175] on img at bounding box center [552, 173] width 41 height 29
click at [577, 202] on div "ONLINE" at bounding box center [586, 201] width 18 height 8
click at [584, 201] on span "ONLINE" at bounding box center [587, 200] width 16 height 7
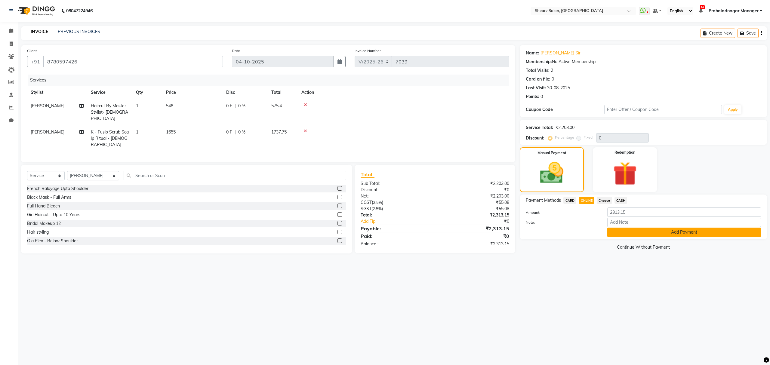
click at [635, 233] on button "Add Payment" at bounding box center [684, 232] width 154 height 9
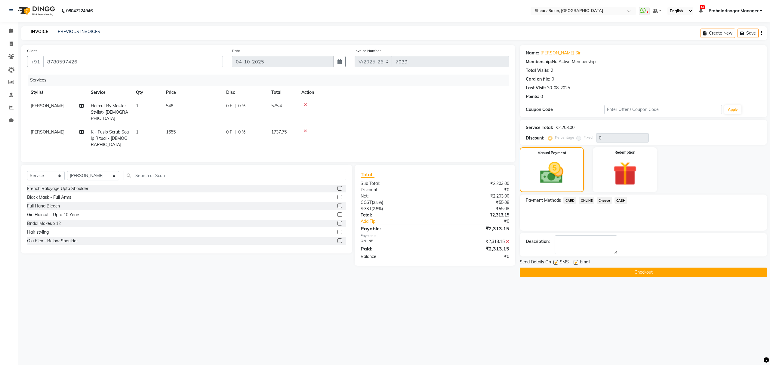
click at [586, 267] on span "Email" at bounding box center [585, 263] width 10 height 8
click at [578, 274] on button "Checkout" at bounding box center [643, 272] width 247 height 9
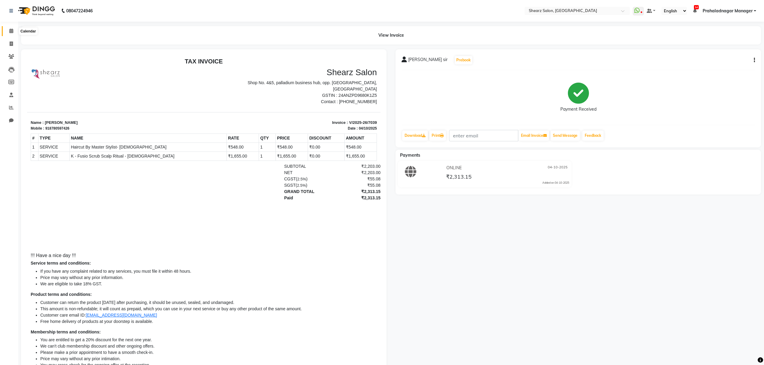
click at [7, 32] on span at bounding box center [11, 31] width 11 height 7
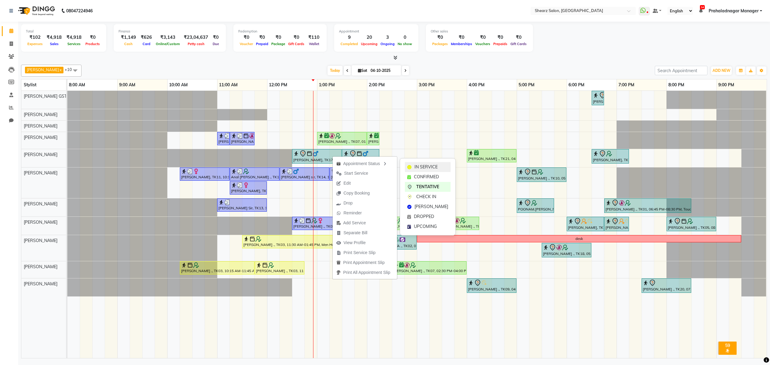
click at [418, 165] on span "IN SERVICE" at bounding box center [426, 167] width 23 height 6
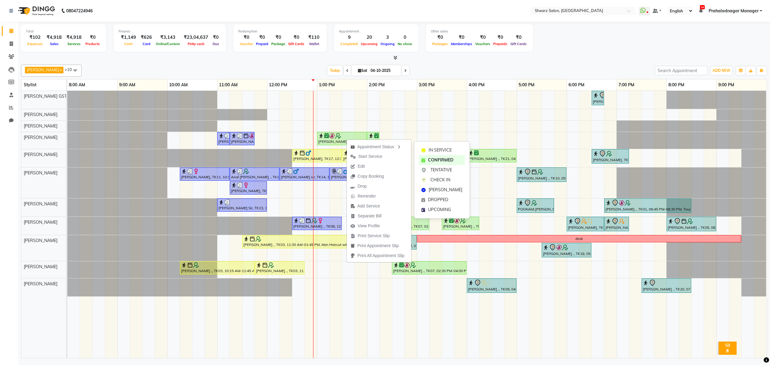
click at [442, 145] on div "IN SERVICE CONFIRMED TENTATIVE CHECK IN MARK DONE DROPPED UPCOMING" at bounding box center [442, 179] width 56 height 77
click at [435, 148] on div "IN SERVICE" at bounding box center [444, 152] width 46 height 10
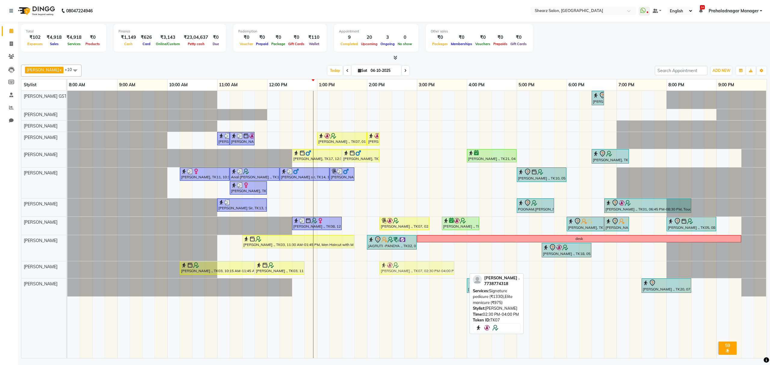
drag, startPoint x: 417, startPoint y: 267, endPoint x: 410, endPoint y: 268, distance: 7.5
click at [67, 268] on div "PURAB SHAH ., TK03, 10:15 AM-11:45 AM, Luxurious manicure PURAB SHAH ., TK03, 1…" at bounding box center [67, 269] width 0 height 17
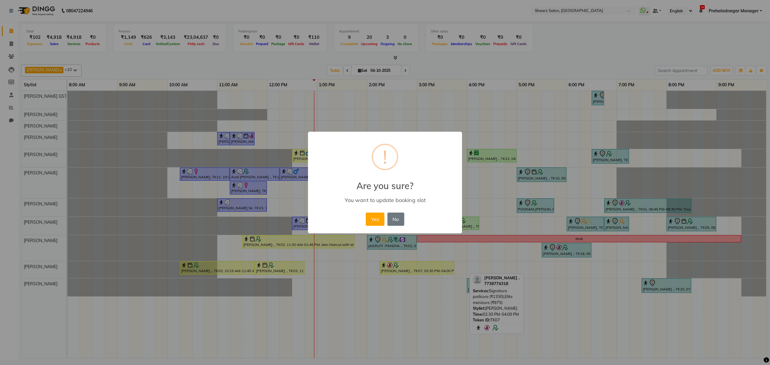
click at [365, 217] on div "Yes No No" at bounding box center [384, 219] width 41 height 16
click at [376, 218] on button "Yes" at bounding box center [375, 219] width 18 height 13
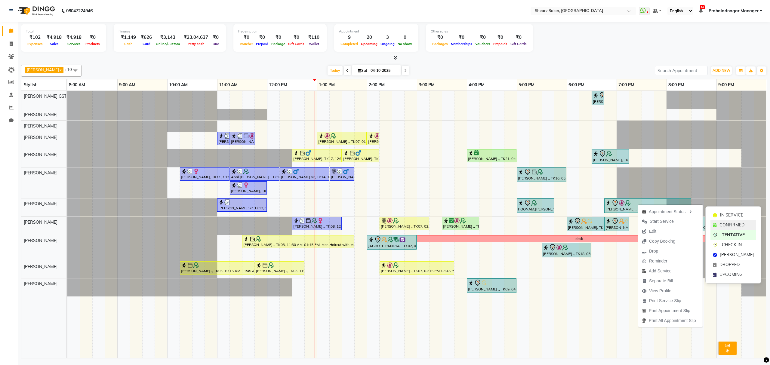
click at [723, 223] on span "CONFIRMED" at bounding box center [732, 225] width 25 height 6
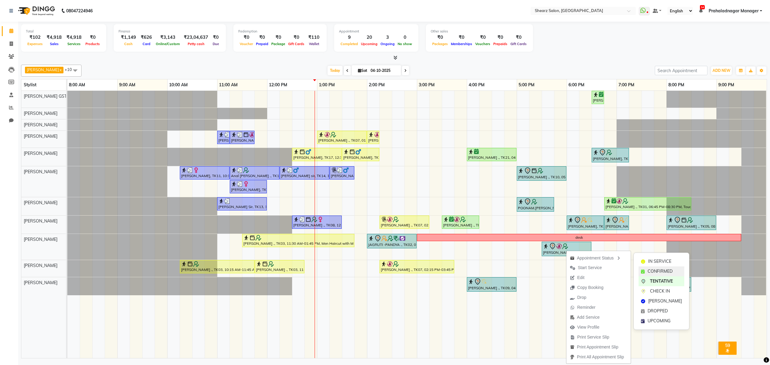
click at [654, 267] on div "CONFIRMED" at bounding box center [662, 272] width 46 height 10
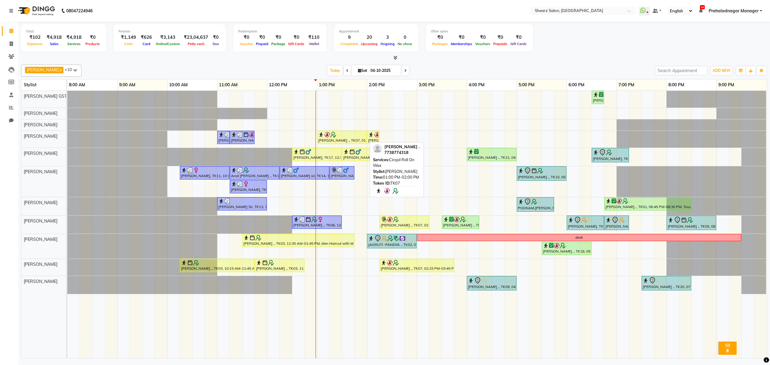
click at [348, 139] on div "[PERSON_NAME] ., TK07, 01:00 PM-02:00 PM, Cirepil Roll On Wax" at bounding box center [342, 137] width 48 height 11
click at [357, 141] on div "[PERSON_NAME] ., TK07, 01:00 PM-02:00 PM, Cirepil Roll On Wax" at bounding box center [342, 137] width 48 height 11
select select "1"
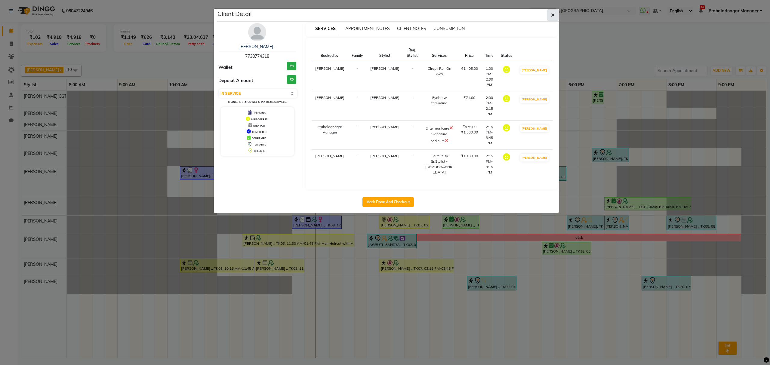
click at [552, 13] on icon "button" at bounding box center [553, 15] width 4 height 5
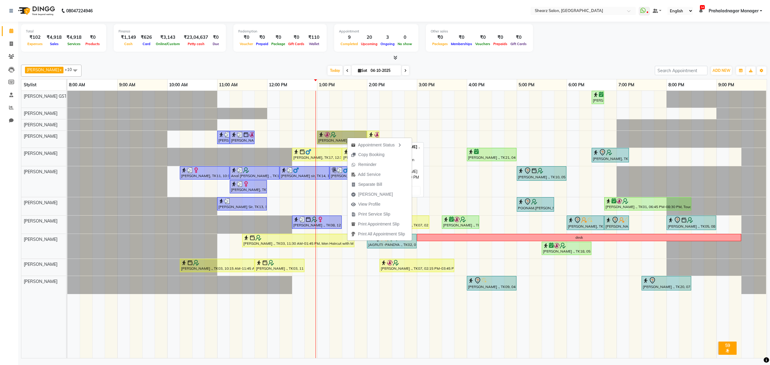
click at [342, 134] on link "[PERSON_NAME] ., TK07, 01:00 PM-02:00 PM, Cirepil Roll On Wax" at bounding box center [342, 137] width 50 height 13
select select "1"
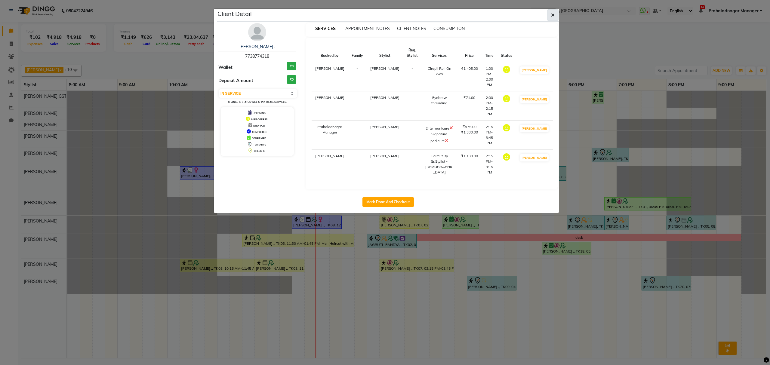
click at [554, 14] on icon "button" at bounding box center [553, 15] width 4 height 5
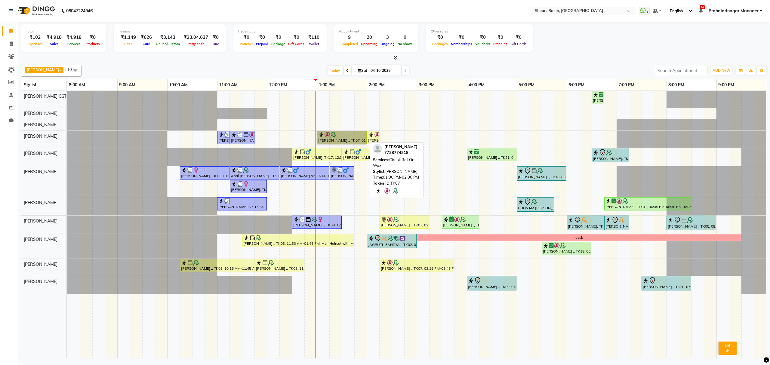
click at [346, 135] on link "[PERSON_NAME] ., TK07, 01:00 PM-02:00 PM, Cirepil Roll On Wax" at bounding box center [342, 137] width 50 height 13
select select "1"
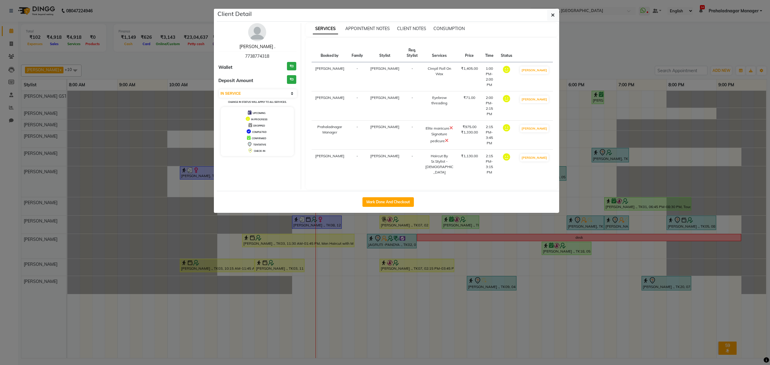
click at [256, 48] on link "[PERSON_NAME] ." at bounding box center [258, 46] width 36 height 5
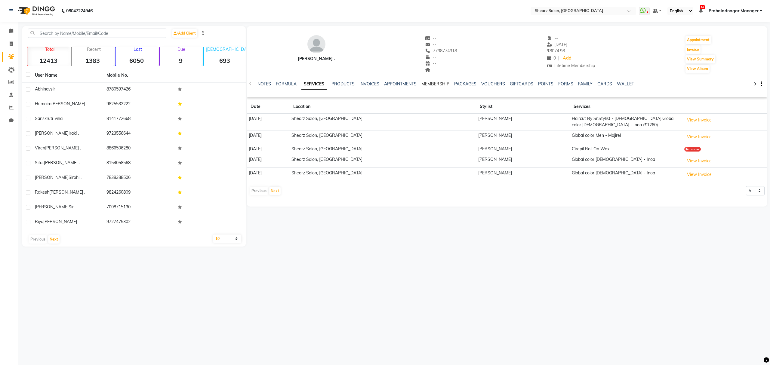
click at [436, 84] on link "MEMBERSHIP" at bounding box center [436, 83] width 28 height 5
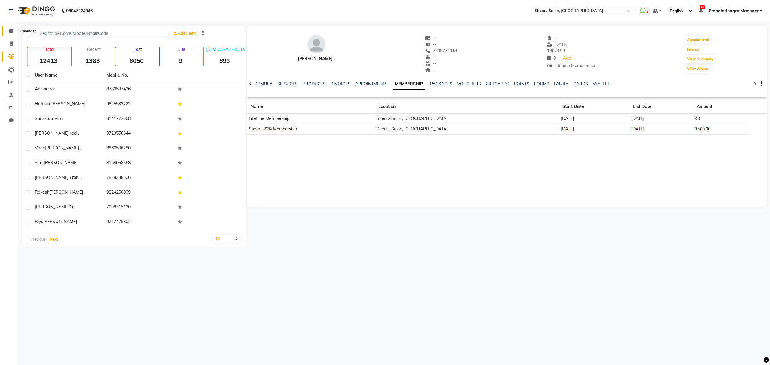
click at [10, 28] on span at bounding box center [11, 31] width 11 height 7
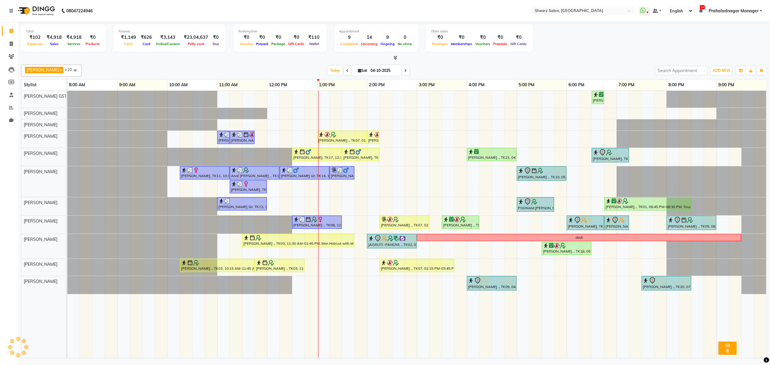
click at [574, 59] on div at bounding box center [394, 58] width 746 height 6
click at [336, 111] on div "Rajee Shinu ., TK01, 06:30 PM-06:45 PM, Eyebrow threading with senior SHIMONA .…" at bounding box center [417, 224] width 700 height 267
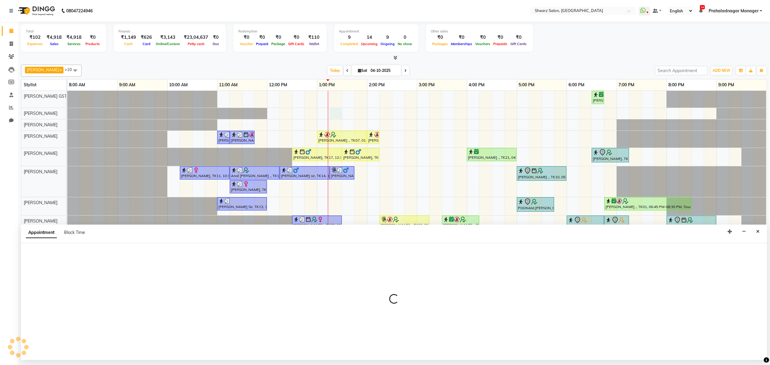
select select "77468"
select select "795"
select select "tentative"
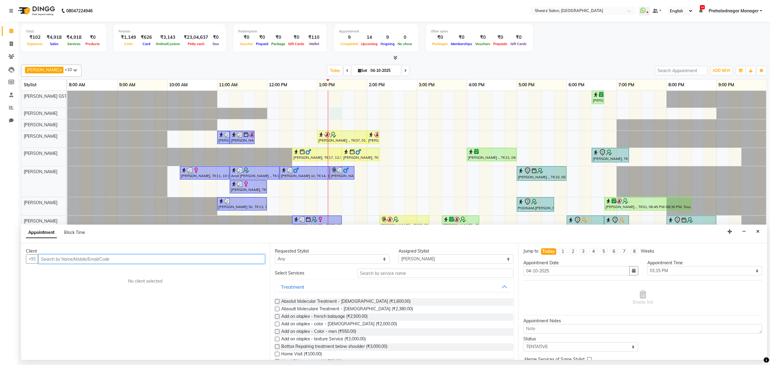
click at [121, 259] on input "text" at bounding box center [151, 259] width 227 height 9
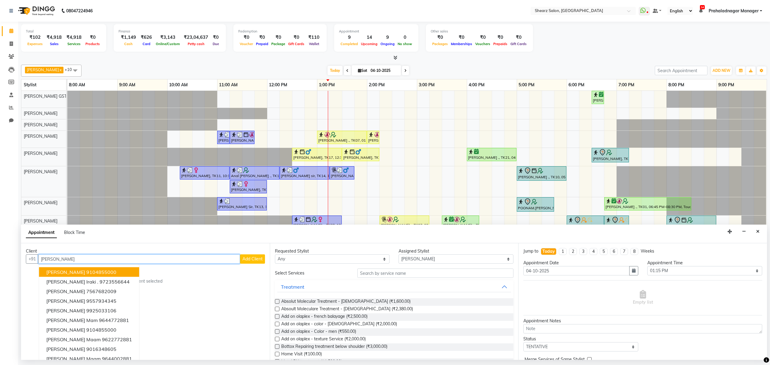
click at [101, 277] on button "kashis magnani 9104855000" at bounding box center [89, 272] width 100 height 10
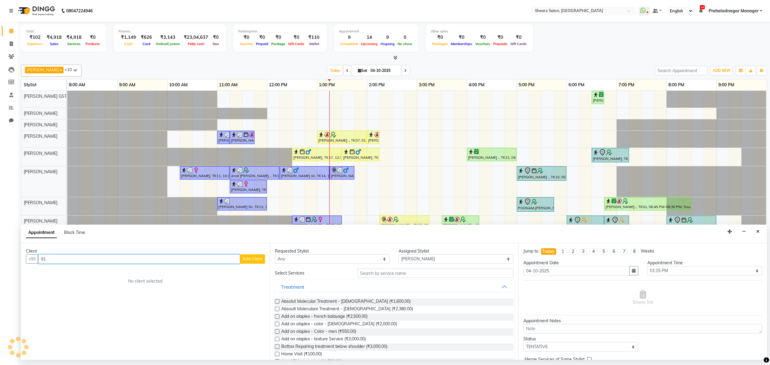
type input "9"
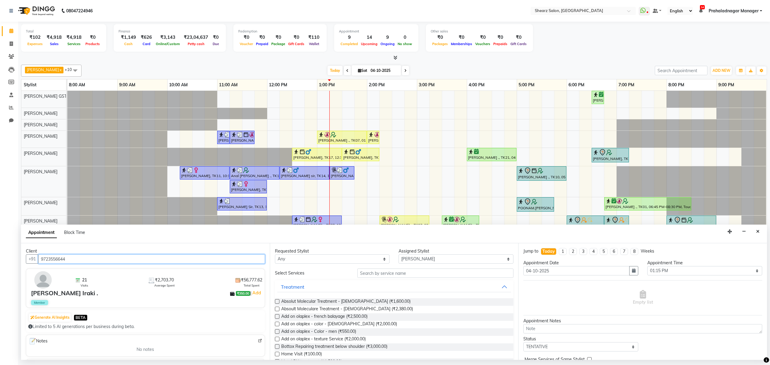
type input "9723556644"
click at [376, 276] on input "text" at bounding box center [435, 273] width 156 height 9
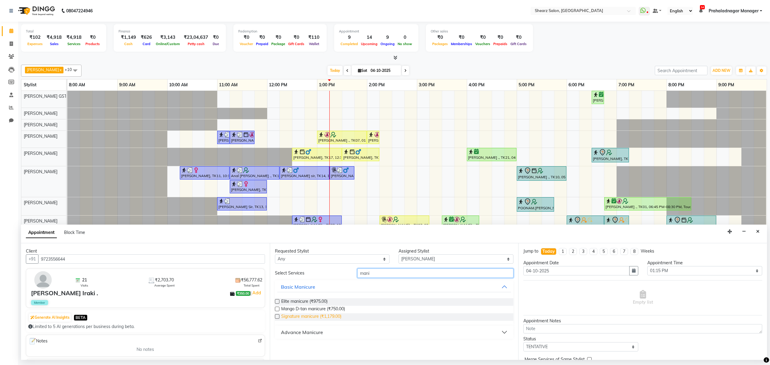
type input "mani"
drag, startPoint x: 298, startPoint y: 318, endPoint x: 306, endPoint y: 319, distance: 7.8
click at [300, 319] on span "Signature manicure (₹1,179.00)" at bounding box center [311, 318] width 60 height 8
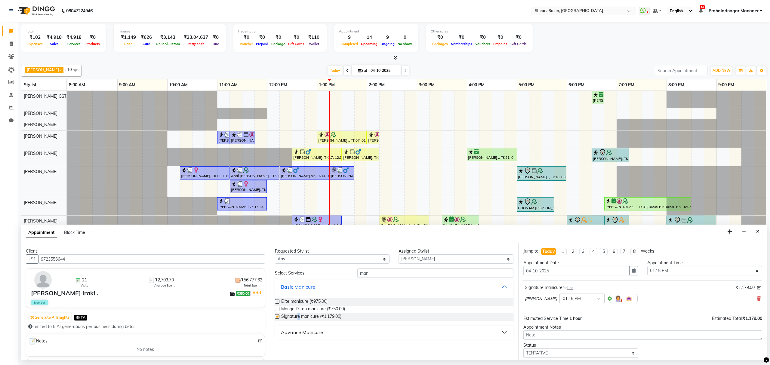
checkbox input "false"
drag, startPoint x: 381, startPoint y: 277, endPoint x: 425, endPoint y: 328, distance: 67.8
click at [268, 295] on div "Client +91 9723556644 21 Visits ₹2,703.70 Average Spent ₹56,777.62 Total Spent …" at bounding box center [394, 301] width 746 height 117
click at [451, 259] on select "Select Brijesh Valand Center 1_mgr mgr Chandrakant Parmar Dinesh Deora Gopika D…" at bounding box center [456, 259] width 115 height 9
select select "91451"
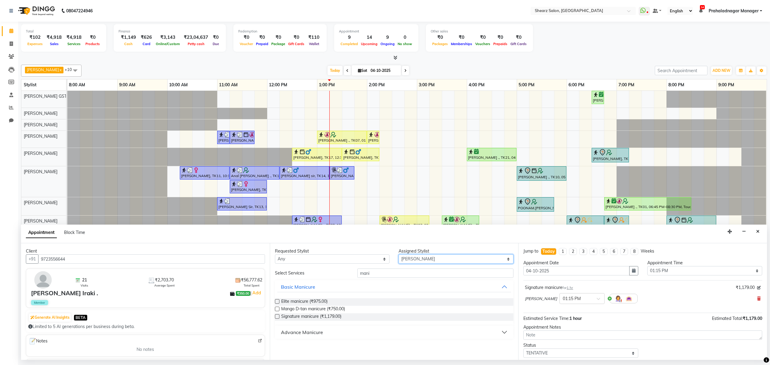
click at [399, 255] on select "Select Brijesh Valand Center 1_mgr mgr Chandrakant Parmar Dinesh Deora Gopika D…" at bounding box center [456, 259] width 115 height 9
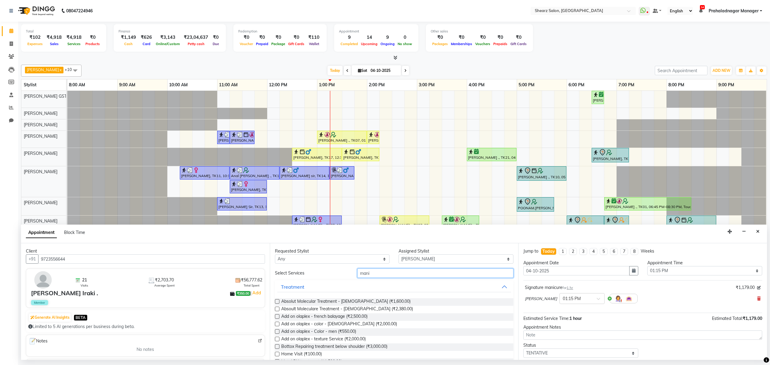
click at [394, 272] on input "mani" at bounding box center [435, 273] width 156 height 9
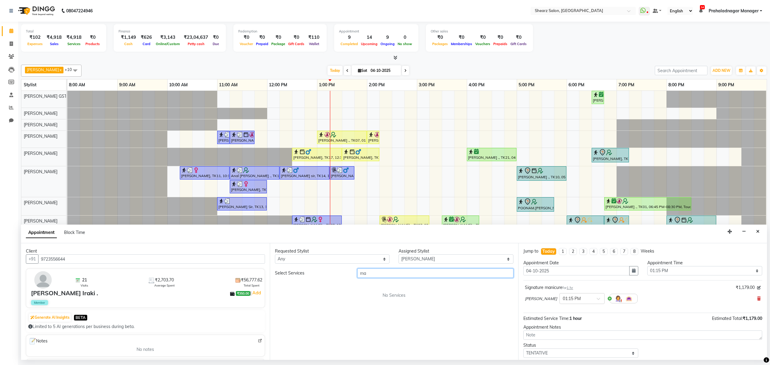
type input "m"
type input "pedicure"
click at [293, 314] on span "Signature pedicure (₹1,330.00)" at bounding box center [310, 318] width 59 height 8
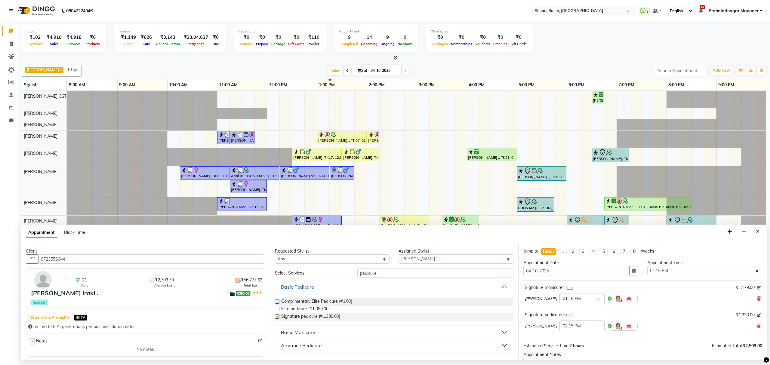
checkbox input "false"
drag, startPoint x: 390, startPoint y: 271, endPoint x: 452, endPoint y: 318, distance: 77.6
click at [189, 295] on div "Client +91 9723556644 21 Visits ₹2,703.70 Average Spent ₹56,777.62 Total Spent …" at bounding box center [394, 301] width 746 height 117
type input "m"
type input "e"
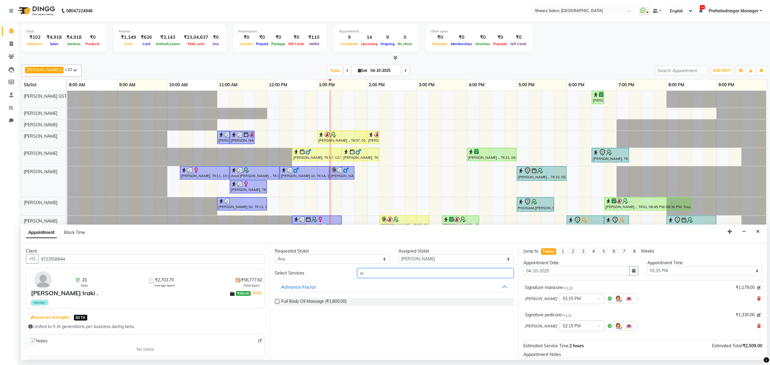
type input "o"
type input "head mas"
click at [312, 316] on span "Head Massage With Elixir - Women (₹1,100.00)" at bounding box center [327, 318] width 92 height 8
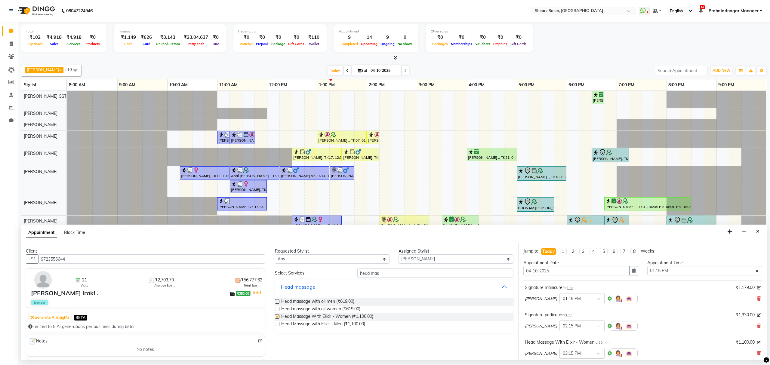
checkbox input "false"
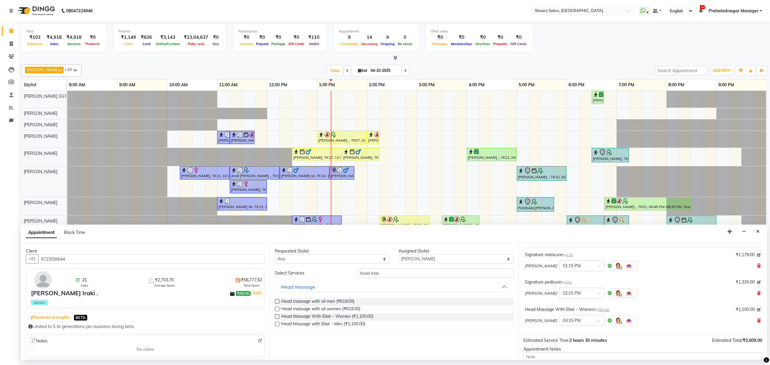
scroll to position [40, 0]
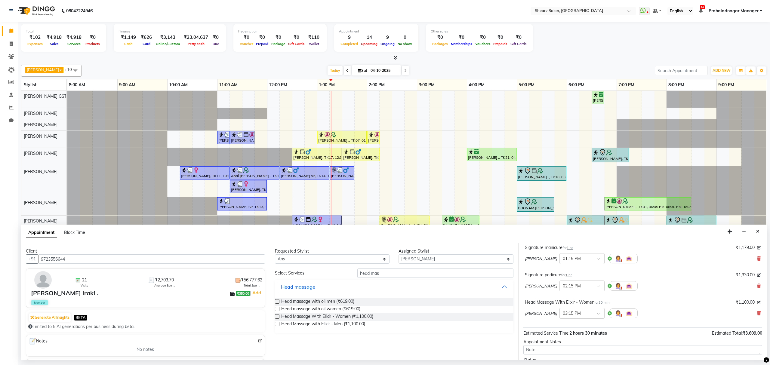
click at [545, 289] on span "[PERSON_NAME]" at bounding box center [541, 286] width 32 height 6
click at [492, 258] on select "Select Brijesh Valand Center 1_mgr mgr Chandrakant Parmar Dinesh Deora Gopika D…" at bounding box center [456, 259] width 115 height 9
select select "77468"
click at [399, 255] on select "Select Brijesh Valand Center 1_mgr mgr Chandrakant Parmar Dinesh Deora Gopika D…" at bounding box center [456, 259] width 115 height 9
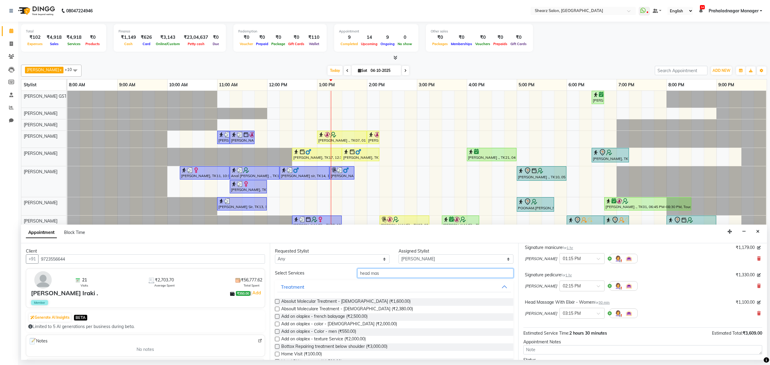
click at [450, 270] on input "head mas" at bounding box center [435, 273] width 156 height 9
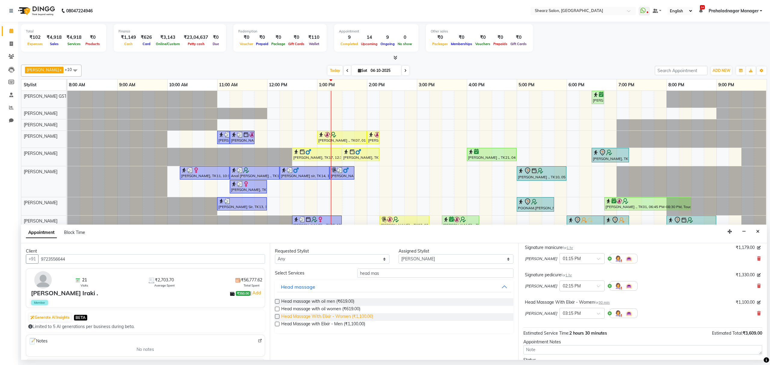
click at [323, 318] on span "Head Massage With Elixir - Women (₹1,100.00)" at bounding box center [327, 318] width 92 height 8
checkbox input "false"
drag, startPoint x: 753, startPoint y: 313, endPoint x: 651, endPoint y: 338, distance: 104.9
click at [757, 313] on icon at bounding box center [759, 313] width 4 height 4
click at [570, 315] on input "text" at bounding box center [576, 313] width 26 height 6
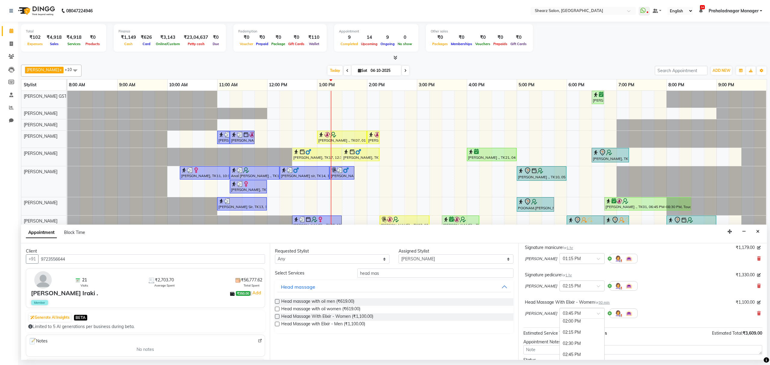
scroll to position [190, 0]
click at [577, 336] on div "01:15 PM" at bounding box center [582, 331] width 45 height 11
click at [589, 294] on input "text" at bounding box center [576, 292] width 26 height 6
click at [595, 303] on div "01:15 PM" at bounding box center [582, 297] width 45 height 11
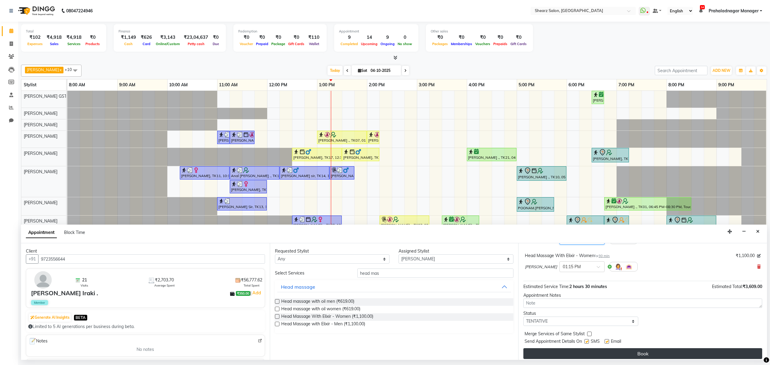
scroll to position [98, 0]
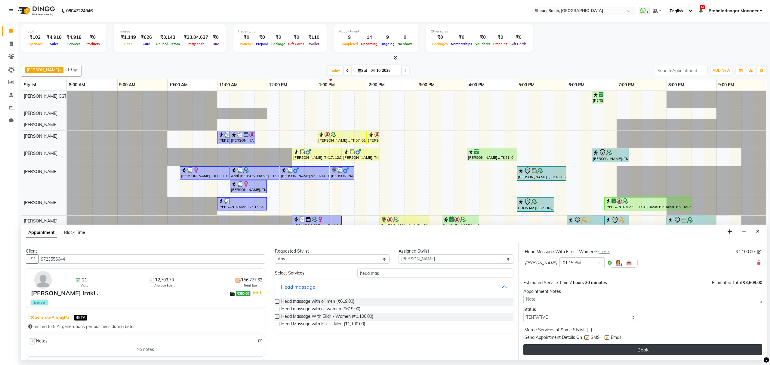
click at [634, 350] on button "Book" at bounding box center [643, 350] width 239 height 11
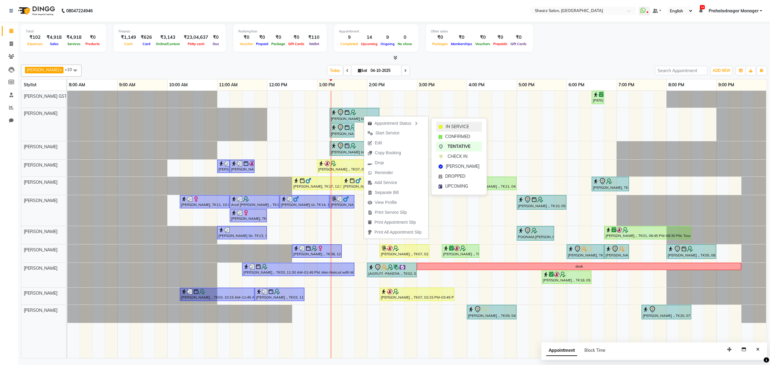
click at [442, 125] on icon at bounding box center [441, 127] width 4 height 4
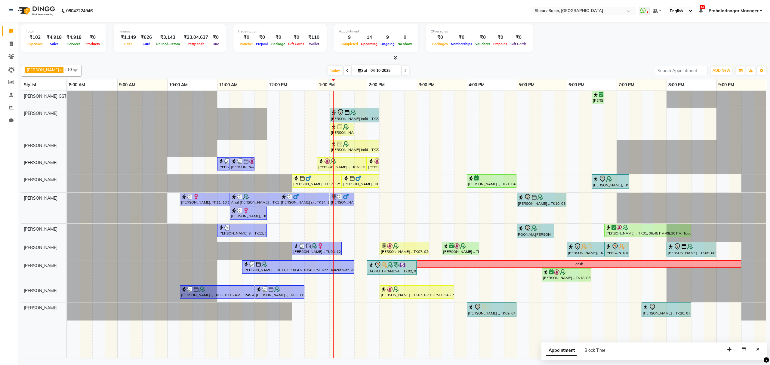
drag, startPoint x: 326, startPoint y: 117, endPoint x: 420, endPoint y: 73, distance: 104.4
click at [448, 65] on div "Pratik Limbani x Vaibhav Vaid x Chandrakant Parmar x Heena Salmani x pritika pr…" at bounding box center [394, 71] width 746 height 12
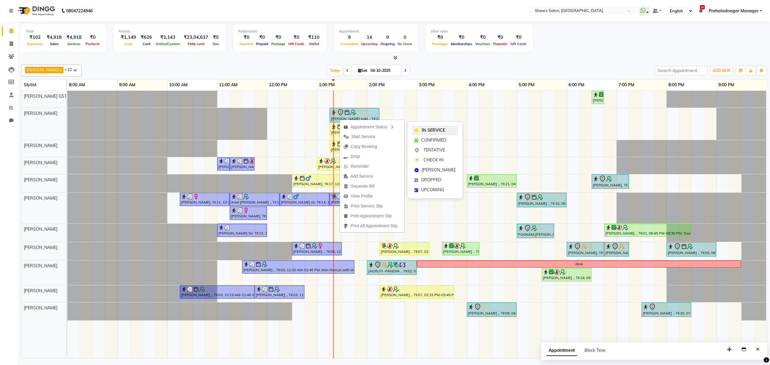
click at [432, 130] on span "IN SERVICE" at bounding box center [433, 130] width 23 height 6
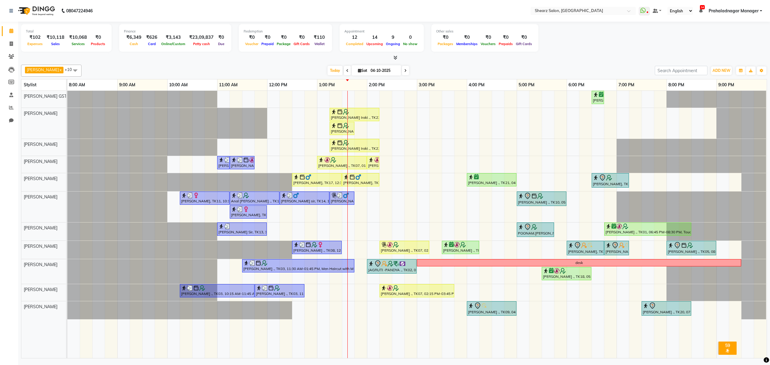
click at [403, 71] on span at bounding box center [405, 70] width 7 height 9
type input "05-10-2025"
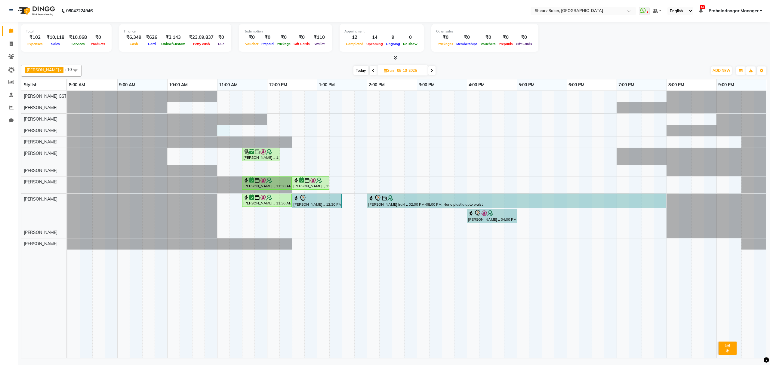
click at [223, 130] on div "[PERSON_NAME] ., 11:30 AM-12:15 PM, kids hair cut [PERSON_NAME] ., 11:30 AM-12:…" at bounding box center [417, 224] width 700 height 267
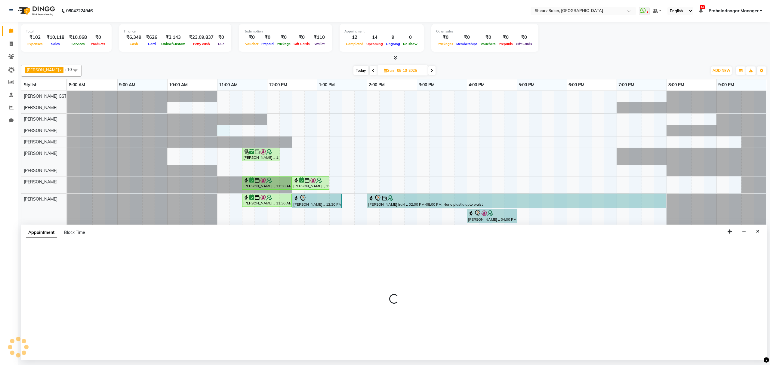
select select "77479"
select select "660"
select select "tentative"
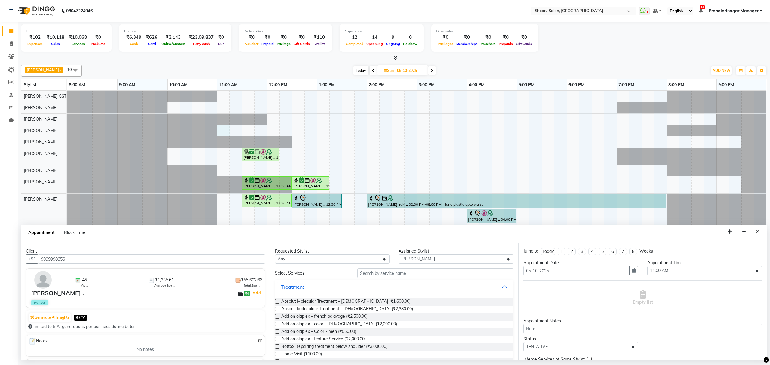
type input "9099998356"
click at [386, 275] on input "text" at bounding box center [435, 273] width 156 height 9
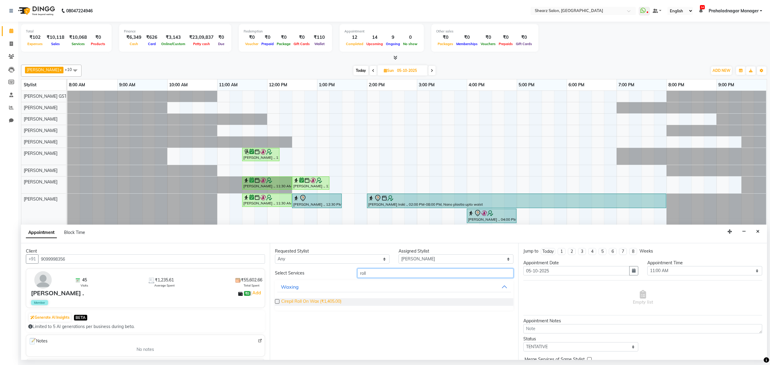
type input "roll"
click at [298, 304] on span "Cirepil Roll On Wax (₹1,405.00)" at bounding box center [311, 302] width 60 height 8
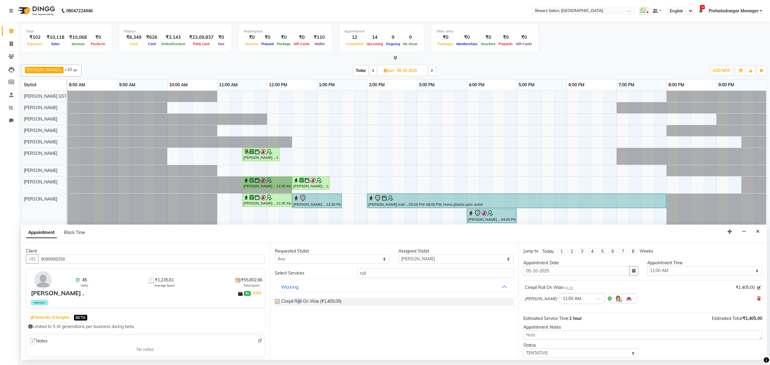
checkbox input "false"
drag, startPoint x: 375, startPoint y: 277, endPoint x: 330, endPoint y: 317, distance: 59.3
click at [333, 295] on div "Select Services roll Waxing Cirepil Roll On Wax (₹1,405.00)" at bounding box center [394, 290] width 239 height 42
type input "clean up"
click at [311, 319] on div "Basic Clean-up" at bounding box center [298, 317] width 34 height 7
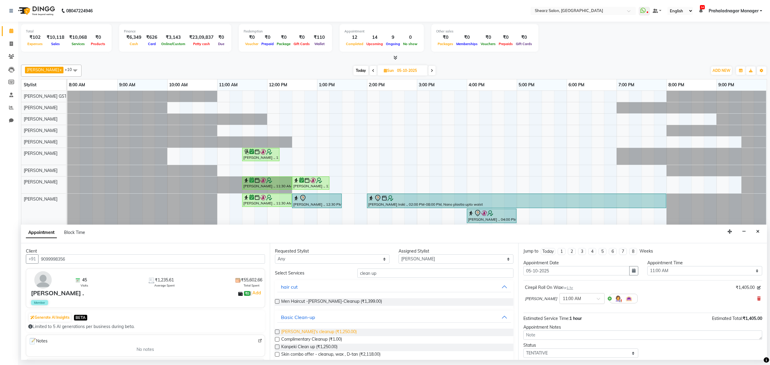
click at [312, 334] on span "[PERSON_NAME]'s cleanup (₹1,250.00)" at bounding box center [319, 333] width 76 height 8
checkbox input "false"
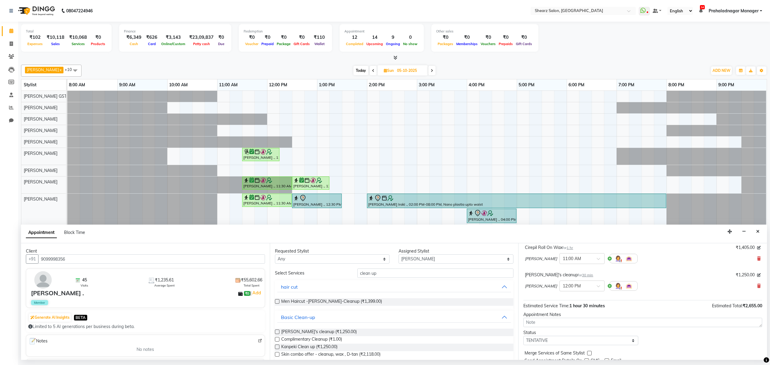
scroll to position [64, 0]
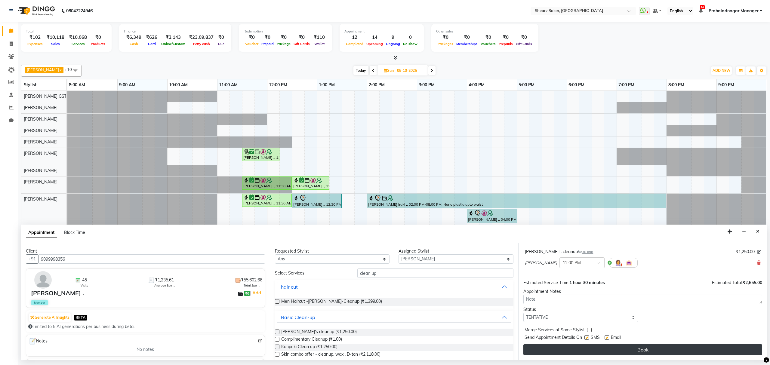
click at [638, 347] on button "Book" at bounding box center [643, 350] width 239 height 11
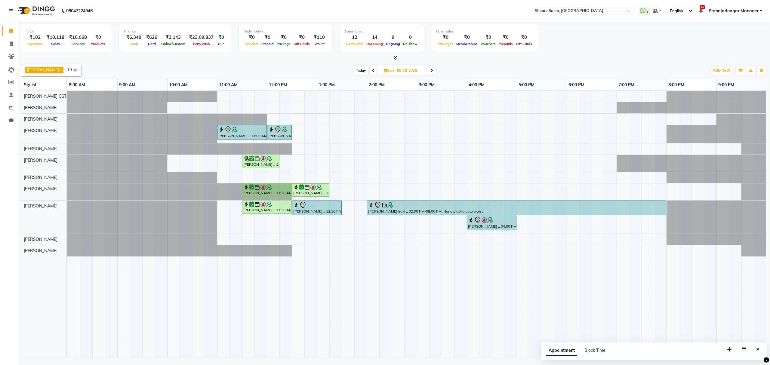
click at [359, 70] on span "Today" at bounding box center [361, 70] width 15 height 9
type input "04-10-2025"
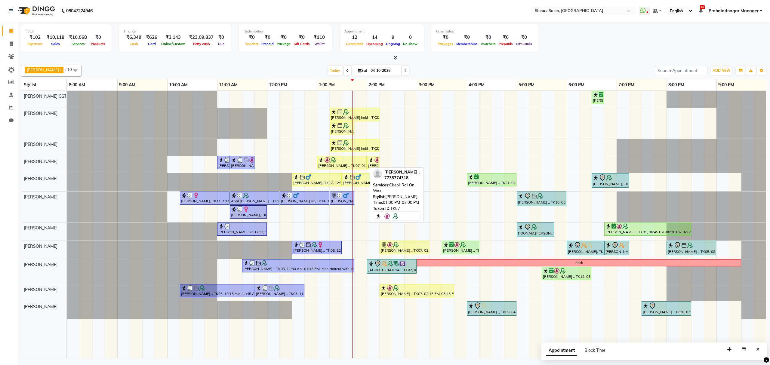
click at [67, 159] on div "[PERSON_NAME] ., TK12, 11:00 AM-11:15 AM, Peel off underarms wax [PERSON_NAME] …" at bounding box center [67, 164] width 0 height 17
click at [356, 169] on link "[PERSON_NAME] ., TK07, 01:00 PM-02:00 PM, Cirepil Roll On Wax" at bounding box center [342, 162] width 50 height 13
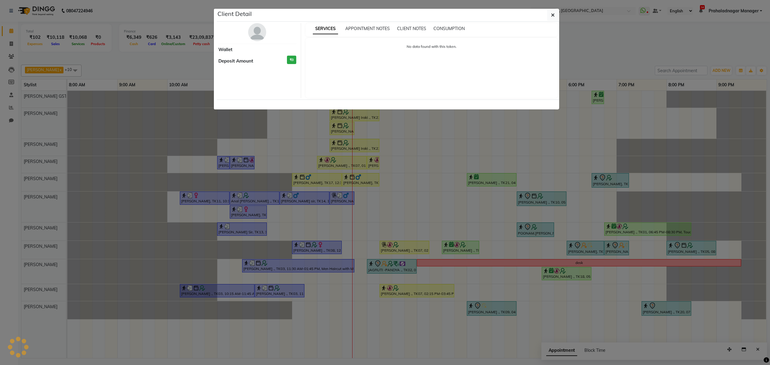
select select "1"
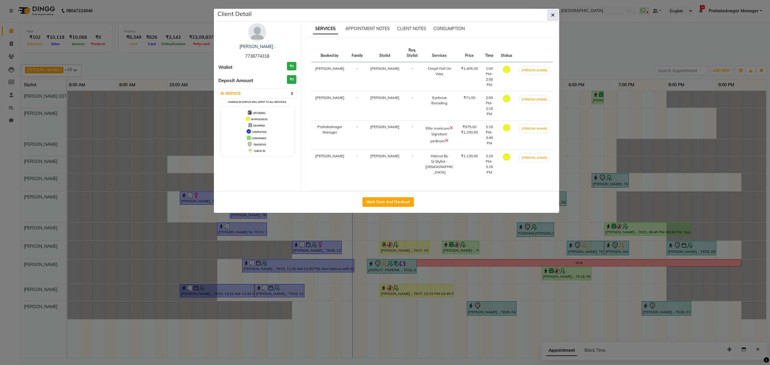
click at [550, 16] on button "button" at bounding box center [552, 14] width 11 height 11
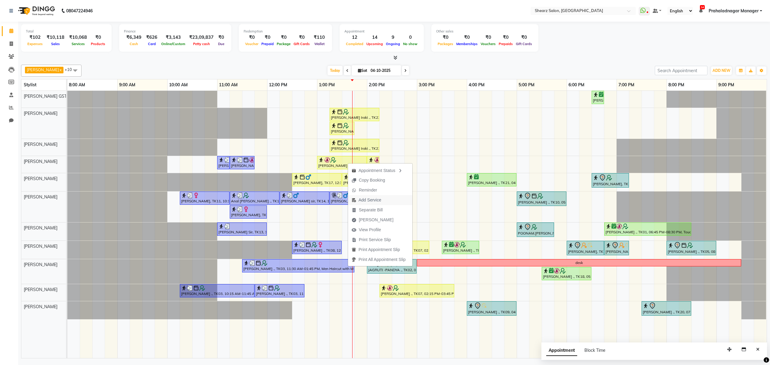
click at [372, 200] on span "Add Service" at bounding box center [370, 200] width 23 height 6
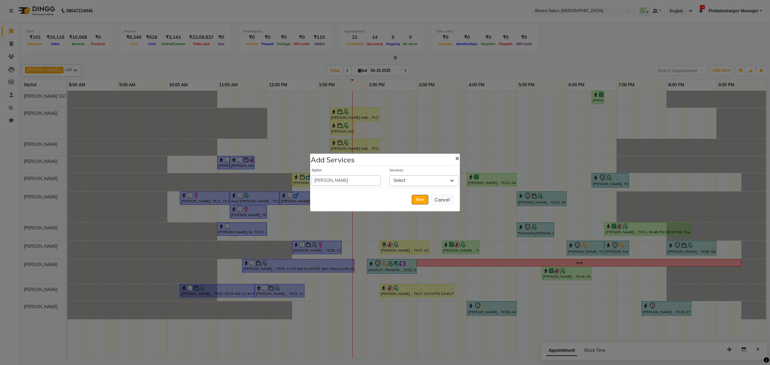
drag, startPoint x: 458, startPoint y: 158, endPoint x: 411, endPoint y: 175, distance: 50.1
click at [457, 158] on span "×" at bounding box center [457, 157] width 4 height 9
select select "77813"
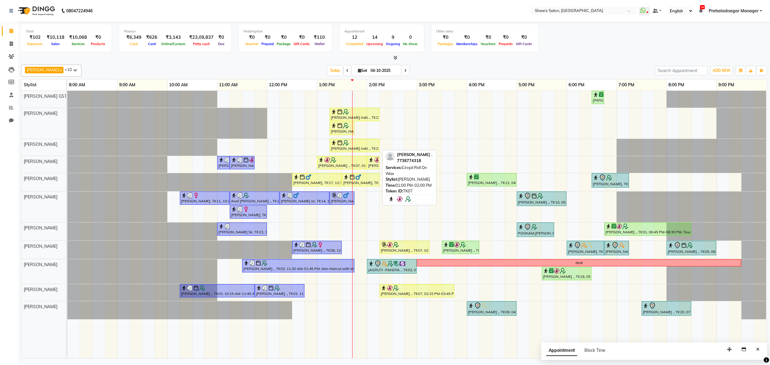
click at [356, 158] on div at bounding box center [341, 160] width 47 height 6
select select "1"
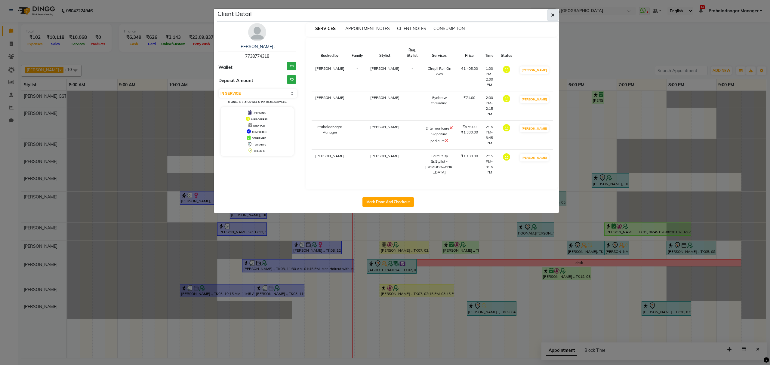
click at [558, 17] on button "button" at bounding box center [552, 14] width 11 height 11
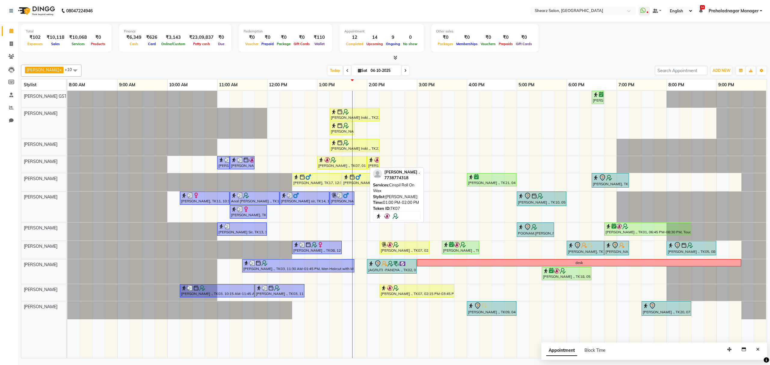
click at [345, 165] on div "[PERSON_NAME] ., TK07, 01:00 PM-02:00 PM, Cirepil Roll On Wax" at bounding box center [342, 162] width 48 height 11
select select "1"
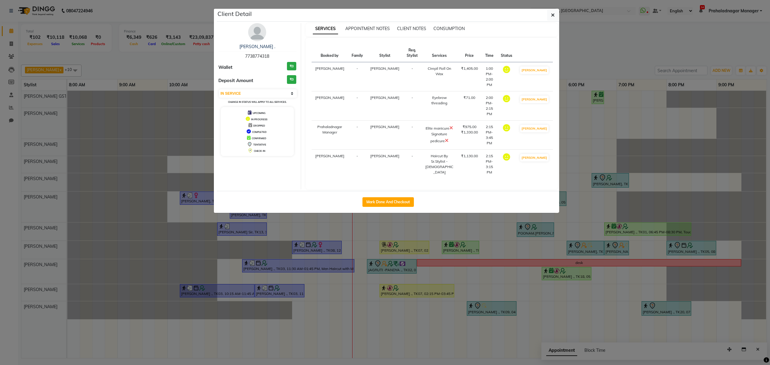
click at [551, 21] on div "Client Detail" at bounding box center [388, 15] width 342 height 13
click at [551, 16] on icon "button" at bounding box center [553, 15] width 4 height 5
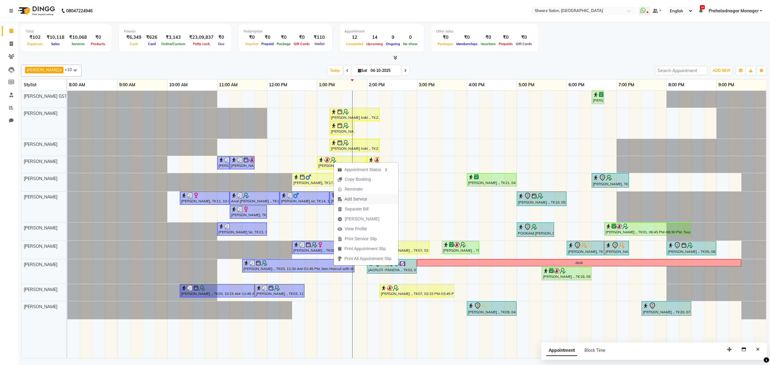
click at [362, 196] on span "Add Service" at bounding box center [356, 199] width 23 height 6
select select "77479"
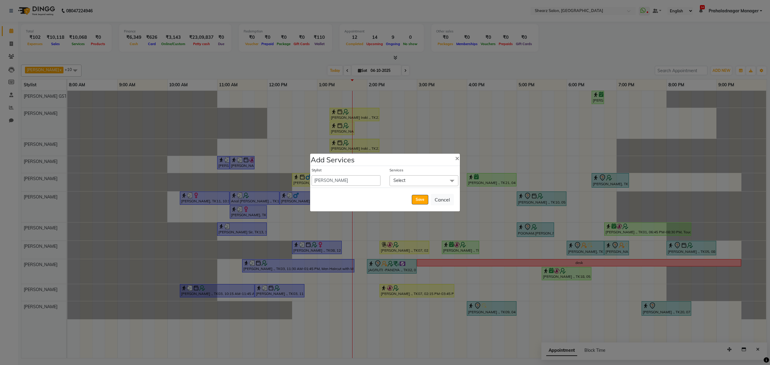
click at [403, 184] on span "Select" at bounding box center [424, 180] width 69 height 11
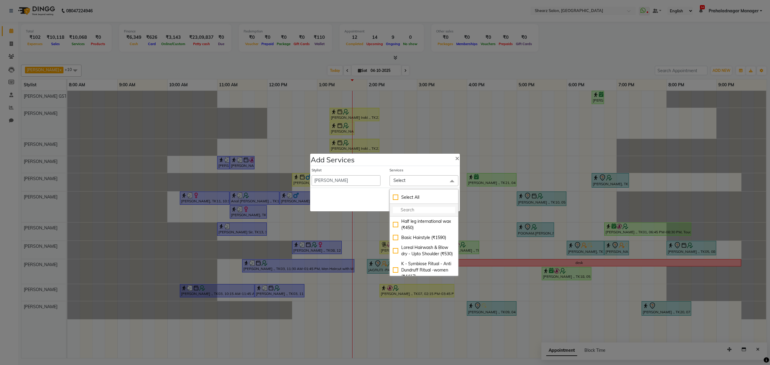
click at [403, 209] on input "multiselect-search" at bounding box center [424, 210] width 62 height 6
type input "sto"
click at [397, 248] on div "Stomach international wax (₹350)" at bounding box center [424, 251] width 62 height 13
checkbox input "true"
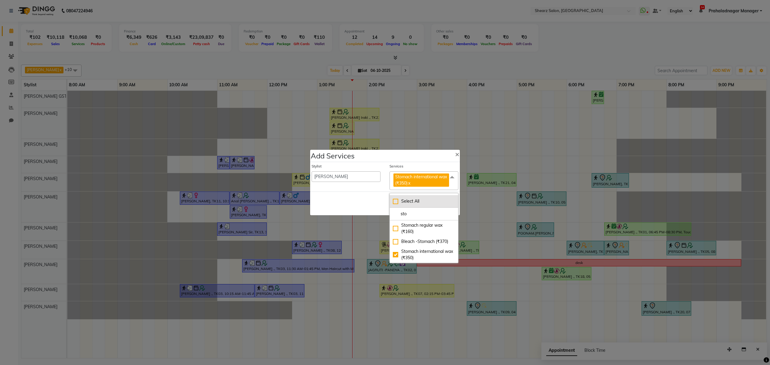
click at [420, 207] on li "Select All" at bounding box center [424, 201] width 68 height 13
checkbox input "true"
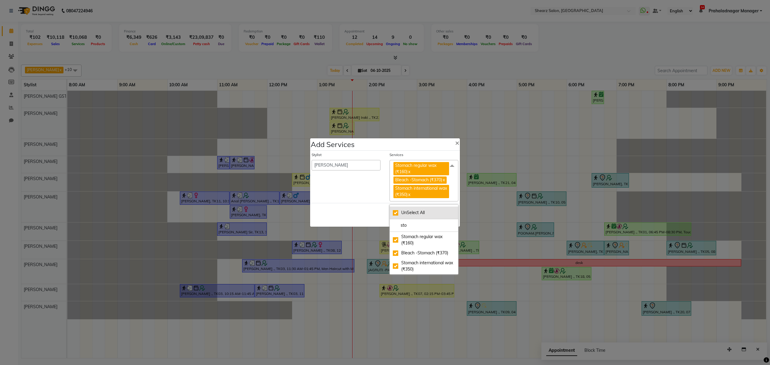
click at [419, 215] on div "UnSelect All" at bounding box center [424, 213] width 62 height 6
checkbox input "false"
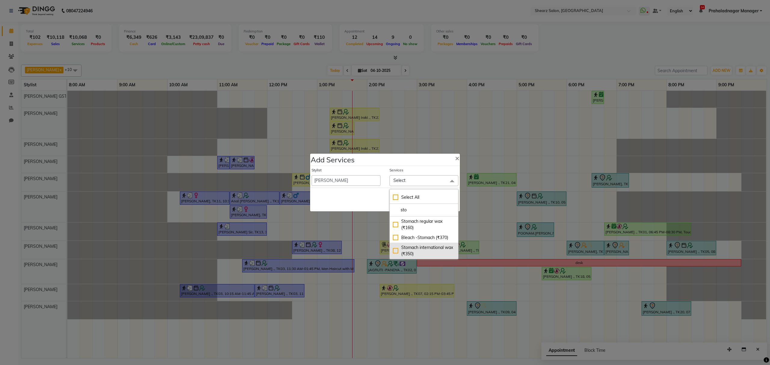
click at [416, 250] on div "Stomach international wax (₹350)" at bounding box center [424, 251] width 62 height 13
checkbox input "true"
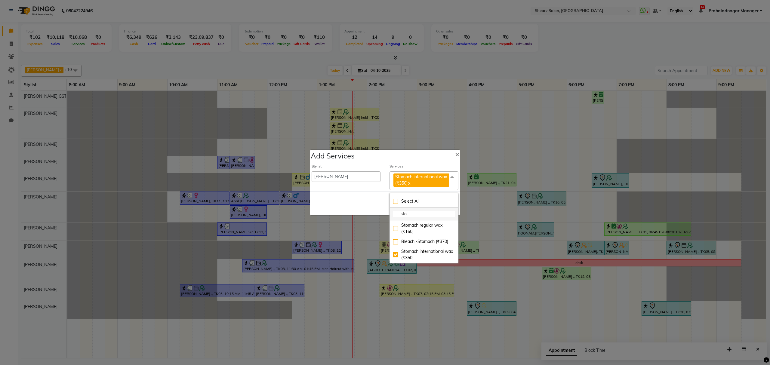
click at [413, 210] on li "sto" at bounding box center [424, 214] width 68 height 13
click at [413, 218] on li "sto" at bounding box center [424, 214] width 68 height 13
click at [414, 215] on input "sto" at bounding box center [424, 214] width 62 height 6
type input "s"
type input "pee"
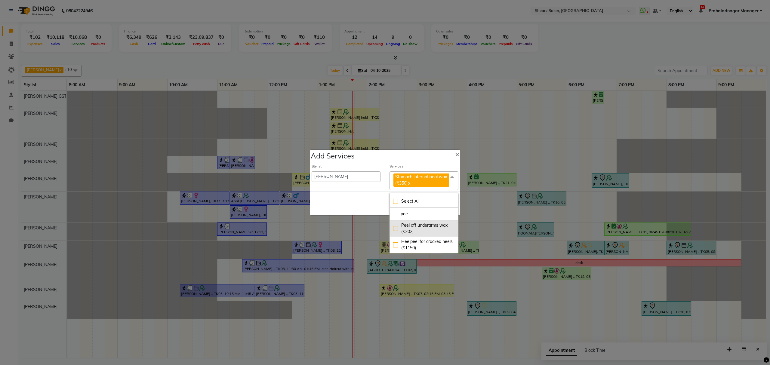
click at [415, 230] on div "Peel off underarms wax (₹202)" at bounding box center [424, 228] width 62 height 13
checkbox input "true"
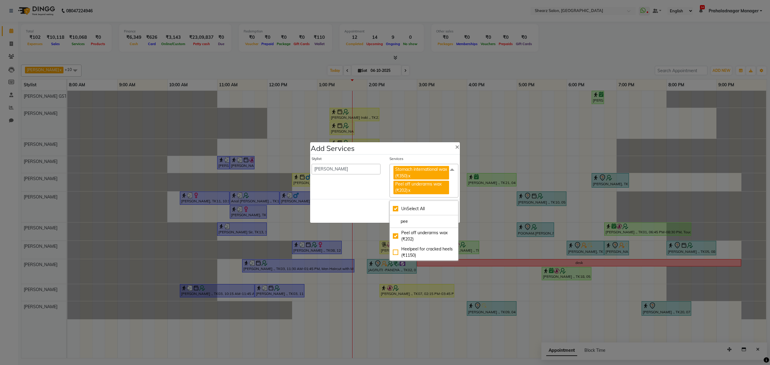
click at [379, 205] on div "Save Cancel" at bounding box center [385, 211] width 150 height 24
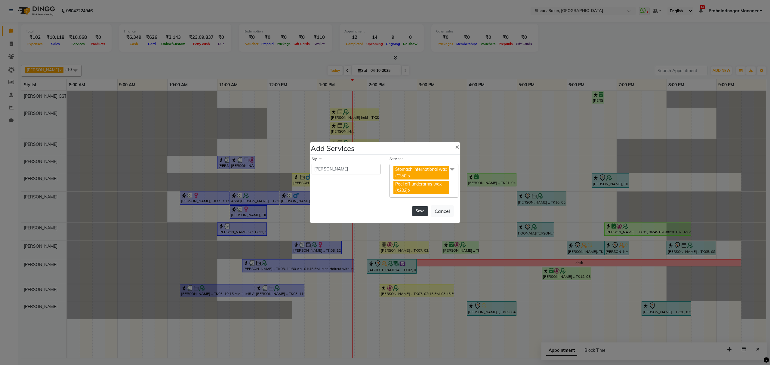
click at [419, 210] on button "Save" at bounding box center [420, 211] width 17 height 10
select select "77813"
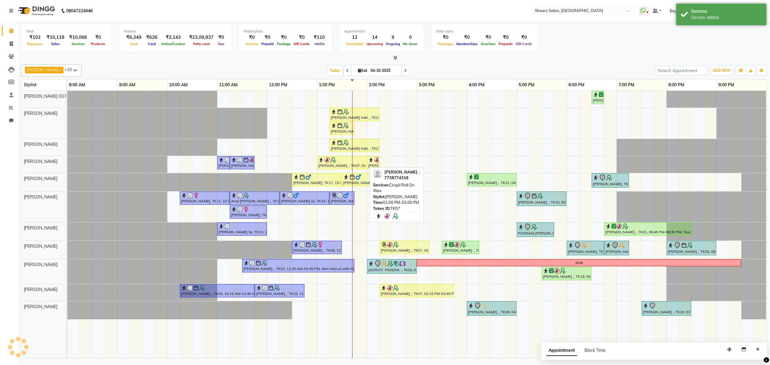
click at [354, 164] on div "[PERSON_NAME] ., TK07, 01:00 PM-02:00 PM, Cirepil Roll On Wax" at bounding box center [342, 162] width 48 height 11
select select "1"
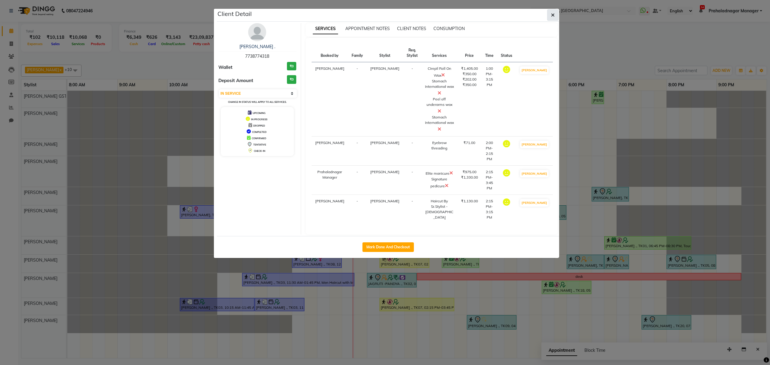
click at [555, 10] on button "button" at bounding box center [552, 14] width 11 height 11
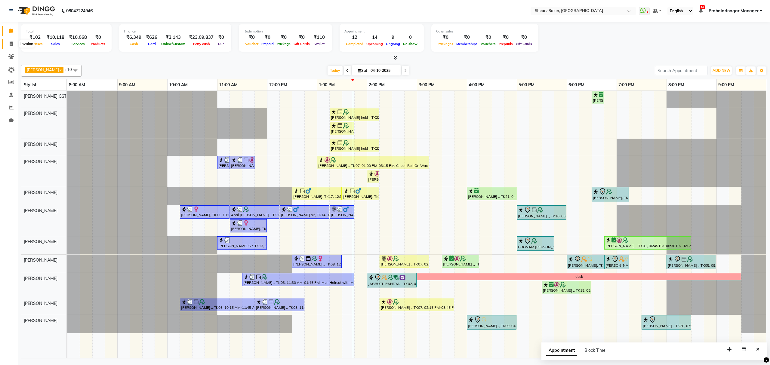
click at [14, 43] on span at bounding box center [11, 44] width 11 height 7
select select "service"
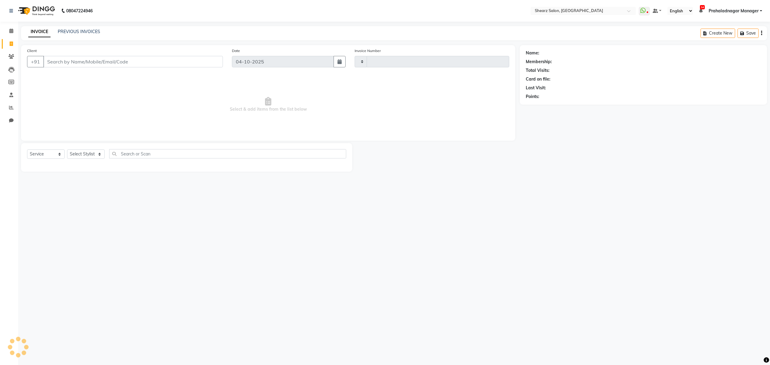
type input "7041"
select select "8157"
drag, startPoint x: 229, startPoint y: 107, endPoint x: 309, endPoint y: 113, distance: 80.8
click at [309, 113] on span "Select & add items from the list below" at bounding box center [268, 105] width 482 height 60
click at [312, 113] on span "Select & add items from the list below" at bounding box center [268, 105] width 482 height 60
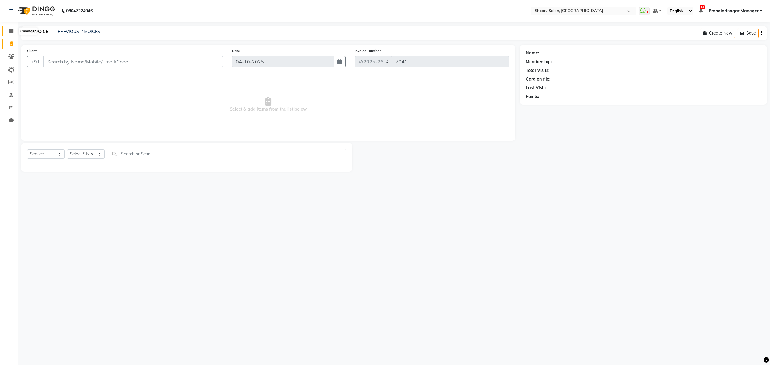
click at [14, 29] on span at bounding box center [11, 31] width 11 height 7
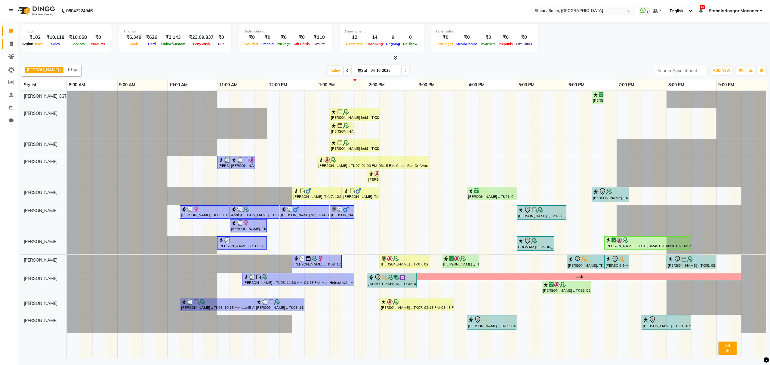
drag, startPoint x: 11, startPoint y: 40, endPoint x: 21, endPoint y: 45, distance: 10.5
click at [12, 41] on span at bounding box center [11, 44] width 11 height 7
select select "service"
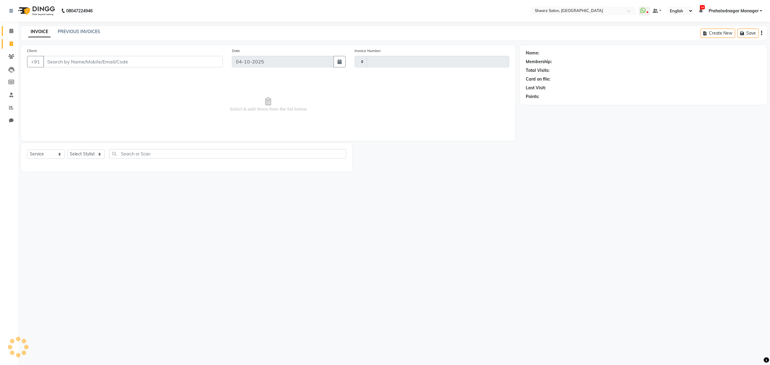
type input "7041"
select select "8157"
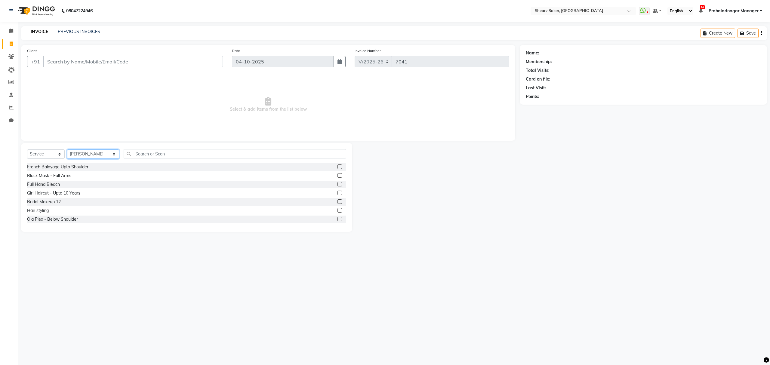
click at [83, 153] on select "Select Stylist Admin A General Arvind S Devda Asha Chavariya Brijesh Valand Cen…" at bounding box center [93, 154] width 52 height 9
select select "77472"
click at [67, 150] on select "Select Stylist Admin A General Arvind S Devda Asha Chavariya Brijesh Valand Cen…" at bounding box center [93, 154] width 52 height 9
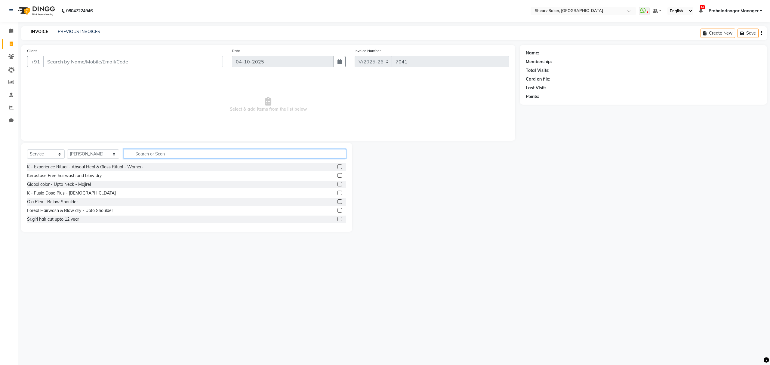
click at [164, 153] on input "text" at bounding box center [235, 153] width 222 height 9
type input "nano"
click at [50, 205] on div "Nano plastia upto shoulder" at bounding box center [53, 202] width 52 height 6
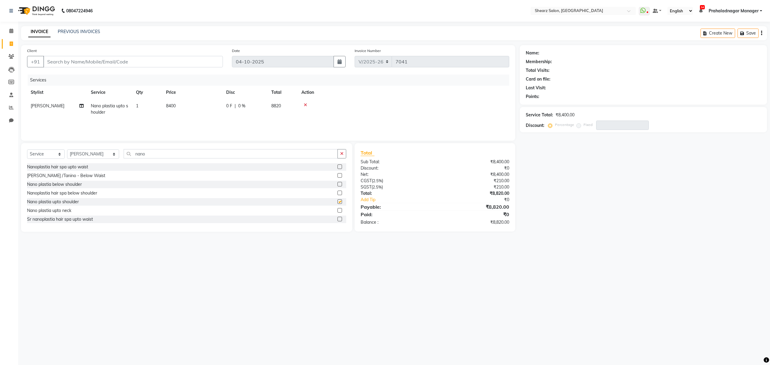
checkbox input "false"
drag, startPoint x: 51, startPoint y: 219, endPoint x: 55, endPoint y: 216, distance: 4.9
click at [53, 217] on div "Nano plastia upto waist" at bounding box center [50, 218] width 46 height 6
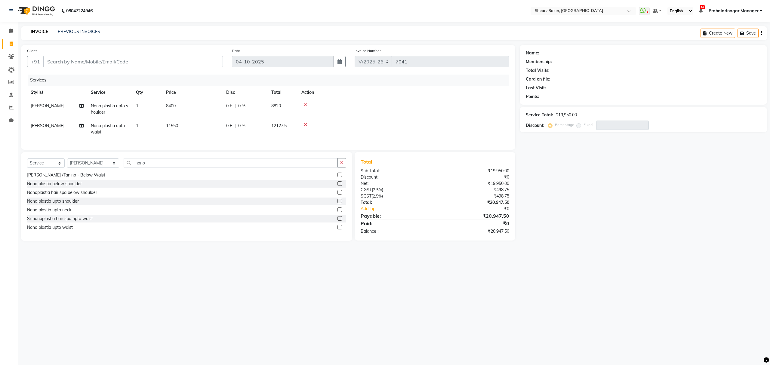
click at [91, 262] on div "08047224946 Select Location × Shearz Salon, Prahaladnagar WhatsApp Status ✕ Sta…" at bounding box center [385, 182] width 770 height 365
click at [67, 231] on div "Nano plastia upto waist" at bounding box center [50, 227] width 46 height 6
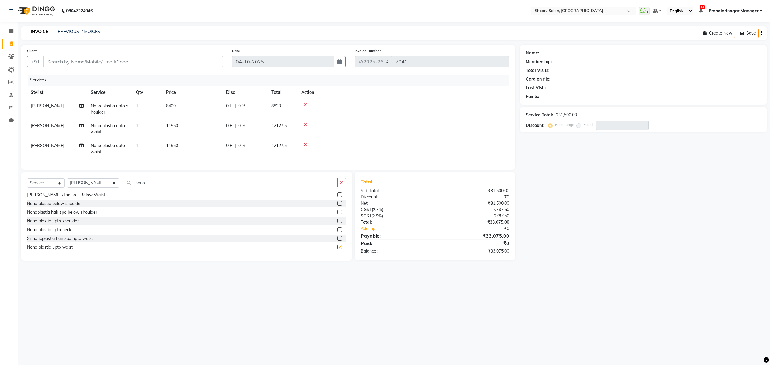
checkbox input "false"
click at [304, 124] on icon at bounding box center [305, 125] width 3 height 4
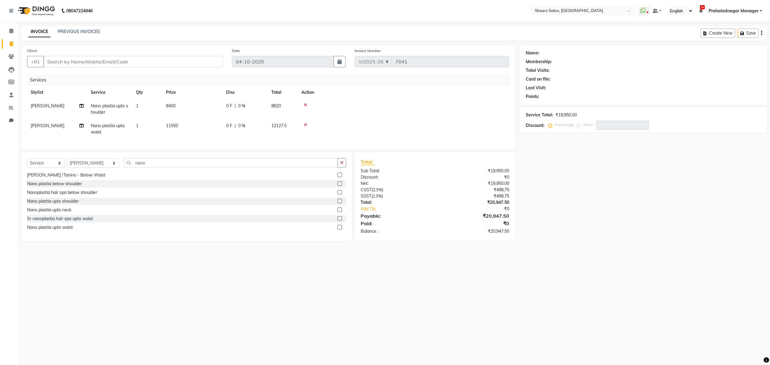
click at [304, 104] on icon at bounding box center [305, 105] width 3 height 4
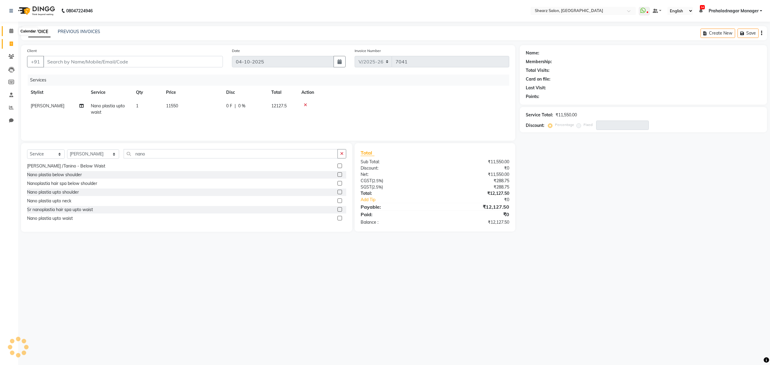
click at [8, 30] on span at bounding box center [11, 31] width 11 height 7
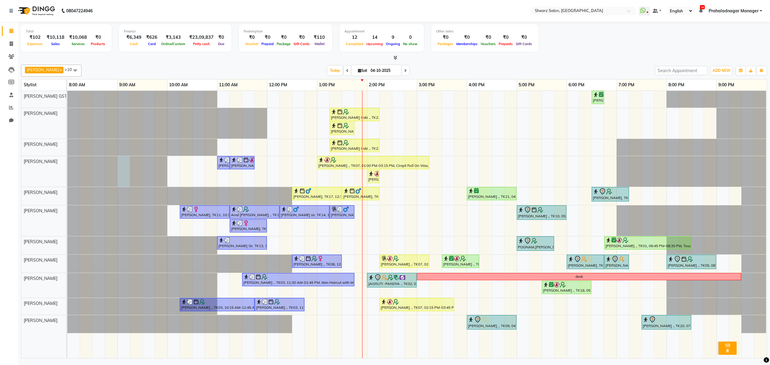
click at [67, 187] on div at bounding box center [67, 171] width 0 height 31
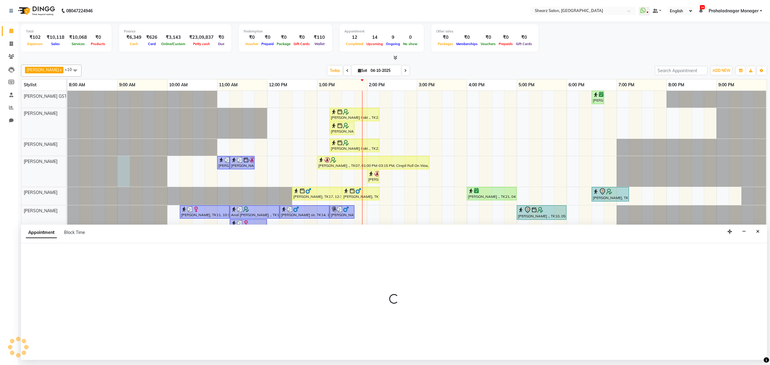
select select "77479"
select select "540"
select select "tentative"
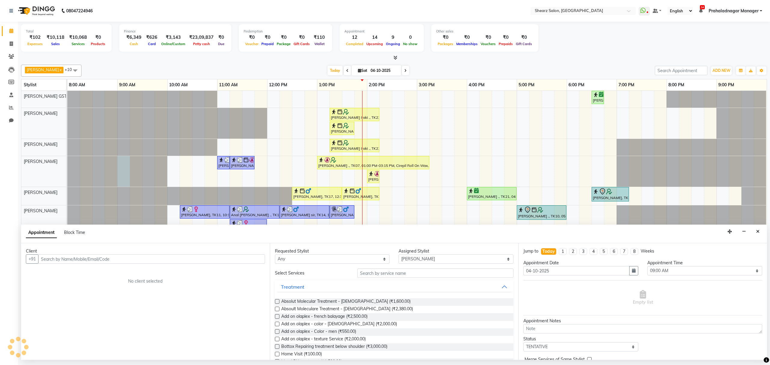
click at [757, 233] on icon "Close" at bounding box center [757, 232] width 3 height 4
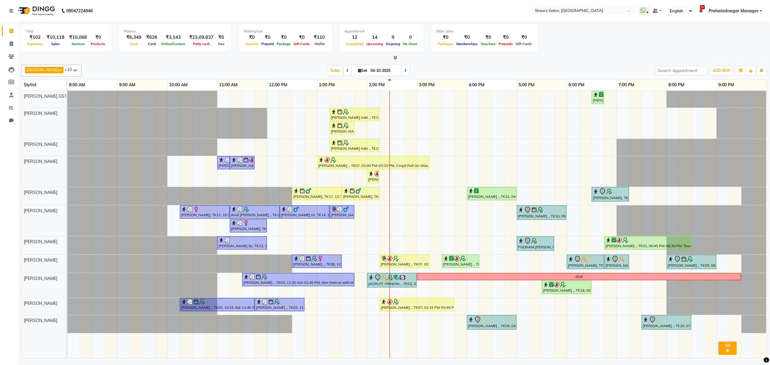
click at [592, 39] on div "Total ₹102 Expenses ₹10,118 Sales ₹10,068 Services ₹0 Products Finance ₹6,349 C…" at bounding box center [394, 38] width 746 height 29
click at [547, 320] on div "Rajee Shinu ., TK01, 06:30 PM-06:45 PM, Eyebrow threading with senior Kashish I…" at bounding box center [417, 224] width 700 height 267
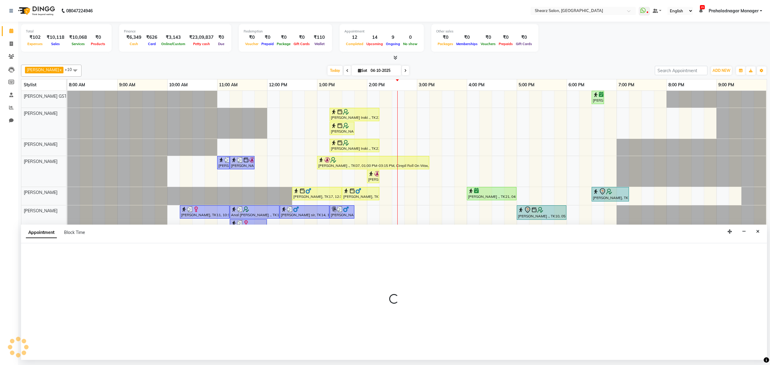
select select "77482"
select select "1050"
select select "tentative"
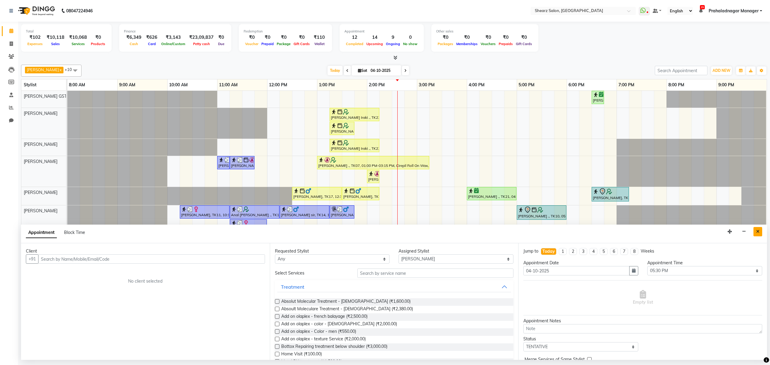
click at [760, 232] on button "Close" at bounding box center [758, 231] width 9 height 9
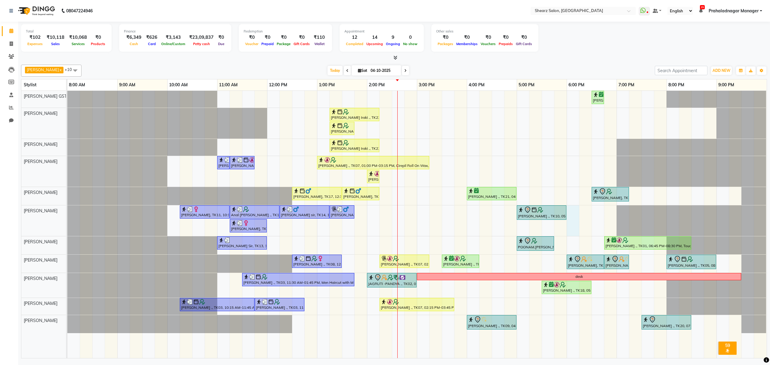
click at [571, 213] on div "Rajee Shinu ., TK01, 06:30 PM-06:45 PM, Eyebrow threading with senior Kashish I…" at bounding box center [417, 224] width 700 height 267
select select "77486"
select select "1080"
select select "tentative"
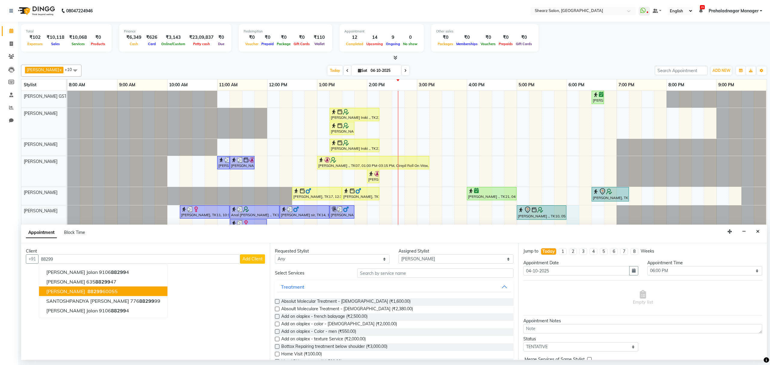
click at [92, 291] on ngb-highlight "88299 60055" at bounding box center [101, 292] width 31 height 6
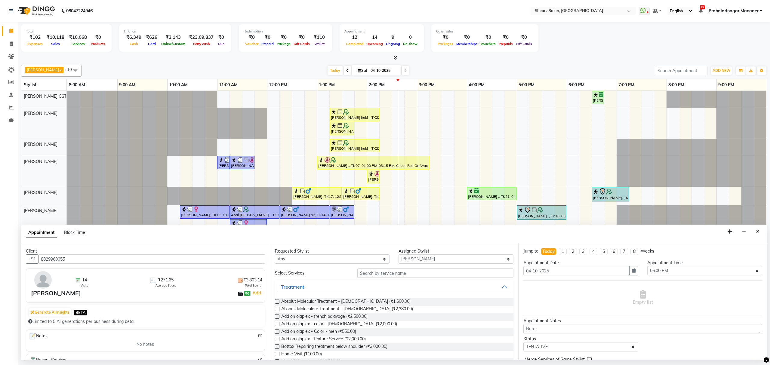
type input "8829960055"
click at [412, 270] on input "text" at bounding box center [435, 273] width 156 height 9
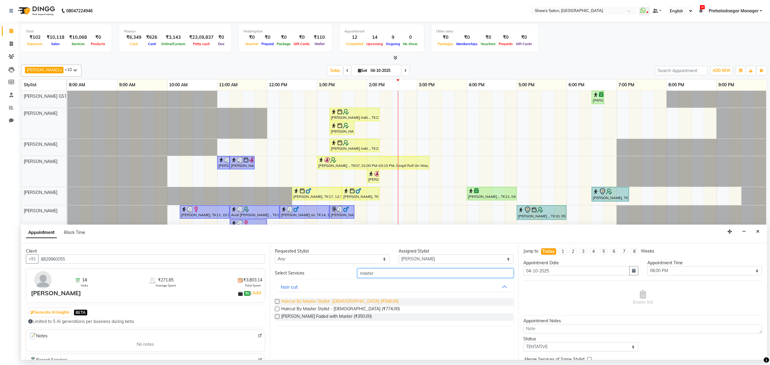
type input "master"
click at [322, 304] on span "Haircut By Master Stylist- Male (₹548.00)" at bounding box center [339, 302] width 117 height 8
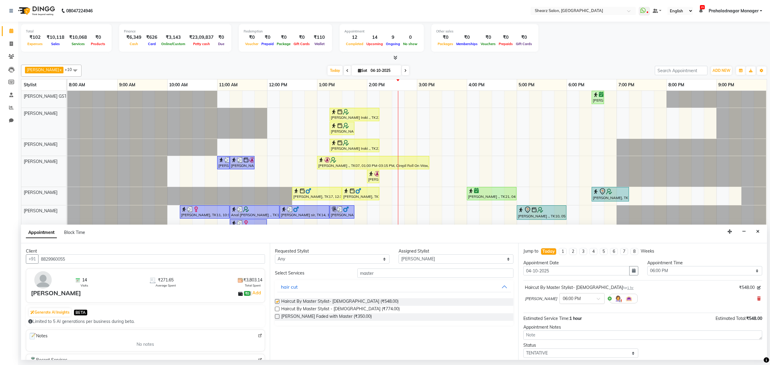
checkbox input "false"
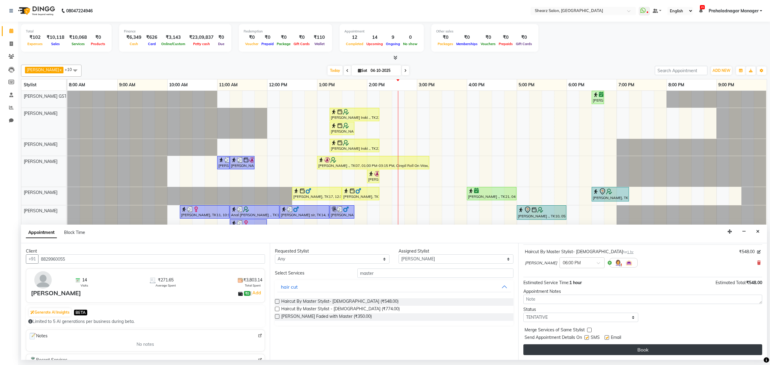
click at [669, 350] on button "Book" at bounding box center [643, 350] width 239 height 11
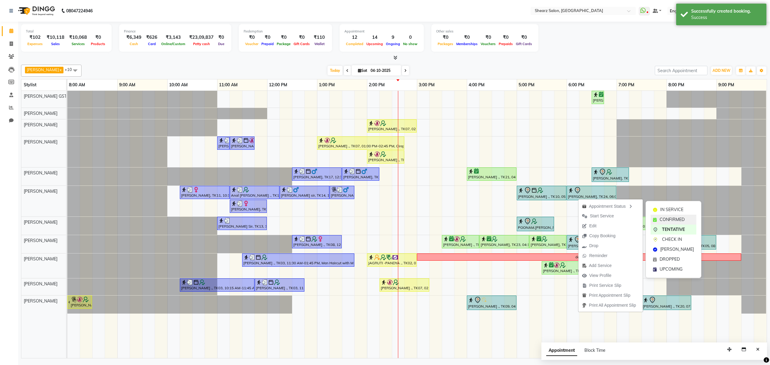
click at [661, 221] on span "CONFIRMED" at bounding box center [672, 220] width 25 height 6
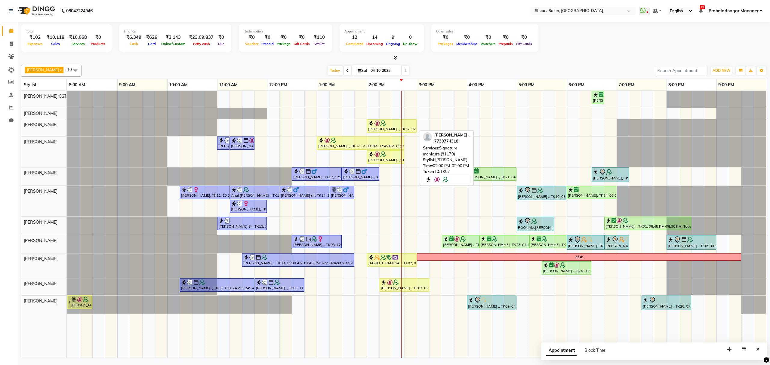
click at [402, 126] on div at bounding box center [391, 123] width 47 height 6
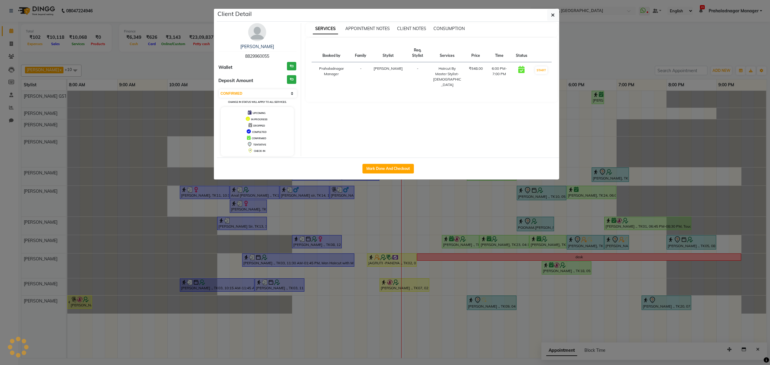
select select "1"
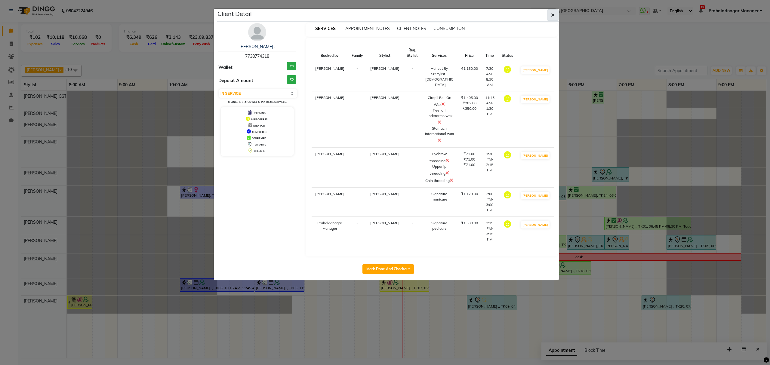
click at [551, 12] on button "button" at bounding box center [552, 14] width 11 height 11
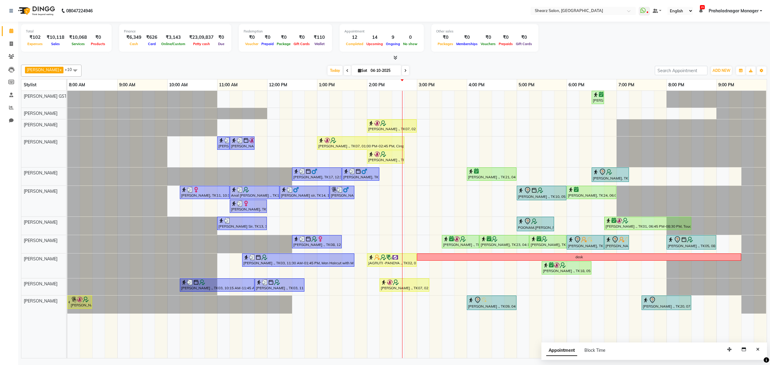
click at [404, 71] on icon at bounding box center [405, 71] width 2 height 4
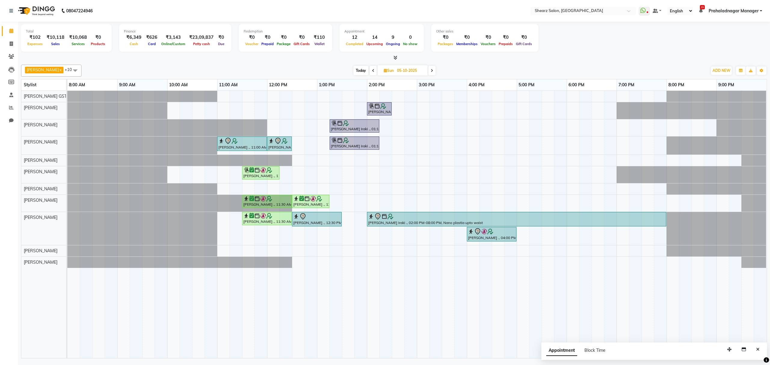
click at [357, 68] on span "Today" at bounding box center [361, 70] width 15 height 9
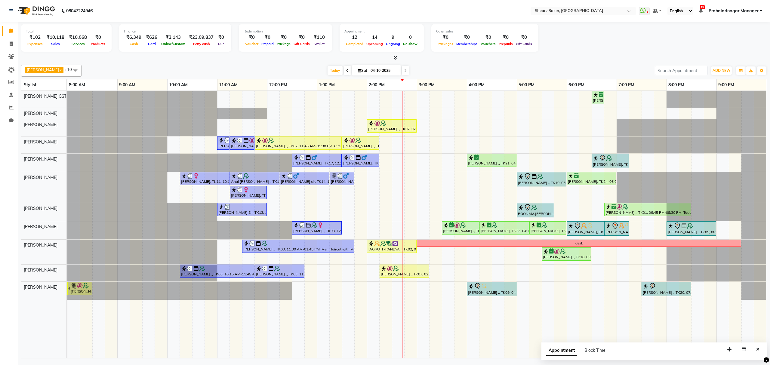
click at [404, 73] on icon at bounding box center [405, 71] width 2 height 4
type input "05-10-2025"
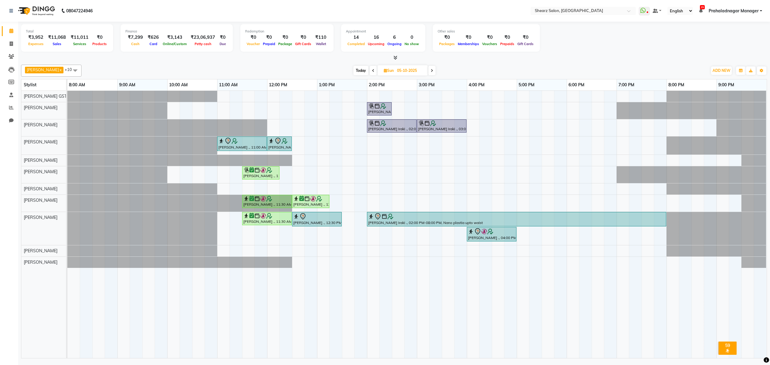
click at [372, 69] on span at bounding box center [373, 70] width 7 height 9
type input "04-10-2025"
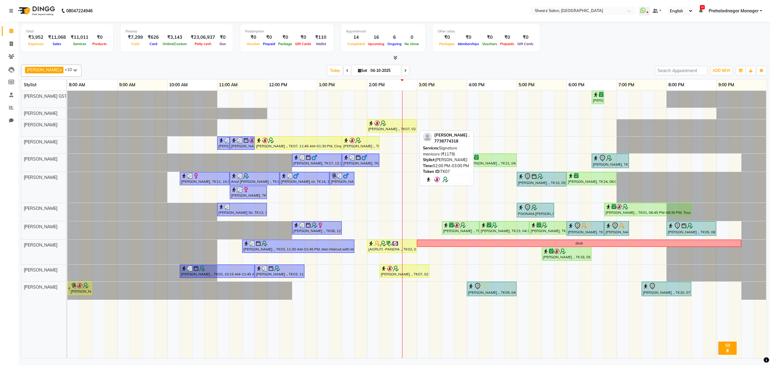
click at [378, 133] on link "Saurabh Yadav ., TK07, 02:00 PM-03:00 PM, Signature manicure (₹1179)" at bounding box center [392, 125] width 50 height 13
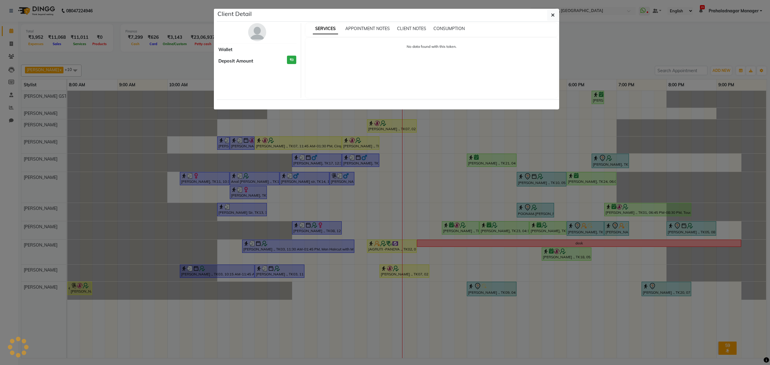
select select "1"
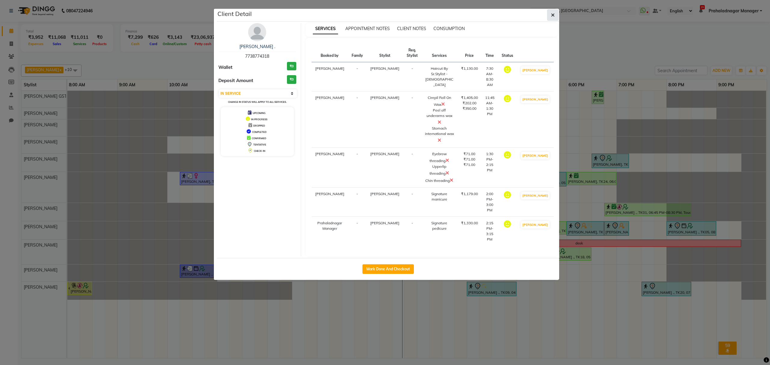
click at [549, 14] on button "button" at bounding box center [552, 14] width 11 height 11
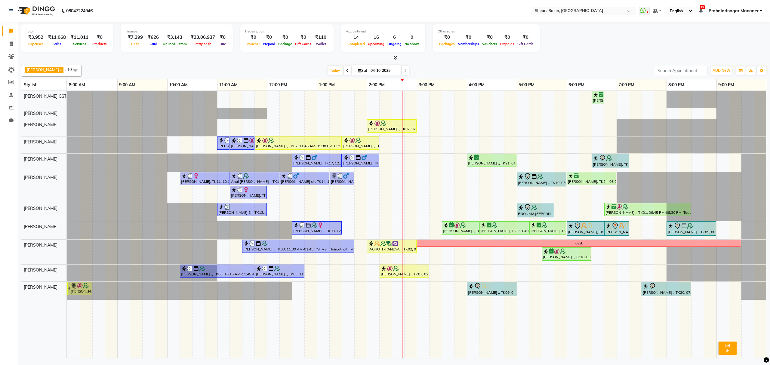
click at [402, 67] on span at bounding box center [405, 70] width 7 height 9
type input "05-10-2025"
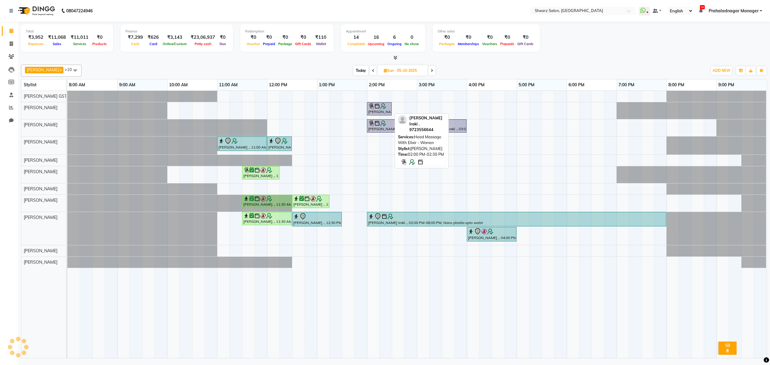
click at [379, 110] on div "Kashish Iraki ., 02:00 PM-02:30 PM, Head Massage With Elixir - Women" at bounding box center [379, 108] width 23 height 11
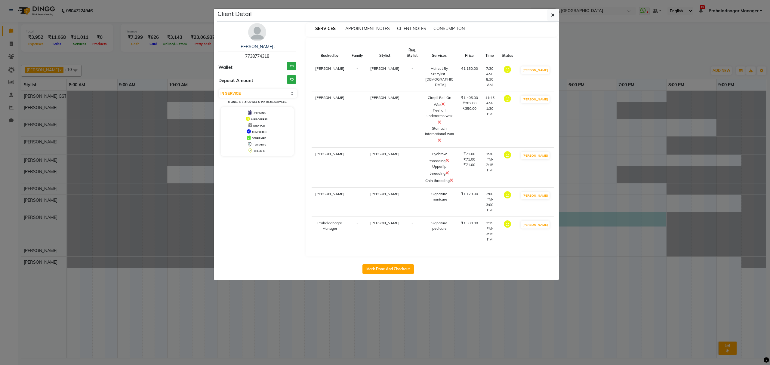
select select "select"
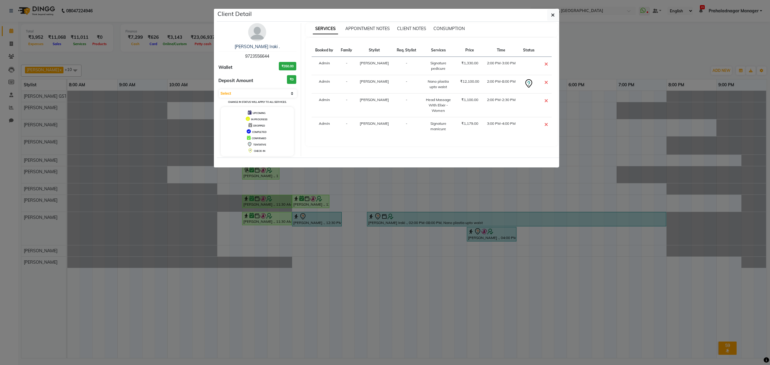
click at [559, 14] on ngb-modal-window "Client Detail Kashish Iraki . 9723556644 Wallet ₹350.00 Deposit Amount ₹0 Selec…" at bounding box center [385, 182] width 770 height 365
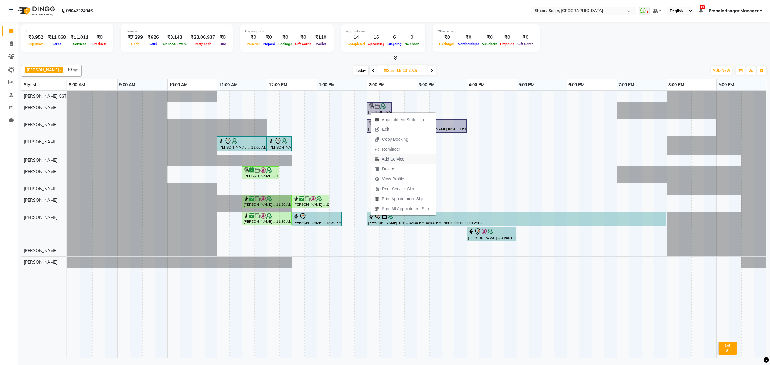
click at [397, 157] on span "Add Service" at bounding box center [393, 159] width 23 height 6
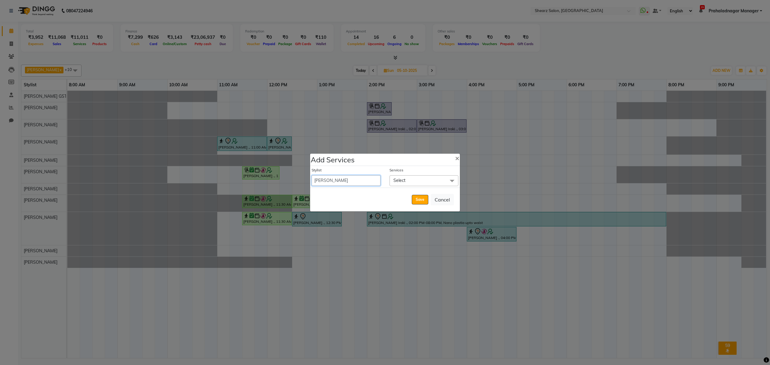
click at [360, 177] on select "Admin A General [PERSON_NAME] Asha Chavariya [PERSON_NAME] Center 1_mgr mgr [PE…" at bounding box center [346, 180] width 69 height 11
select select "77439"
click at [312, 175] on select "Admin A General [PERSON_NAME] Asha Chavariya [PERSON_NAME] Center 1_mgr mgr [PE…" at bounding box center [346, 180] width 69 height 11
select select "870"
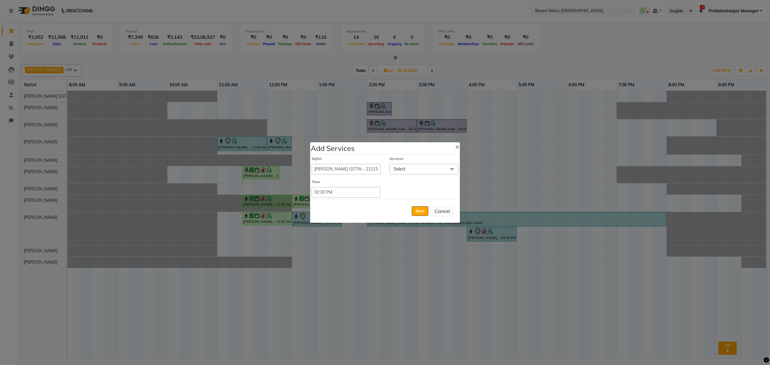
click at [447, 163] on div "Services" at bounding box center [424, 160] width 69 height 8
click at [447, 168] on span at bounding box center [452, 169] width 12 height 11
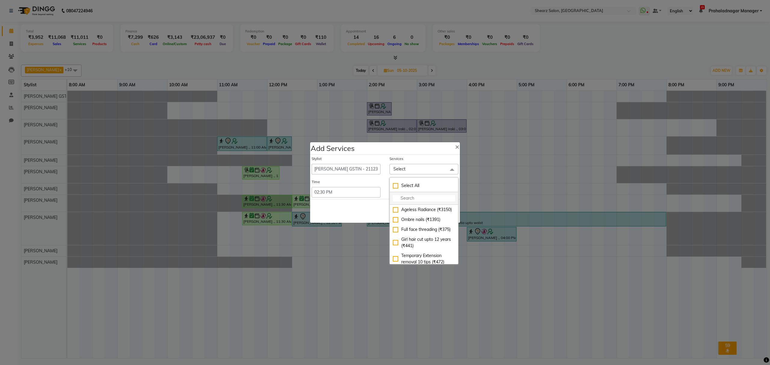
click at [427, 196] on input "multiselect-search" at bounding box center [424, 198] width 62 height 6
type input "peel"
drag, startPoint x: 426, startPoint y: 224, endPoint x: 421, endPoint y: 223, distance: 5.0
click at [425, 224] on div "Peel off underarms wax (₹212)" at bounding box center [424, 229] width 62 height 13
checkbox input "true"
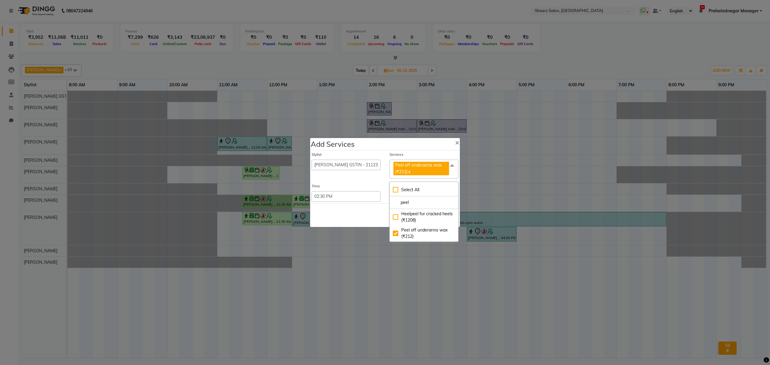
click at [367, 209] on div "Save Cancel" at bounding box center [385, 215] width 150 height 24
click at [415, 216] on button "Save" at bounding box center [420, 216] width 17 height 10
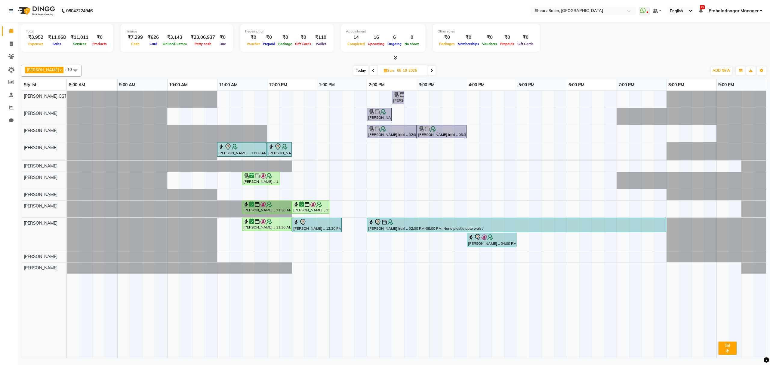
click at [361, 69] on span "Today" at bounding box center [361, 70] width 15 height 9
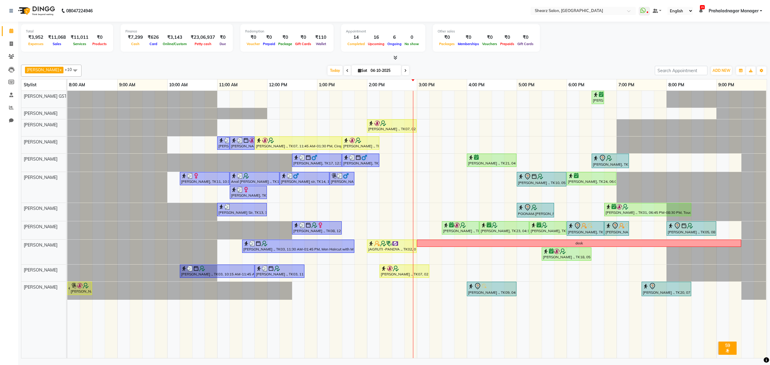
click at [404, 71] on icon at bounding box center [405, 71] width 2 height 4
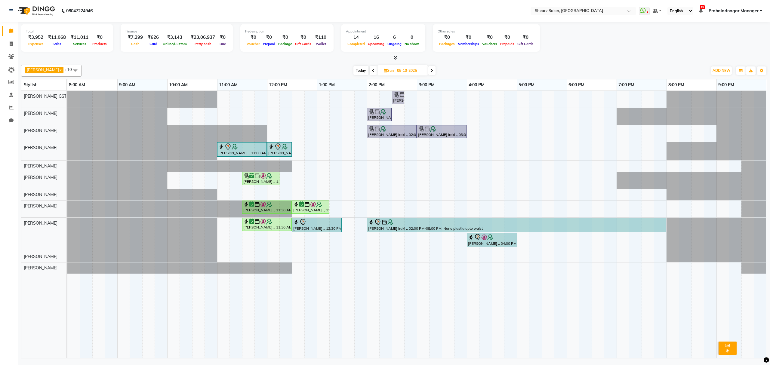
click at [355, 73] on span "Today" at bounding box center [361, 70] width 15 height 9
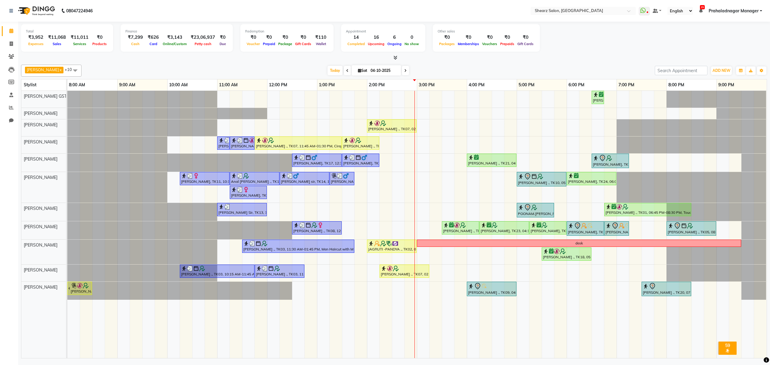
click at [402, 69] on span at bounding box center [405, 70] width 7 height 9
type input "05-10-2025"
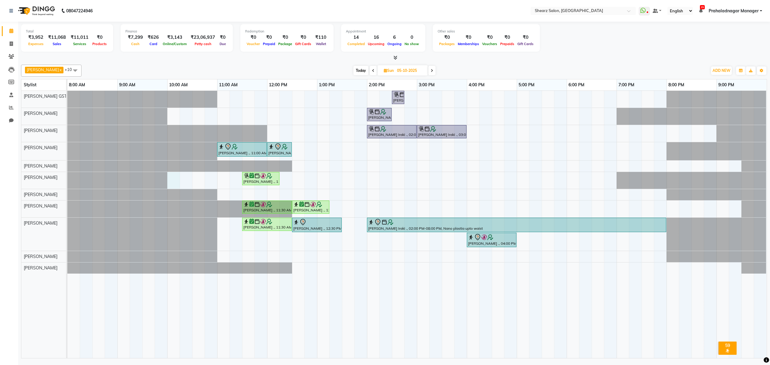
click at [172, 182] on div "Kashish Iraki ., 02:30 PM-02:45 PM, Peel off underarms wax Kashish Iraki ., 02:…" at bounding box center [417, 224] width 700 height 267
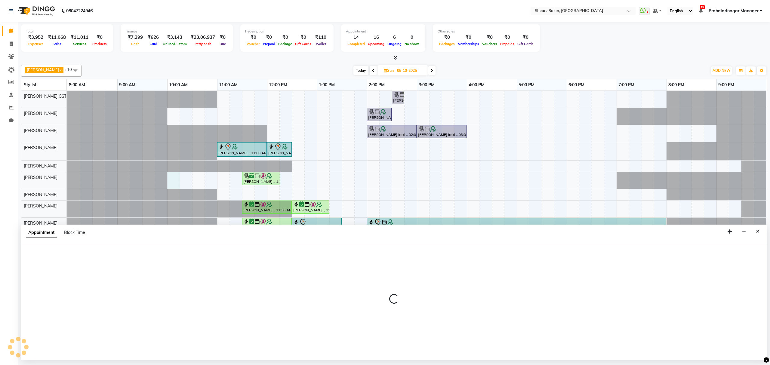
select select "77486"
select select "tentative"
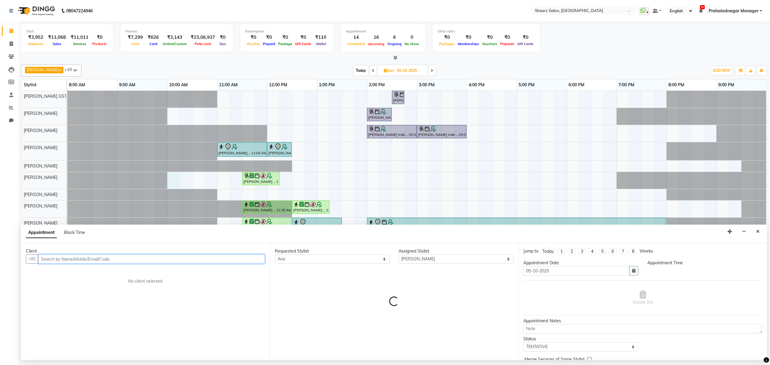
select select "600"
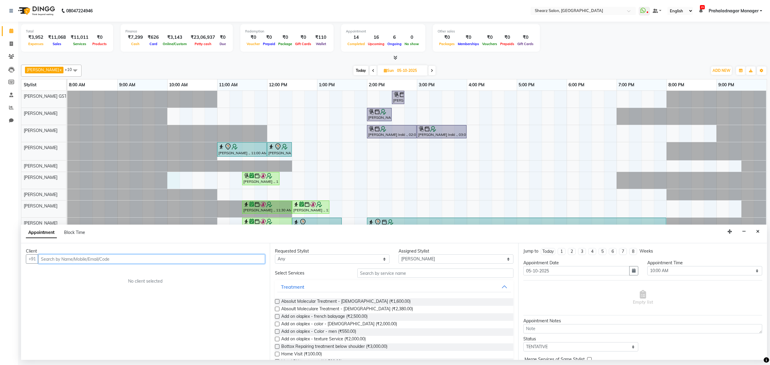
click at [197, 259] on input "text" at bounding box center [151, 259] width 227 height 9
type input "7846969508"
click at [240, 261] on button "Add Client" at bounding box center [252, 259] width 25 height 9
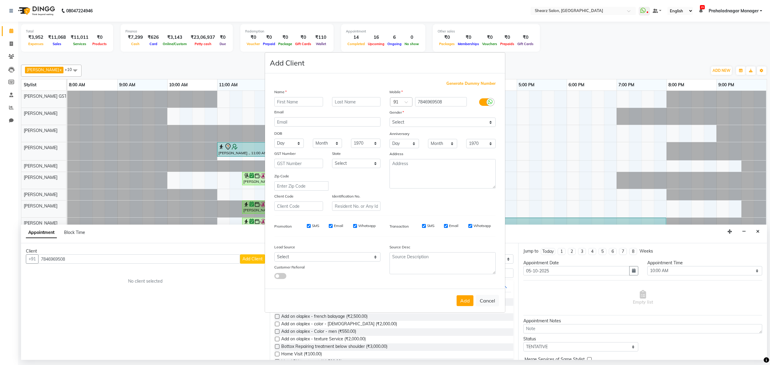
click at [552, 43] on ngb-modal-window "Add Client Generate Dummy Number Name Email DOB Day 01 02 03 04 05 06 07 08 09 …" at bounding box center [385, 182] width 770 height 365
click at [759, 233] on ngb-modal-window "Add Client Generate Dummy Number Name Email DOB Day 01 02 03 04 05 06 07 08 09 …" at bounding box center [385, 182] width 770 height 365
click at [757, 232] on ngb-modal-window "Add Client Generate Dummy Number Name Email DOB Day 01 02 03 04 05 06 07 08 09 …" at bounding box center [385, 182] width 770 height 365
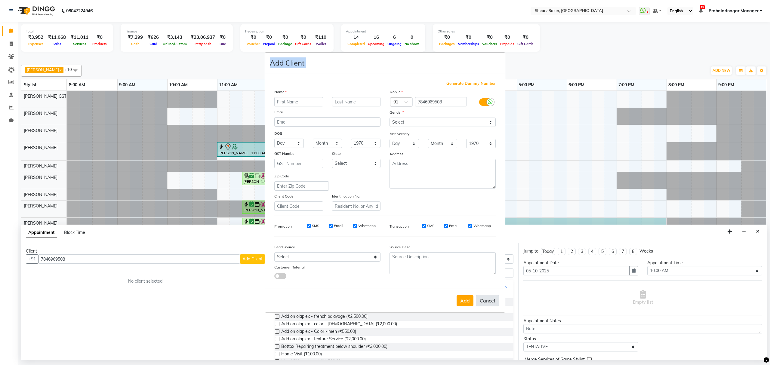
click at [483, 295] on button "Cancel" at bounding box center [487, 300] width 23 height 11
select select
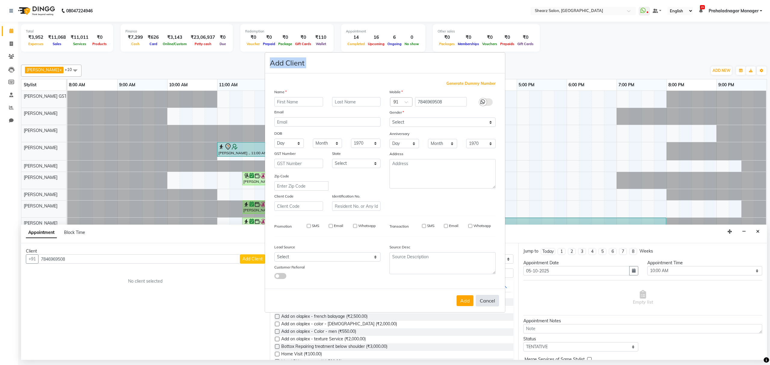
select select
checkbox input "false"
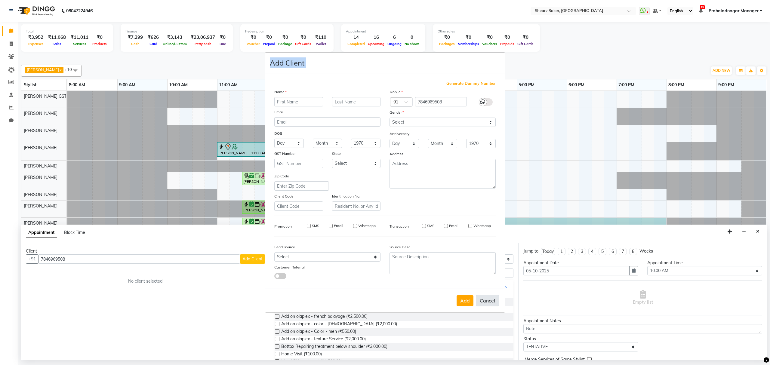
checkbox input "false"
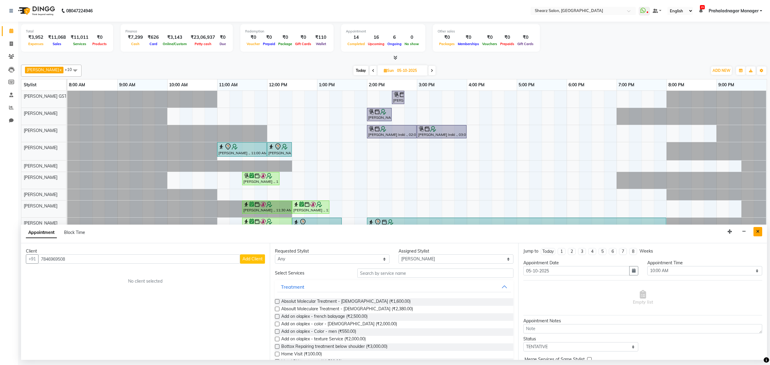
click at [759, 231] on icon "Close" at bounding box center [757, 232] width 3 height 4
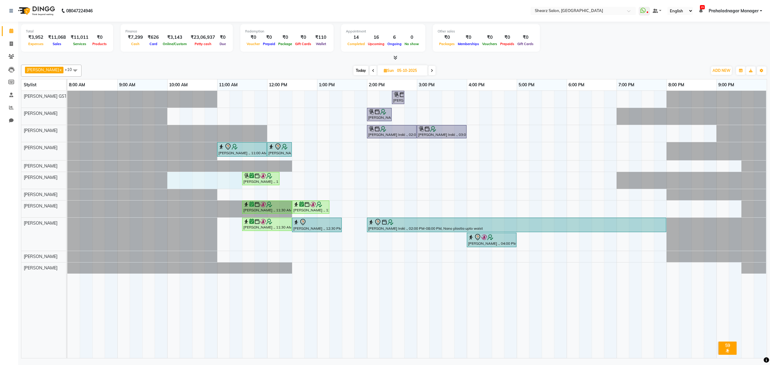
drag, startPoint x: 170, startPoint y: 185, endPoint x: 232, endPoint y: 181, distance: 61.5
click at [240, 181] on div "Kashish Iraki ., 02:30 PM-02:45 PM, Peel off underarms wax Kashish Iraki ., 02:…" at bounding box center [417, 224] width 700 height 267
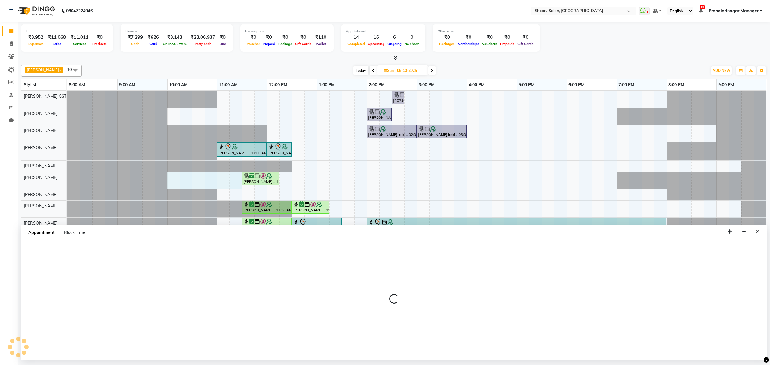
select select "77486"
select select "600"
select select "tentative"
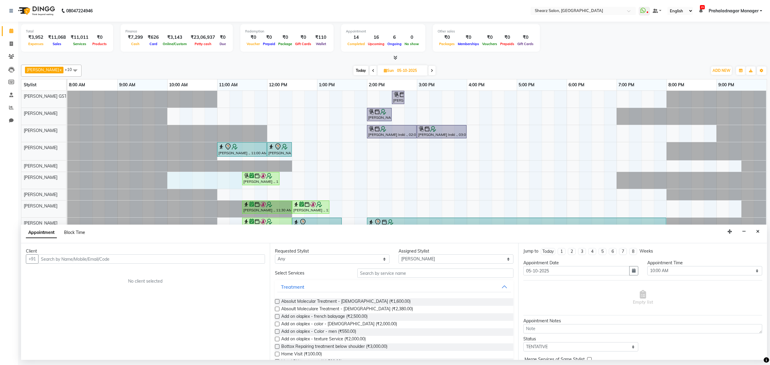
click at [66, 232] on span "Block Time" at bounding box center [74, 232] width 21 height 5
select select "77486"
select select "600"
select select "690"
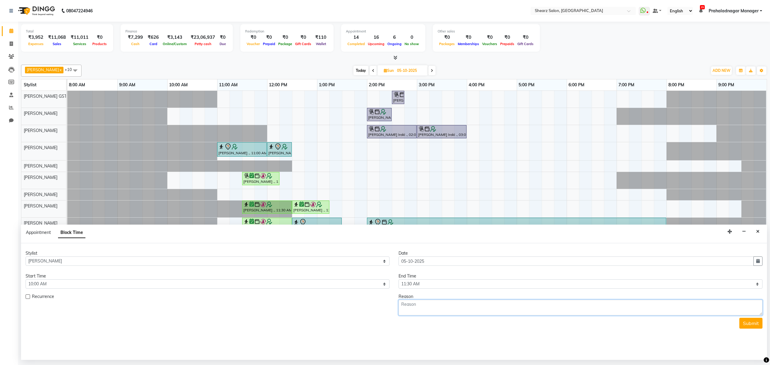
click at [441, 306] on textarea at bounding box center [581, 308] width 364 height 16
type textarea "male and female haircut"
click at [750, 325] on button "Submit" at bounding box center [751, 323] width 23 height 11
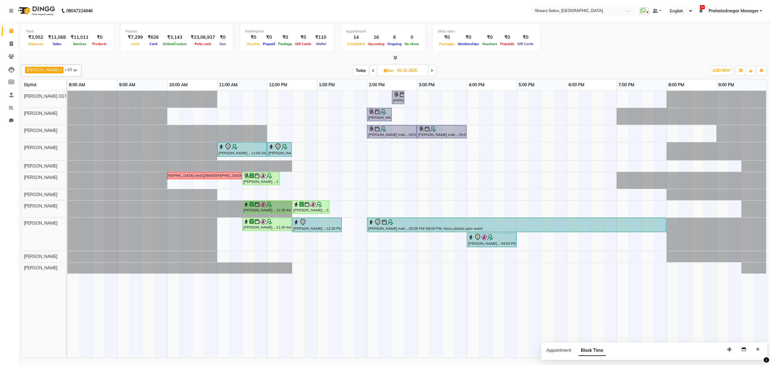
click at [353, 70] on div "Today Sun 05-10-2025" at bounding box center [394, 70] width 83 height 9
click at [355, 73] on span "Today" at bounding box center [361, 70] width 15 height 9
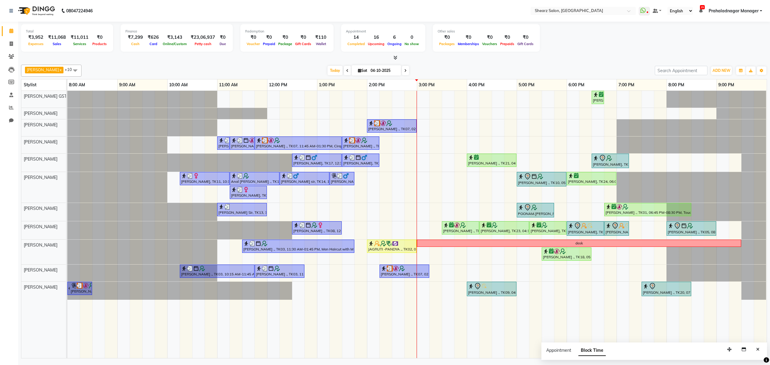
click at [402, 71] on span at bounding box center [405, 70] width 7 height 9
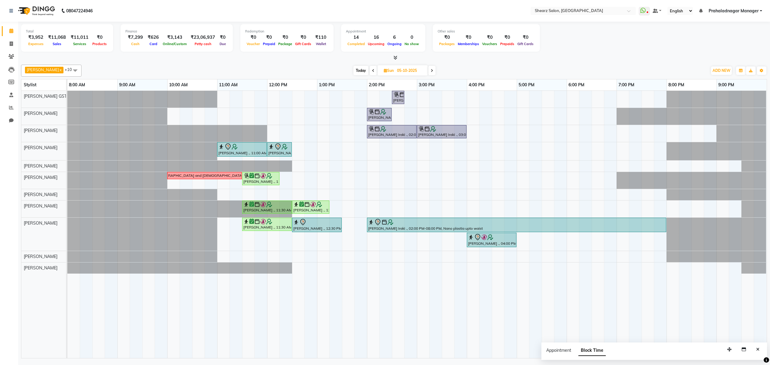
click at [372, 70] on span at bounding box center [373, 70] width 7 height 9
type input "04-10-2025"
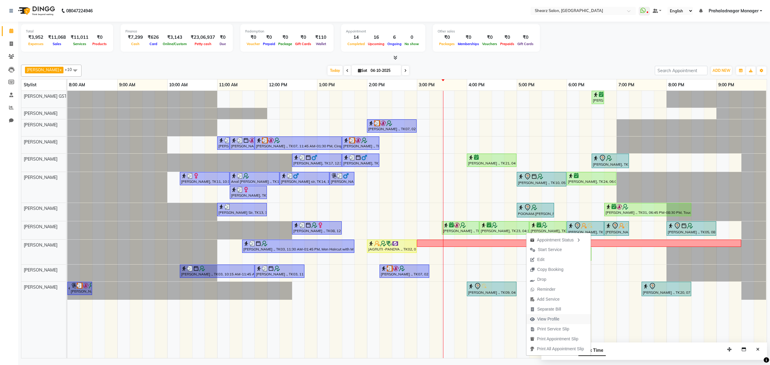
click at [551, 320] on span "View Profile" at bounding box center [548, 319] width 22 height 6
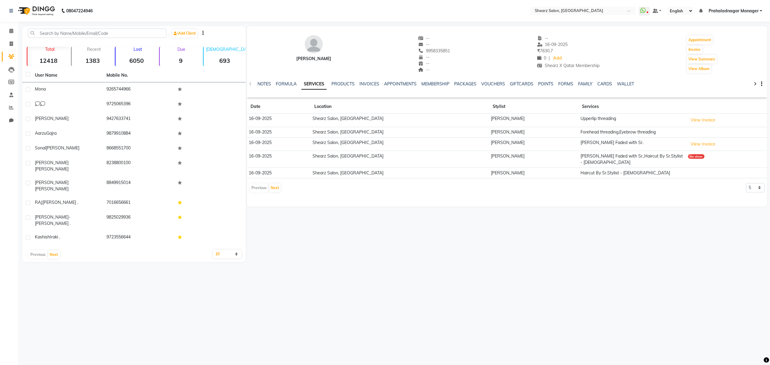
click at [740, 183] on div "Previous Next 5 10 50 100 500" at bounding box center [506, 188] width 515 height 10
click at [750, 183] on select "5 10 50 100 500" at bounding box center [755, 187] width 19 height 9
select select "10"
click at [746, 183] on select "5 10 50 100 500" at bounding box center [755, 187] width 19 height 9
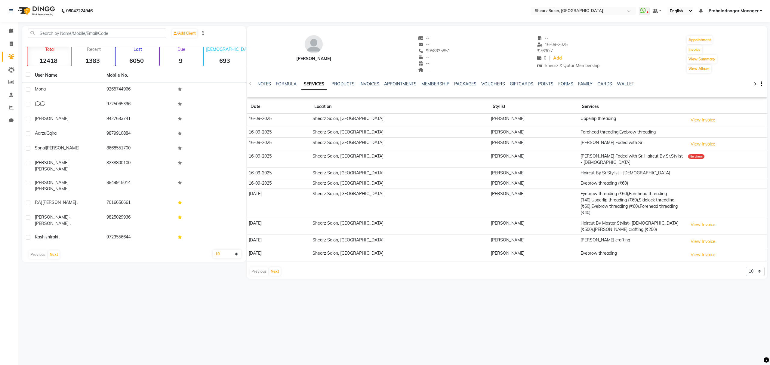
drag, startPoint x: 19, startPoint y: 28, endPoint x: 13, endPoint y: 28, distance: 5.4
click at [17, 28] on app-home "08047224946 Select Location × Shearz Salon, Prahaladnagar WhatsApp Status ✕ Sta…" at bounding box center [385, 144] width 770 height 288
click at [2, 29] on link "Calendar" at bounding box center [9, 31] width 14 height 10
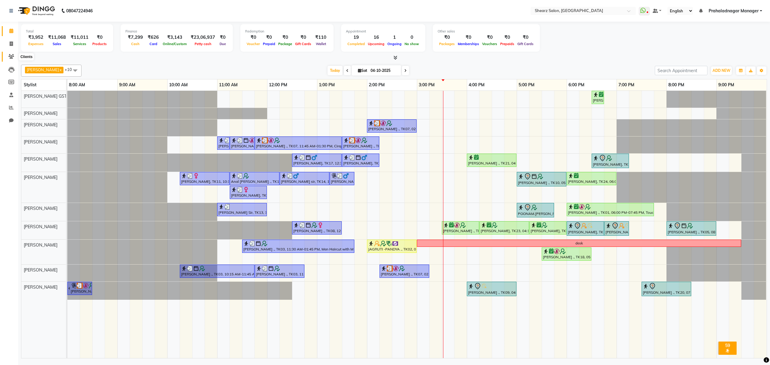
click at [14, 55] on span at bounding box center [11, 56] width 11 height 7
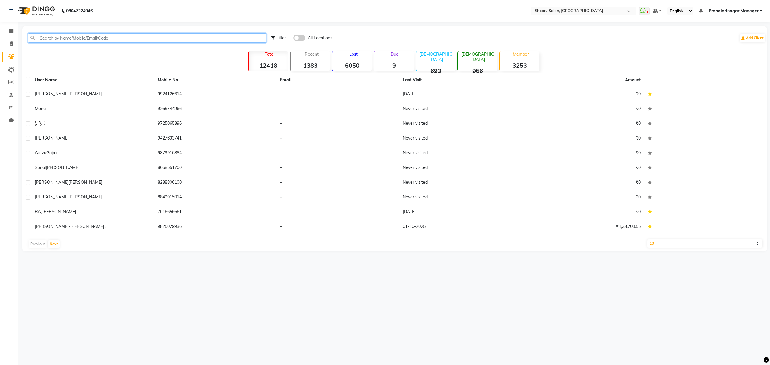
click at [74, 36] on input "text" at bounding box center [147, 37] width 239 height 9
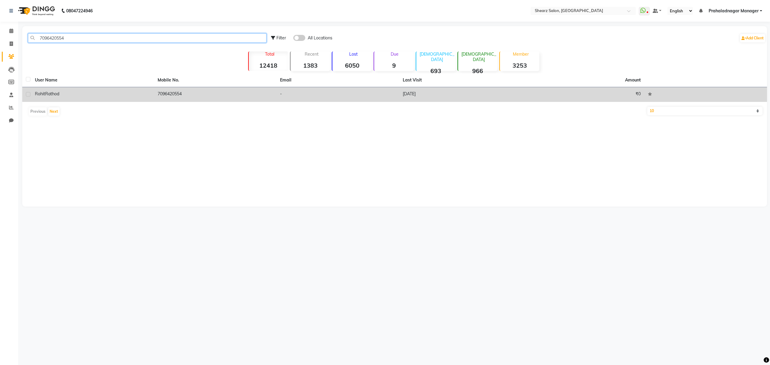
type input "7096420554"
click at [26, 94] on label at bounding box center [28, 94] width 5 height 5
click at [26, 94] on input "checkbox" at bounding box center [28, 95] width 4 height 4
checkbox input "true"
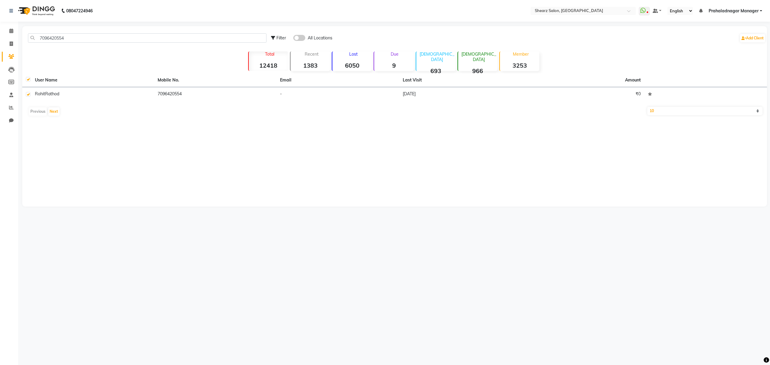
click at [690, 112] on select "10 50 100" at bounding box center [705, 111] width 115 height 8
select select "50"
click at [648, 107] on select "10 50 100" at bounding box center [705, 111] width 115 height 8
click at [10, 29] on icon at bounding box center [11, 31] width 4 height 5
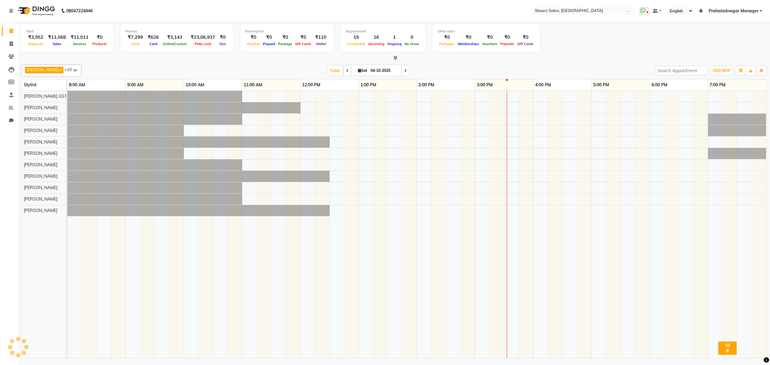
click at [13, 51] on li "Clients" at bounding box center [9, 56] width 18 height 13
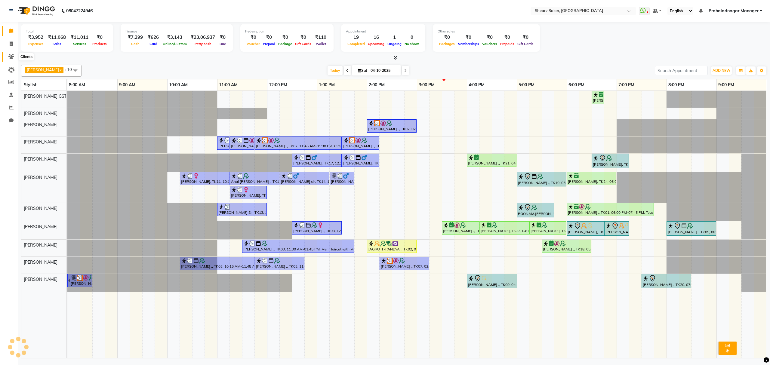
click at [11, 58] on icon at bounding box center [11, 56] width 6 height 5
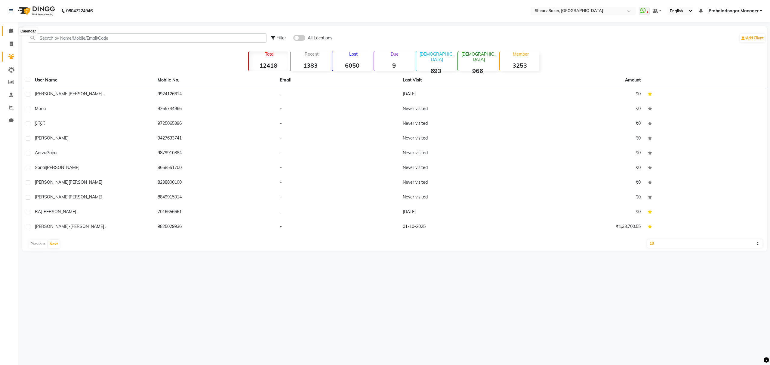
click at [14, 31] on span at bounding box center [11, 31] width 11 height 7
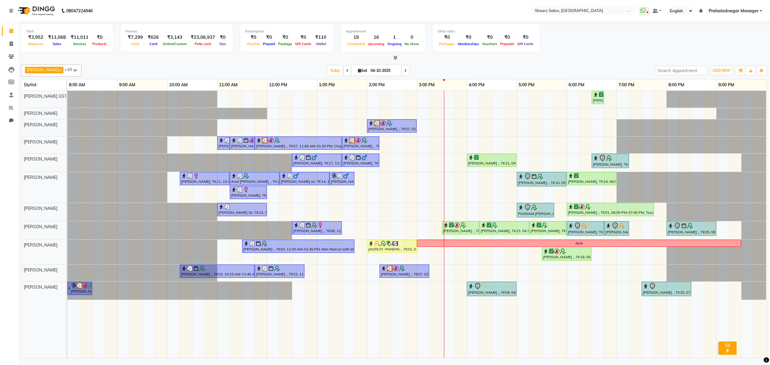
click at [404, 70] on icon at bounding box center [405, 71] width 2 height 4
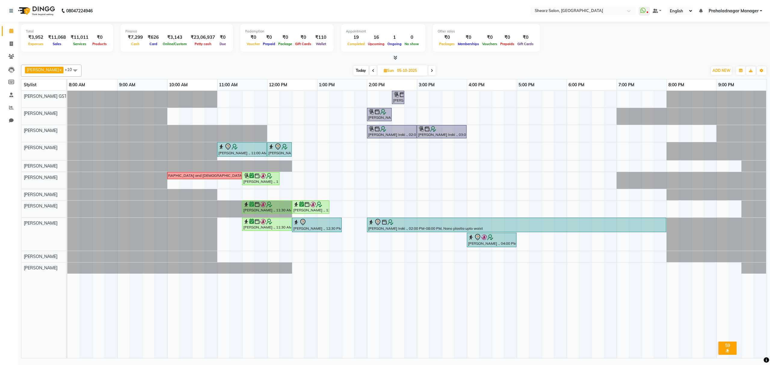
click at [429, 68] on span at bounding box center [431, 70] width 7 height 9
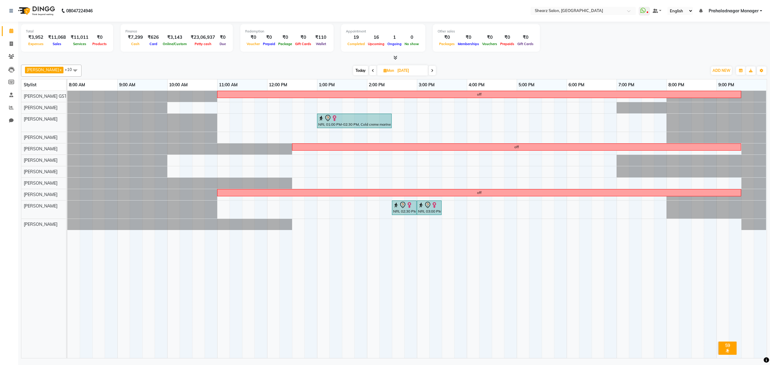
click at [429, 69] on span at bounding box center [432, 70] width 7 height 9
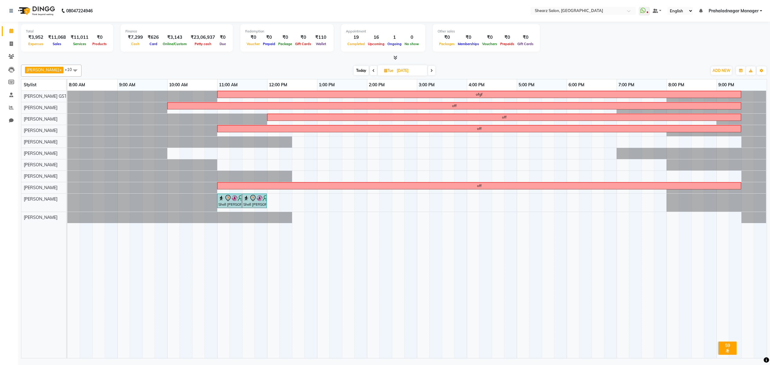
click at [358, 75] on span "Today" at bounding box center [361, 70] width 15 height 9
type input "04-10-2025"
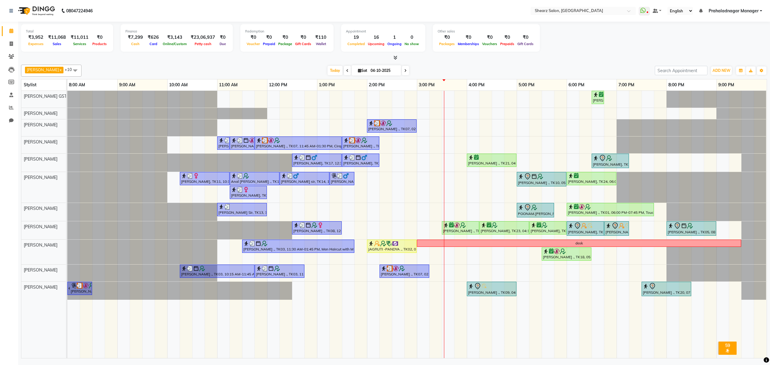
drag, startPoint x: 383, startPoint y: 61, endPoint x: 377, endPoint y: 69, distance: 9.2
click at [377, 67] on div "Total ₹3,952 Expenses ₹11,068 Sales ₹11,011 Services ₹0 Products Finance ₹7,299…" at bounding box center [394, 191] width 752 height 338
click at [377, 69] on input "04-10-2025" at bounding box center [384, 70] width 30 height 9
select select "10"
select select "2025"
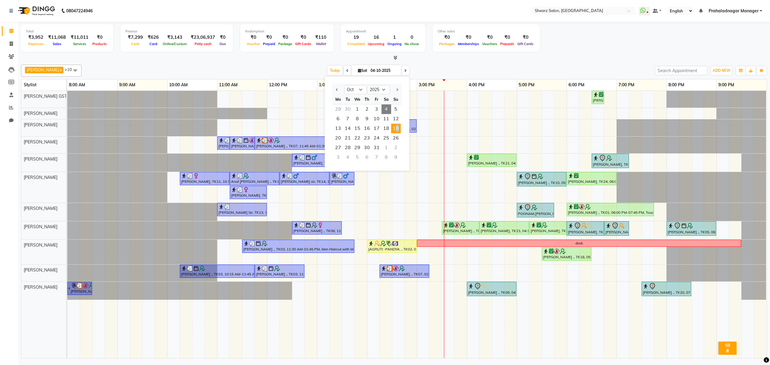
click at [395, 125] on span "19" at bounding box center [396, 129] width 10 height 10
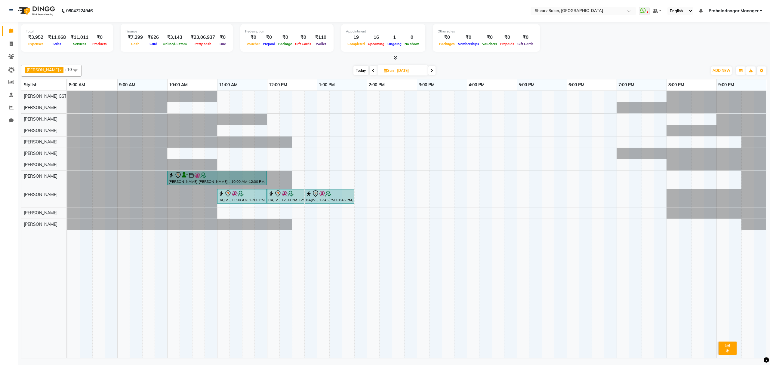
click at [431, 73] on icon at bounding box center [432, 71] width 2 height 4
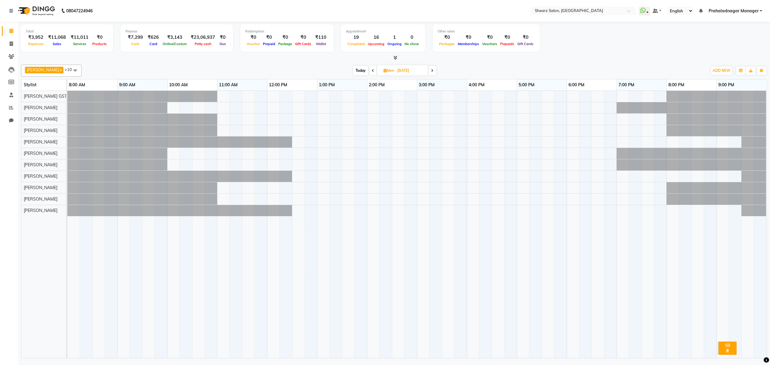
click at [353, 75] on span "Today" at bounding box center [360, 70] width 15 height 9
type input "04-10-2025"
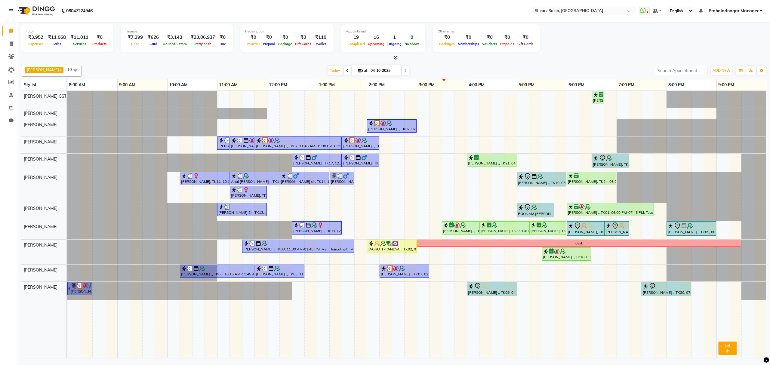
click at [387, 67] on input "04-10-2025" at bounding box center [384, 70] width 30 height 9
select select "10"
select select "2025"
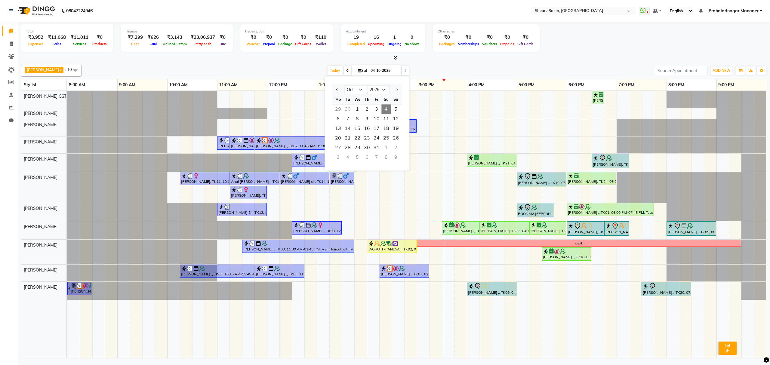
click at [387, 77] on ngb-datepicker "Jan Feb Mar Apr May Jun Jul Aug Sep Oct Nov Dec 2015 2016 2017 2018 2019 2020 2…" at bounding box center [367, 123] width 85 height 95
click at [397, 132] on span "19" at bounding box center [396, 129] width 10 height 10
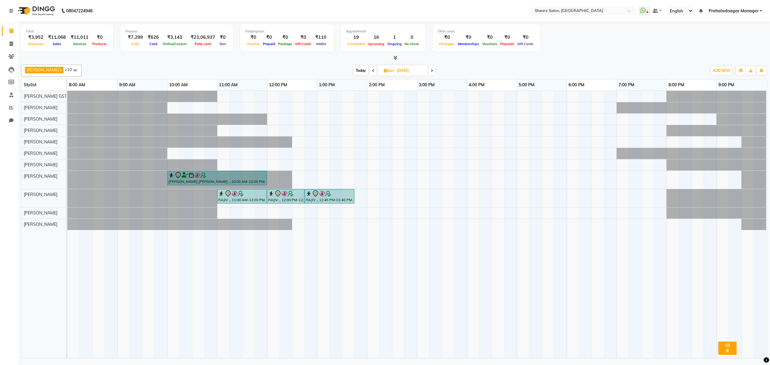
click at [431, 71] on icon at bounding box center [432, 71] width 2 height 4
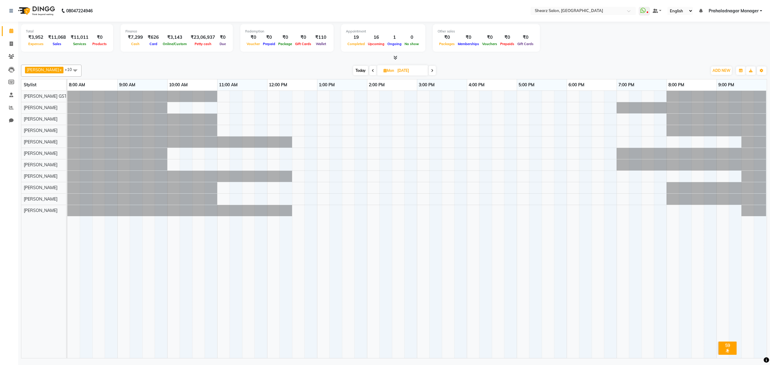
click at [353, 70] on span "Today" at bounding box center [360, 70] width 15 height 9
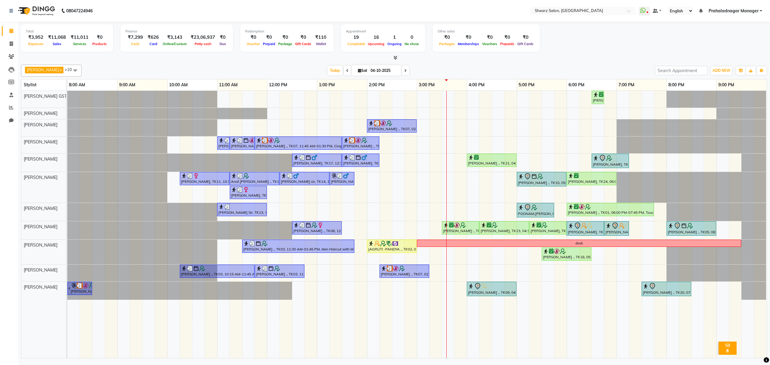
click at [402, 69] on span at bounding box center [405, 70] width 7 height 9
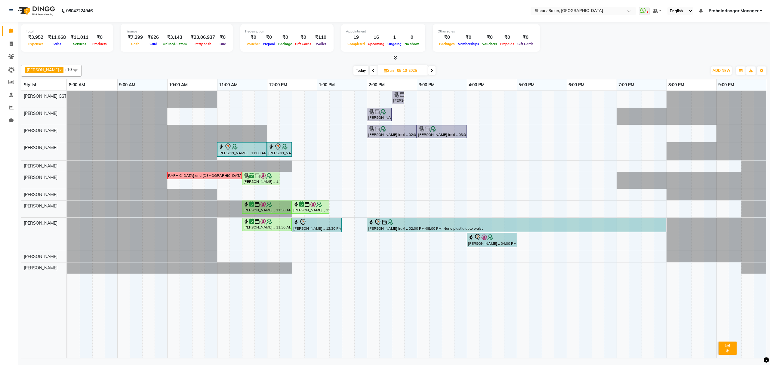
click at [359, 65] on div "Pratik Limbani x Vaibhav Vaid x Chandrakant Parmar x Heena Salmani x pritika pr…" at bounding box center [394, 71] width 746 height 12
click at [359, 70] on span "Today" at bounding box center [361, 70] width 15 height 9
type input "04-10-2025"
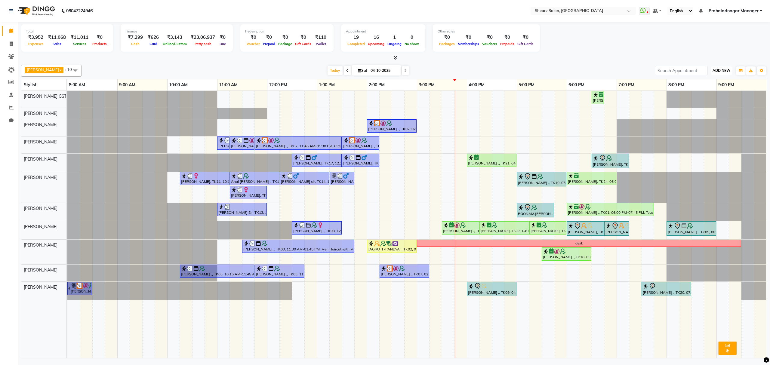
click at [714, 73] on button "ADD NEW Toggle Dropdown" at bounding box center [721, 70] width 21 height 8
click at [700, 99] on link "Add Expense" at bounding box center [708, 98] width 48 height 8
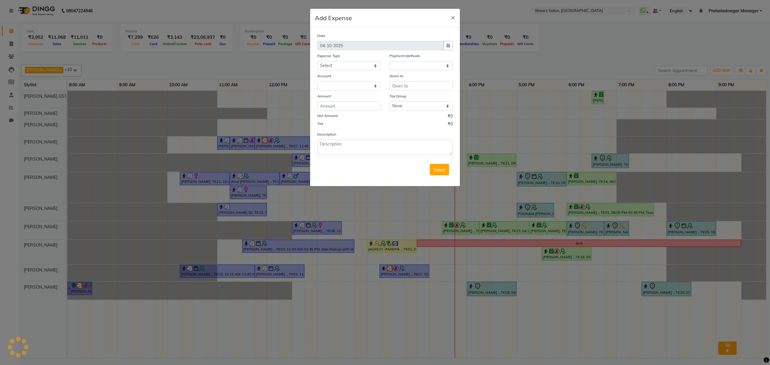
select select "1"
select select "7285"
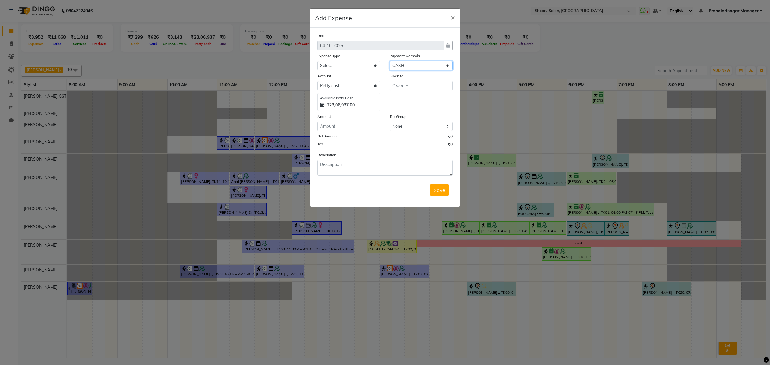
click at [424, 68] on select "Select CARD ONLINE Cheque CASH Wallet Points Voucher Prepaid" at bounding box center [421, 65] width 63 height 9
click at [356, 76] on div "Account" at bounding box center [348, 77] width 63 height 8
click at [401, 85] on input "text" at bounding box center [421, 85] width 63 height 9
type input "tea"
click at [331, 128] on input "number" at bounding box center [348, 126] width 63 height 9
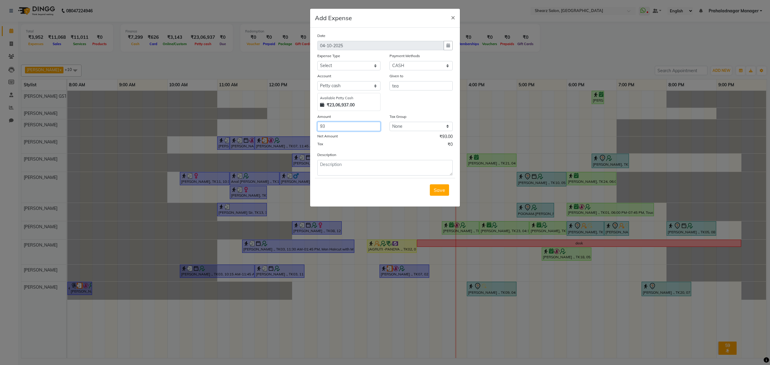
type input "93"
click at [350, 165] on textarea at bounding box center [384, 168] width 135 height 16
type textarea "Cash paid to buy tea"
click at [441, 190] on span "Save" at bounding box center [439, 190] width 11 height 6
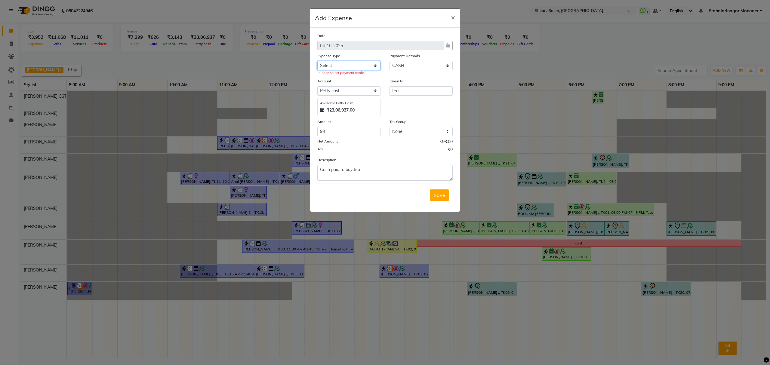
click at [348, 62] on select "Select Advance Salary Bank charges Car maintenance Cash transfer to bank Cash t…" at bounding box center [348, 65] width 63 height 9
select select "10"
click at [317, 61] on select "Select Advance Salary Bank charges Car maintenance Cash transfer to bank Cash t…" at bounding box center [348, 65] width 63 height 9
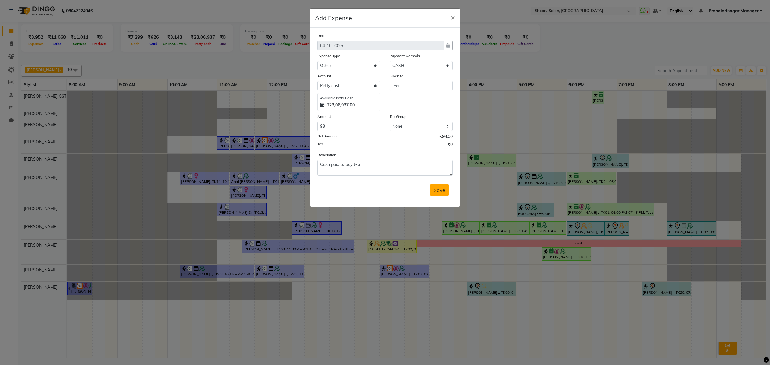
drag, startPoint x: 437, startPoint y: 196, endPoint x: 438, endPoint y: 193, distance: 3.4
click at [438, 195] on div "Save" at bounding box center [385, 190] width 140 height 24
click at [438, 186] on button "Save" at bounding box center [439, 189] width 19 height 11
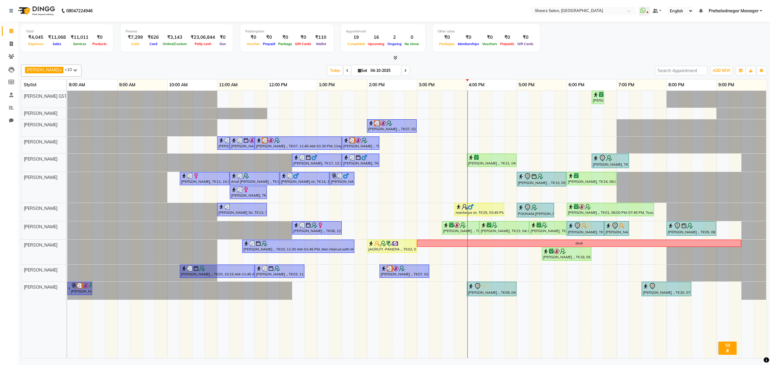
click at [395, 57] on icon at bounding box center [396, 57] width 4 height 5
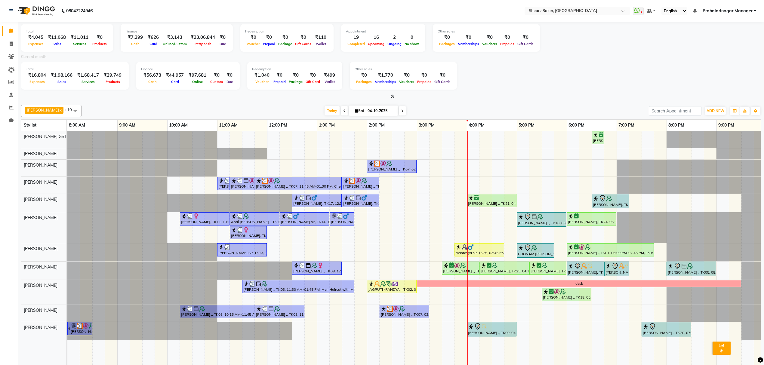
click at [393, 95] on icon at bounding box center [393, 96] width 4 height 5
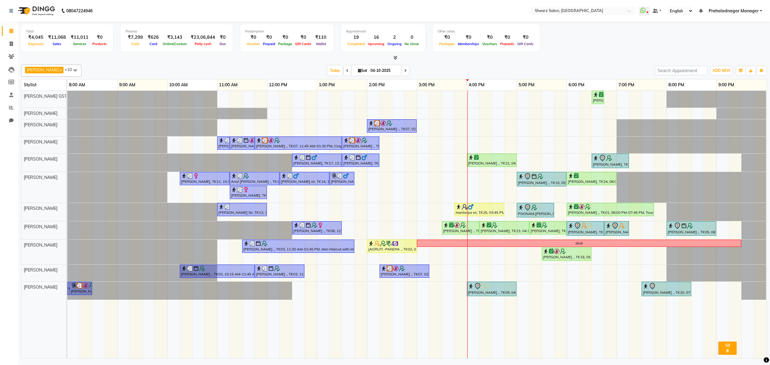
click at [394, 57] on icon at bounding box center [396, 57] width 4 height 5
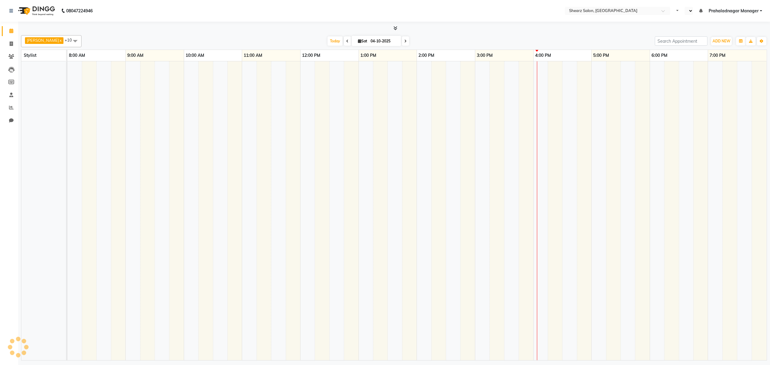
select select "en"
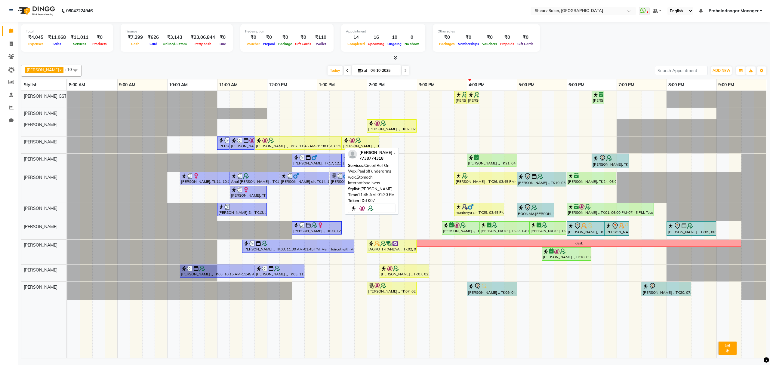
click at [303, 146] on div "[PERSON_NAME] ., TK07, 11:45 AM-01:30 PM, Cirepil Roll On Wax,Peel off underarm…" at bounding box center [298, 143] width 86 height 11
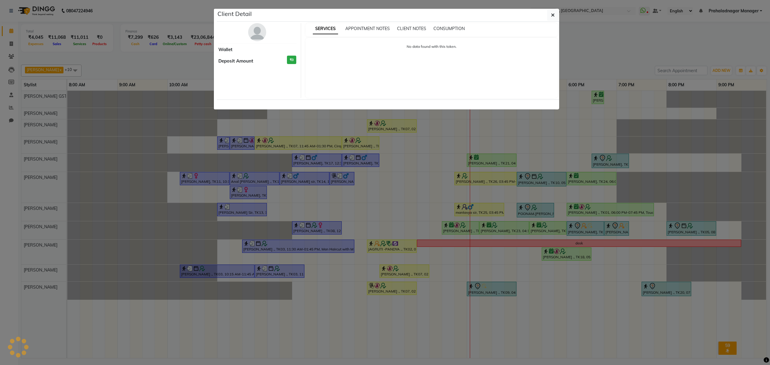
select select "1"
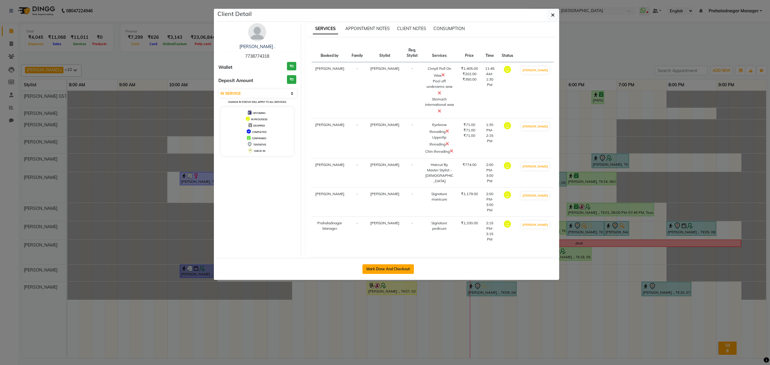
click at [383, 264] on button "Mark Done And Checkout" at bounding box center [388, 269] width 51 height 10
select select "service"
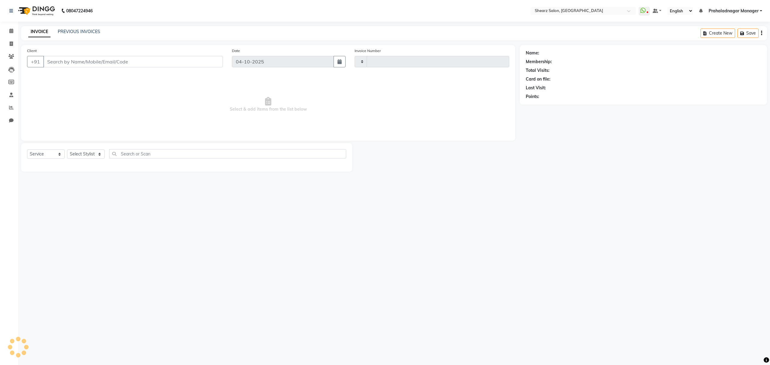
type input "7042"
select select "8157"
type input "7738774318"
select select "77471"
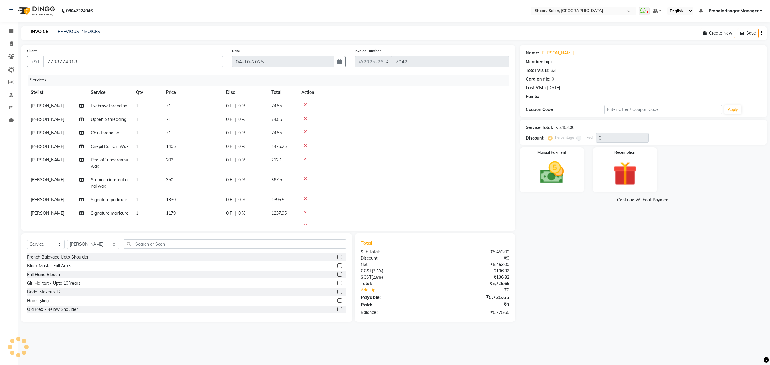
select select "1: Object"
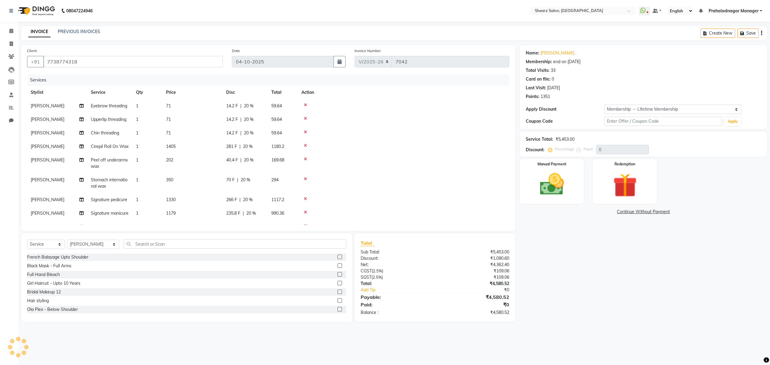
type input "20"
click at [532, 188] on img at bounding box center [552, 184] width 41 height 29
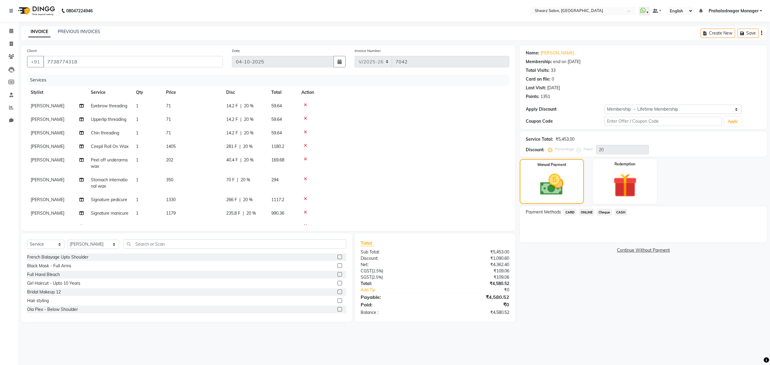
click at [568, 211] on span "CARD" at bounding box center [570, 212] width 13 height 7
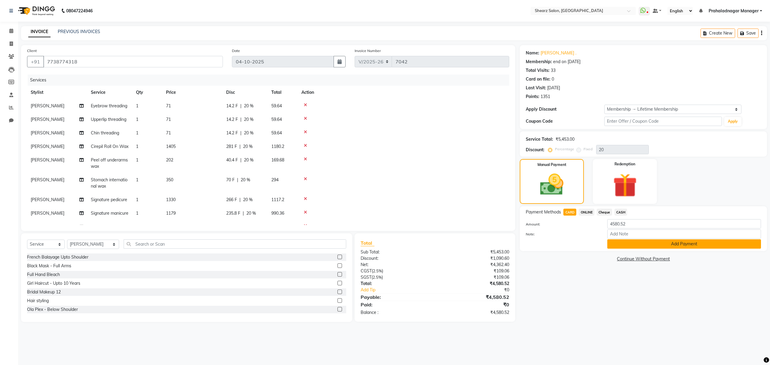
click at [642, 241] on button "Add Payment" at bounding box center [684, 244] width 154 height 9
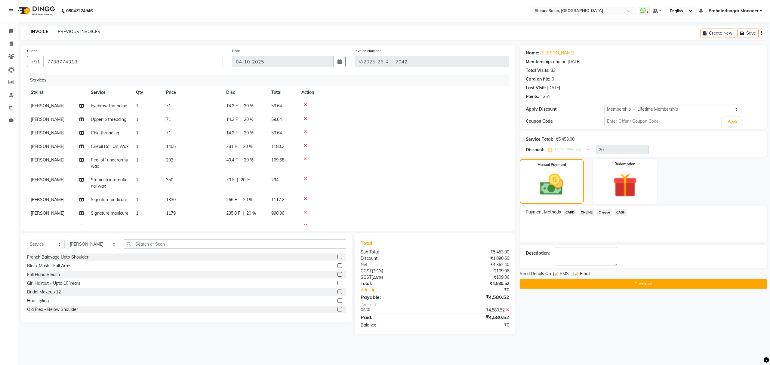
click at [553, 285] on button "Checkout" at bounding box center [643, 284] width 247 height 9
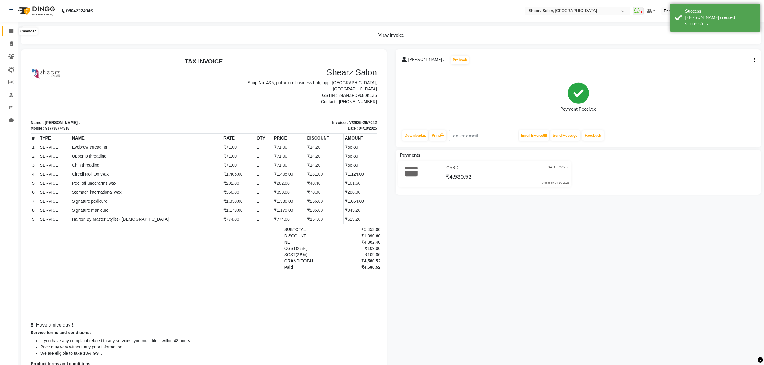
click at [11, 29] on icon at bounding box center [11, 31] width 4 height 5
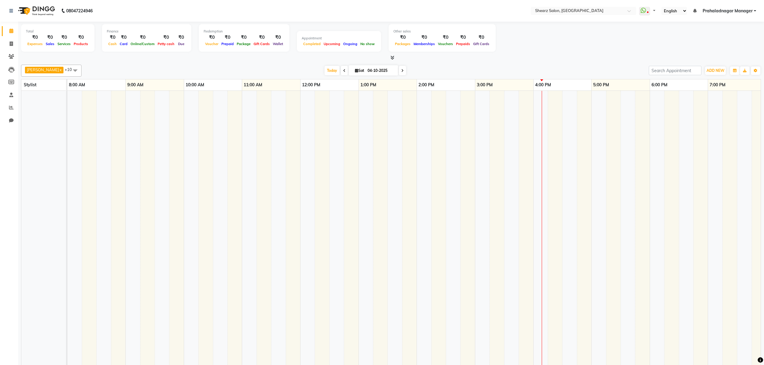
select select "en"
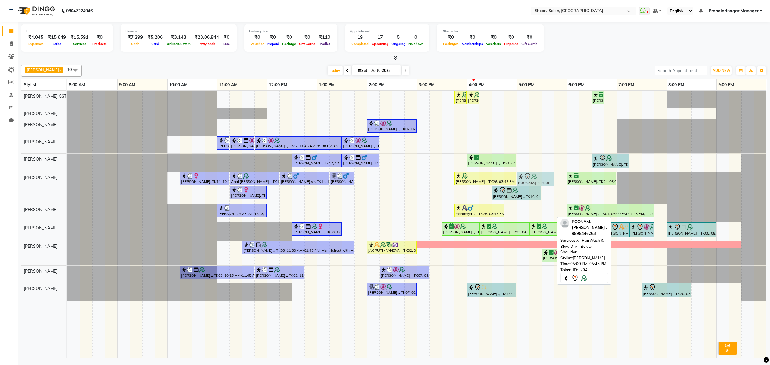
drag, startPoint x: 542, startPoint y: 212, endPoint x: 545, endPoint y: 203, distance: 9.5
click at [545, 203] on div "[PERSON_NAME] ., TK26, 03:45 PM-04:00 PM, Eyebrow threading with senior [PERSON…" at bounding box center [417, 224] width 700 height 267
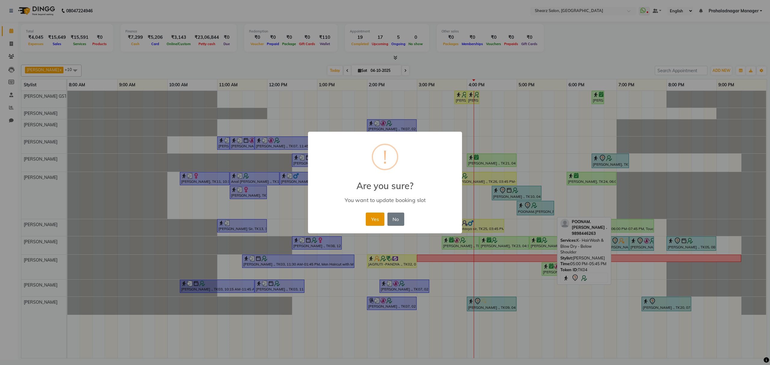
click at [372, 218] on button "Yes" at bounding box center [375, 219] width 18 height 13
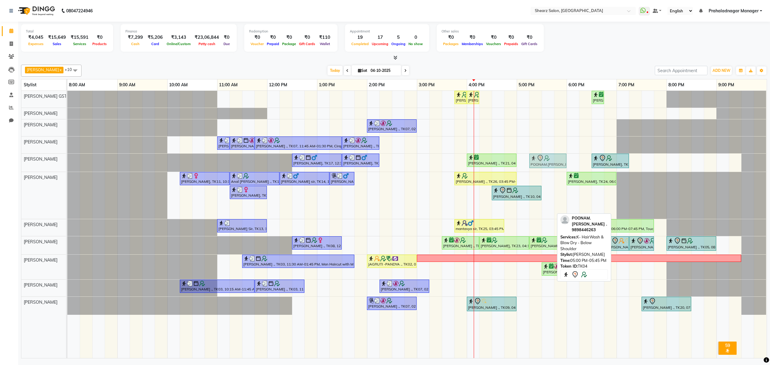
drag, startPoint x: 539, startPoint y: 213, endPoint x: 549, endPoint y: 172, distance: 42.5
click at [549, 172] on div "[PERSON_NAME] ., TK26, 03:45 PM-04:00 PM, Eyebrow threading with senior [PERSON…" at bounding box center [417, 224] width 700 height 267
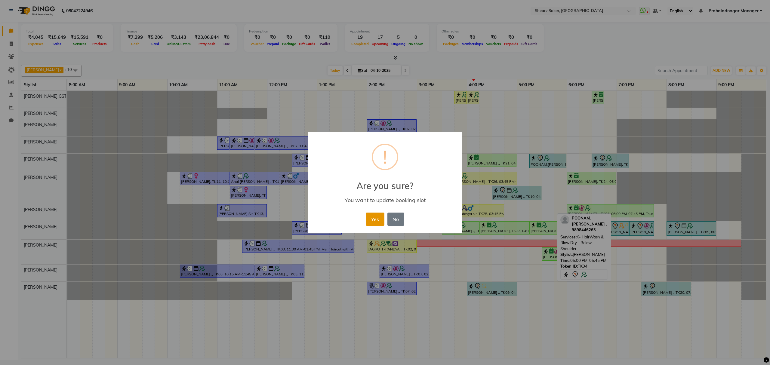
click at [379, 215] on button "Yes" at bounding box center [375, 219] width 18 height 13
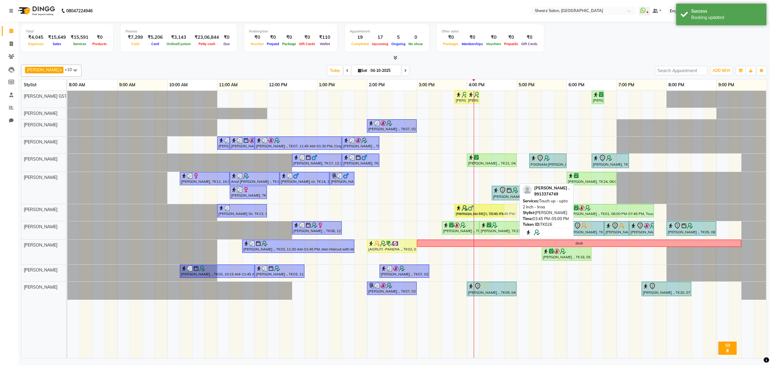
drag, startPoint x: 487, startPoint y: 177, endPoint x: 489, endPoint y: 210, distance: 33.2
click at [489, 210] on tbody "[PERSON_NAME] ., TK26, 03:45 PM-04:00 PM, Eyebrow threading with senior [PERSON…" at bounding box center [416, 195] width 699 height 209
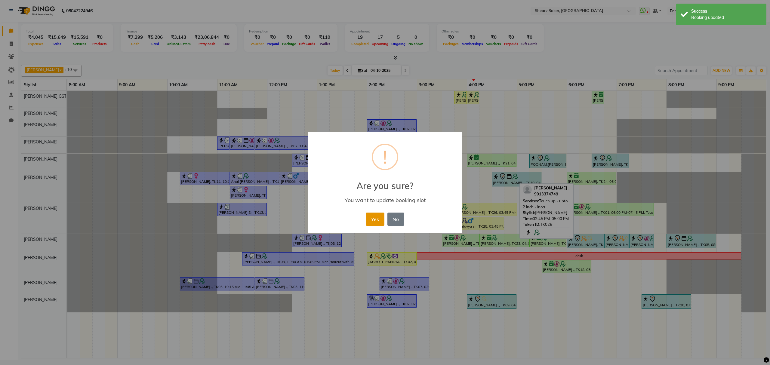
click at [373, 225] on button "Yes" at bounding box center [375, 219] width 18 height 13
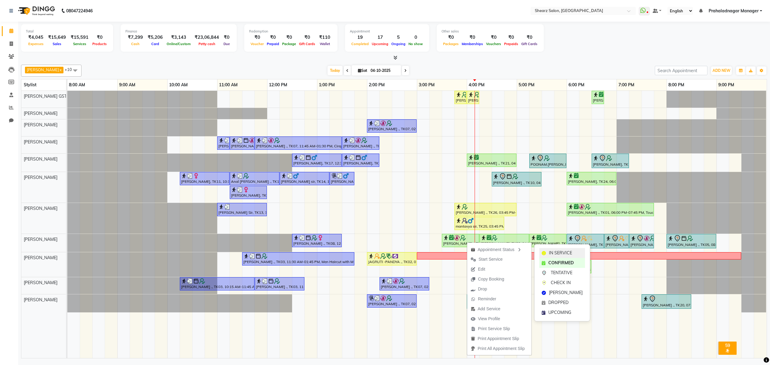
click at [552, 250] on span "IN SERVICE" at bounding box center [560, 253] width 23 height 6
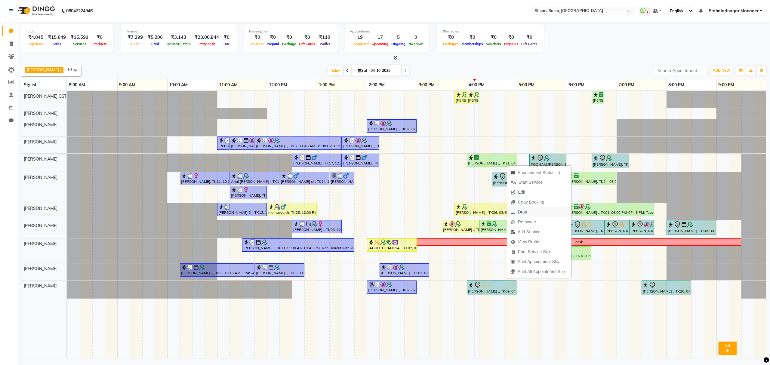
click at [531, 215] on button "Drop" at bounding box center [539, 212] width 64 height 10
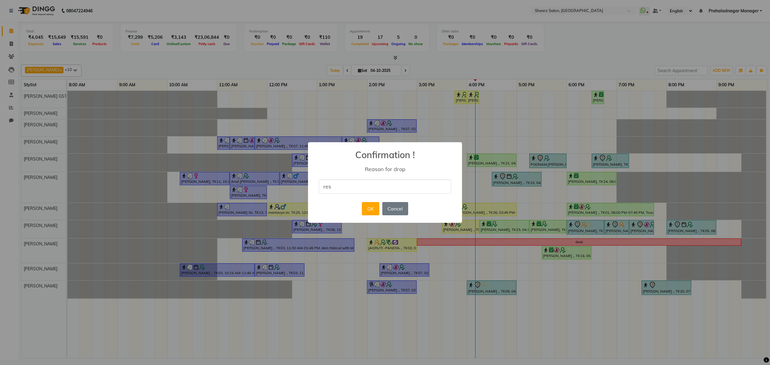
type input "Reschedule"
click at [374, 209] on button "OK" at bounding box center [370, 208] width 17 height 13
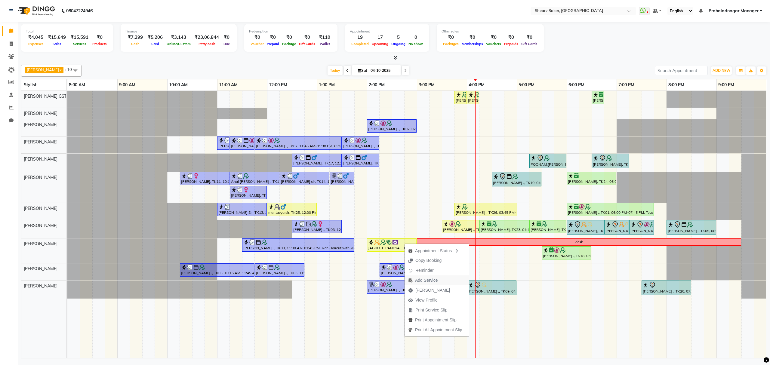
click at [426, 280] on span "Add Service" at bounding box center [426, 280] width 23 height 6
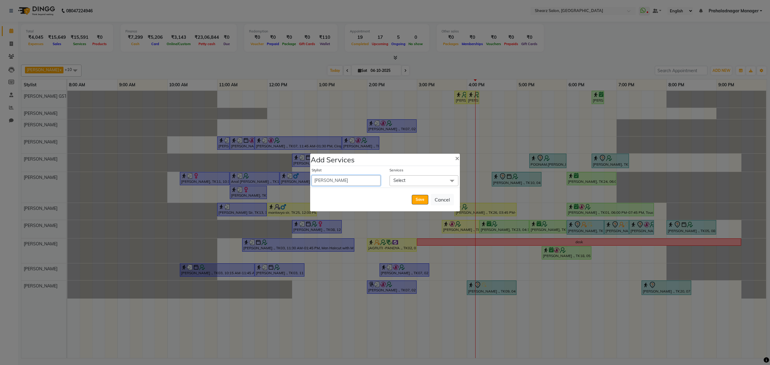
click at [357, 181] on select "Admin A General [PERSON_NAME] Asha Chavariya [PERSON_NAME] Center 1_mgr mgr [PE…" at bounding box center [346, 180] width 69 height 11
select select "77443"
click at [312, 175] on select "Admin A General [PERSON_NAME] Asha Chavariya [PERSON_NAME] Center 1_mgr mgr [PE…" at bounding box center [346, 180] width 69 height 11
select select "900"
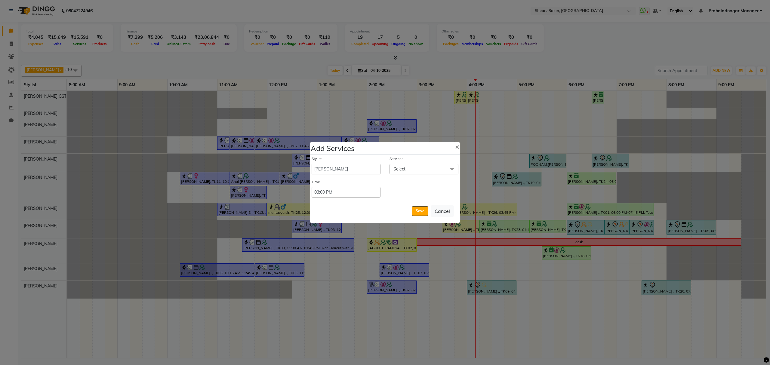
click at [424, 171] on span "Select" at bounding box center [424, 169] width 69 height 11
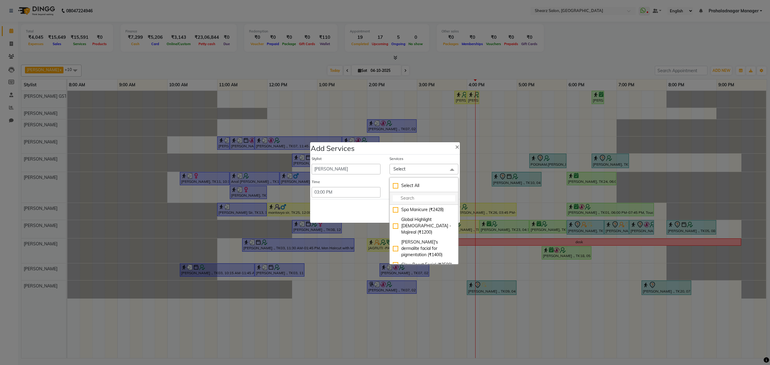
click at [410, 201] on input "multiselect-search" at bounding box center [424, 198] width 62 height 6
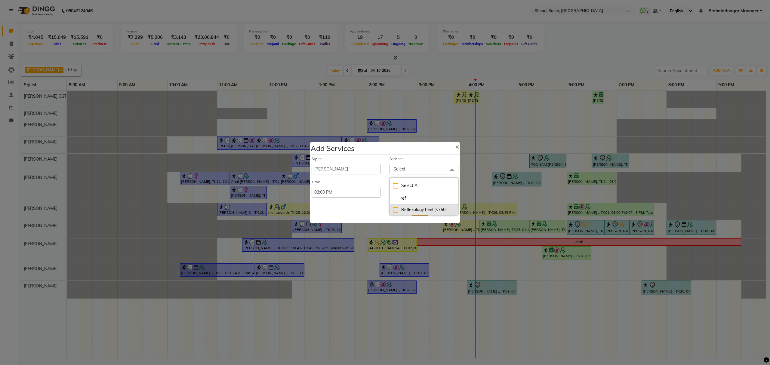
type input "ref"
click at [431, 209] on div "Reflexology heel (₹750)" at bounding box center [424, 210] width 62 height 6
checkbox input "true"
click at [374, 210] on div "Save Cancel" at bounding box center [385, 212] width 150 height 24
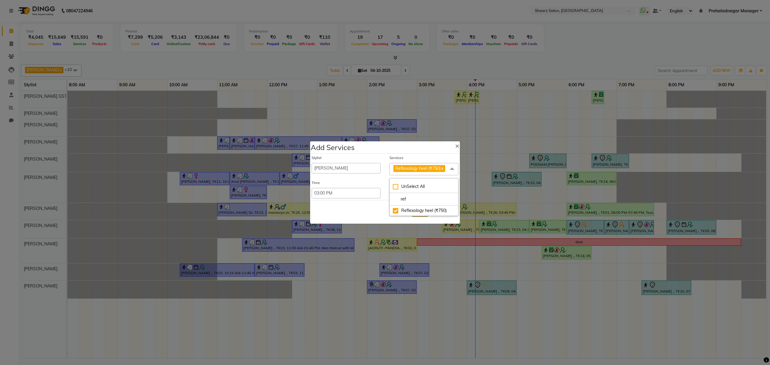
checkbox input "false"
click at [444, 166] on link "x" at bounding box center [442, 168] width 3 height 5
checkbox input "false"
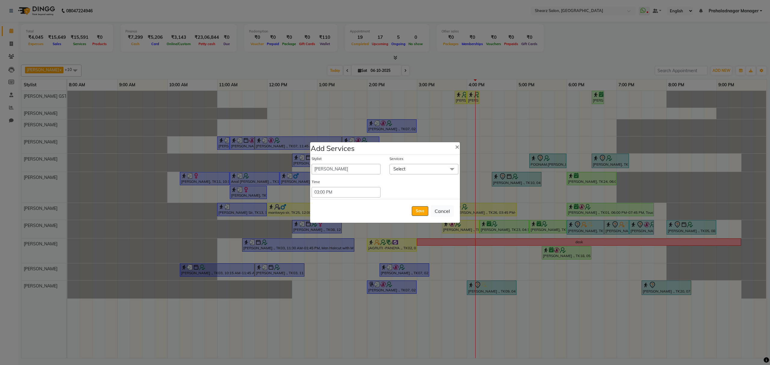
click at [444, 167] on span "Select" at bounding box center [424, 169] width 69 height 11
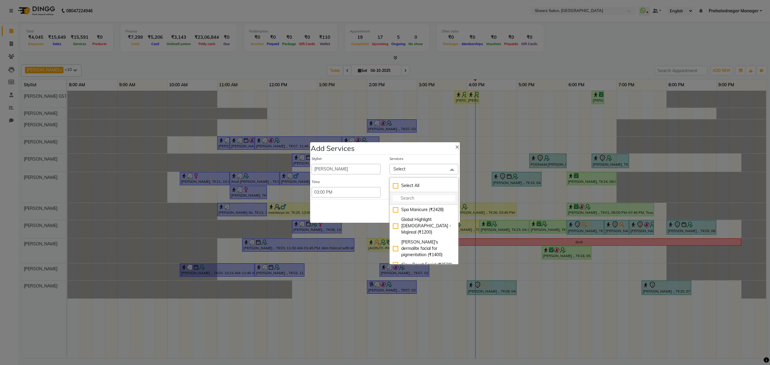
click at [434, 199] on input "multiselect-search" at bounding box center [424, 198] width 62 height 6
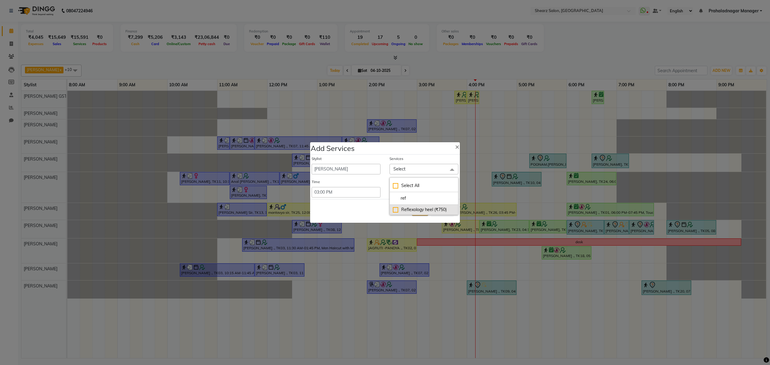
type input "ref"
click at [430, 211] on div "Reflexology heel (₹750)" at bounding box center [424, 210] width 62 height 6
checkbox input "true"
click at [424, 195] on li "ref" at bounding box center [424, 199] width 68 height 13
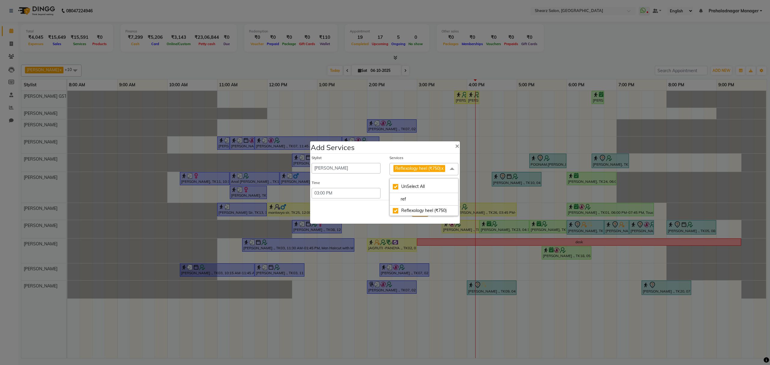
click at [362, 205] on div "Save Cancel" at bounding box center [385, 212] width 150 height 24
click at [448, 166] on span at bounding box center [452, 168] width 12 height 11
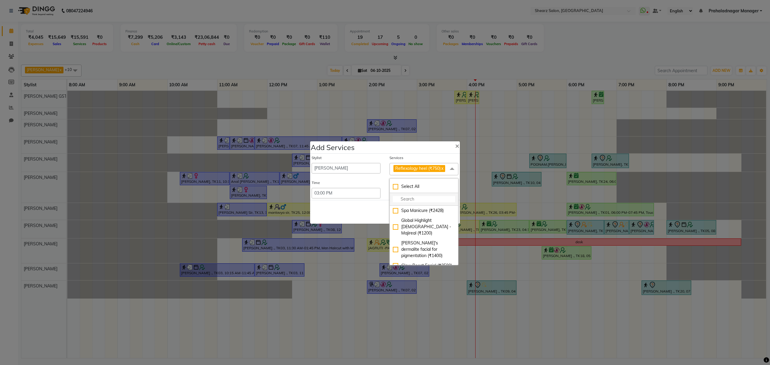
click at [422, 201] on input "multiselect-search" at bounding box center [424, 199] width 62 height 6
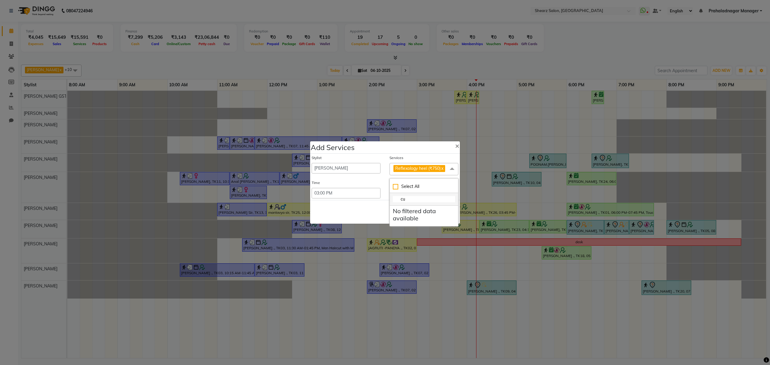
type input "c"
type input "fil"
drag, startPoint x: 425, startPoint y: 246, endPoint x: 321, endPoint y: 212, distance: 109.3
click at [423, 245] on div "Nail cut and filing (₹100)" at bounding box center [424, 243] width 62 height 6
checkbox input "true"
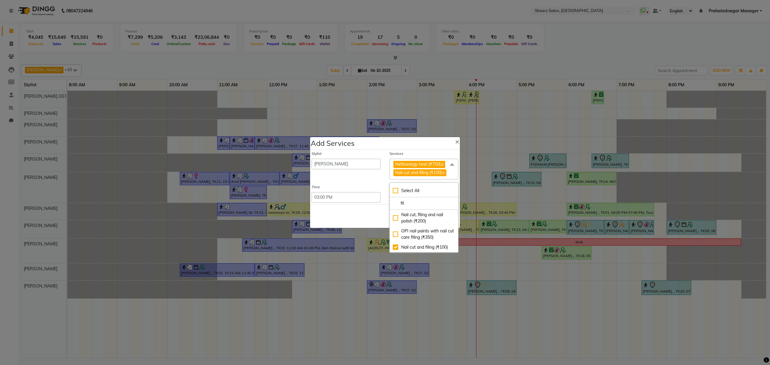
click at [321, 210] on div "Save Cancel" at bounding box center [385, 216] width 150 height 24
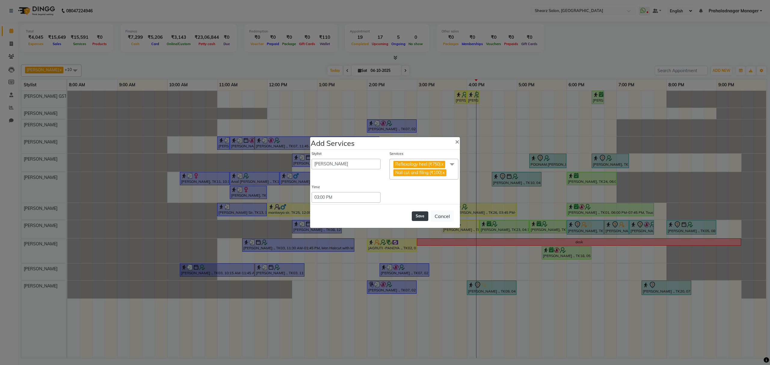
click at [424, 218] on button "Save" at bounding box center [420, 217] width 17 height 10
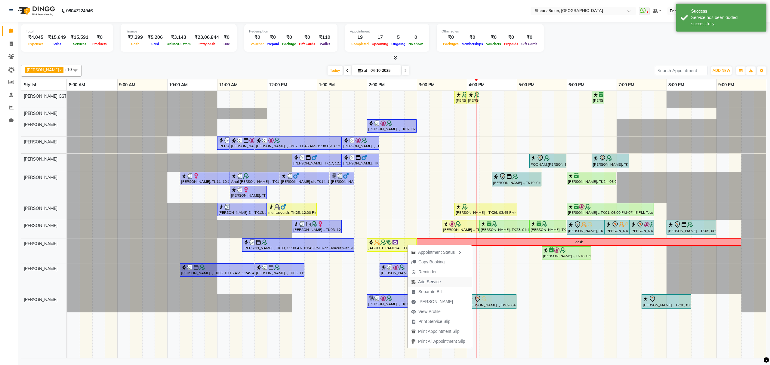
click at [433, 280] on span "Add Service" at bounding box center [429, 282] width 23 height 6
select select "77440"
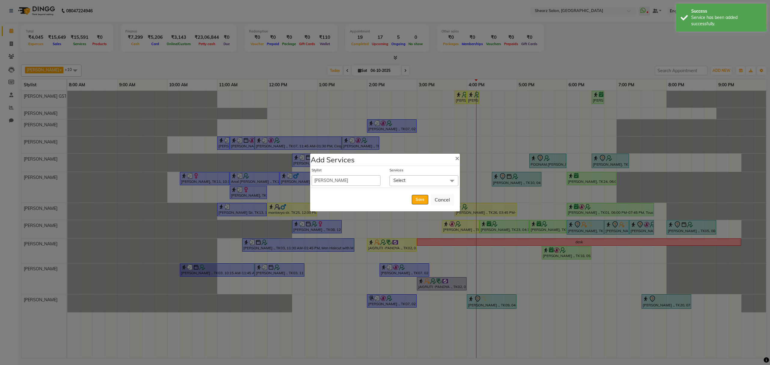
click at [403, 181] on span "Select" at bounding box center [400, 180] width 12 height 5
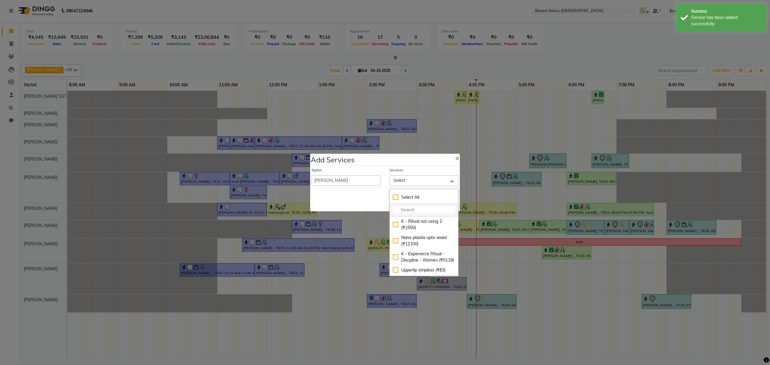
click at [407, 215] on li at bounding box center [424, 210] width 68 height 13
click at [407, 209] on input "multiselect-search" at bounding box center [424, 210] width 62 height 6
type input "fil"
click at [401, 254] on div "Nail cut, filing and nail polish (₹200)" at bounding box center [424, 251] width 62 height 13
checkbox input "true"
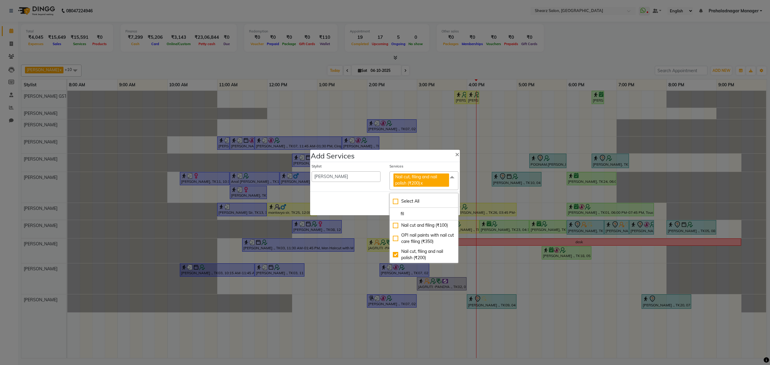
click at [374, 209] on div "Save Cancel" at bounding box center [385, 204] width 150 height 24
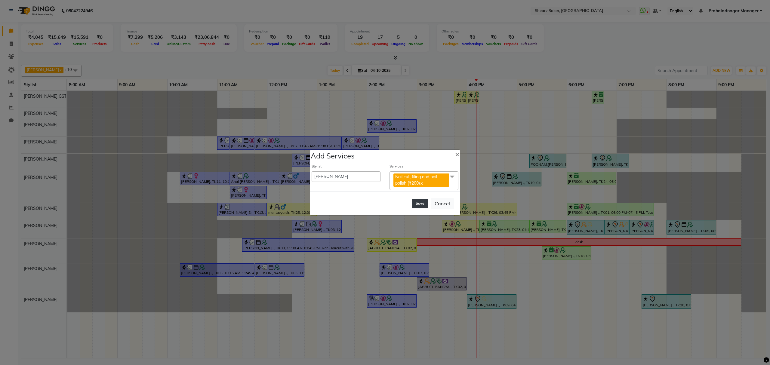
click at [420, 202] on button "Save" at bounding box center [420, 204] width 17 height 10
select select "77813"
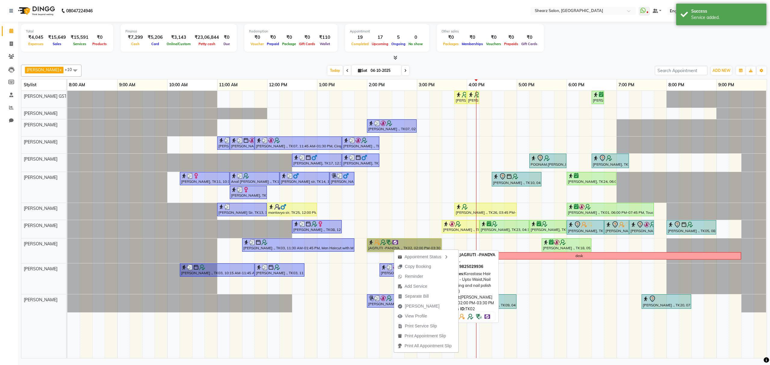
click at [403, 243] on link "JAGRUTI -PANDYA ., TK02, 02:00 PM-03:30 PM, Kerastase Hair Wash - Upto Waist,Na…" at bounding box center [404, 245] width 75 height 13
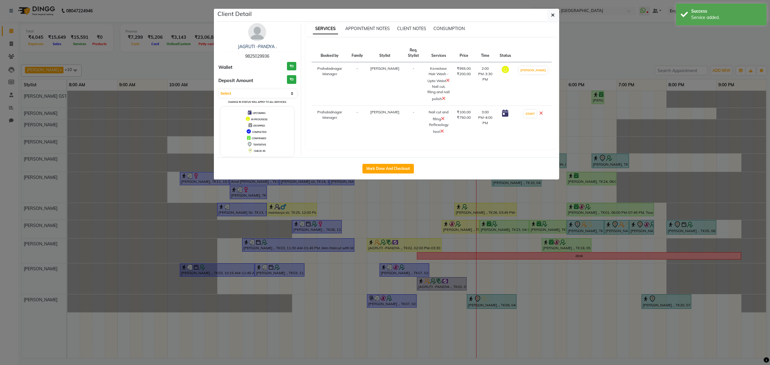
click at [444, 97] on icon at bounding box center [444, 98] width 4 height 5
click at [555, 15] on button "button" at bounding box center [552, 14] width 11 height 11
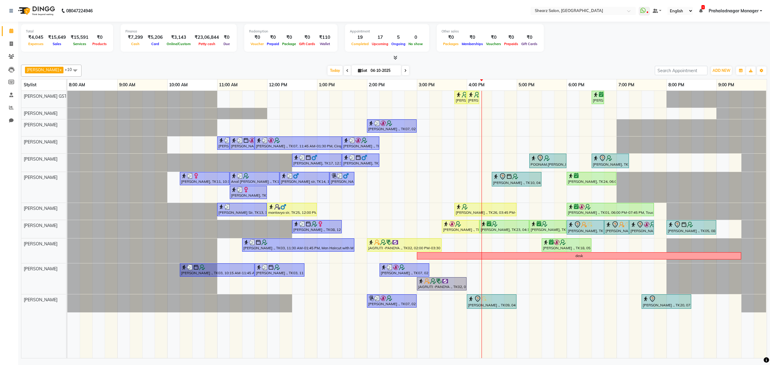
click at [11, 39] on li "Invoice" at bounding box center [9, 44] width 18 height 13
click at [11, 45] on icon at bounding box center [11, 44] width 3 height 5
select select "service"
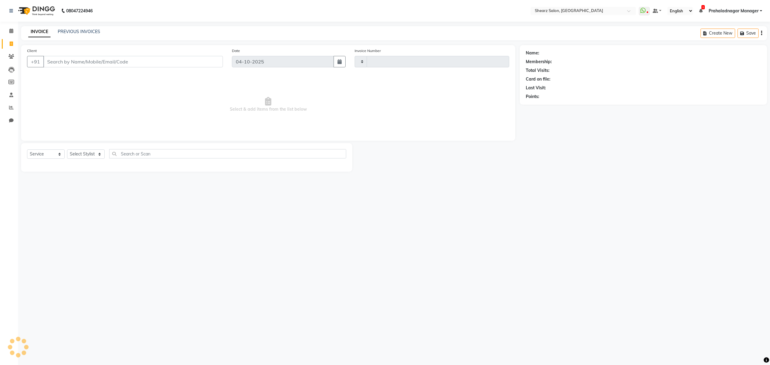
type input "7044"
select select "8157"
click at [91, 159] on div "Select Service Product Membership Package Voucher Prepaid Gift Card Select Styl…" at bounding box center [186, 156] width 319 height 14
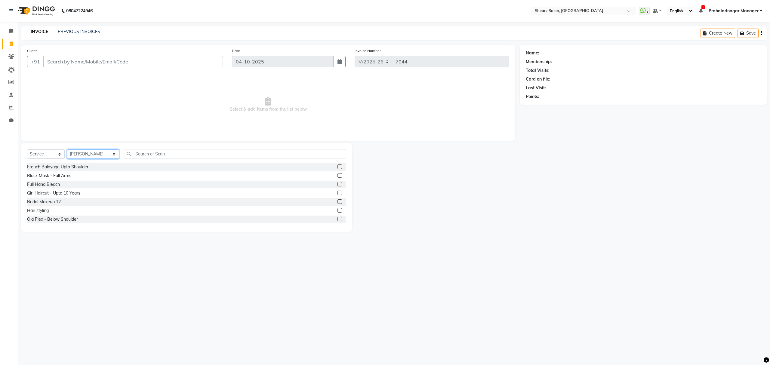
click at [86, 154] on select "Select Stylist Admin A General [PERSON_NAME] Asha Chavariya [PERSON_NAME] Cente…" at bounding box center [93, 154] width 52 height 9
select select "77482"
click at [10, 30] on icon at bounding box center [11, 31] width 4 height 5
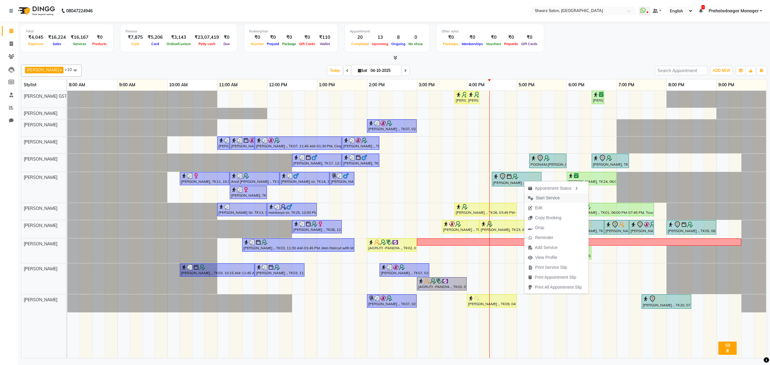
click at [536, 199] on span "Start Service" at bounding box center [548, 198] width 24 height 6
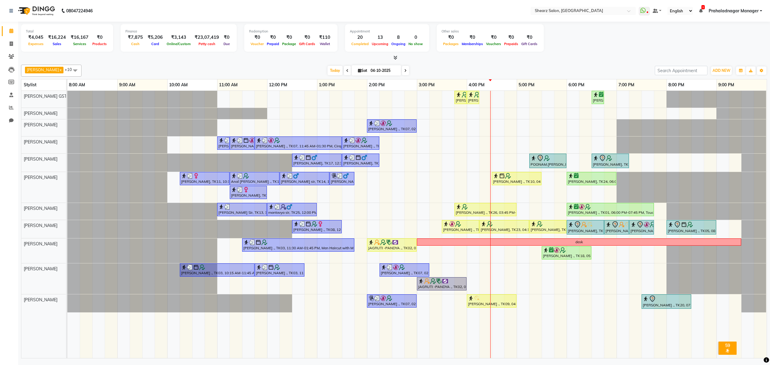
click at [498, 162] on div "[PERSON_NAME] ., TK26, 03:45 PM-04:00 PM, Eyebrow threading with senior [PERSON…" at bounding box center [417, 224] width 700 height 267
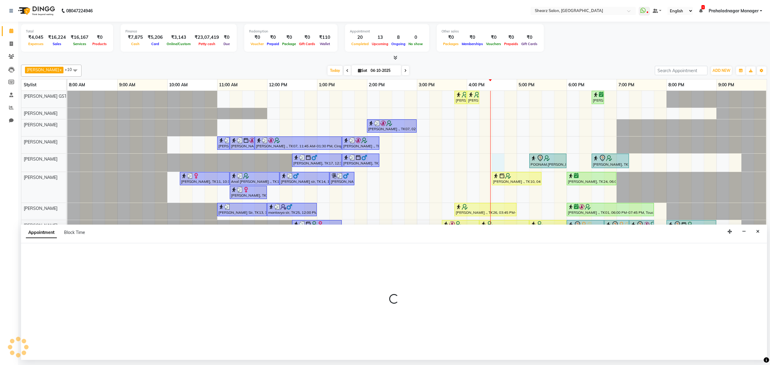
select select "77475"
select select "990"
select select "tentative"
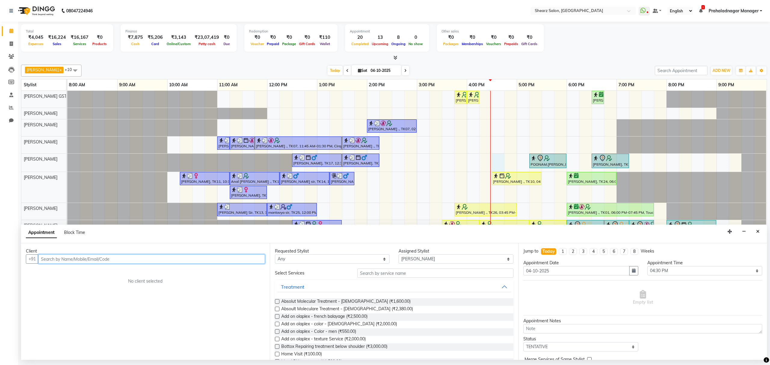
click at [82, 257] on input "text" at bounding box center [151, 259] width 227 height 9
click at [758, 235] on button "Close" at bounding box center [758, 231] width 9 height 9
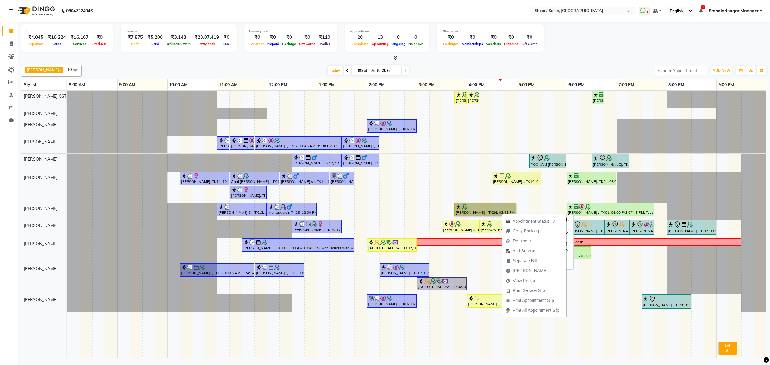
click at [502, 212] on link "[PERSON_NAME] ., TK26, 03:45 PM-05:00 PM, Touch up - upto 2 Inch - Inoa" at bounding box center [486, 209] width 62 height 13
select select "1"
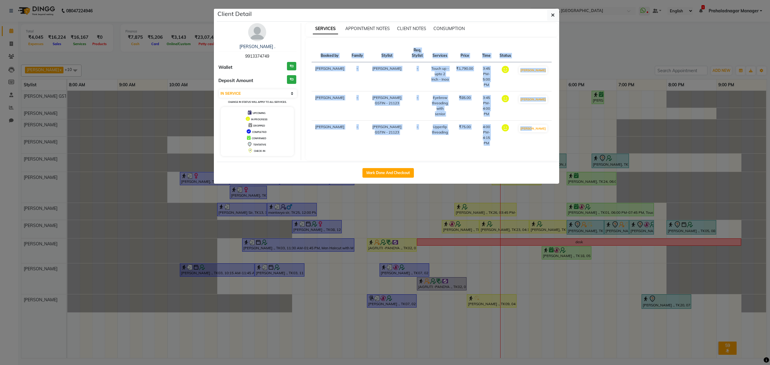
click at [502, 212] on ngb-modal-window "Client Detail [PERSON_NAME] . 9913374749 Wallet ₹0 Deposit Amount ₹0 Select IN …" at bounding box center [385, 182] width 770 height 365
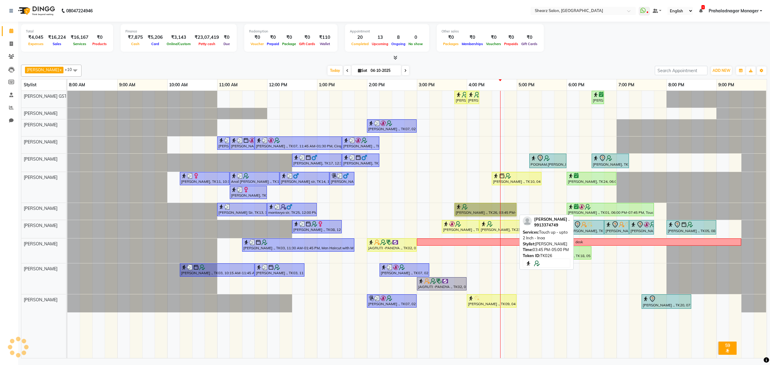
click at [502, 212] on link "[PERSON_NAME] ., TK26, 03:45 PM-05:00 PM, Touch up - upto 2 Inch - Inoa" at bounding box center [486, 209] width 62 height 13
select select "1"
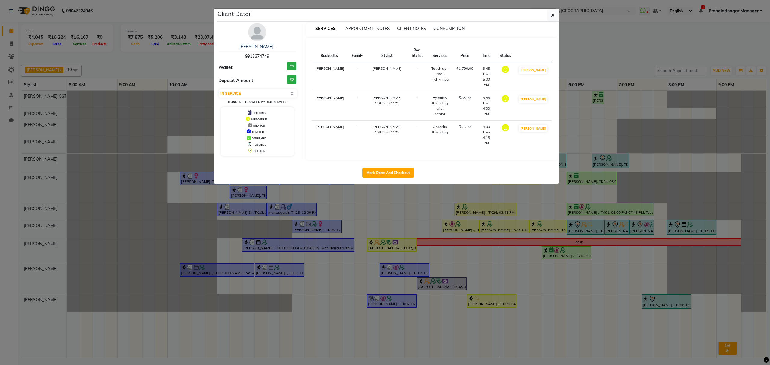
click at [411, 72] on td "-" at bounding box center [417, 76] width 20 height 29
click at [411, 70] on td "-" at bounding box center [417, 76] width 20 height 29
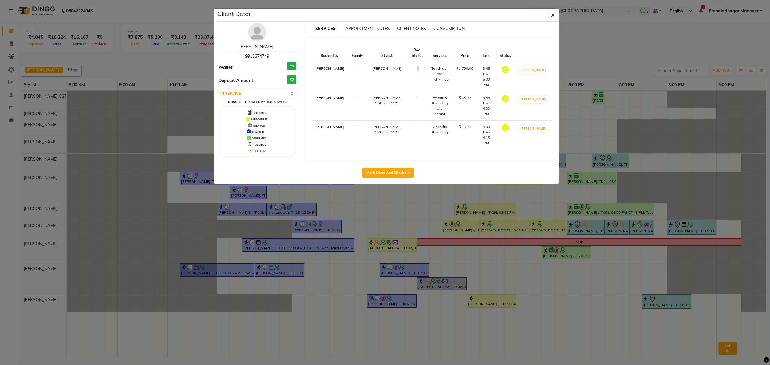
click at [411, 70] on td "-" at bounding box center [417, 76] width 20 height 29
click at [412, 70] on td "-" at bounding box center [417, 76] width 20 height 29
click at [552, 16] on icon "button" at bounding box center [553, 15] width 4 height 5
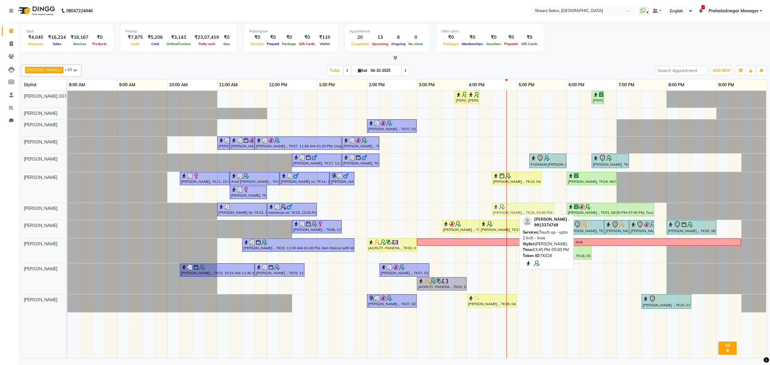
drag, startPoint x: 495, startPoint y: 208, endPoint x: 529, endPoint y: 206, distance: 34.0
click at [67, 206] on div "[PERSON_NAME] Sir, TK13, 11:00 AM-12:00 PM, Haircut By Master Stylist- [DEMOGRA…" at bounding box center [67, 211] width 0 height 17
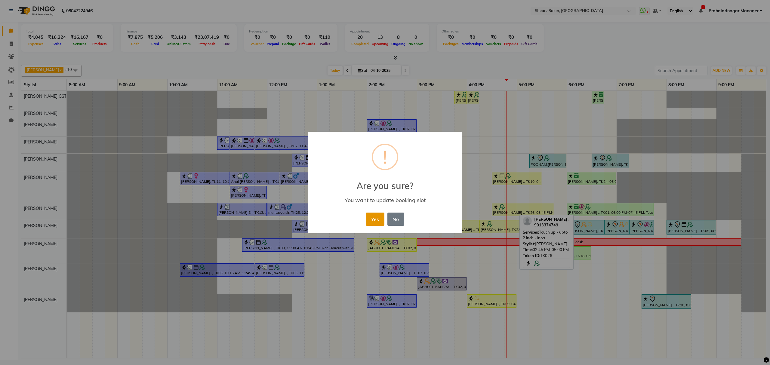
click at [376, 224] on button "Yes" at bounding box center [375, 219] width 18 height 13
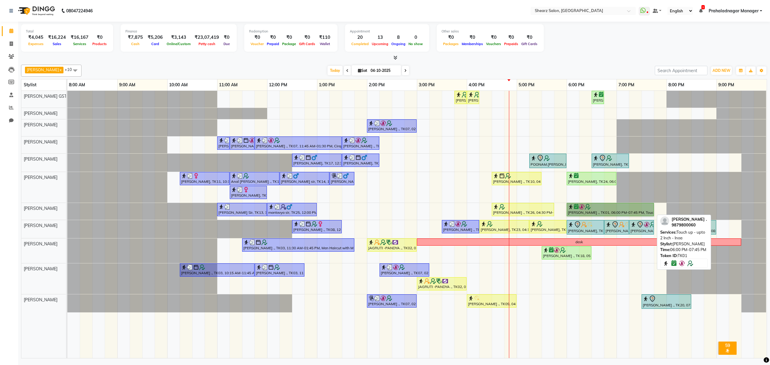
drag, startPoint x: 601, startPoint y: 209, endPoint x: 603, endPoint y: 202, distance: 6.7
drag, startPoint x: 603, startPoint y: 202, endPoint x: 582, endPoint y: 211, distance: 23.5
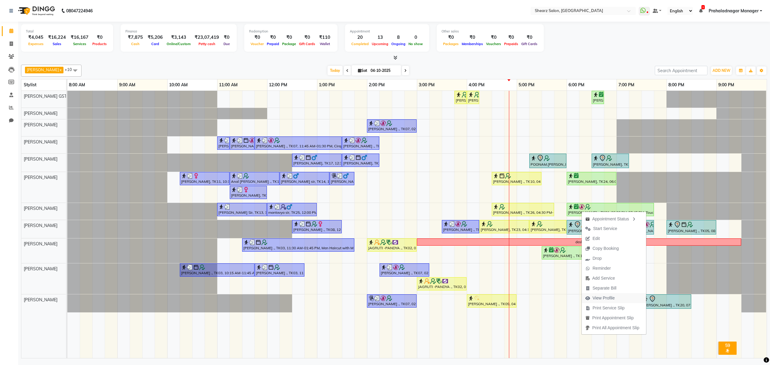
click at [604, 296] on span "View Profile" at bounding box center [604, 298] width 22 height 6
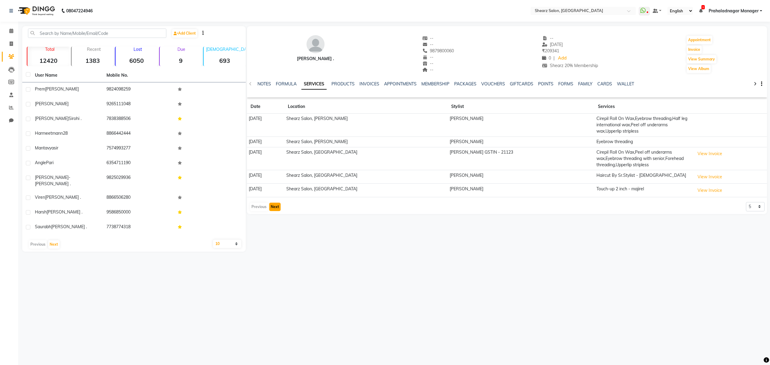
click at [270, 207] on button "Next" at bounding box center [274, 207] width 11 height 8
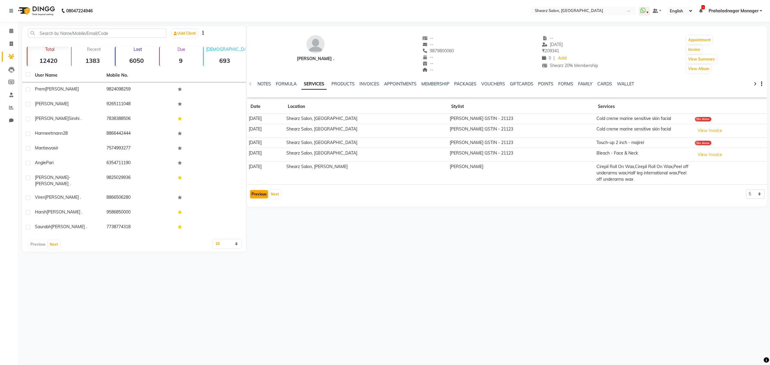
click at [258, 196] on button "Previous" at bounding box center [259, 194] width 18 height 8
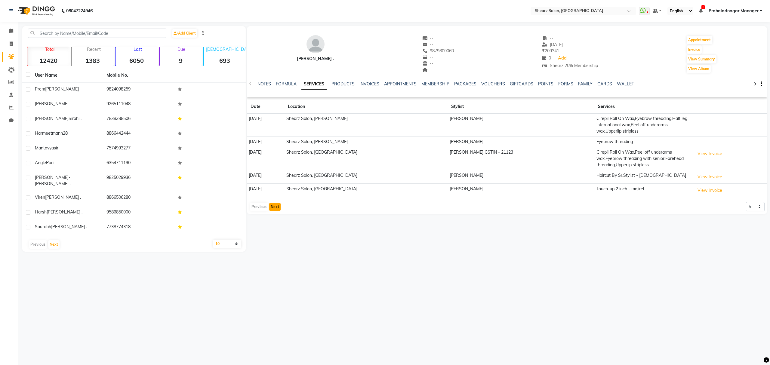
click at [274, 208] on button "Next" at bounding box center [274, 207] width 11 height 8
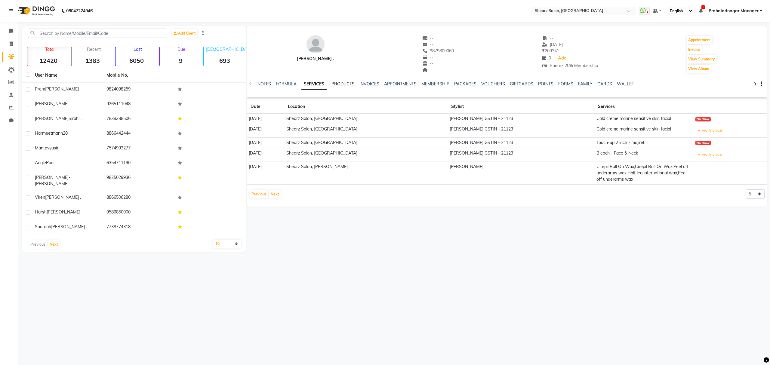
click at [338, 86] on link "PRODUCTS" at bounding box center [343, 83] width 23 height 5
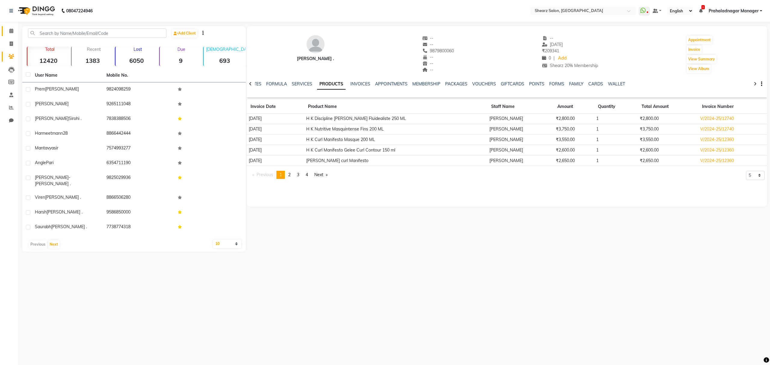
click at [6, 28] on link "Calendar" at bounding box center [9, 31] width 14 height 10
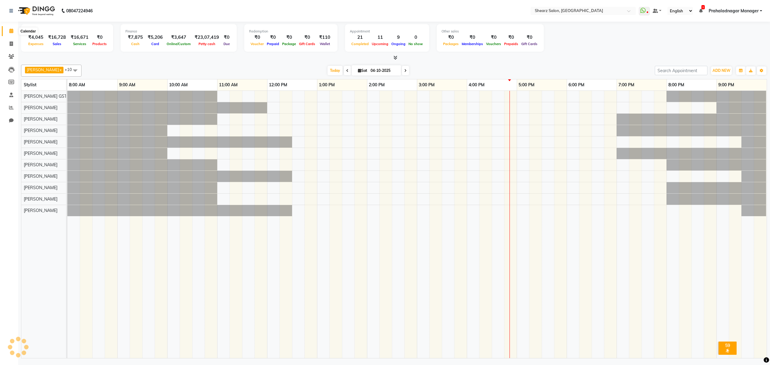
click at [8, 28] on span at bounding box center [11, 31] width 11 height 7
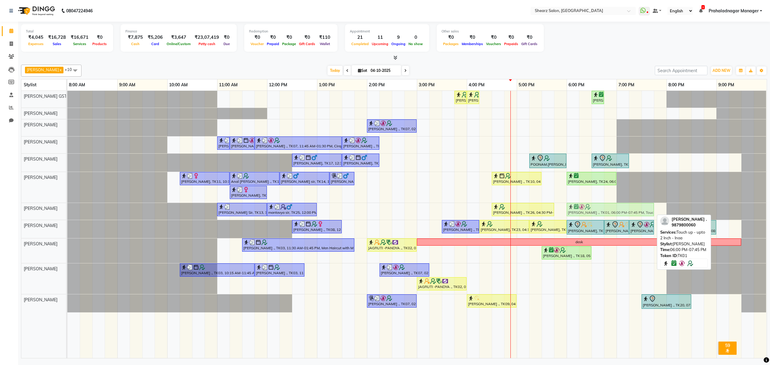
drag, startPoint x: 596, startPoint y: 211, endPoint x: 596, endPoint y: 216, distance: 4.8
click at [67, 216] on div "[PERSON_NAME] Sir, TK13, 11:00 AM-12:00 PM, Haircut By Master Stylist- [DEMOGRA…" at bounding box center [67, 211] width 0 height 17
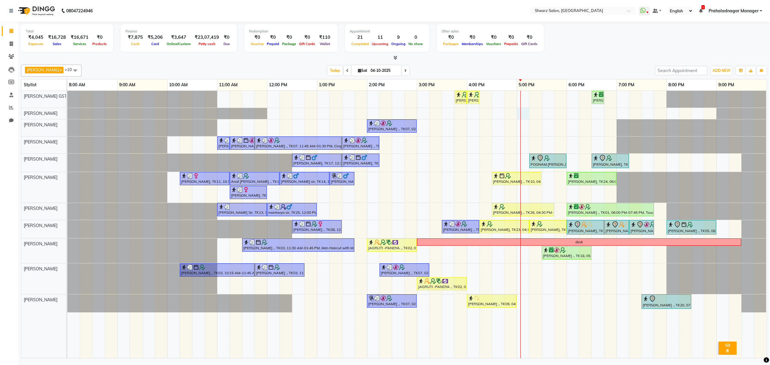
click at [524, 115] on div "[PERSON_NAME] ., TK26, 03:45 PM-04:00 PM, Eyebrow threading with senior [PERSON…" at bounding box center [417, 224] width 700 height 267
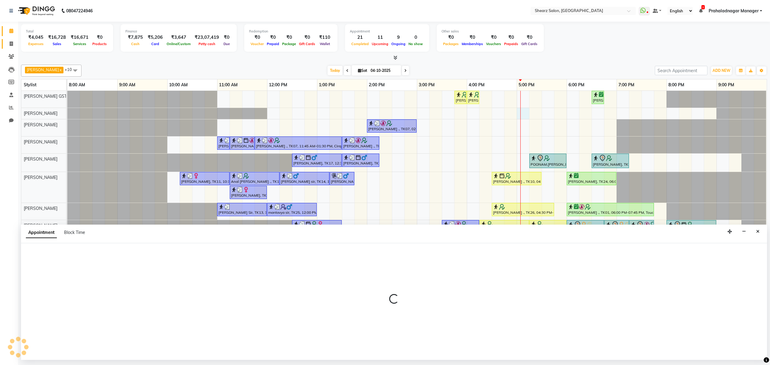
select select "77468"
select select "1020"
select select "tentative"
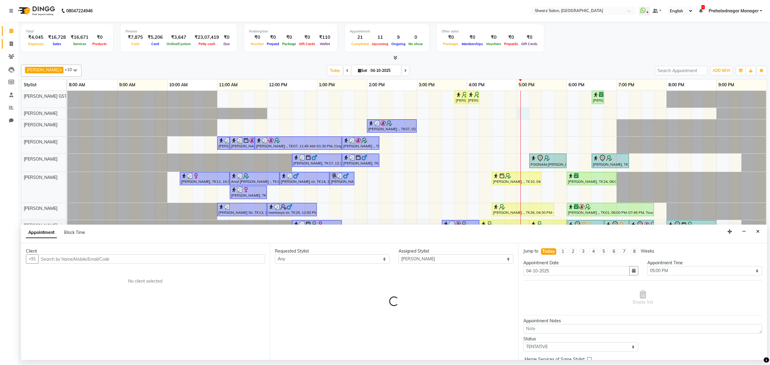
click at [4, 45] on link "Invoice" at bounding box center [9, 44] width 14 height 10
select select "service"
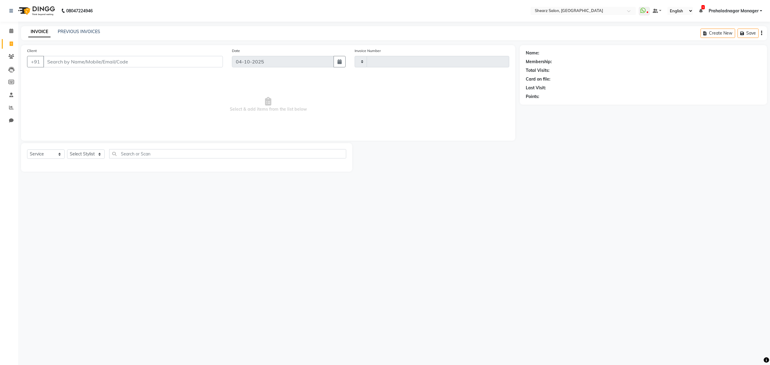
type input "7045"
select select "8157"
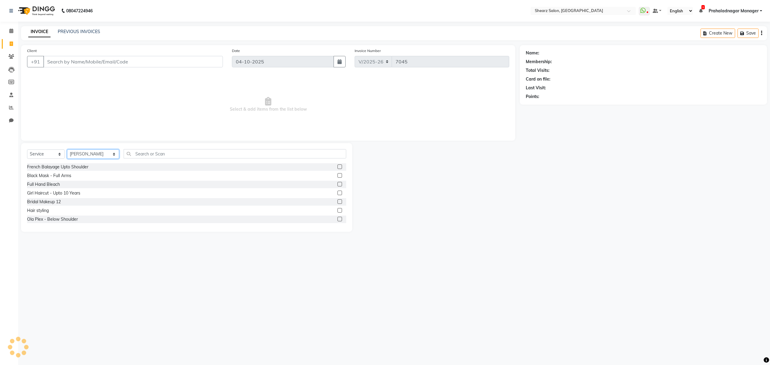
click at [85, 158] on select "Select Stylist Admin A General [PERSON_NAME] Asha Chavariya [PERSON_NAME] Cente…" at bounding box center [93, 154] width 52 height 9
select select "77475"
click at [67, 150] on select "Select Stylist Admin A General [PERSON_NAME] Asha Chavariya [PERSON_NAME] Cente…" at bounding box center [93, 154] width 52 height 9
click at [151, 151] on input "text" at bounding box center [235, 153] width 222 height 9
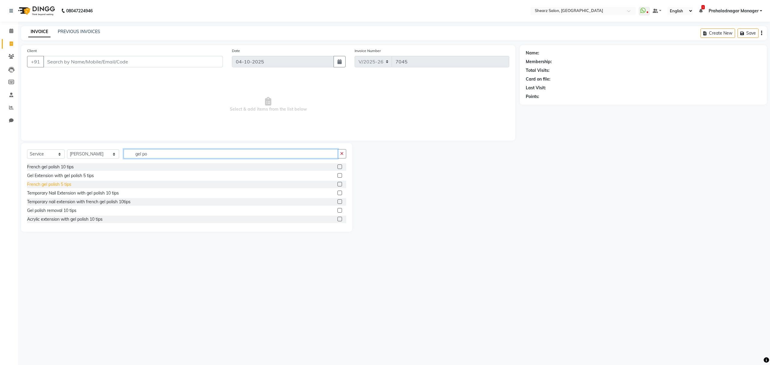
scroll to position [40, 0]
type input "gel po"
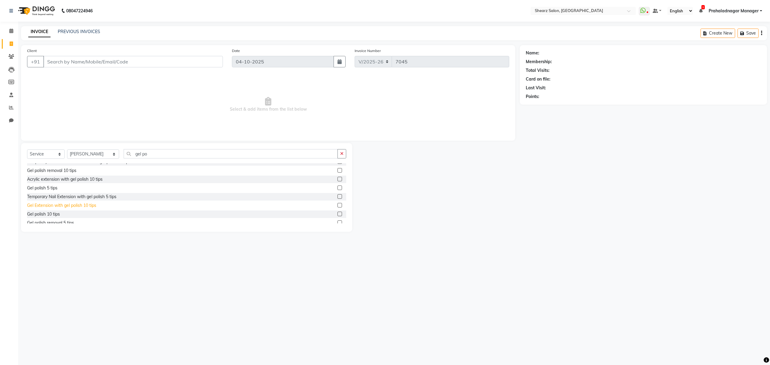
click at [62, 206] on div "Gel Extension with gel polish 10 tips" at bounding box center [61, 205] width 69 height 6
checkbox input "false"
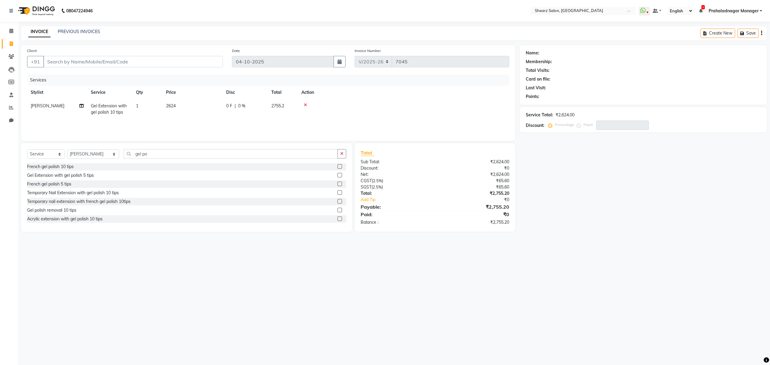
scroll to position [0, 0]
click at [54, 200] on div "Temporary nail extension with french gel polish 10tips" at bounding box center [79, 202] width 104 height 6
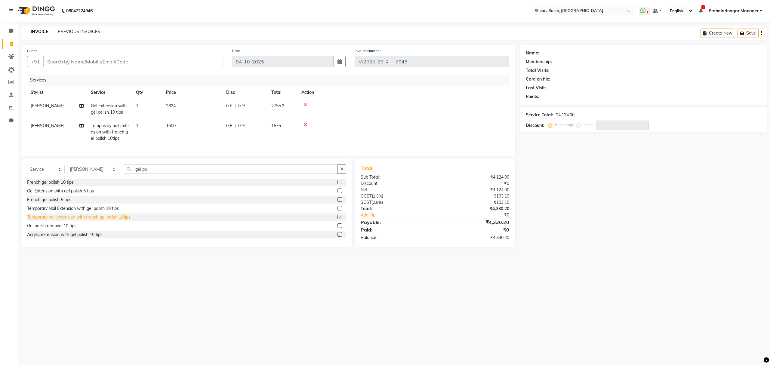
checkbox input "false"
click at [8, 33] on span at bounding box center [11, 31] width 11 height 7
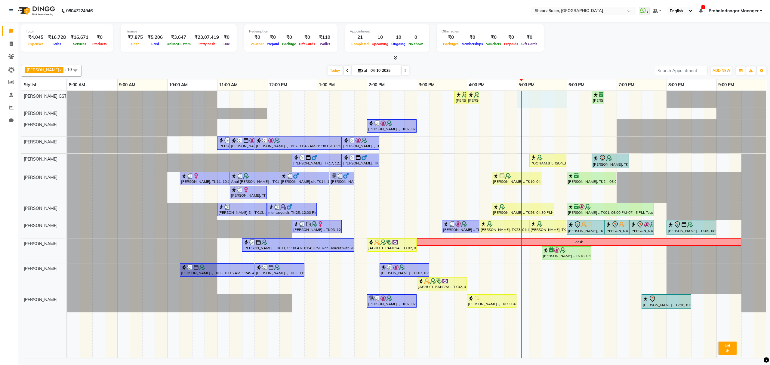
drag, startPoint x: 521, startPoint y: 96, endPoint x: 557, endPoint y: 96, distance: 35.8
click at [566, 96] on div "[PERSON_NAME] ., TK26, 03:45 PM-04:00 PM, Eyebrow threading with senior [PERSON…" at bounding box center [417, 224] width 700 height 267
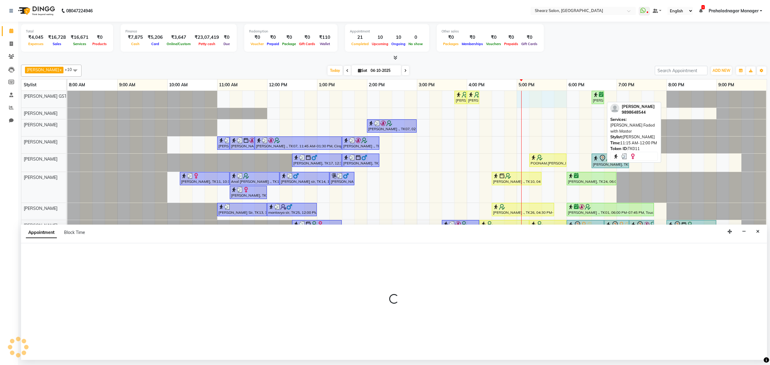
select select "77439"
select select "1020"
select select "tentative"
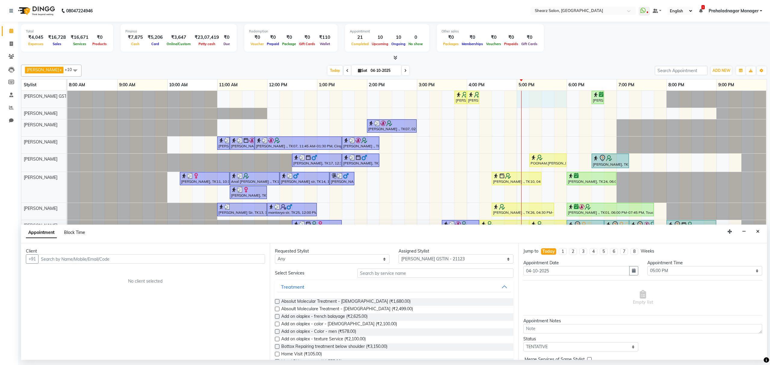
click at [75, 234] on span "Block Time" at bounding box center [74, 232] width 21 height 5
select select "77439"
select select "1020"
select select "1080"
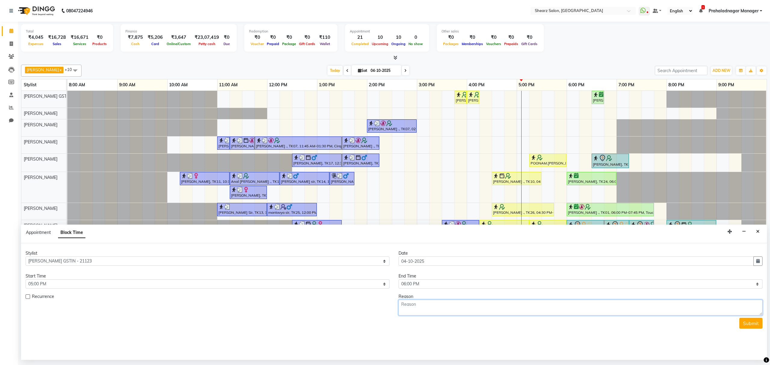
click at [457, 316] on textarea at bounding box center [581, 308] width 364 height 16
type textarea "facial"
click at [750, 320] on button "Submit" at bounding box center [751, 323] width 23 height 11
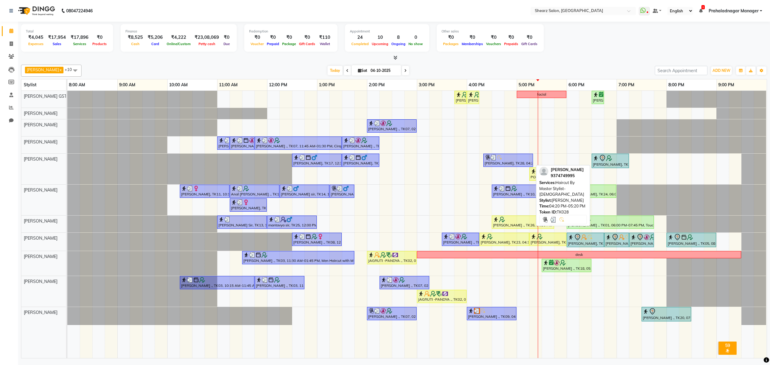
click at [517, 165] on div "[PERSON_NAME], TK28, 04:20 PM-05:20 PM, Haircut By Master Stylist- [DEMOGRAPHIC…" at bounding box center [508, 160] width 48 height 11
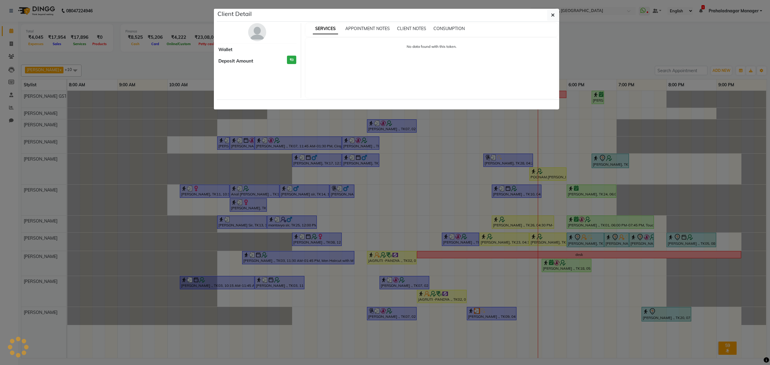
select select "3"
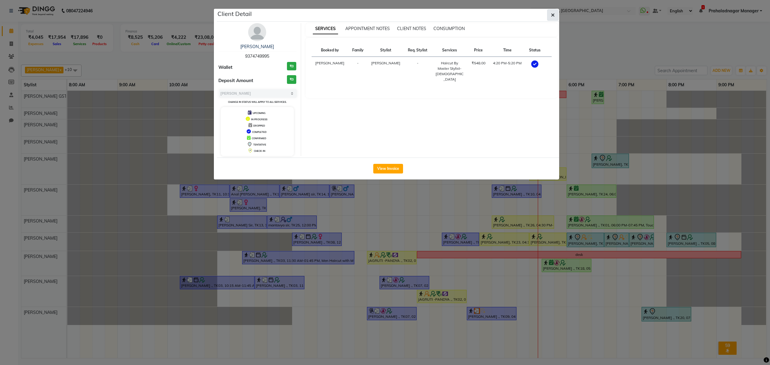
click at [552, 16] on icon "button" at bounding box center [553, 15] width 4 height 5
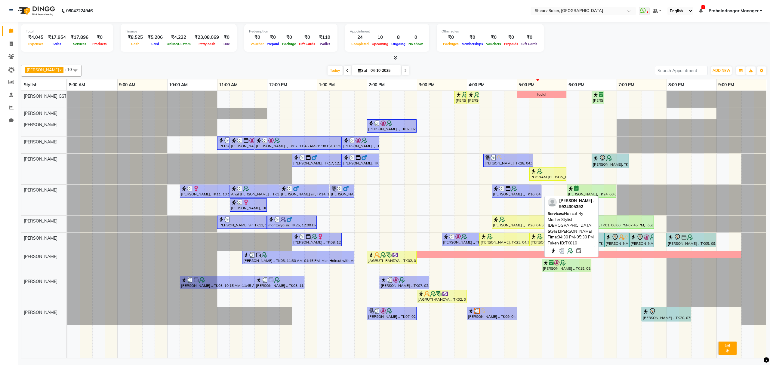
click at [531, 192] on div at bounding box center [516, 189] width 47 height 6
select select "3"
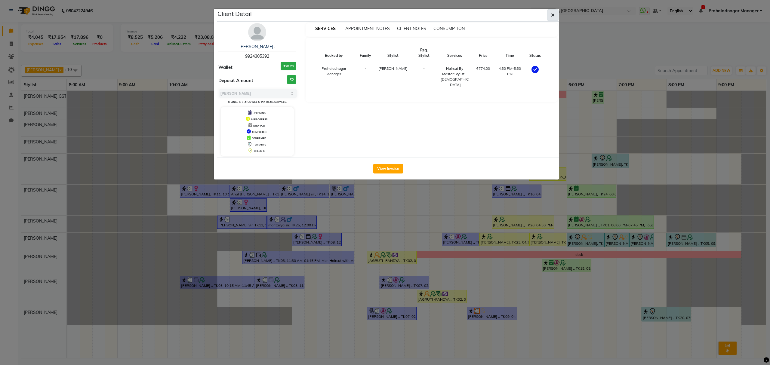
click at [552, 14] on icon "button" at bounding box center [553, 15] width 4 height 5
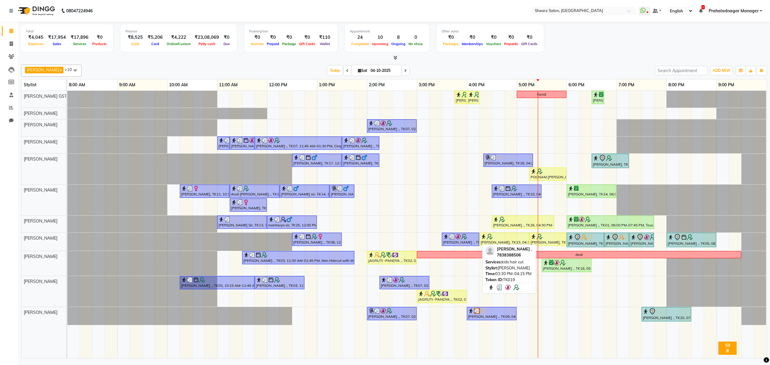
click at [471, 236] on div at bounding box center [460, 237] width 35 height 6
select select "3"
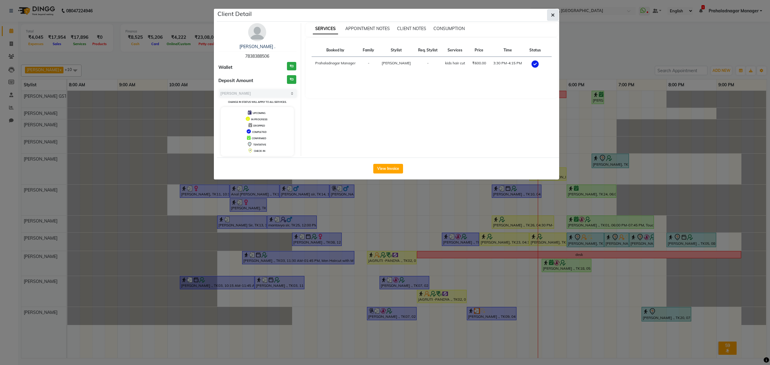
click at [553, 19] on button "button" at bounding box center [552, 14] width 11 height 11
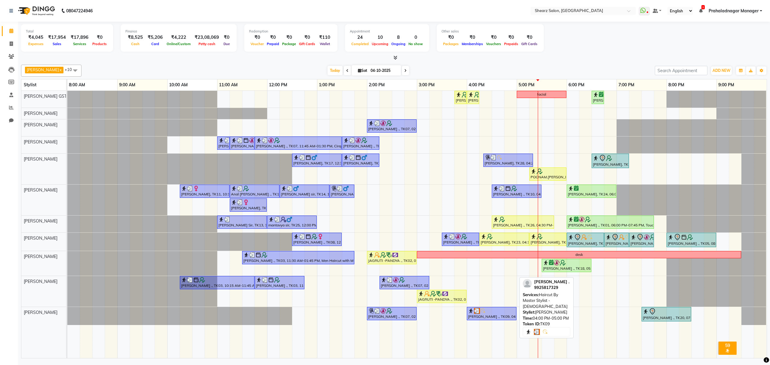
click at [490, 317] on div "[PERSON_NAME] ., TK09, 04:00 PM-05:00 PM, Haircut By Master Stylist - [DEMOGRAP…" at bounding box center [492, 313] width 48 height 11
select select "3"
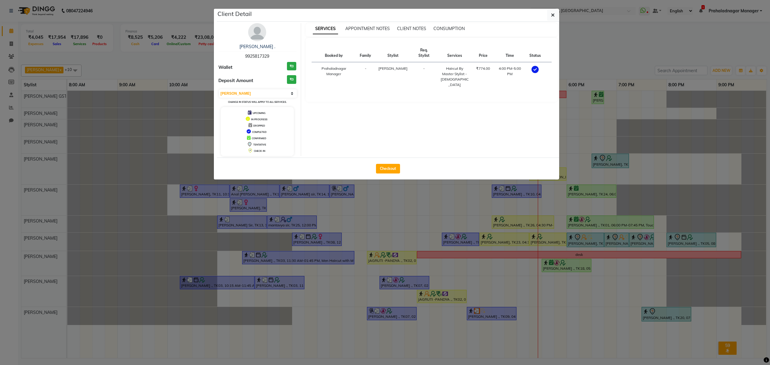
click at [387, 175] on div "Checkout" at bounding box center [388, 169] width 342 height 22
click at [387, 170] on button "Checkout" at bounding box center [388, 169] width 24 height 10
select select "service"
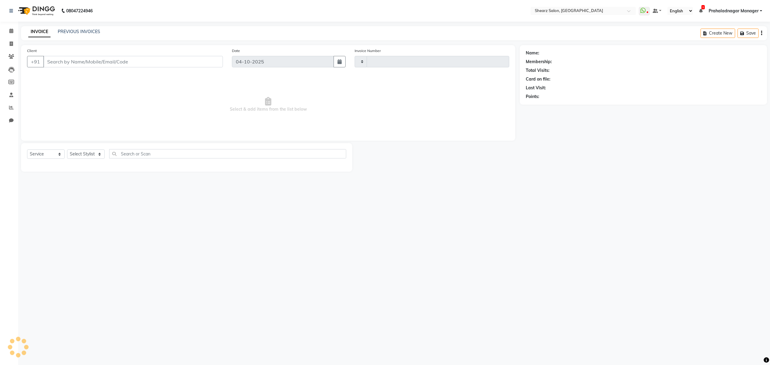
type input "7047"
select select "8157"
select select "77471"
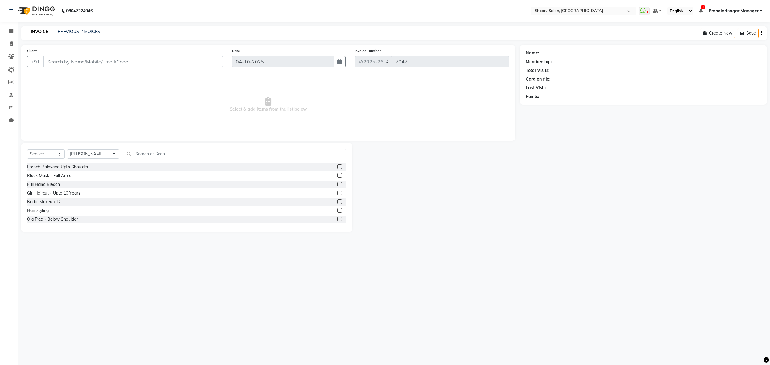
type input "9925817329"
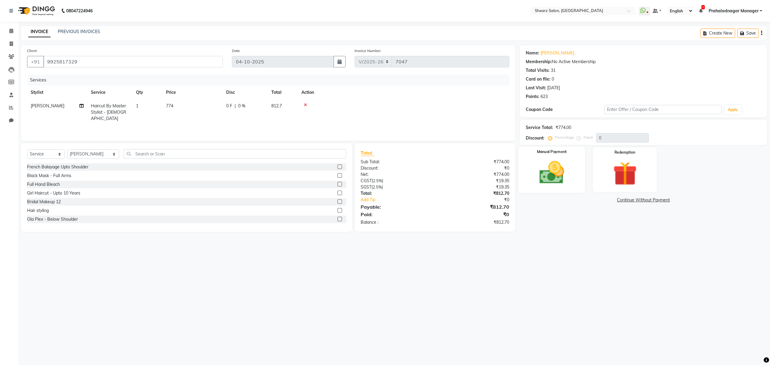
click at [563, 176] on img at bounding box center [552, 173] width 41 height 29
click at [621, 200] on span "CASH" at bounding box center [621, 200] width 13 height 7
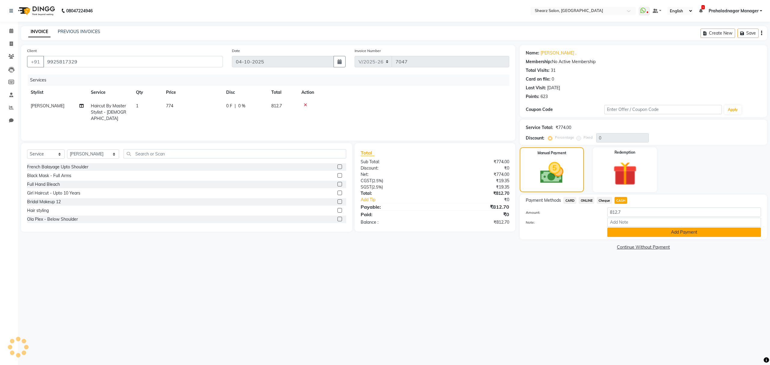
click at [631, 231] on button "Add Payment" at bounding box center [684, 232] width 154 height 9
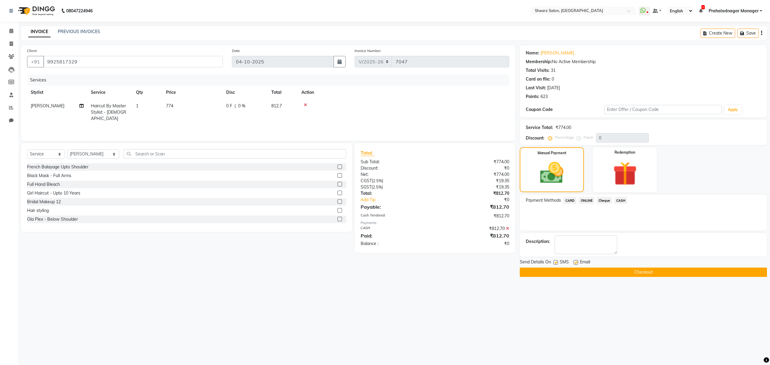
click at [578, 270] on button "Checkout" at bounding box center [643, 272] width 247 height 9
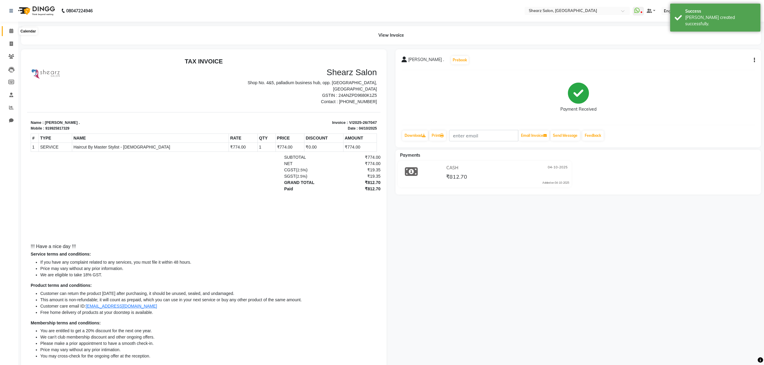
click at [11, 30] on icon at bounding box center [11, 31] width 4 height 5
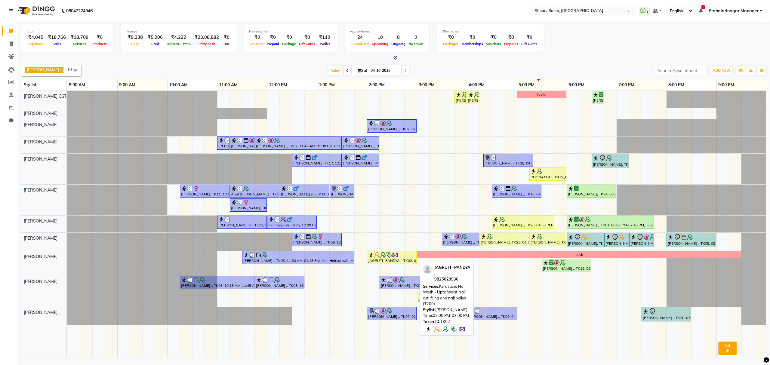
click at [407, 260] on div "JAGRUTI -PANDYA ., TK02, 02:00 PM-03:00 PM, Kerastase Hair Wash - Upto Waist,Na…" at bounding box center [392, 257] width 48 height 11
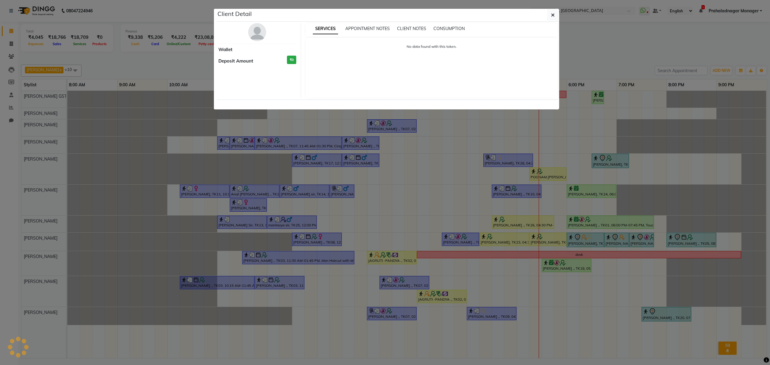
select select "1"
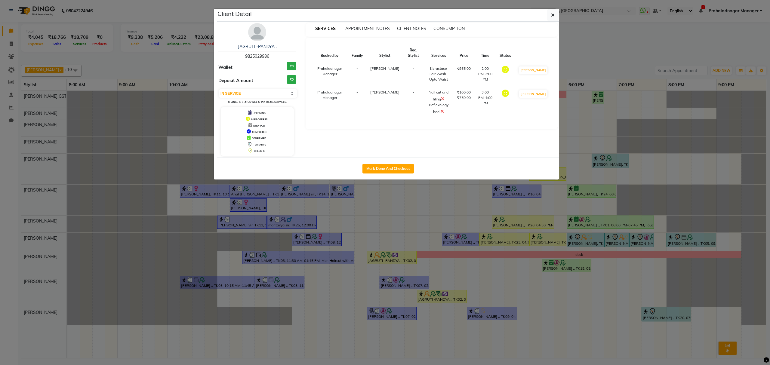
click at [445, 100] on icon at bounding box center [443, 98] width 4 height 5
click at [555, 14] on button "button" at bounding box center [552, 14] width 11 height 11
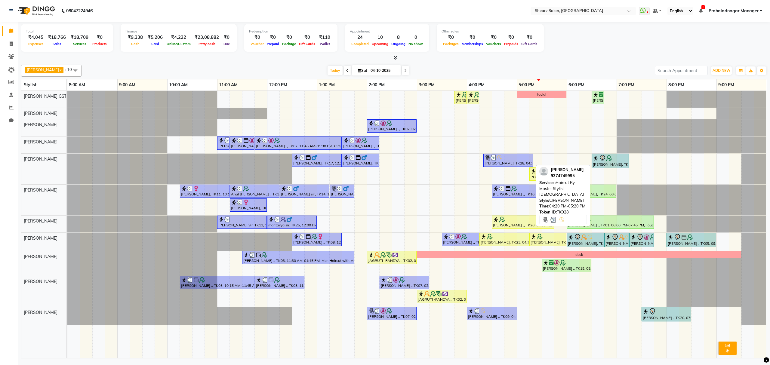
click at [512, 156] on div at bounding box center [508, 158] width 47 height 6
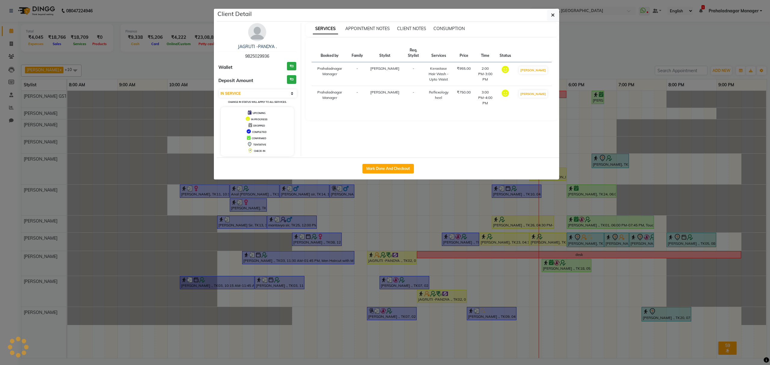
select select "3"
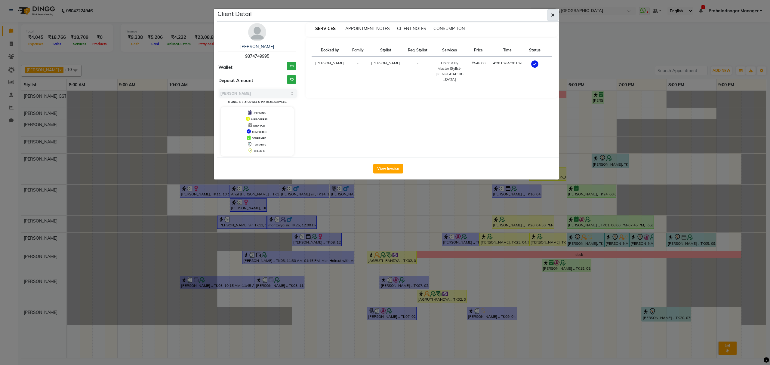
click at [553, 10] on button "button" at bounding box center [552, 14] width 11 height 11
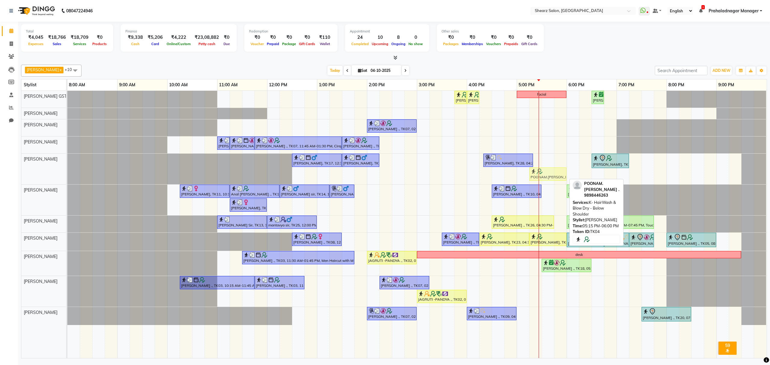
drag, startPoint x: 555, startPoint y: 174, endPoint x: 560, endPoint y: 164, distance: 10.8
click at [560, 164] on div "[PERSON_NAME] ., TK26, 03:45 PM-04:00 PM, Eyebrow threading with senior [PERSON…" at bounding box center [417, 224] width 700 height 267
click at [67, 174] on div "[PERSON_NAME], TK17, 12:30 PM-01:30 PM, Haircut By Master Stylist- [DEMOGRAPHIC…" at bounding box center [67, 169] width 0 height 31
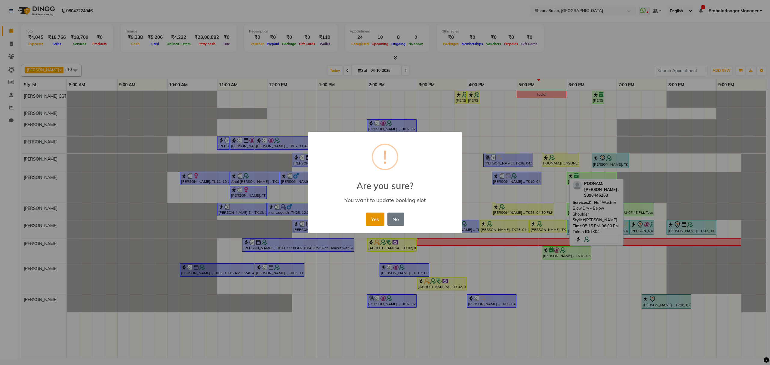
click at [376, 213] on button "Yes" at bounding box center [375, 219] width 18 height 13
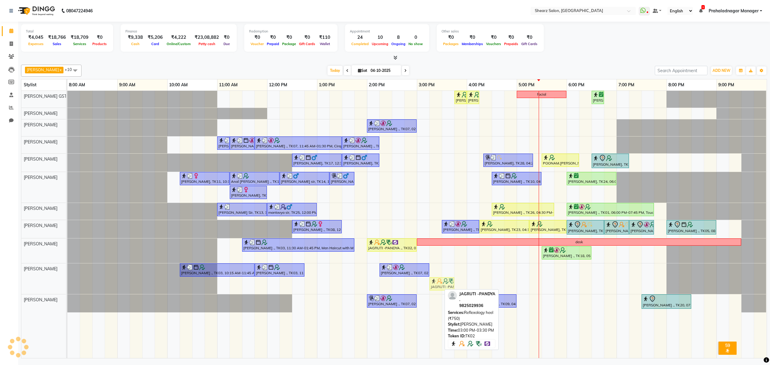
drag, startPoint x: 438, startPoint y: 287, endPoint x: 447, endPoint y: 285, distance: 8.3
click at [67, 285] on div "[PERSON_NAME] ., TK03, 10:15 AM-11:45 AM, Luxurious manicure [PERSON_NAME] ., T…" at bounding box center [67, 279] width 0 height 31
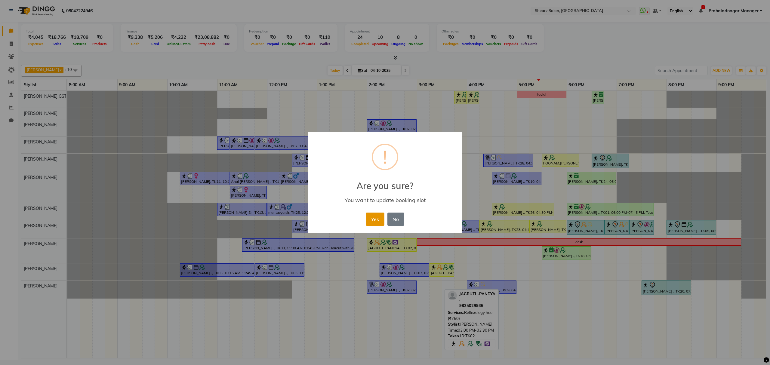
drag, startPoint x: 377, startPoint y: 215, endPoint x: 383, endPoint y: 229, distance: 15.1
click at [377, 215] on button "Yes" at bounding box center [375, 219] width 18 height 13
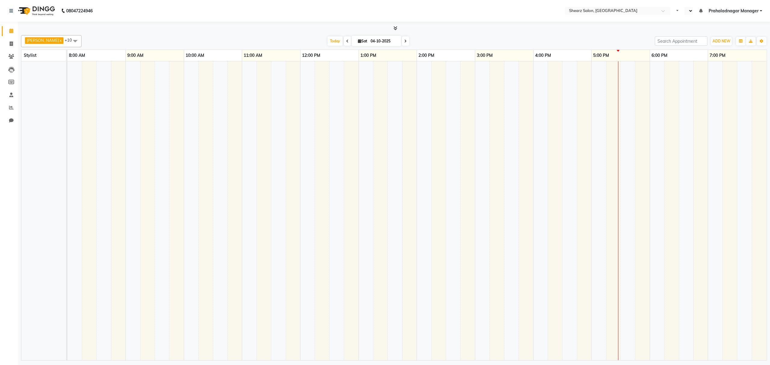
select select "en"
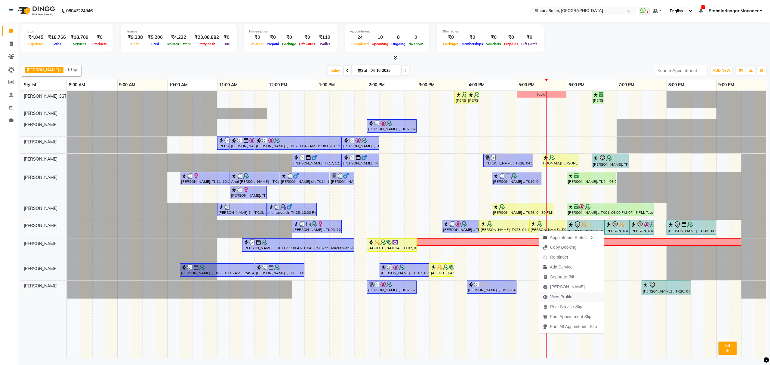
click at [570, 296] on span "View Profile" at bounding box center [561, 297] width 22 height 6
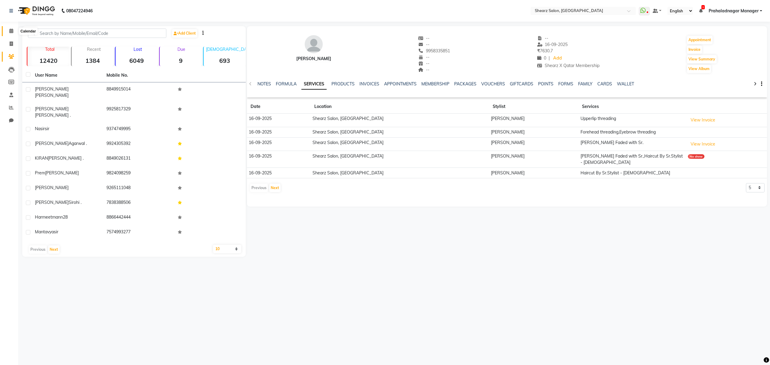
click at [12, 34] on span at bounding box center [11, 31] width 11 height 7
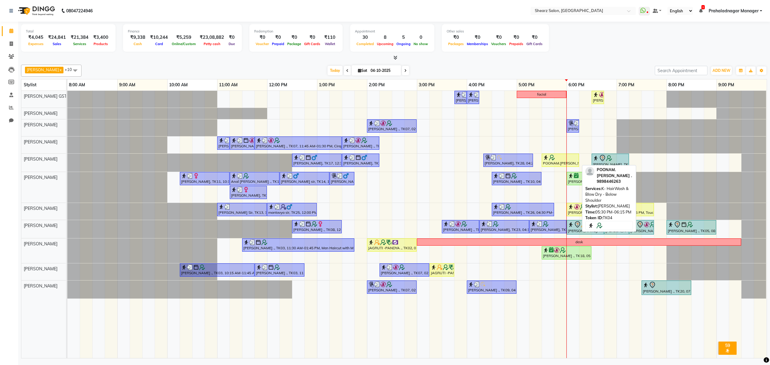
click at [573, 158] on div at bounding box center [560, 158] width 35 height 6
select select "1"
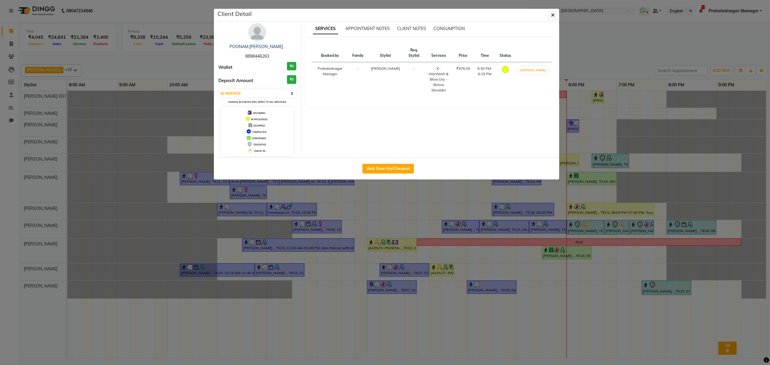
click at [410, 163] on div "Mark Done And Checkout" at bounding box center [388, 169] width 342 height 22
click at [398, 166] on button "Mark Done And Checkout" at bounding box center [388, 169] width 51 height 10
select select "service"
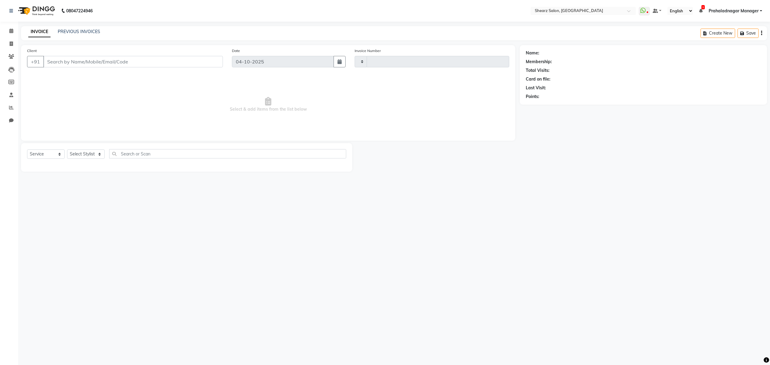
type input "7051"
select select "8157"
select select "77471"
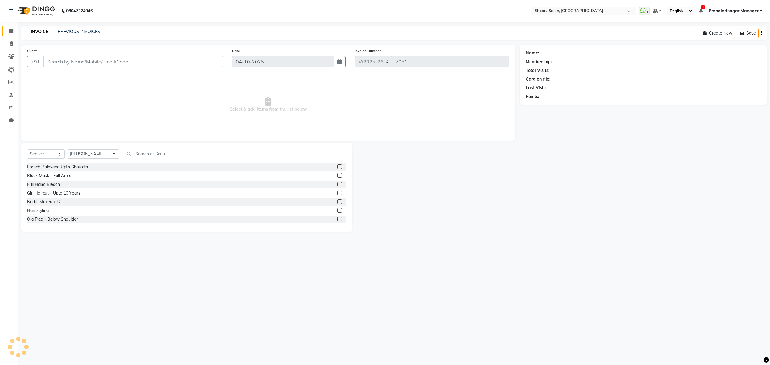
type input "9898446263"
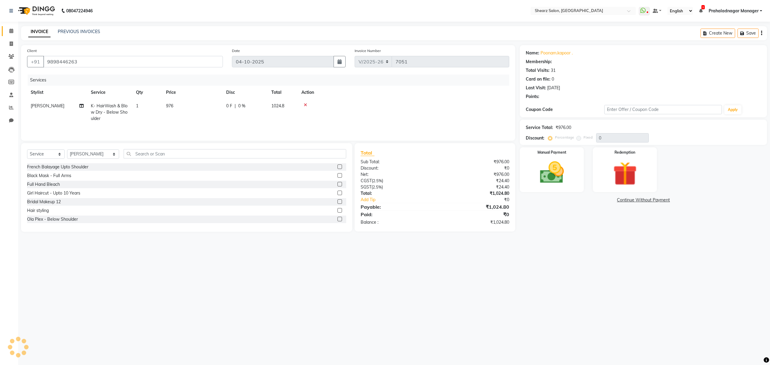
select select "1: Object"
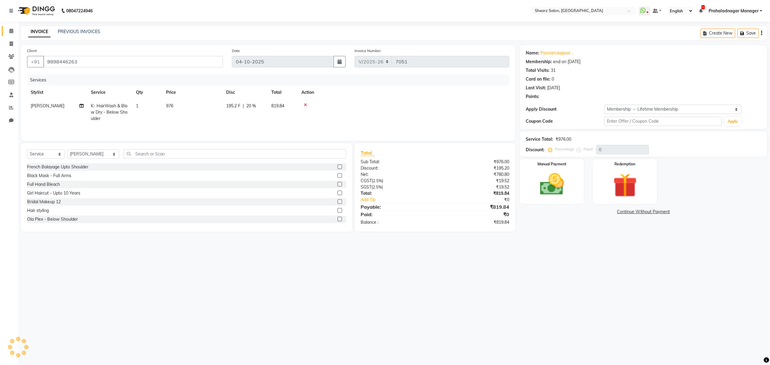
type input "20"
click at [99, 151] on select "Select Stylist Admin A General [PERSON_NAME] Asha Chavariya [PERSON_NAME] Cente…" at bounding box center [93, 154] width 52 height 9
select select "77475"
click at [67, 151] on select "Select Stylist Admin A General [PERSON_NAME] Asha Chavariya [PERSON_NAME] Cente…" at bounding box center [93, 154] width 52 height 9
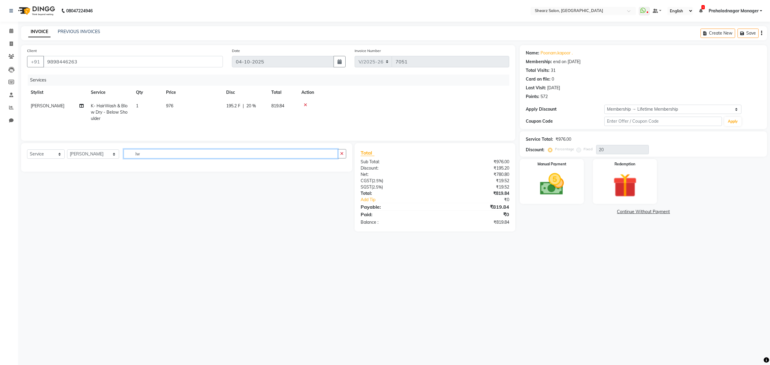
type input "l"
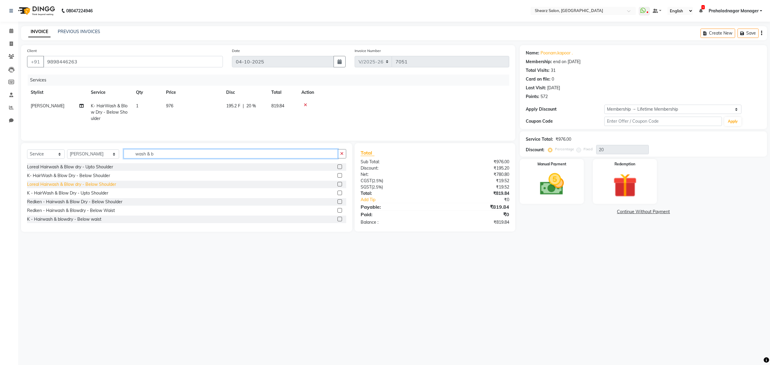
type input "wash & b"
drag, startPoint x: 57, startPoint y: 185, endPoint x: 85, endPoint y: 207, distance: 34.9
click at [57, 185] on div "Loreal Hairwash & Blow dry - Below Shoulder" at bounding box center [71, 184] width 89 height 6
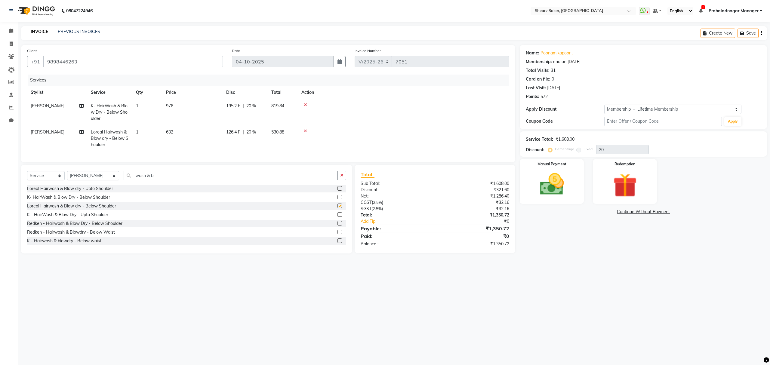
checkbox input "false"
click at [306, 105] on icon at bounding box center [305, 105] width 3 height 4
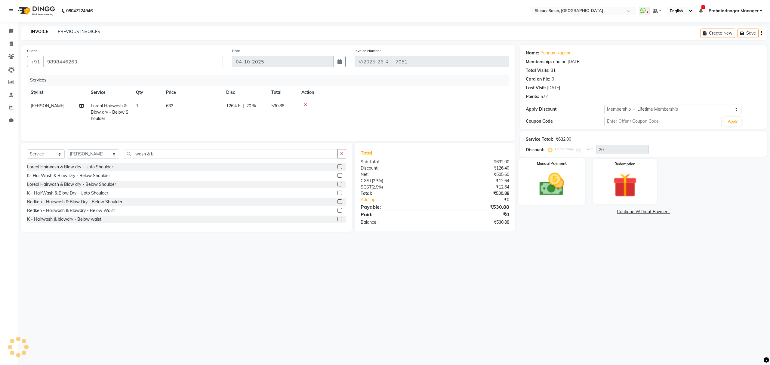
click at [535, 179] on img at bounding box center [552, 184] width 41 height 29
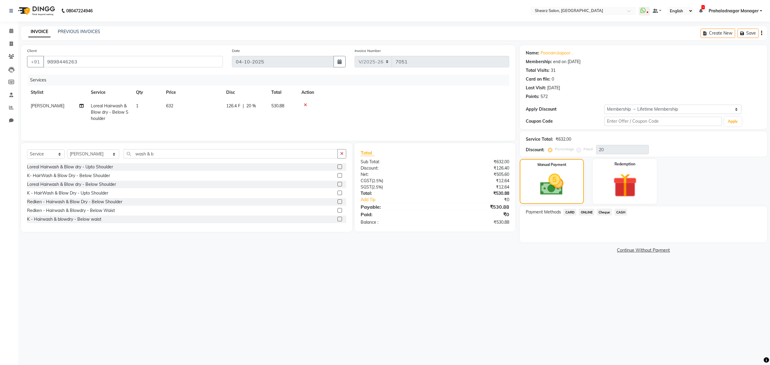
click at [588, 209] on span "ONLINE" at bounding box center [587, 212] width 16 height 7
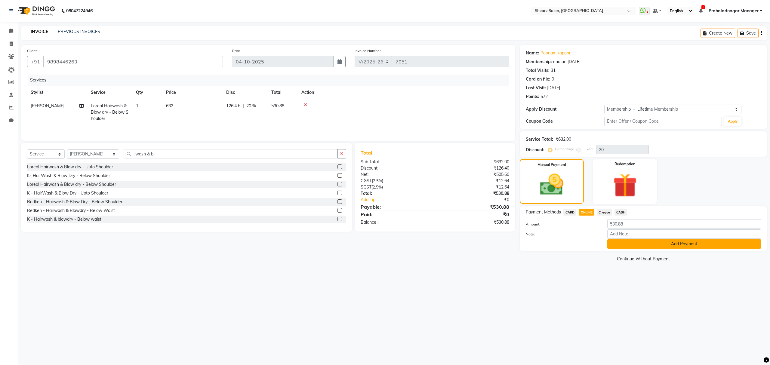
click at [631, 243] on button "Add Payment" at bounding box center [684, 244] width 154 height 9
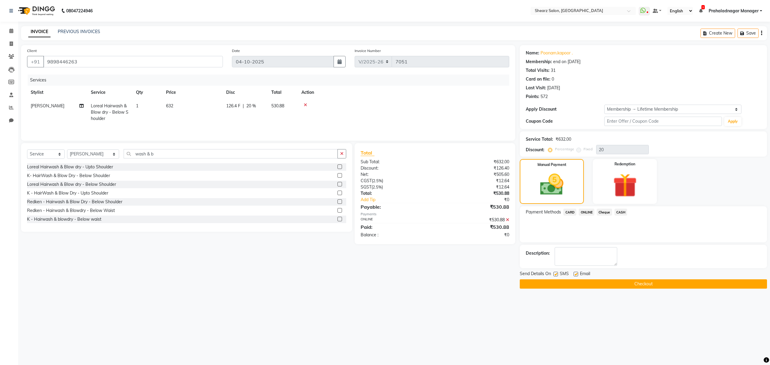
click at [624, 284] on button "Checkout" at bounding box center [643, 284] width 247 height 9
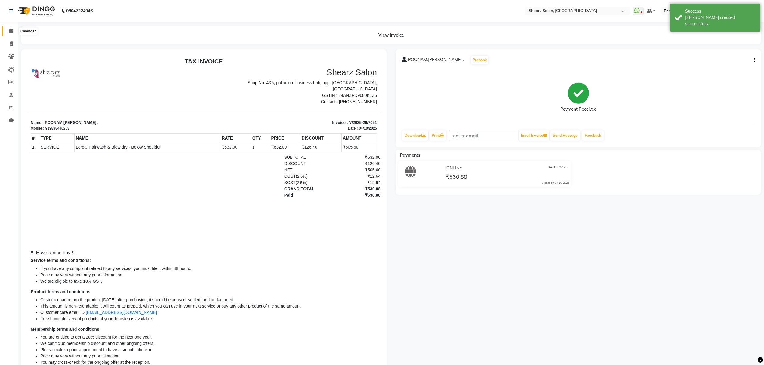
click at [9, 31] on icon at bounding box center [11, 31] width 4 height 5
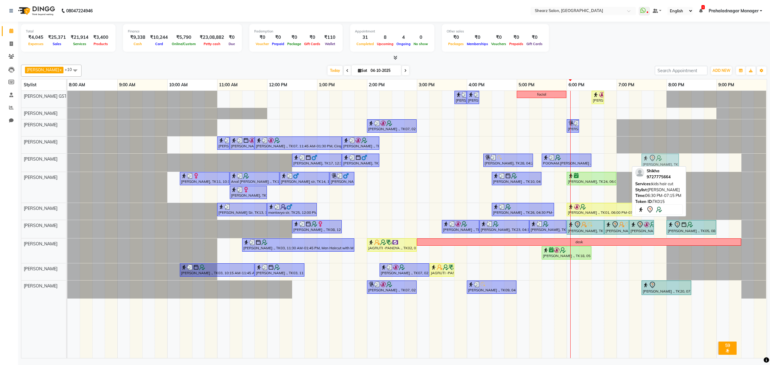
drag, startPoint x: 616, startPoint y: 162, endPoint x: 664, endPoint y: 157, distance: 48.4
click at [67, 159] on div "sahil kumar, TK17, 12:30 PM-01:30 PM, Haircut By Master Stylist- Male sahil kum…" at bounding box center [67, 163] width 0 height 18
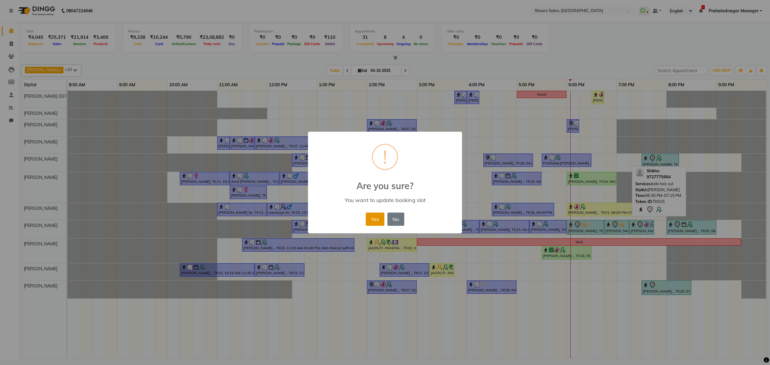
click at [380, 219] on button "Yes" at bounding box center [375, 219] width 18 height 13
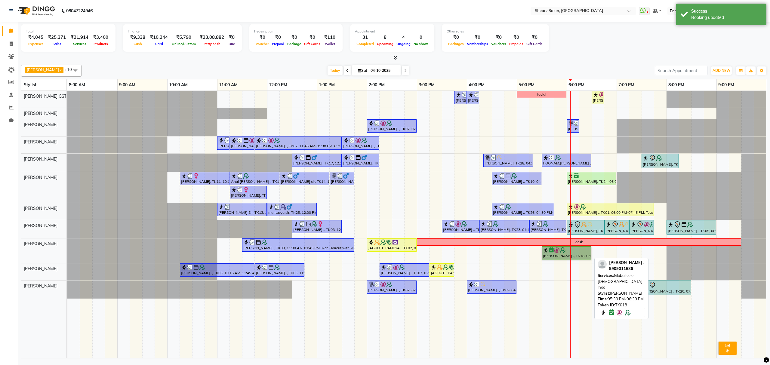
drag, startPoint x: 577, startPoint y: 262, endPoint x: 549, endPoint y: 259, distance: 27.8
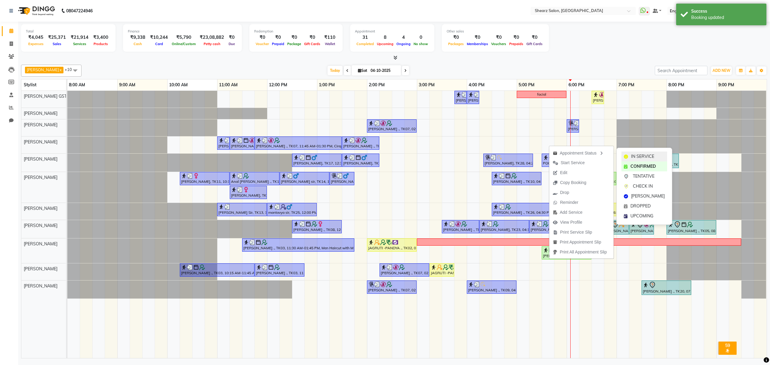
click at [632, 152] on div "IN SERVICE" at bounding box center [645, 157] width 46 height 10
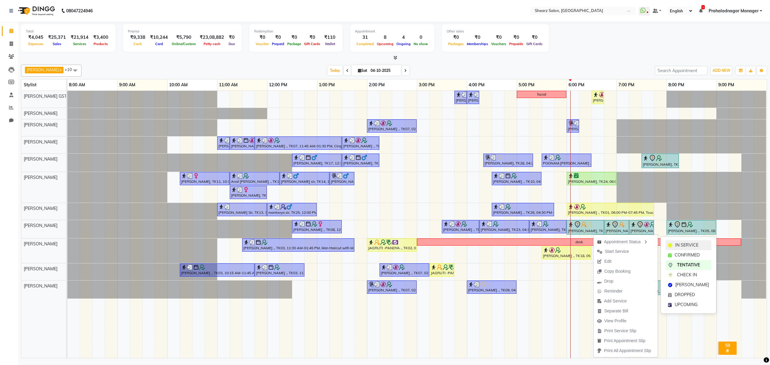
click at [675, 245] on span "IN SERVICE" at bounding box center [686, 245] width 23 height 6
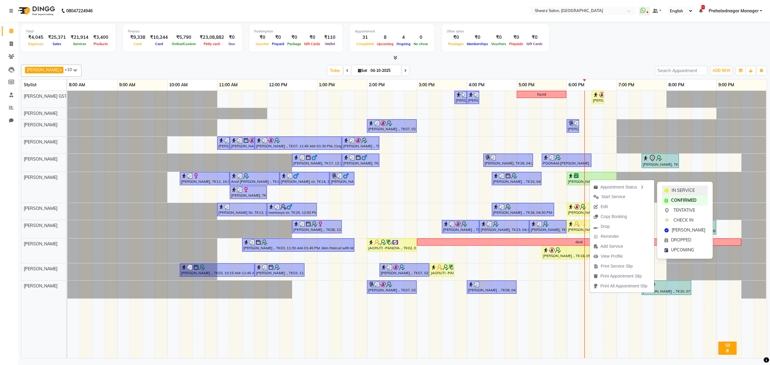
click at [670, 190] on div "IN SERVICE" at bounding box center [685, 191] width 46 height 10
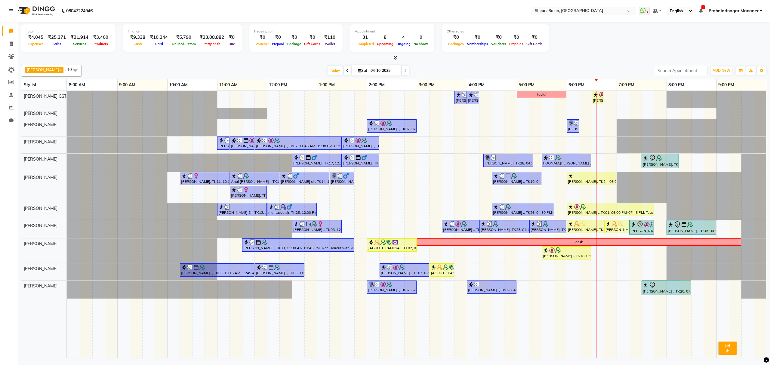
click at [402, 70] on span at bounding box center [405, 70] width 7 height 9
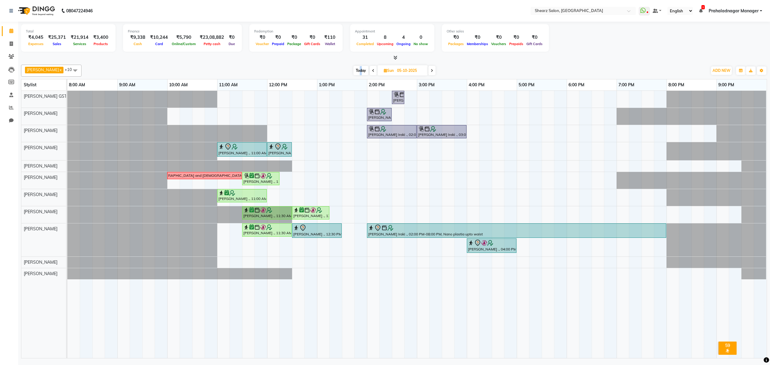
drag, startPoint x: 357, startPoint y: 68, endPoint x: 360, endPoint y: 72, distance: 4.9
click at [360, 72] on span "Today" at bounding box center [361, 70] width 15 height 9
type input "04-10-2025"
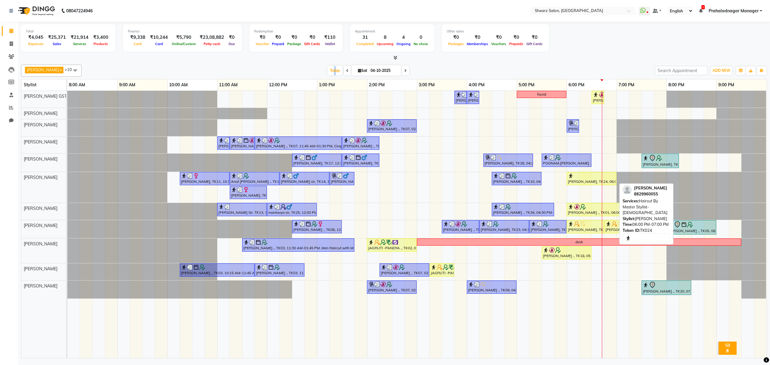
click at [581, 176] on div at bounding box center [591, 176] width 47 height 6
click at [577, 177] on div at bounding box center [591, 176] width 47 height 6
select select "1"
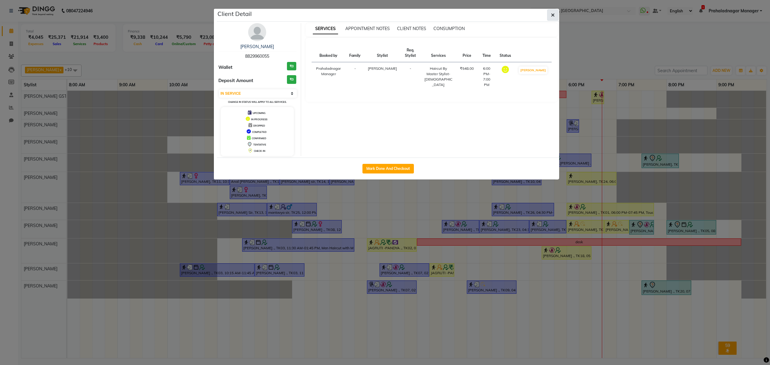
click at [555, 12] on button "button" at bounding box center [552, 14] width 11 height 11
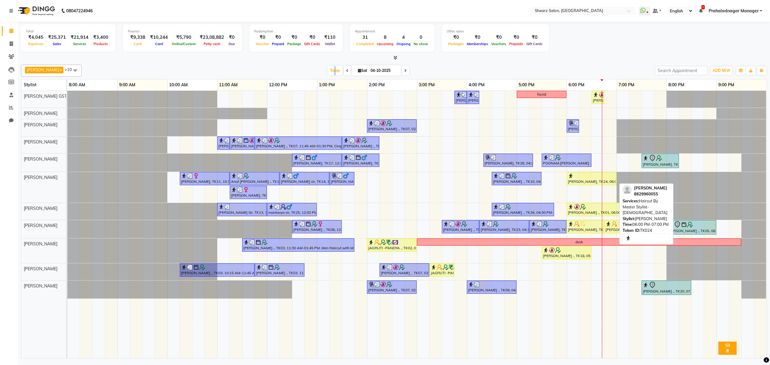
click at [585, 181] on div "[PERSON_NAME], TK24, 06:00 PM-07:00 PM, Haircut By Master Stylist- [DEMOGRAPHIC…" at bounding box center [591, 178] width 48 height 11
select select "1"
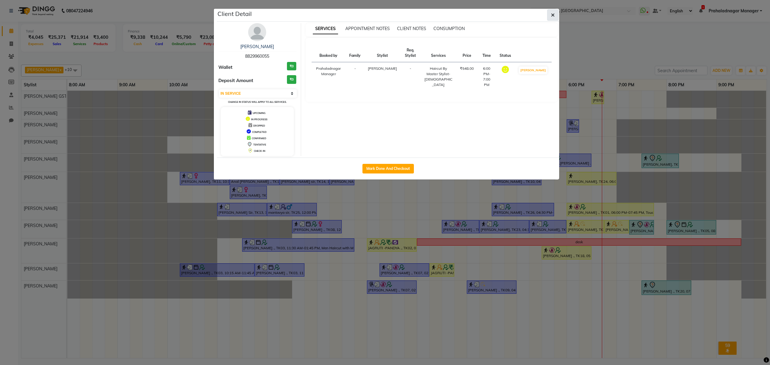
click at [553, 13] on icon "button" at bounding box center [553, 15] width 4 height 5
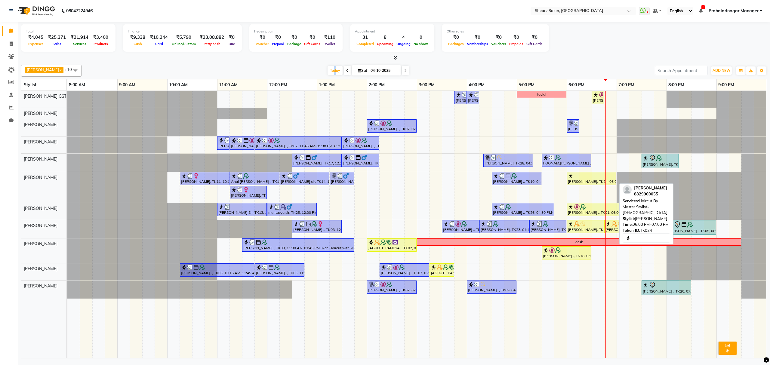
click at [582, 178] on div at bounding box center [591, 176] width 47 height 6
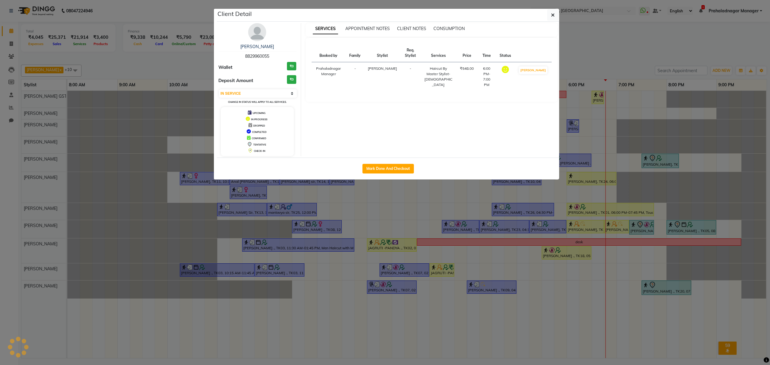
select select "3"
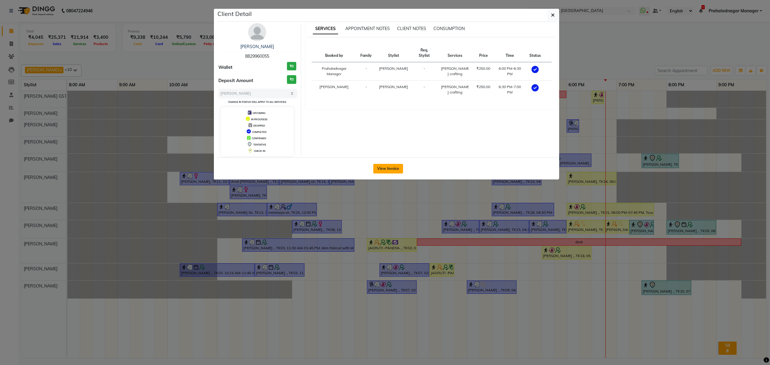
click at [397, 167] on button "View Invoice" at bounding box center [388, 169] width 30 height 10
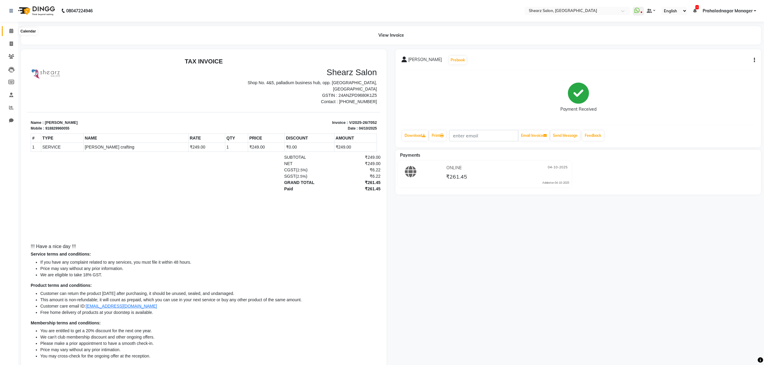
click at [14, 29] on span at bounding box center [11, 31] width 11 height 7
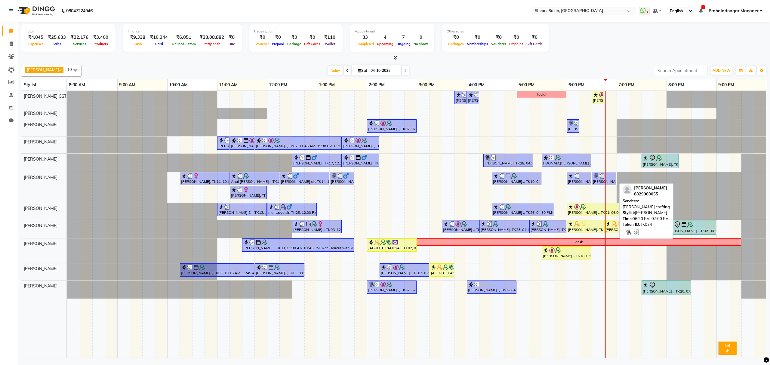
click at [604, 185] on link "Ronak Puri, TK24, 06:30 PM-07:00 PM, Beard crafting" at bounding box center [604, 178] width 25 height 13
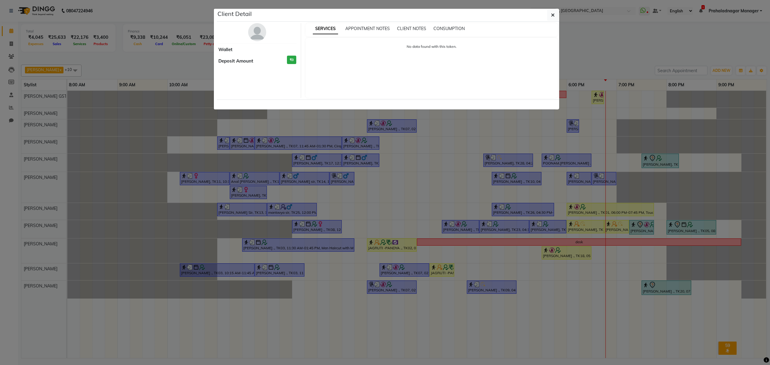
select select "3"
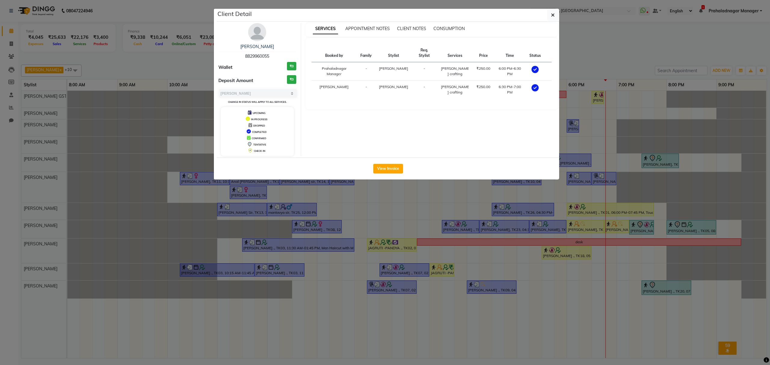
click at [534, 81] on td at bounding box center [535, 90] width 19 height 18
click at [552, 17] on icon "button" at bounding box center [553, 15] width 4 height 5
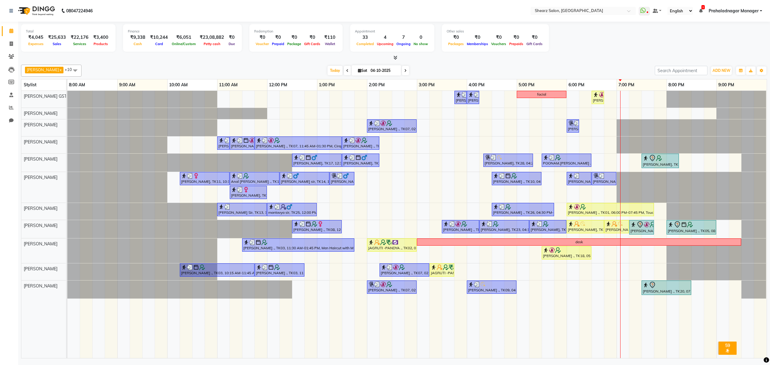
click at [404, 69] on icon at bounding box center [405, 71] width 2 height 4
type input "05-10-2025"
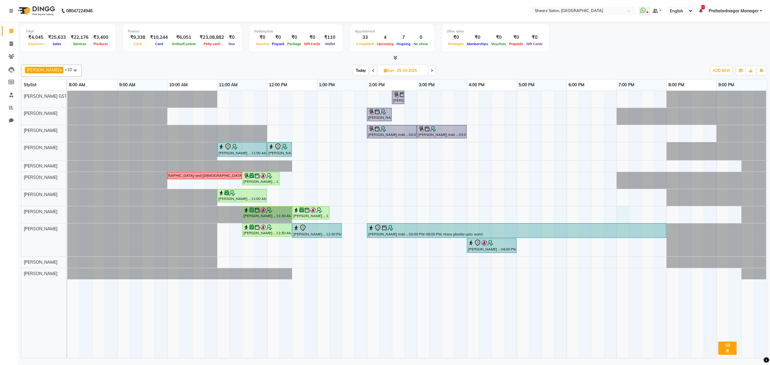
click at [621, 213] on div "Kashish Iraki ., 02:30 PM-02:45 PM, Peel off underarms wax Kashish Iraki ., 02:…" at bounding box center [417, 224] width 700 height 267
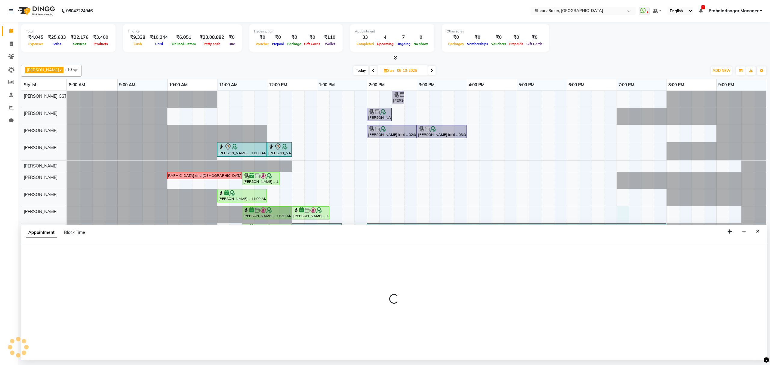
select select "77471"
select select "1140"
select select "tentative"
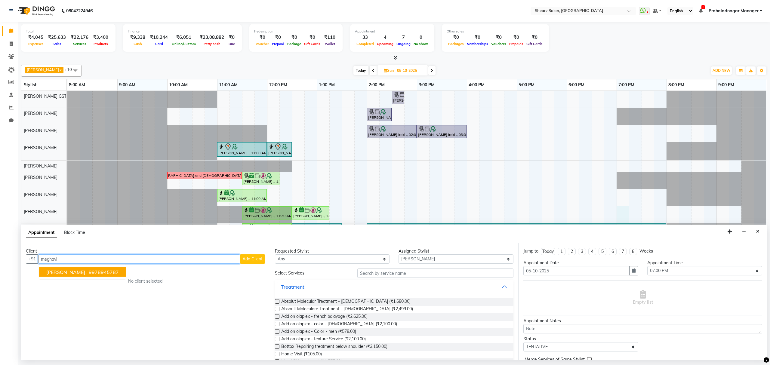
click at [115, 276] on button "Meghavi Makhecha . 9978945787" at bounding box center [82, 272] width 87 height 10
type input "9978945787"
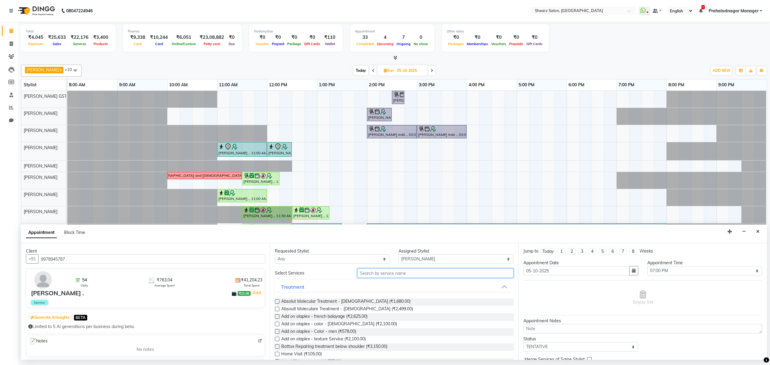
click at [386, 271] on input "text" at bounding box center [435, 273] width 156 height 9
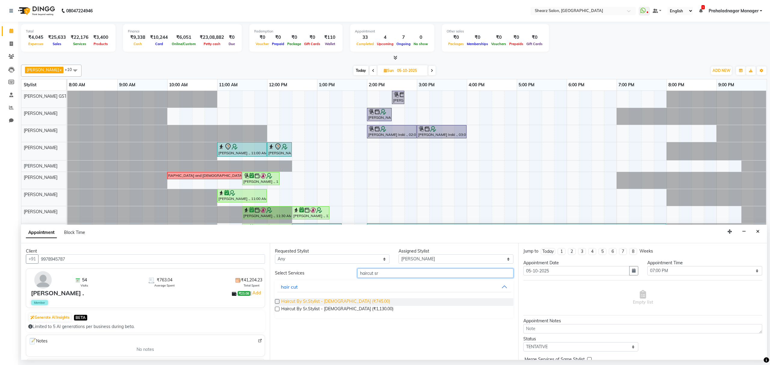
type input "haircut sr"
click at [307, 304] on span "Haircut By Sr.Stylist - Male (₹745.00)" at bounding box center [335, 302] width 109 height 8
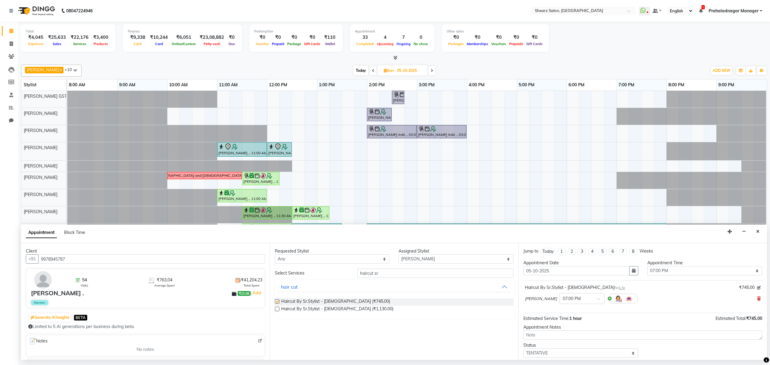
checkbox input "false"
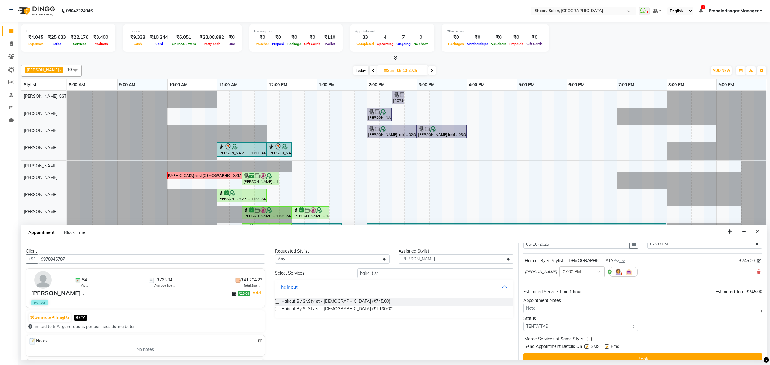
scroll to position [36, 0]
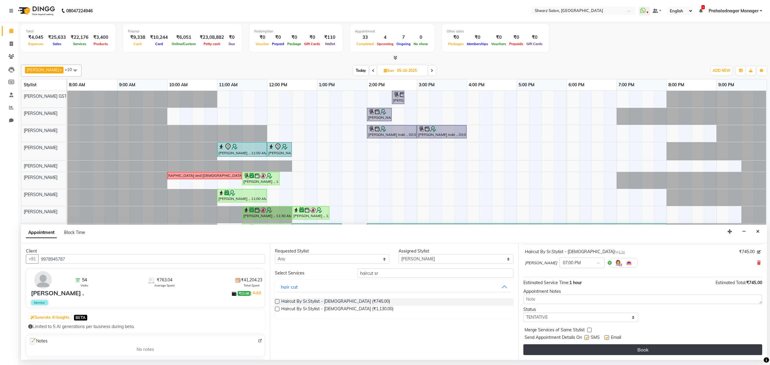
click at [606, 354] on button "Book" at bounding box center [643, 350] width 239 height 11
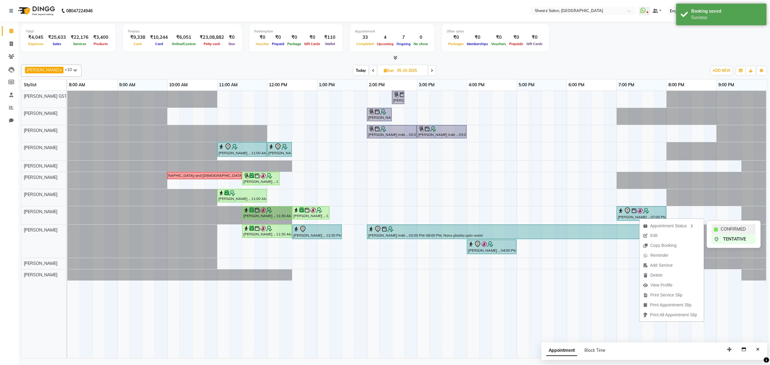
click at [717, 229] on icon at bounding box center [716, 229] width 4 height 4
